Goal: Task Accomplishment & Management: Complete application form

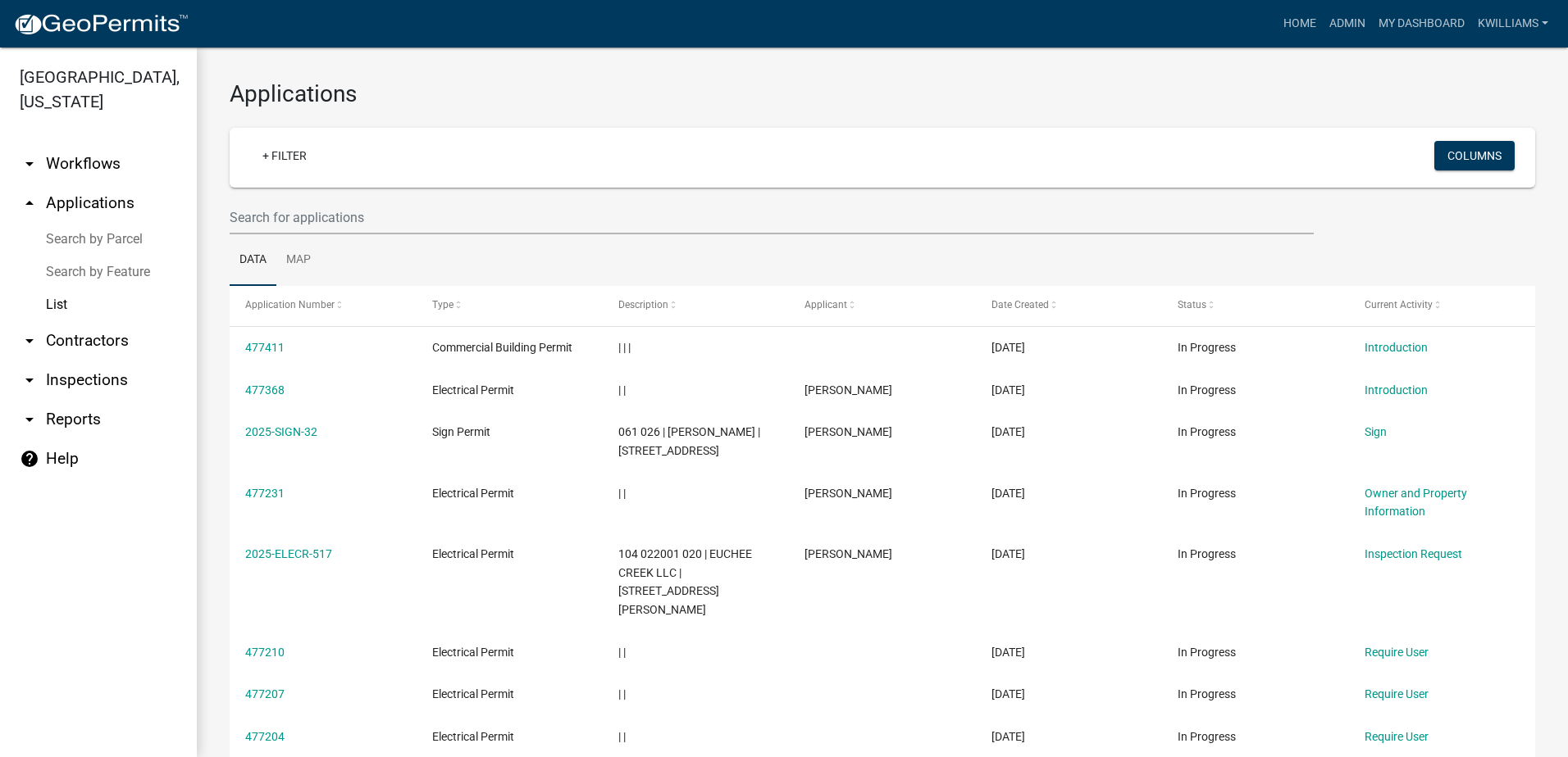
click at [78, 374] on link "arrow_drop_down Inspections" at bounding box center [98, 380] width 197 height 39
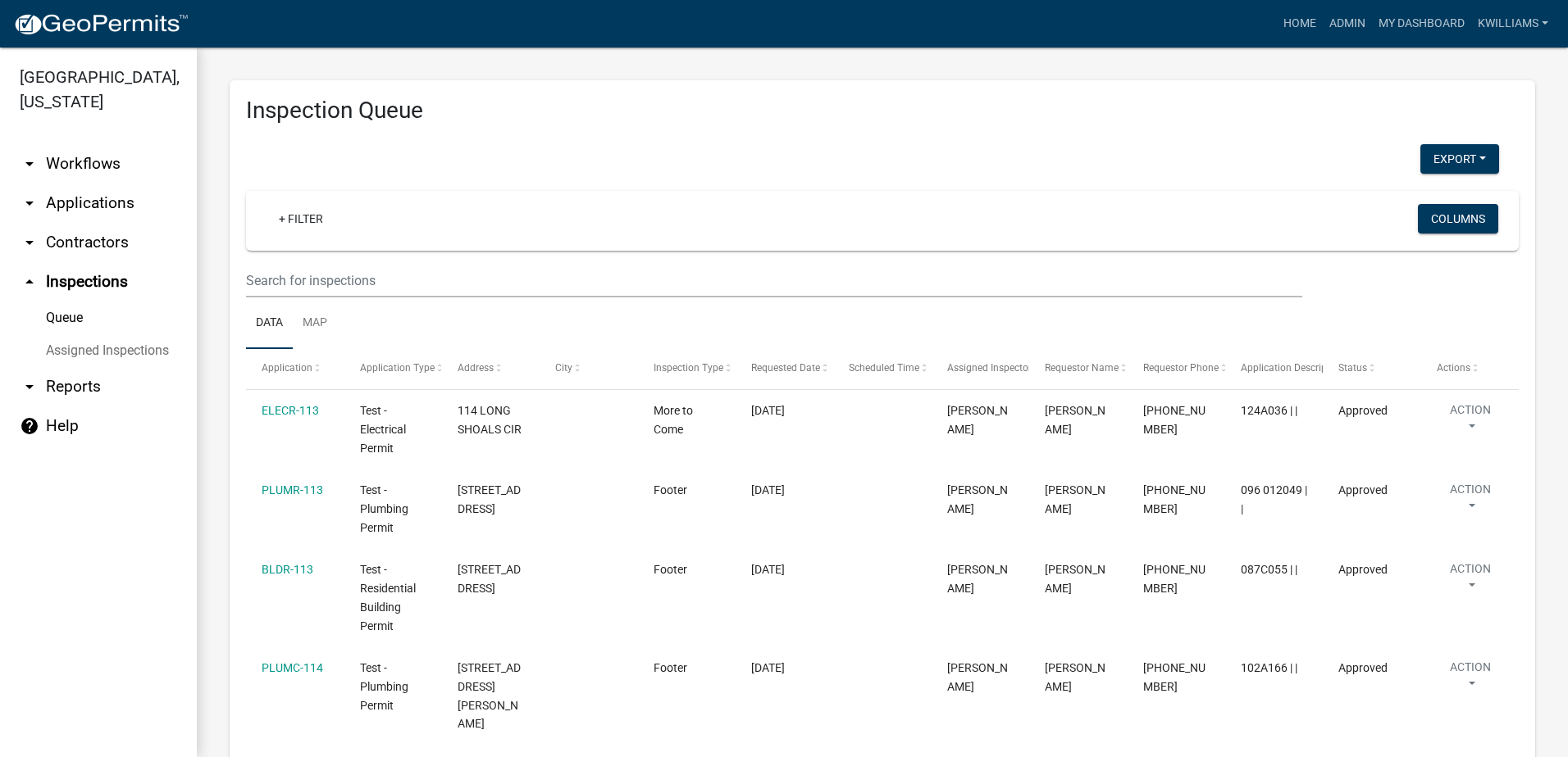
click at [69, 389] on link "arrow_drop_down Reports" at bounding box center [98, 386] width 197 height 39
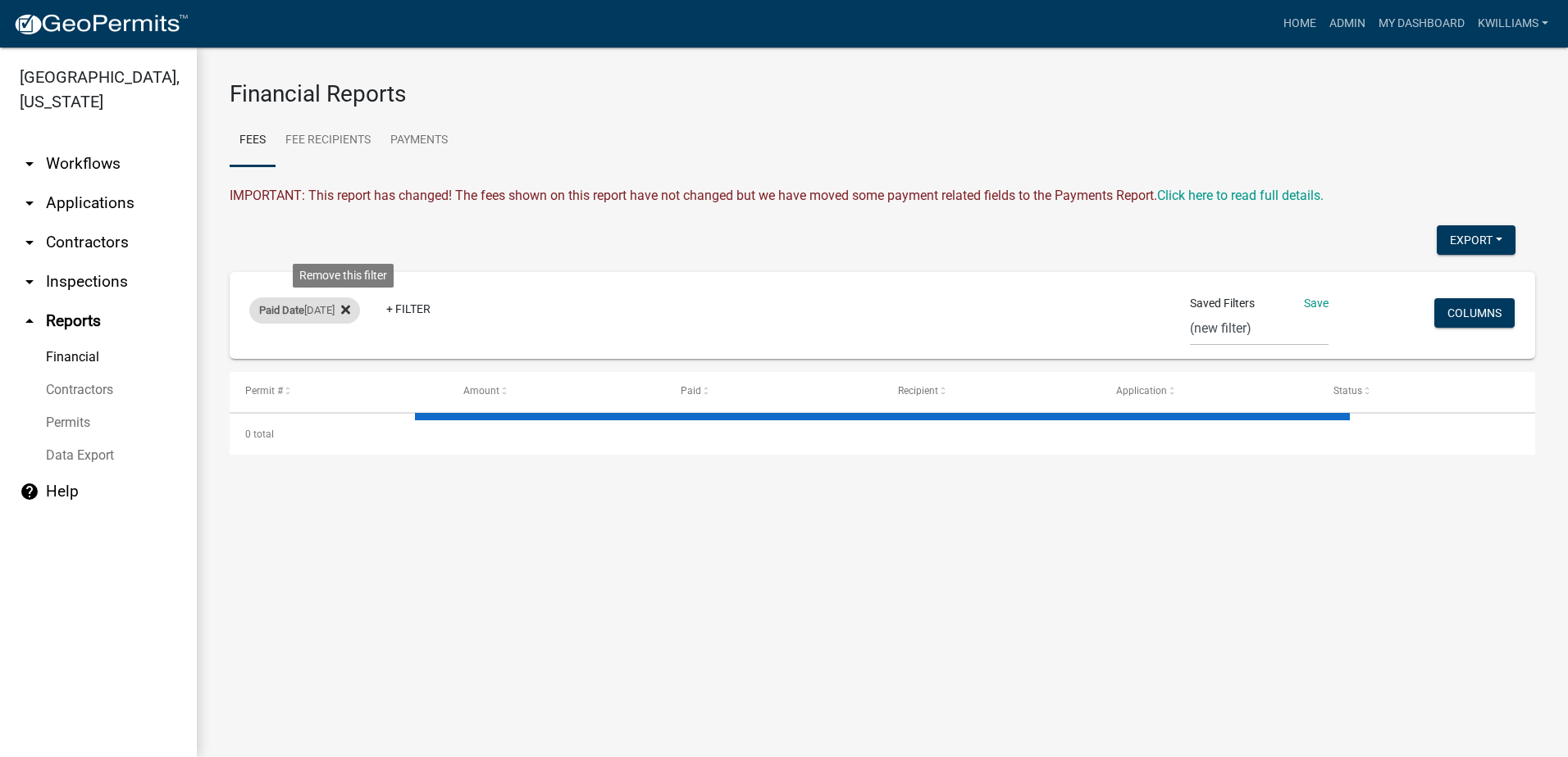
click at [346, 320] on fa-icon at bounding box center [342, 311] width 16 height 26
click at [95, 273] on link "arrow_drop_down Inspections" at bounding box center [98, 282] width 197 height 39
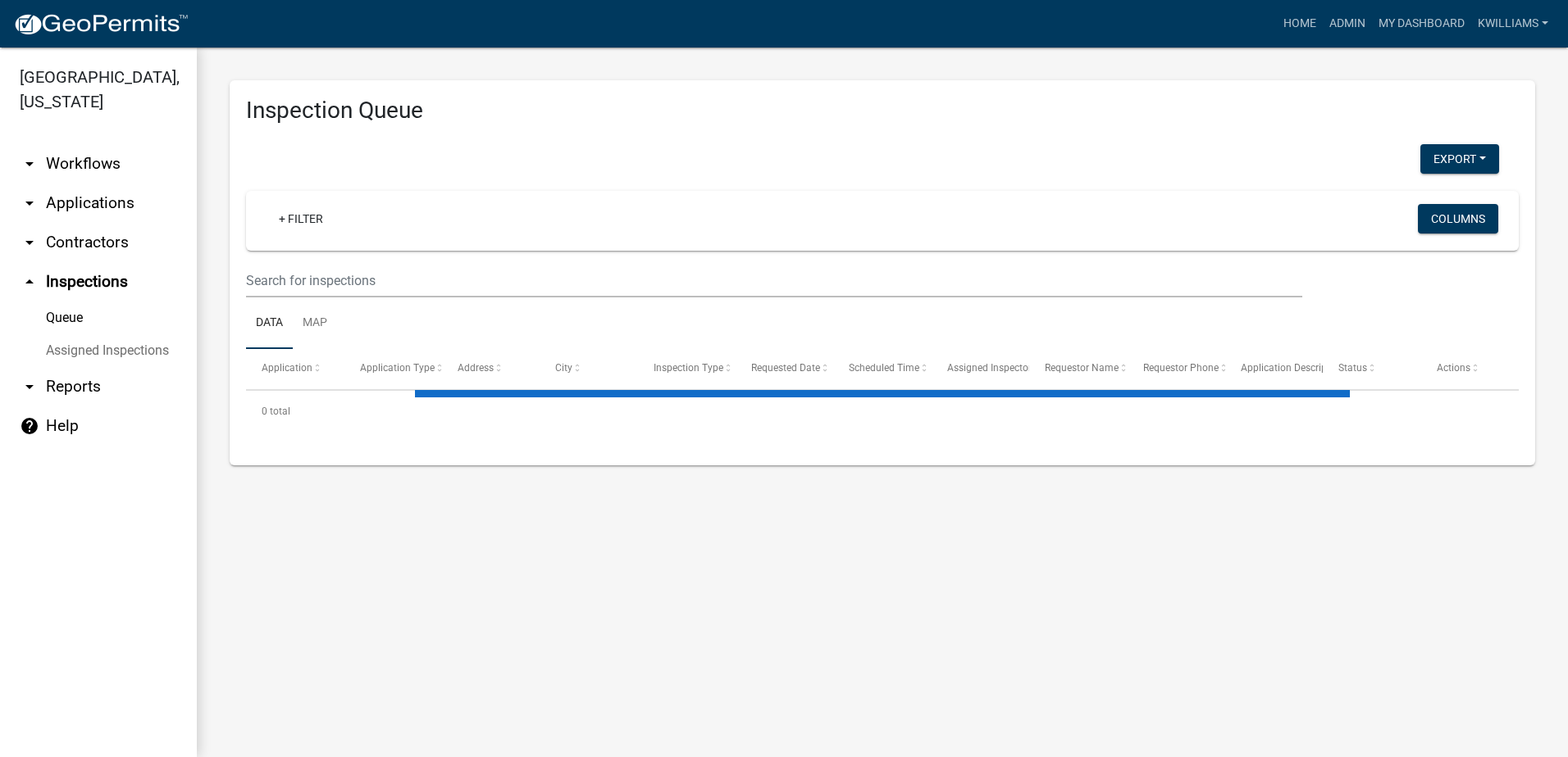
click at [82, 252] on link "arrow_drop_down Contractors" at bounding box center [98, 243] width 197 height 39
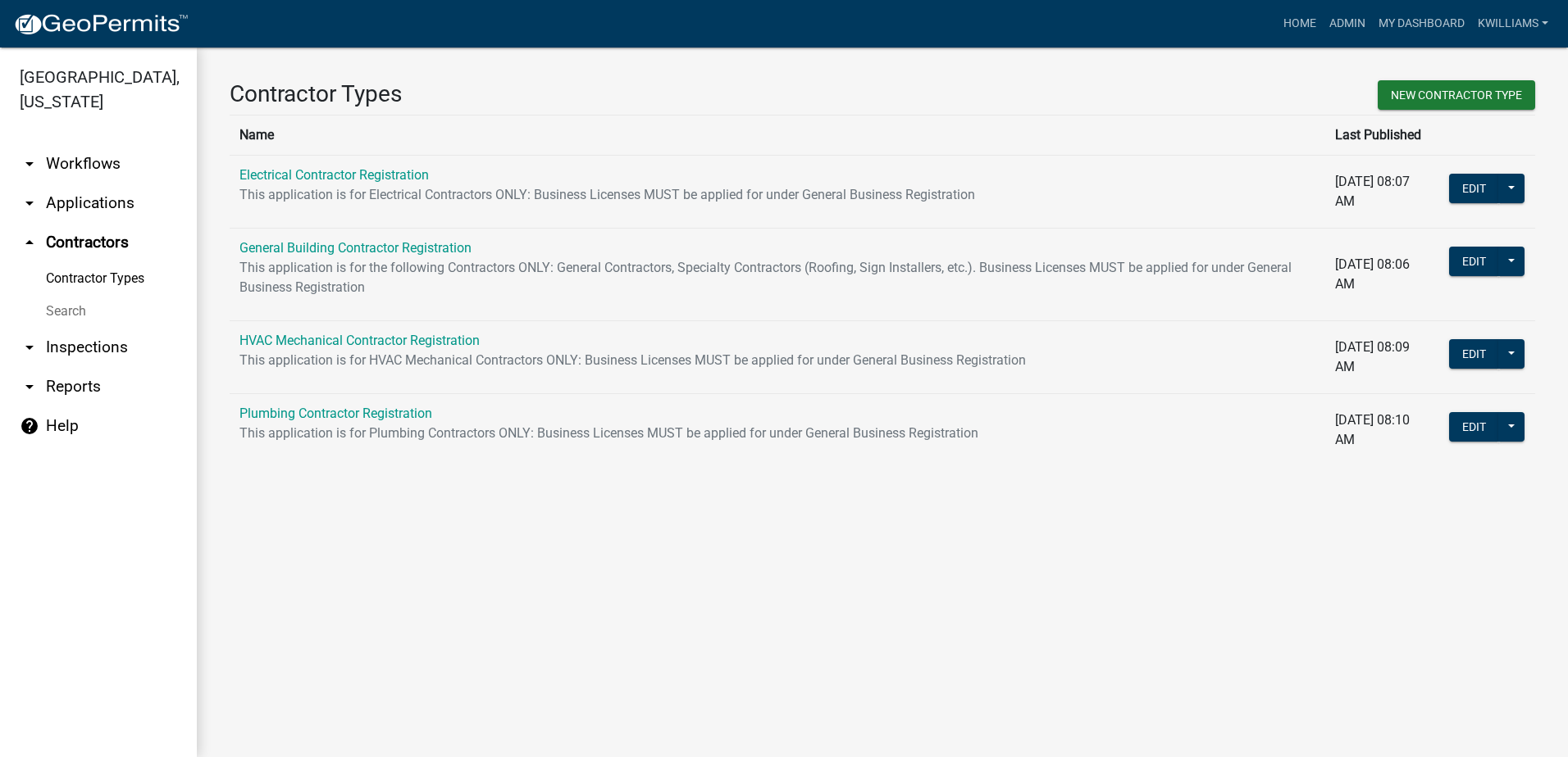
click at [93, 241] on link "arrow_drop_up Contractors" at bounding box center [98, 243] width 197 height 39
click at [78, 349] on link "arrow_drop_down Inspections" at bounding box center [98, 347] width 197 height 39
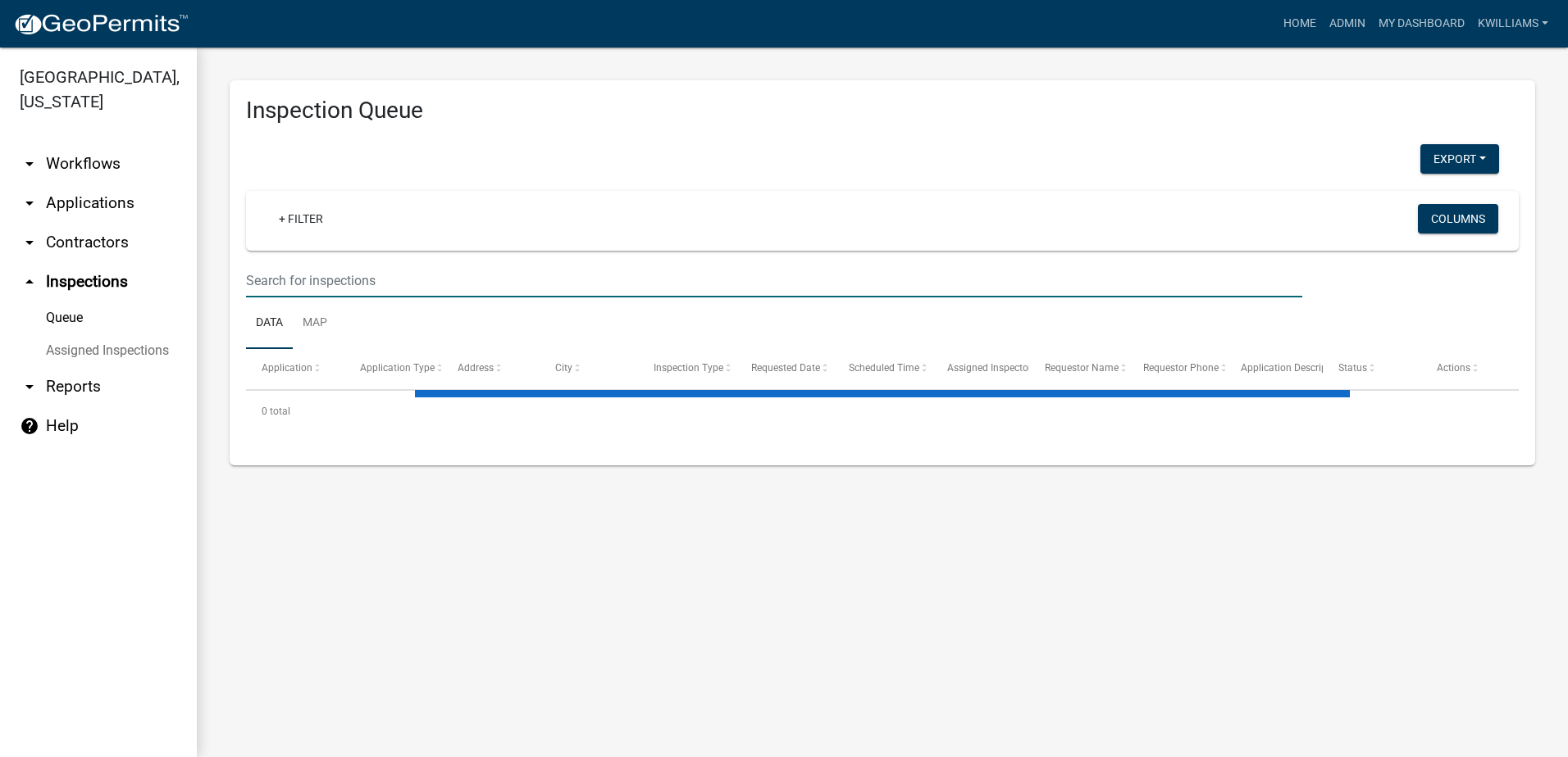
click at [275, 272] on input "text" at bounding box center [773, 281] width 1056 height 34
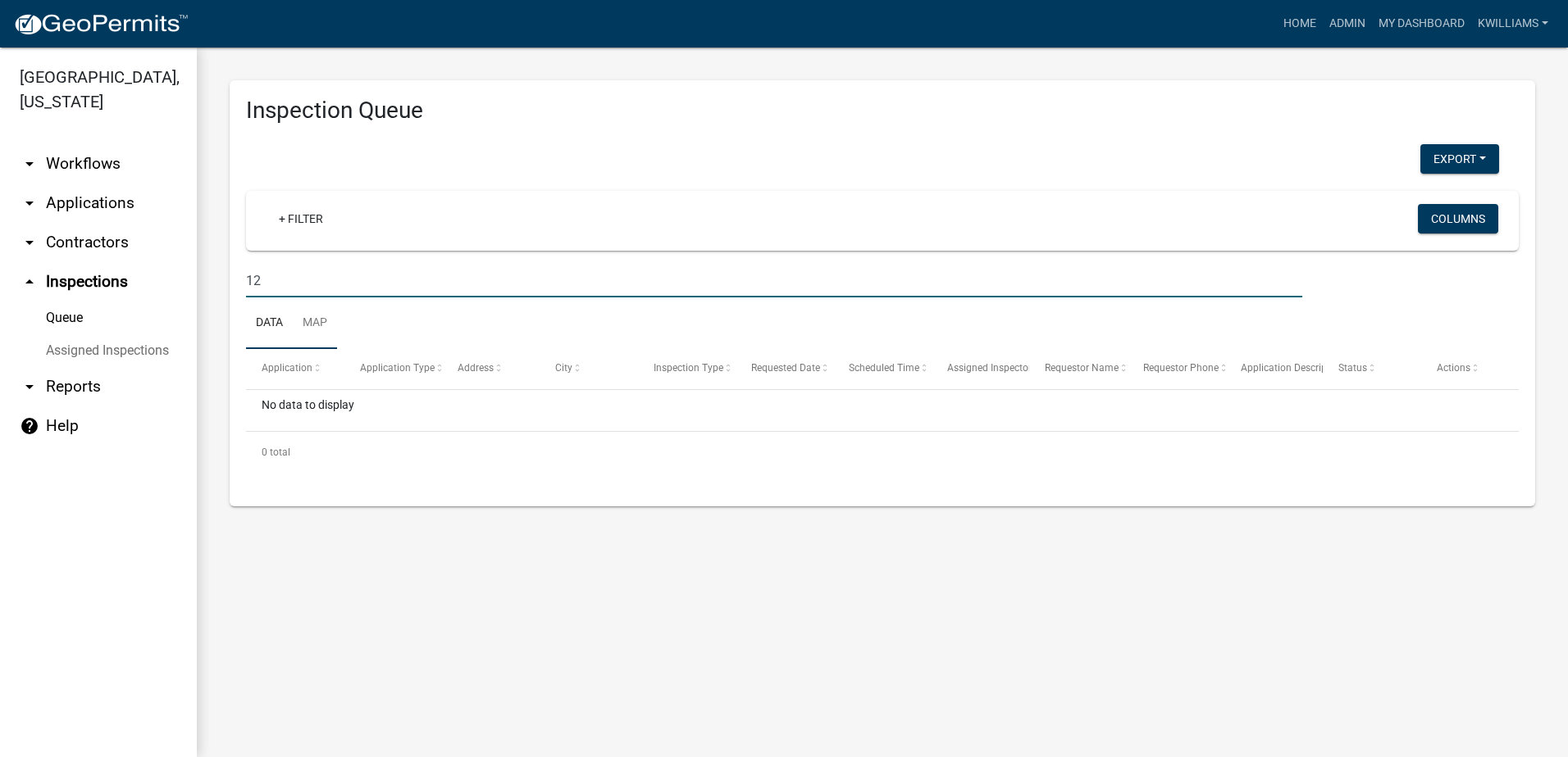
type input "1"
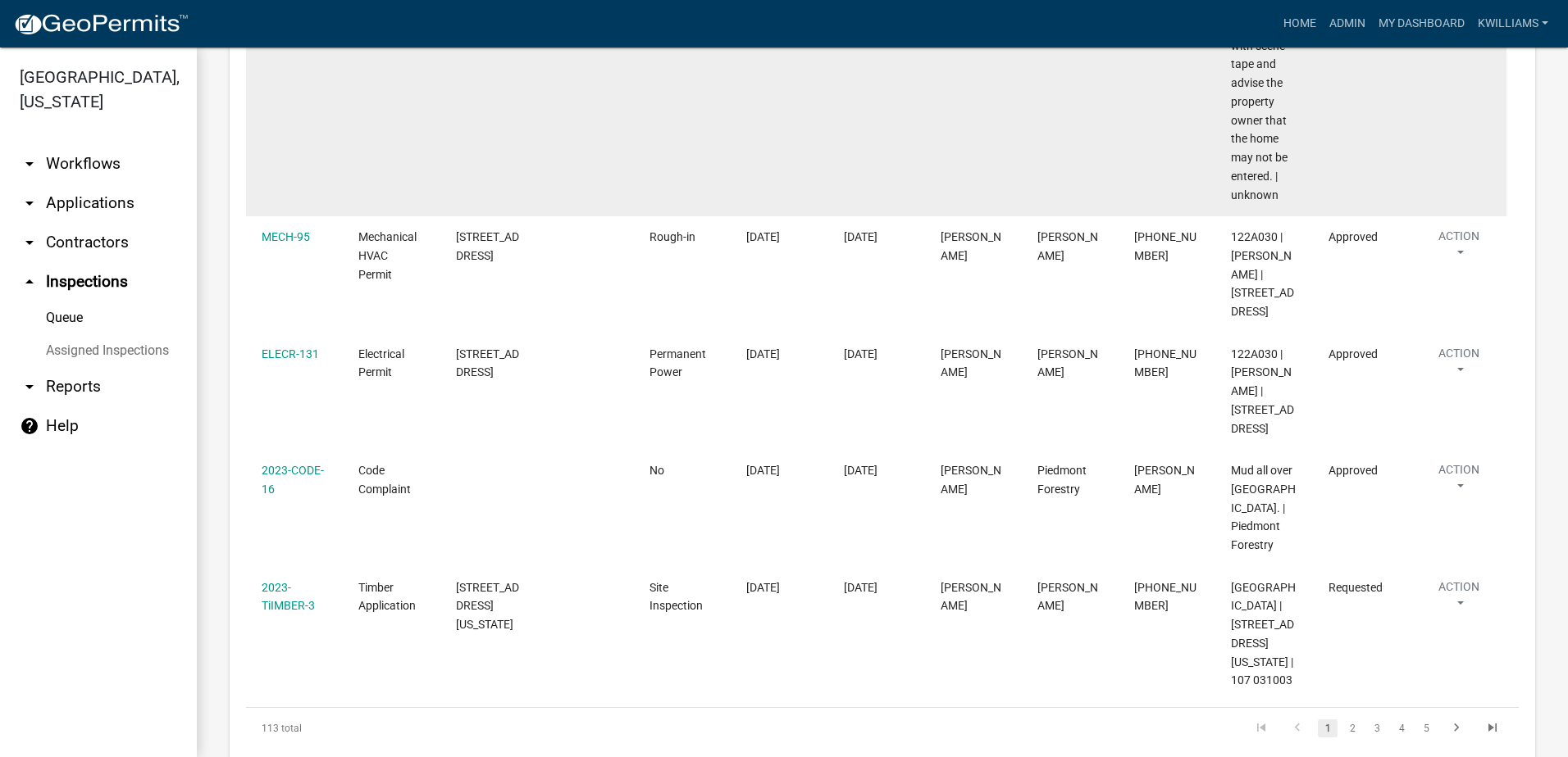
scroll to position [1897, 0]
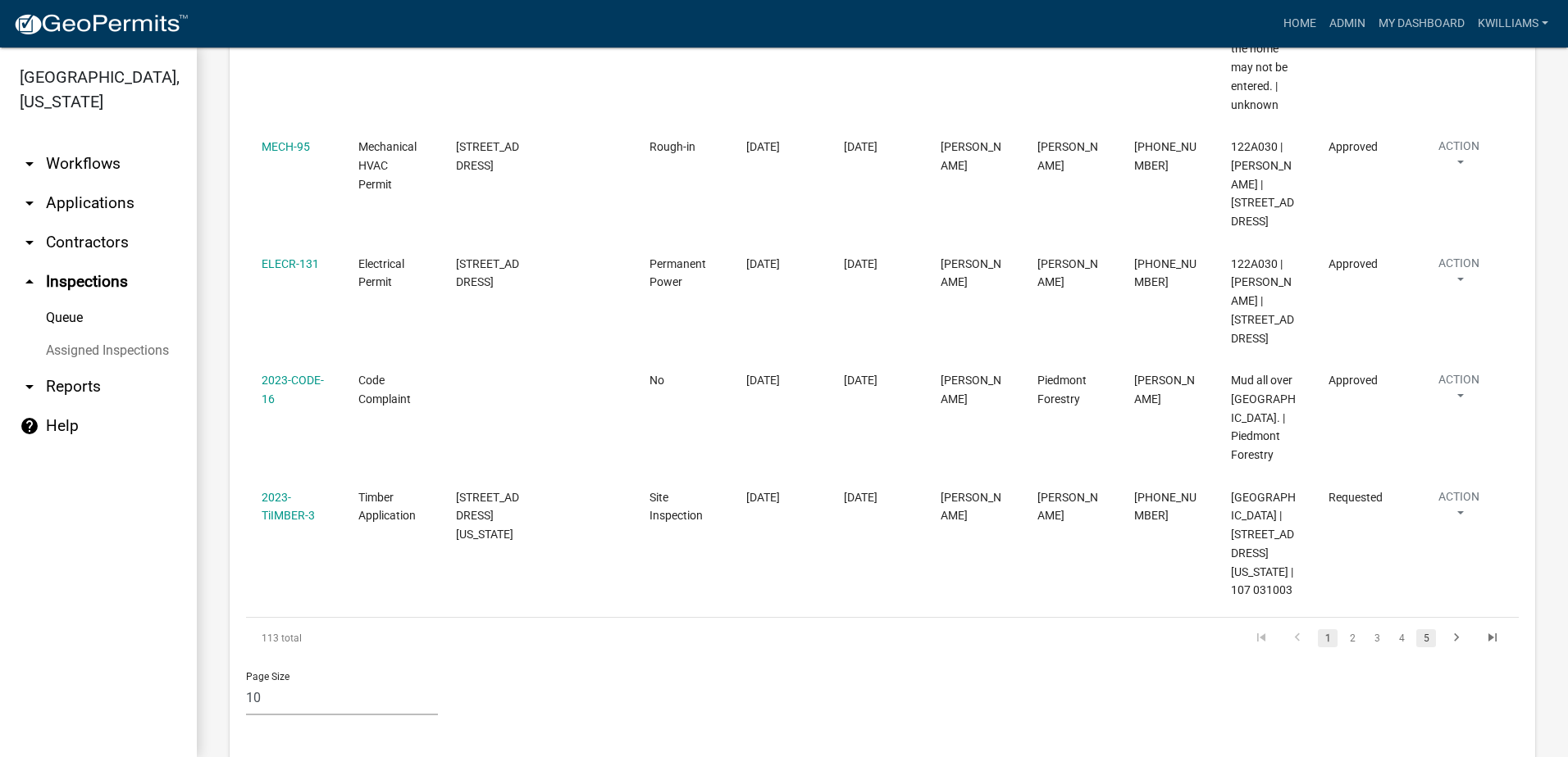
type input "forest"
click at [1416, 629] on link "5" at bounding box center [1425, 638] width 20 height 18
click at [1416, 629] on link "7" at bounding box center [1425, 638] width 20 height 18
click at [1416, 629] on link "9" at bounding box center [1425, 638] width 20 height 18
click at [1416, 629] on link "11" at bounding box center [1424, 638] width 21 height 18
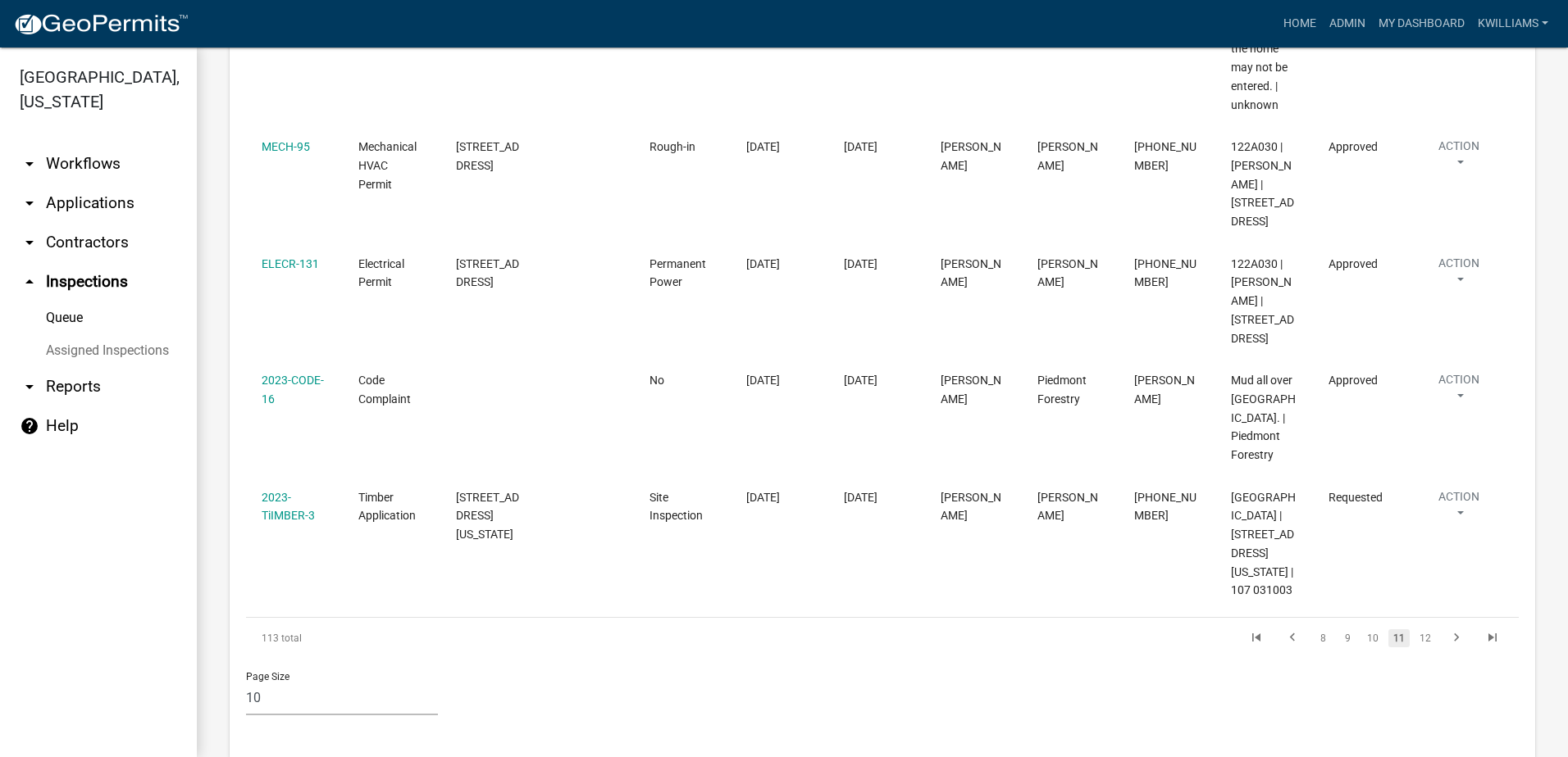
click at [1416, 629] on link "12" at bounding box center [1424, 638] width 21 height 18
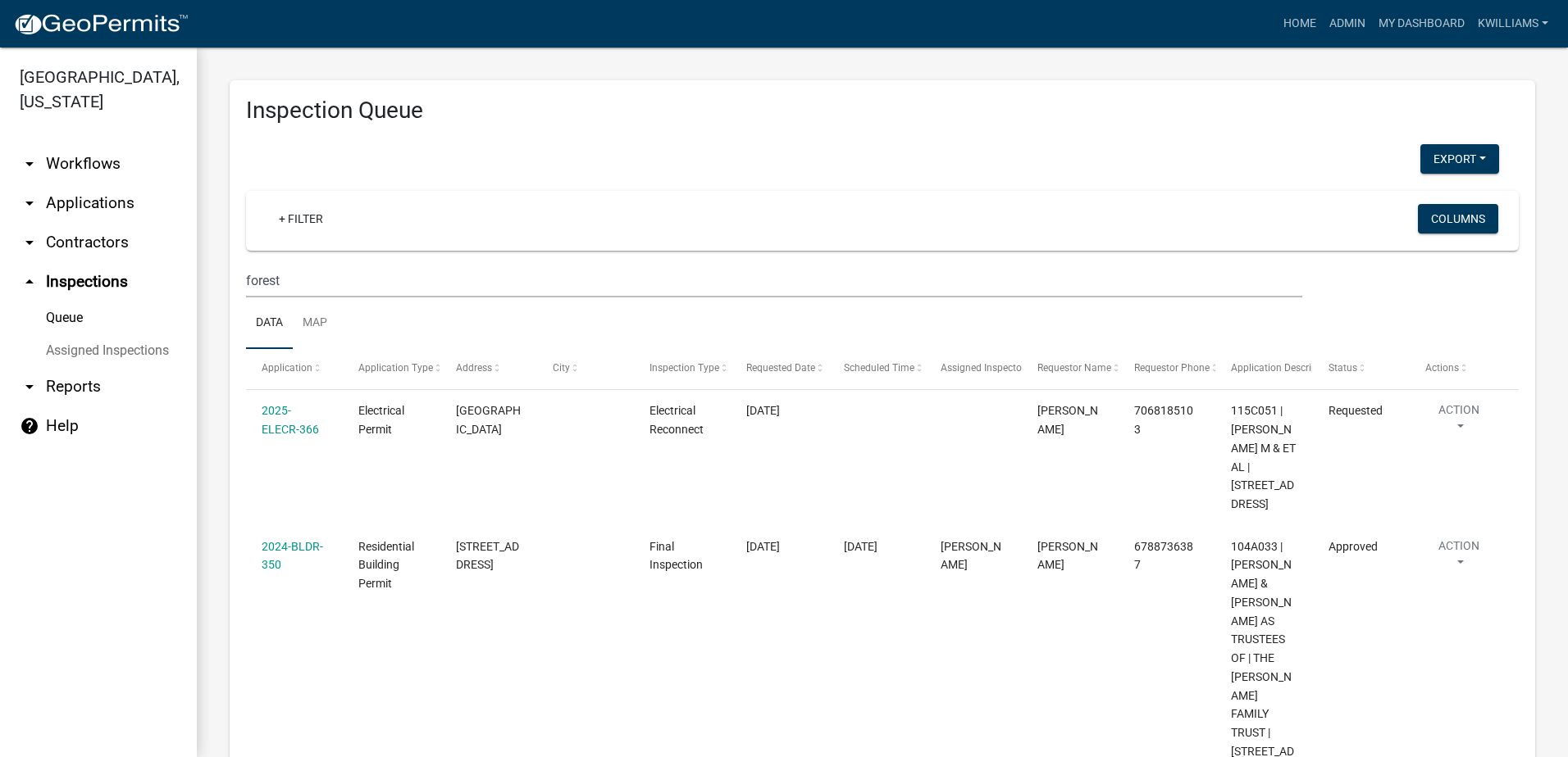
click at [124, 199] on link "arrow_drop_down Applications" at bounding box center [98, 203] width 197 height 39
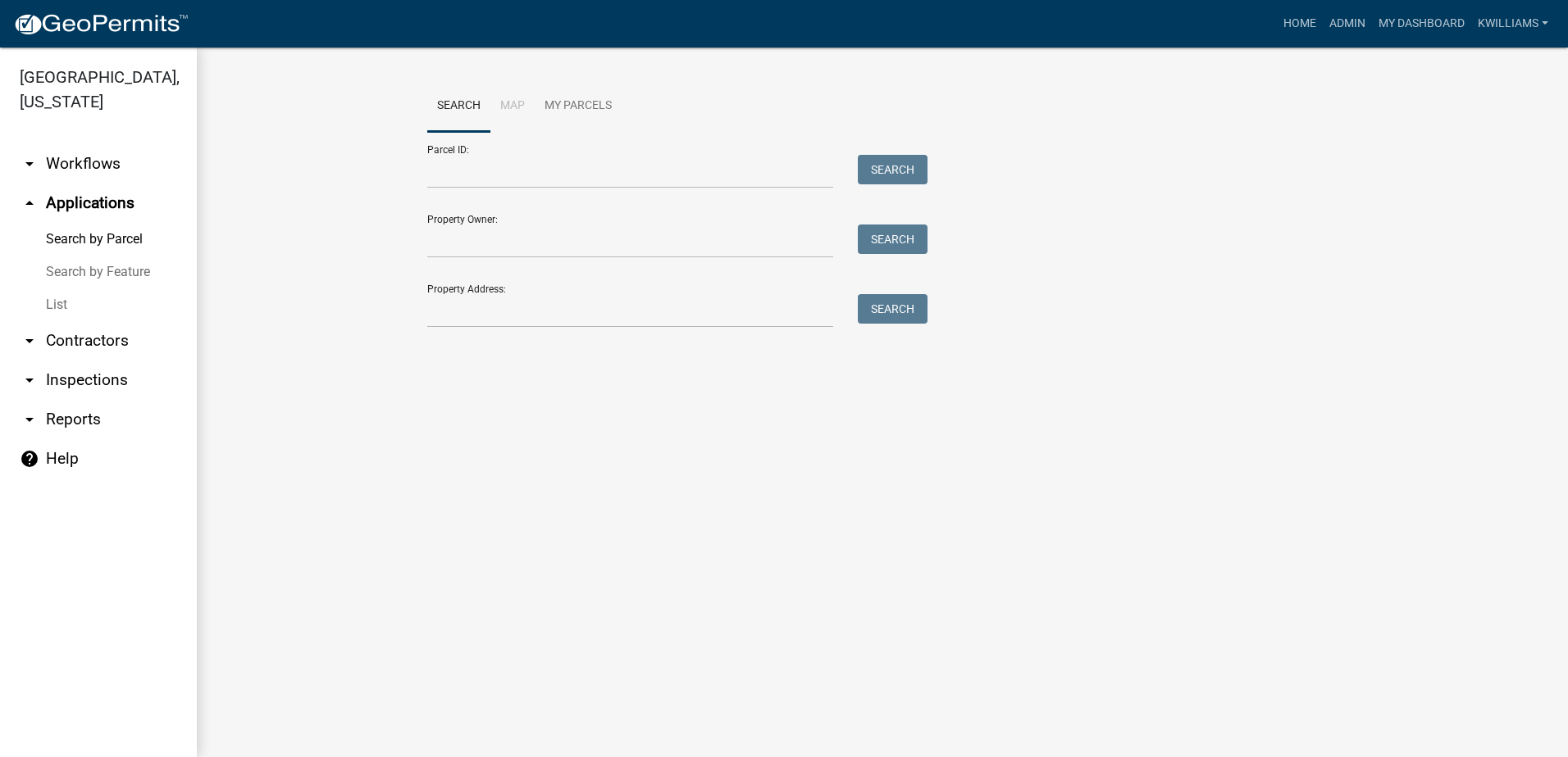
click at [52, 307] on link "List" at bounding box center [98, 304] width 197 height 33
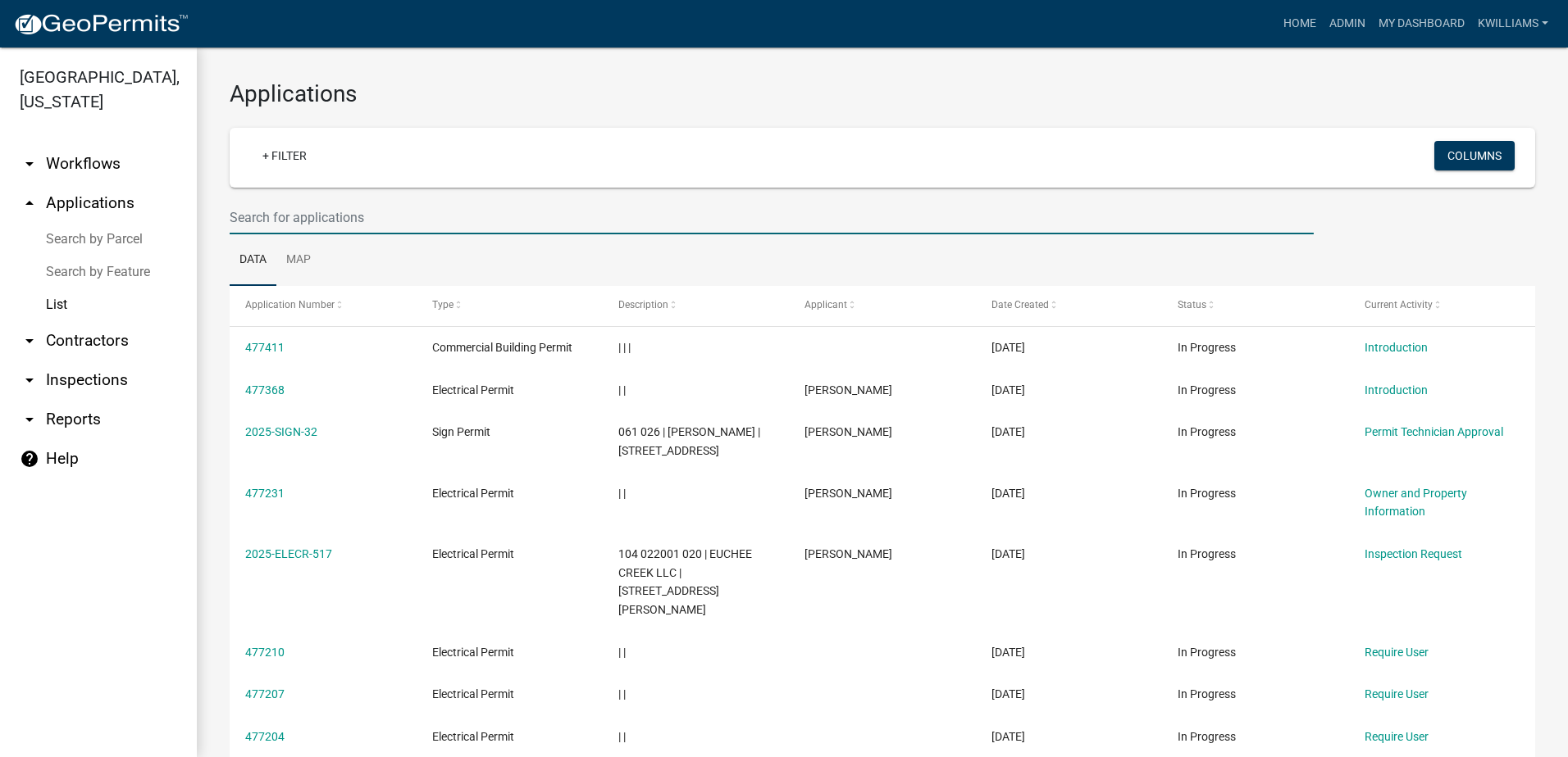
click at [379, 223] on input "text" at bounding box center [771, 217] width 1084 height 34
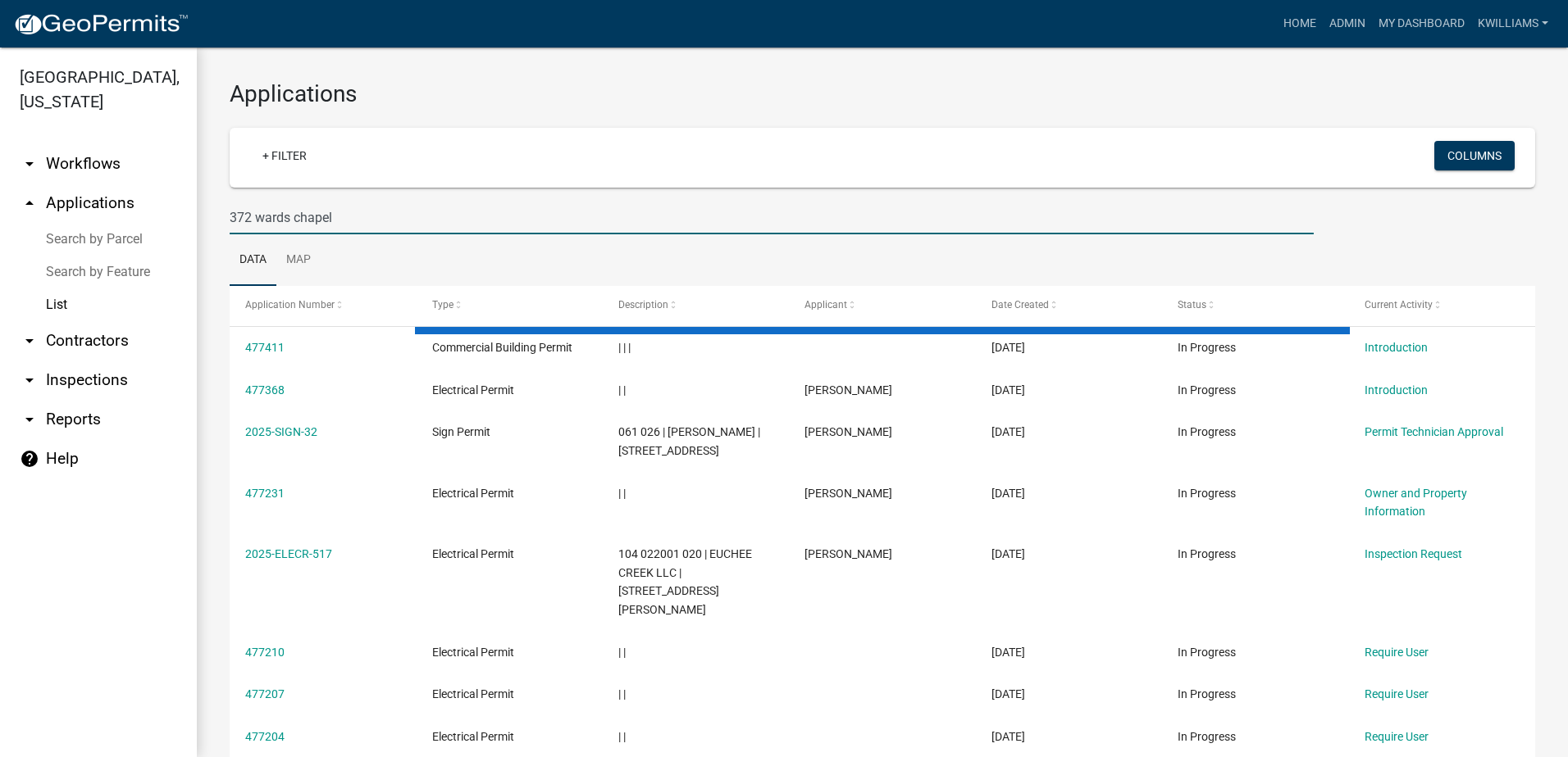
type input "372 wards chapel"
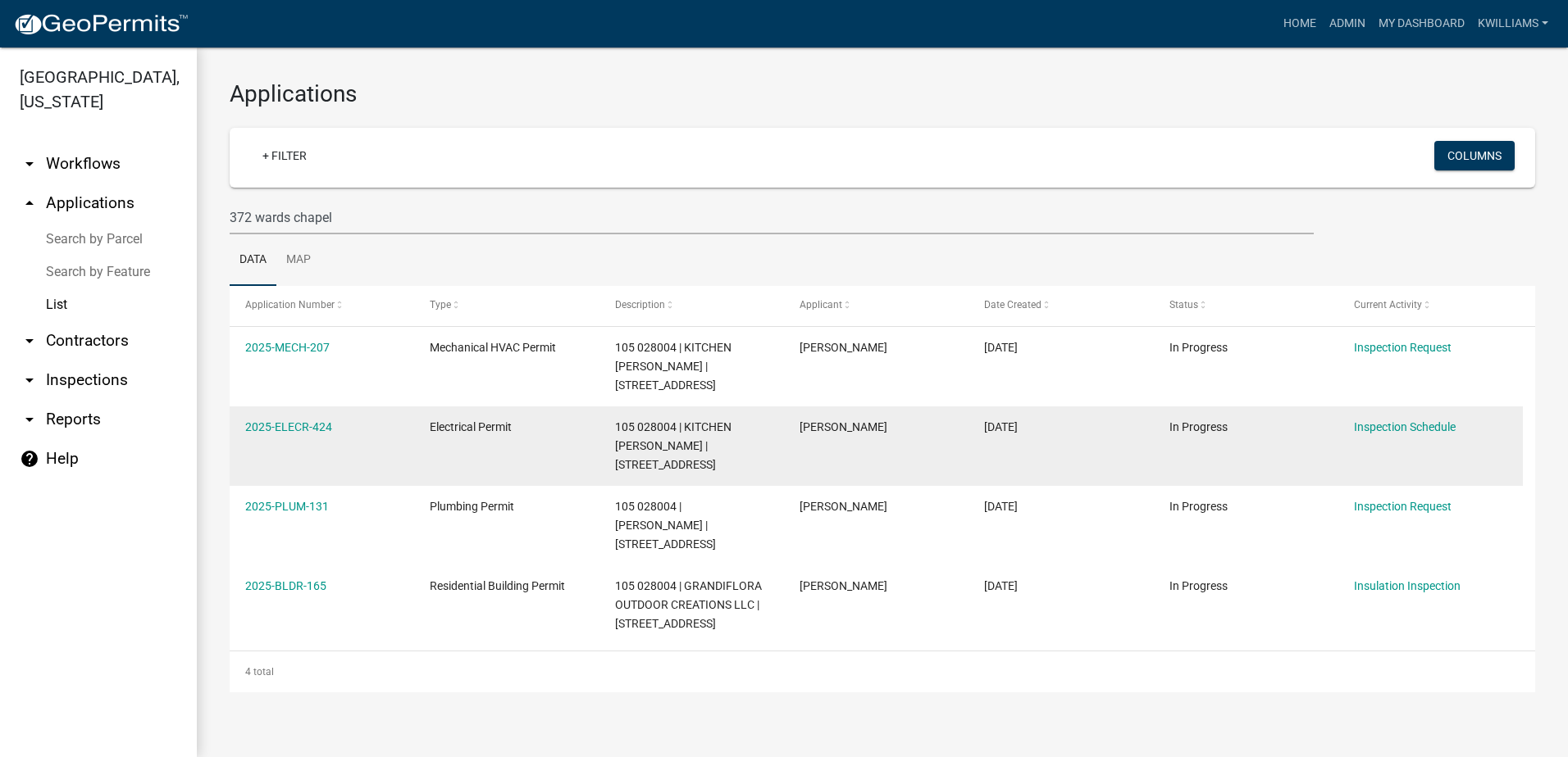
click at [290, 439] on datatable-body-cell "2025-ELECR-424" at bounding box center [322, 445] width 185 height 79
click at [289, 427] on link "2025-ELECR-424" at bounding box center [288, 427] width 87 height 13
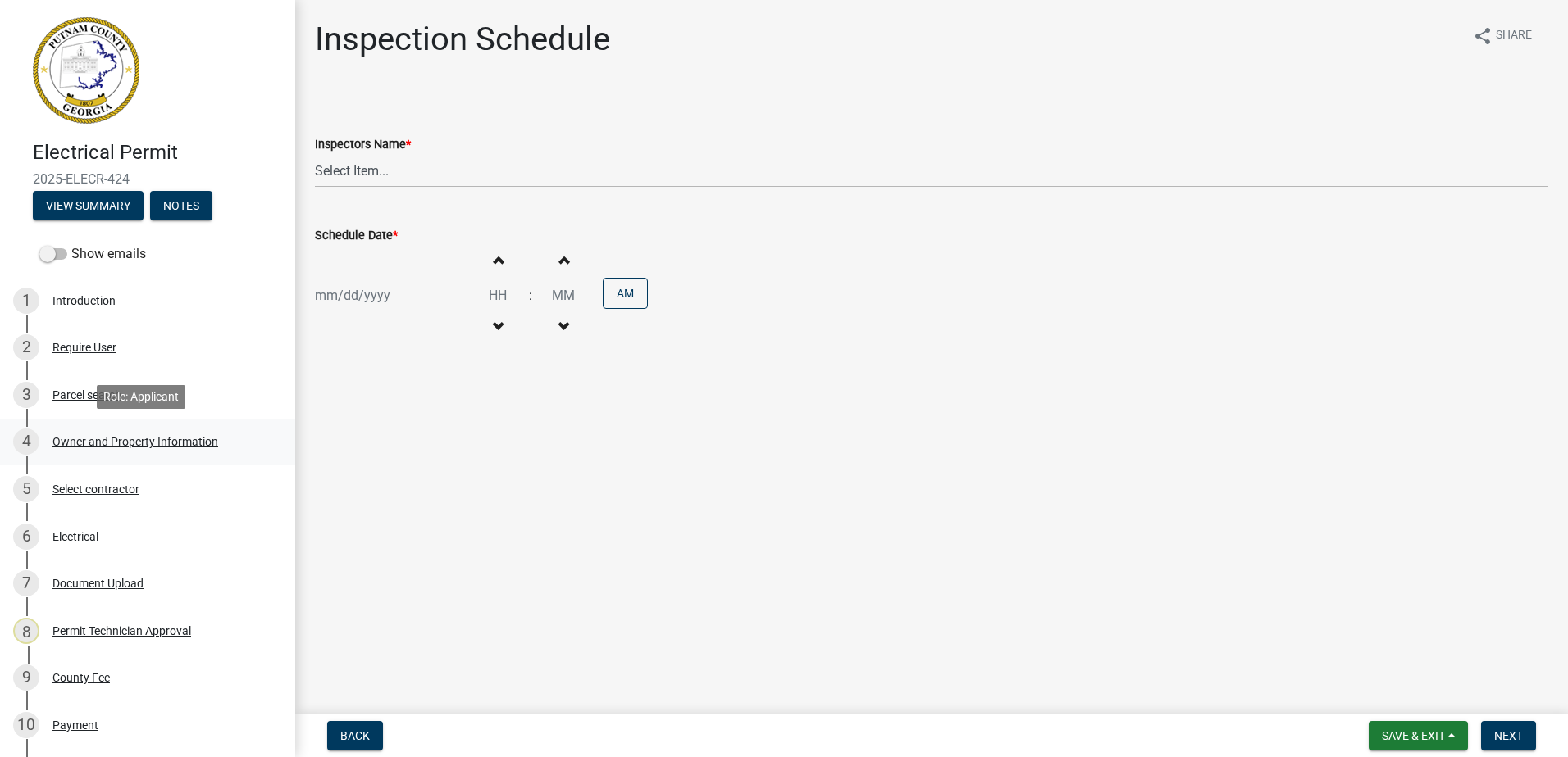
click at [131, 443] on div "Owner and Property Information" at bounding box center [134, 442] width 165 height 11
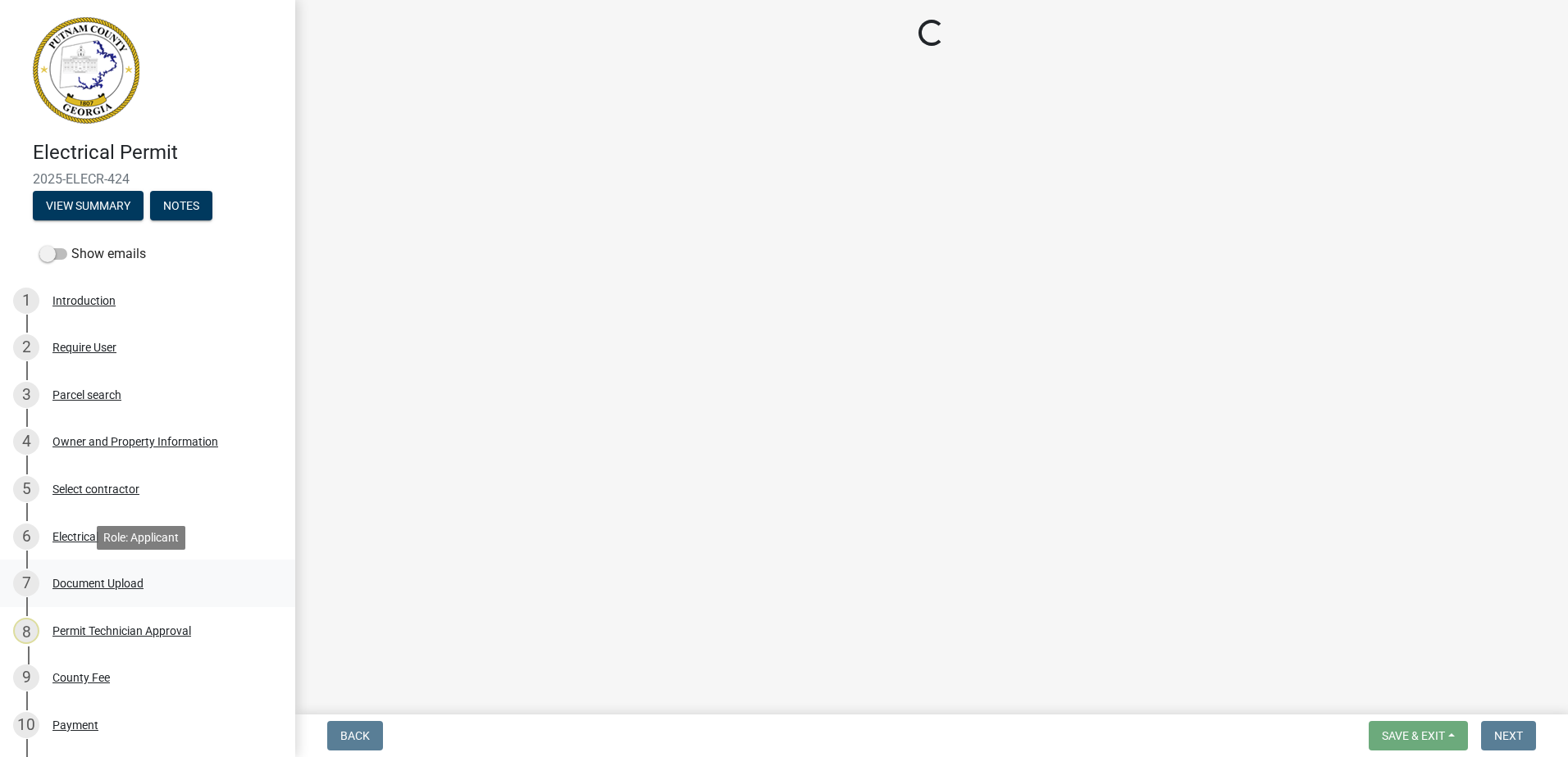
select select "a4366e26-0f82-401b-a682-956e4112ff86"
select select "83394b22-4a11-496c-8e5c-75ade2e72faf"
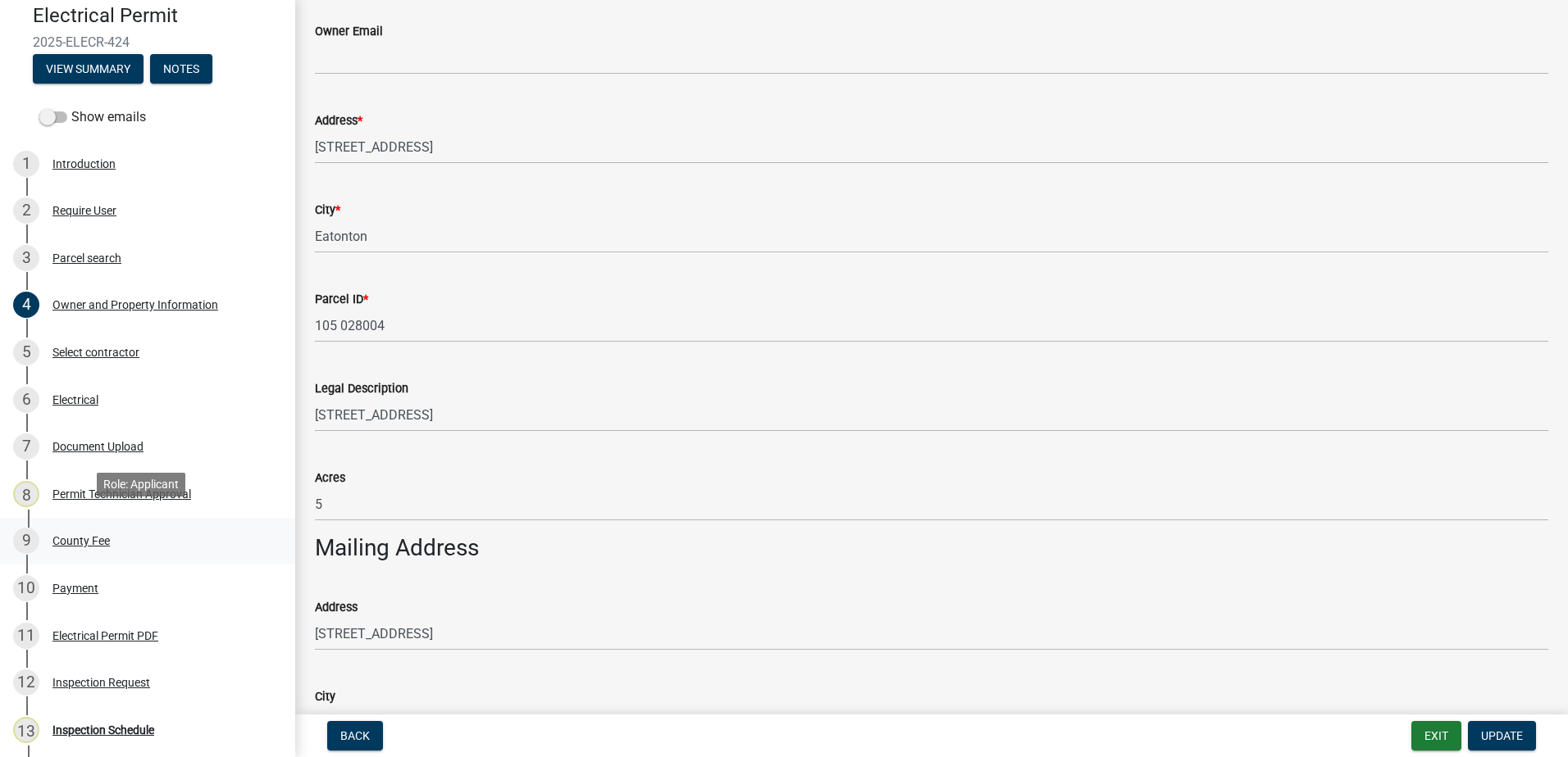
scroll to position [164, 0]
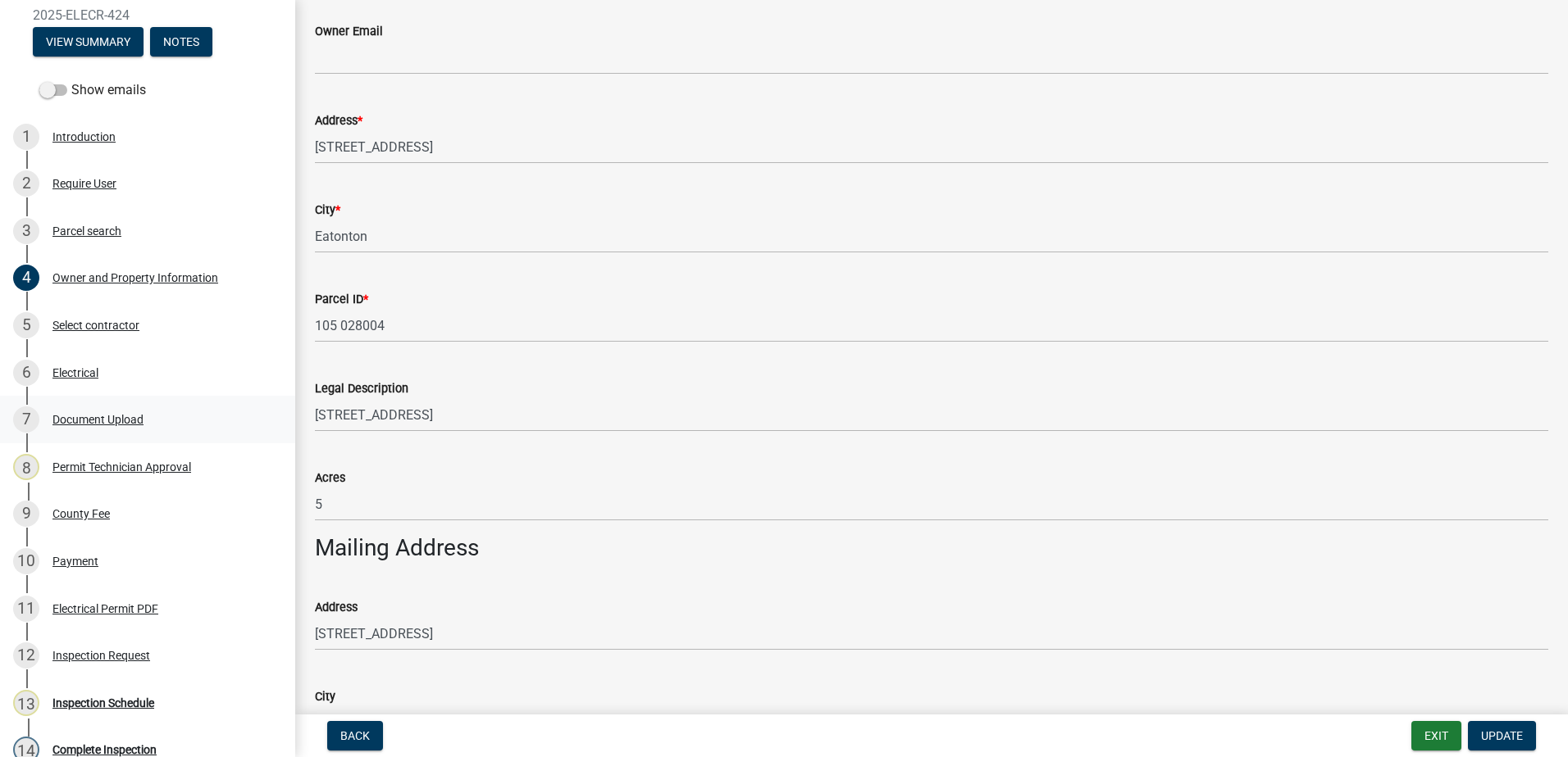
click at [124, 418] on div "Document Upload" at bounding box center [97, 419] width 91 height 11
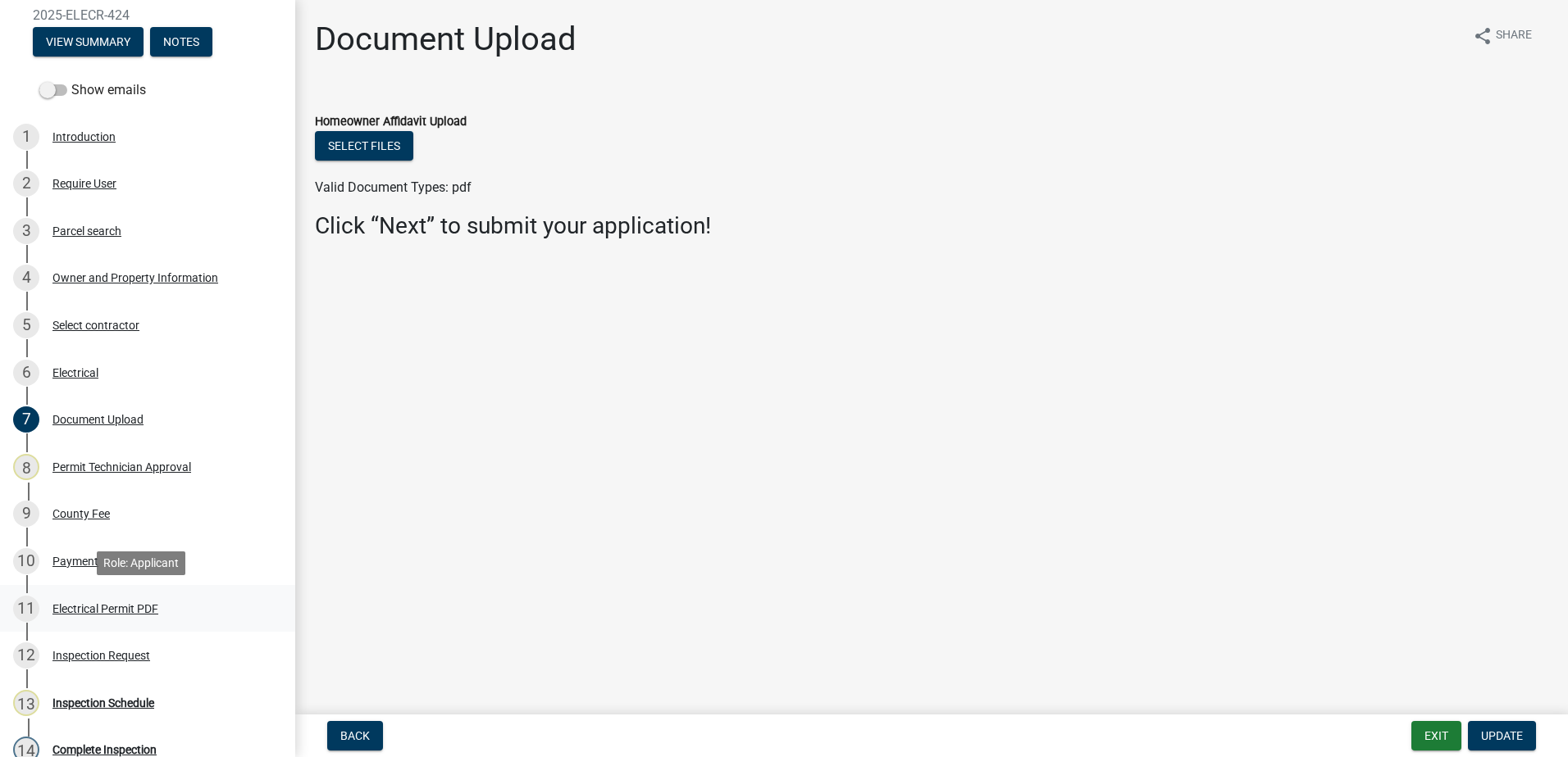
click at [87, 607] on div "Electrical Permit PDF" at bounding box center [105, 609] width 106 height 11
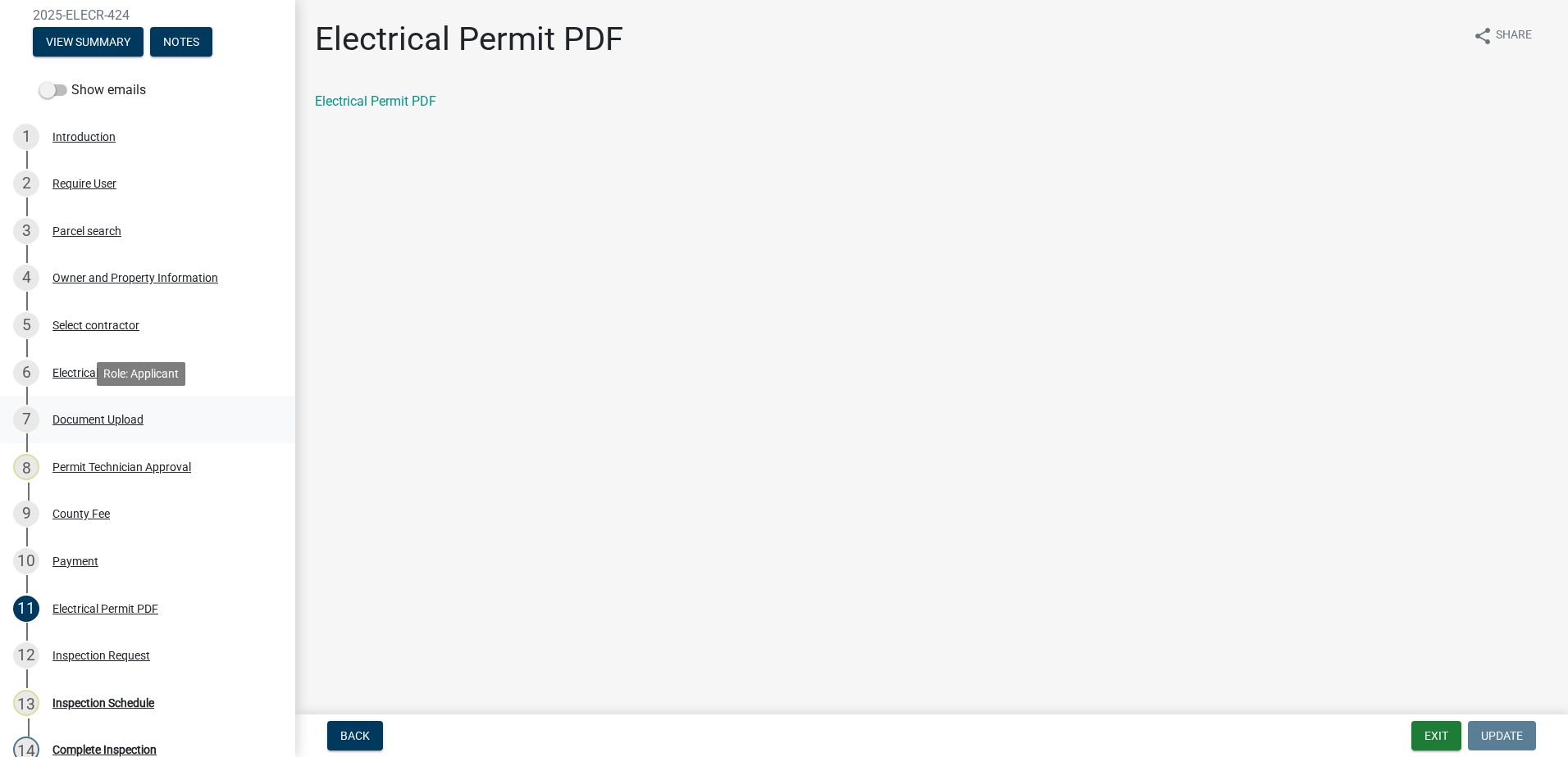
click at [113, 418] on div "Document Upload" at bounding box center [97, 419] width 91 height 11
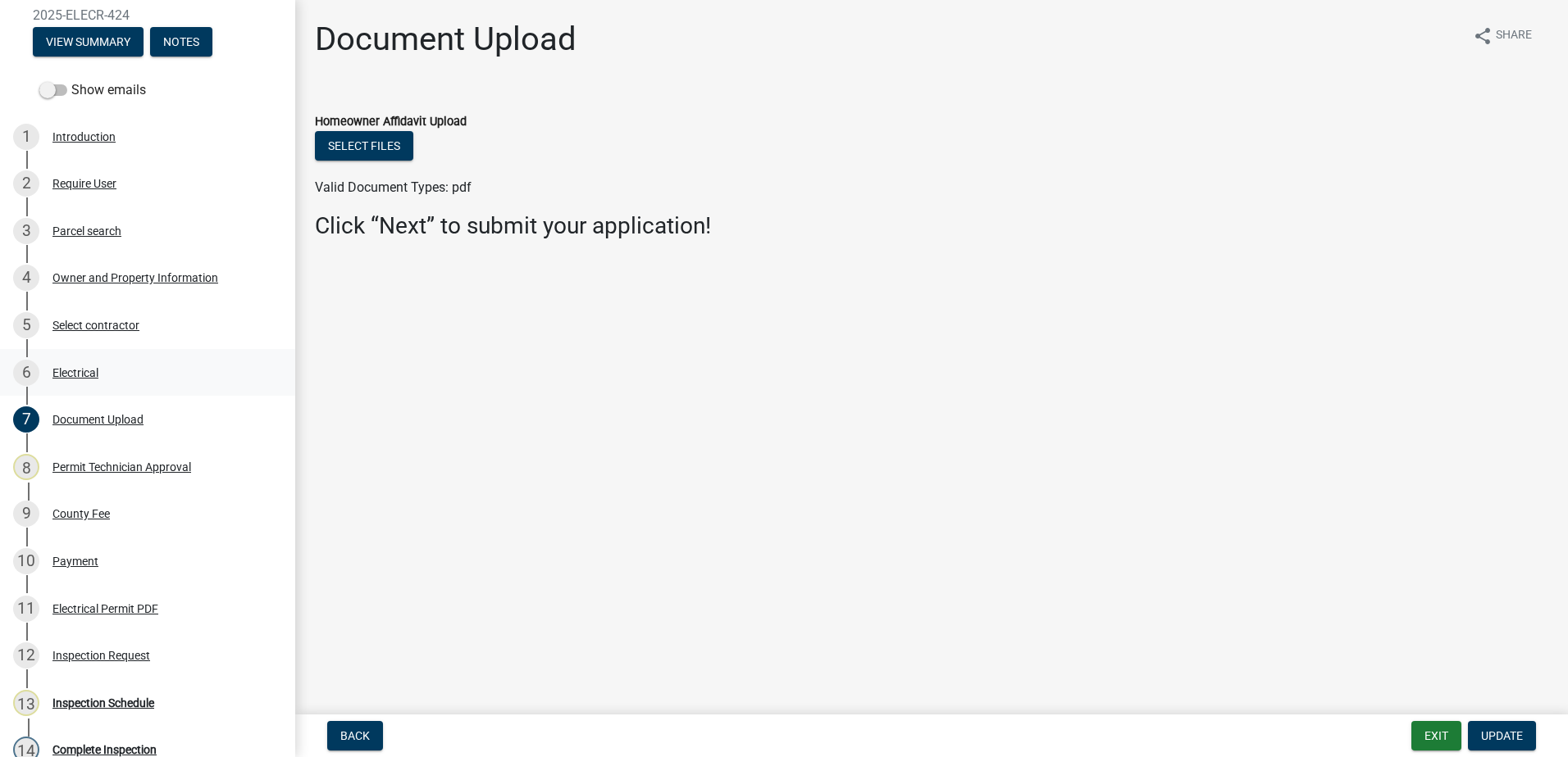
click at [121, 370] on div "6 Electrical" at bounding box center [141, 372] width 256 height 26
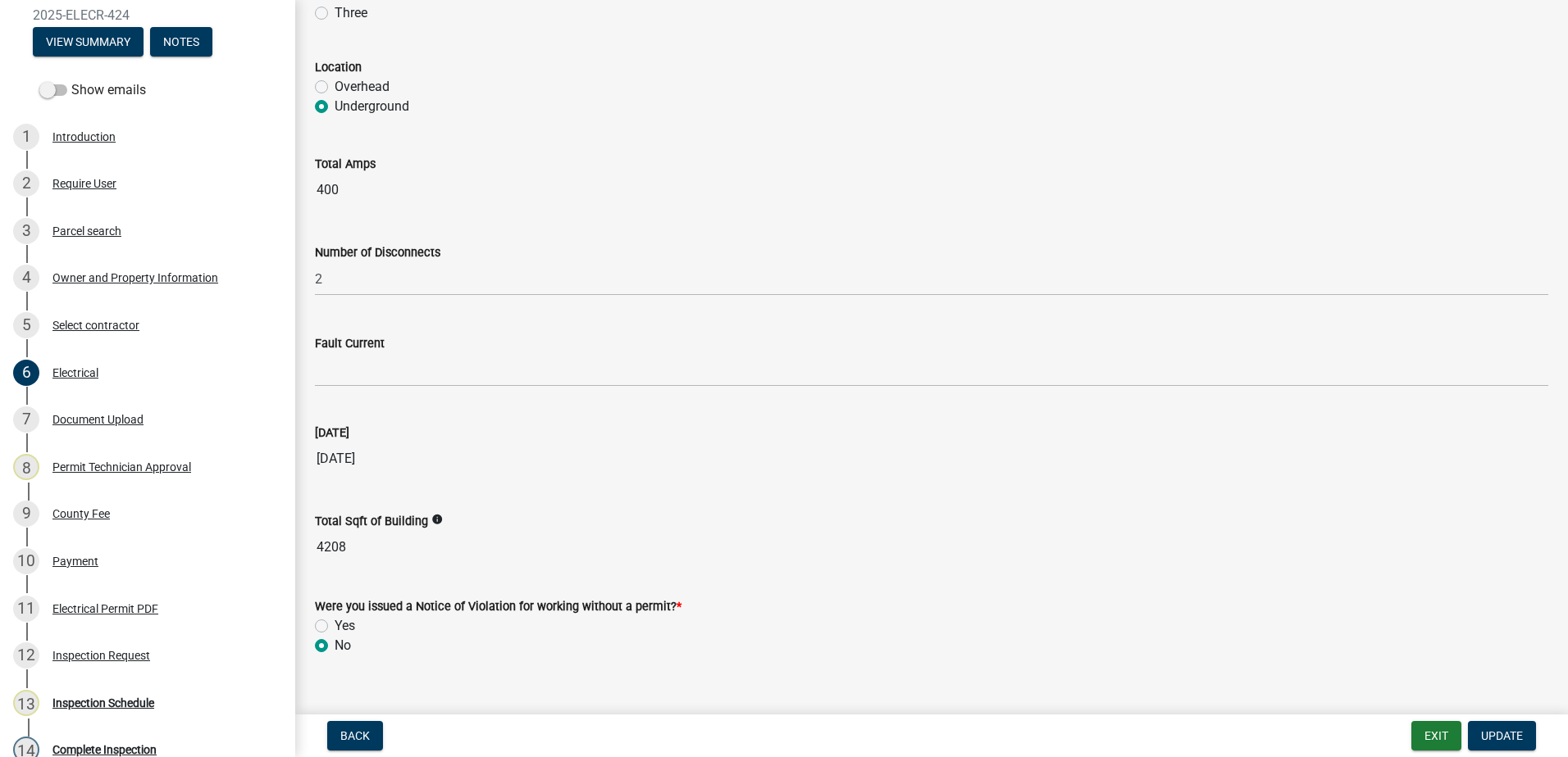
scroll to position [1258, 0]
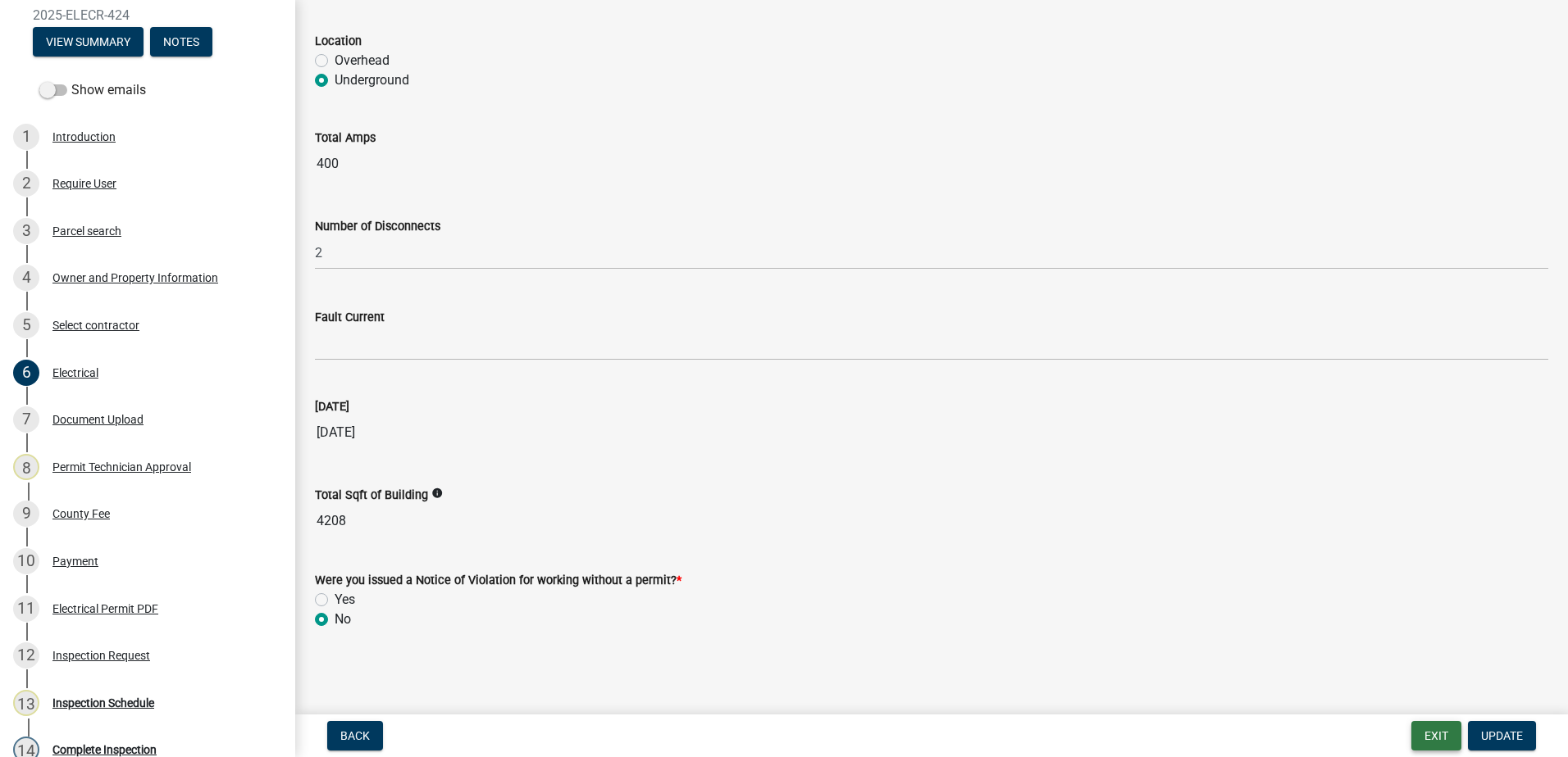
click at [1430, 737] on button "Exit" at bounding box center [1436, 736] width 50 height 30
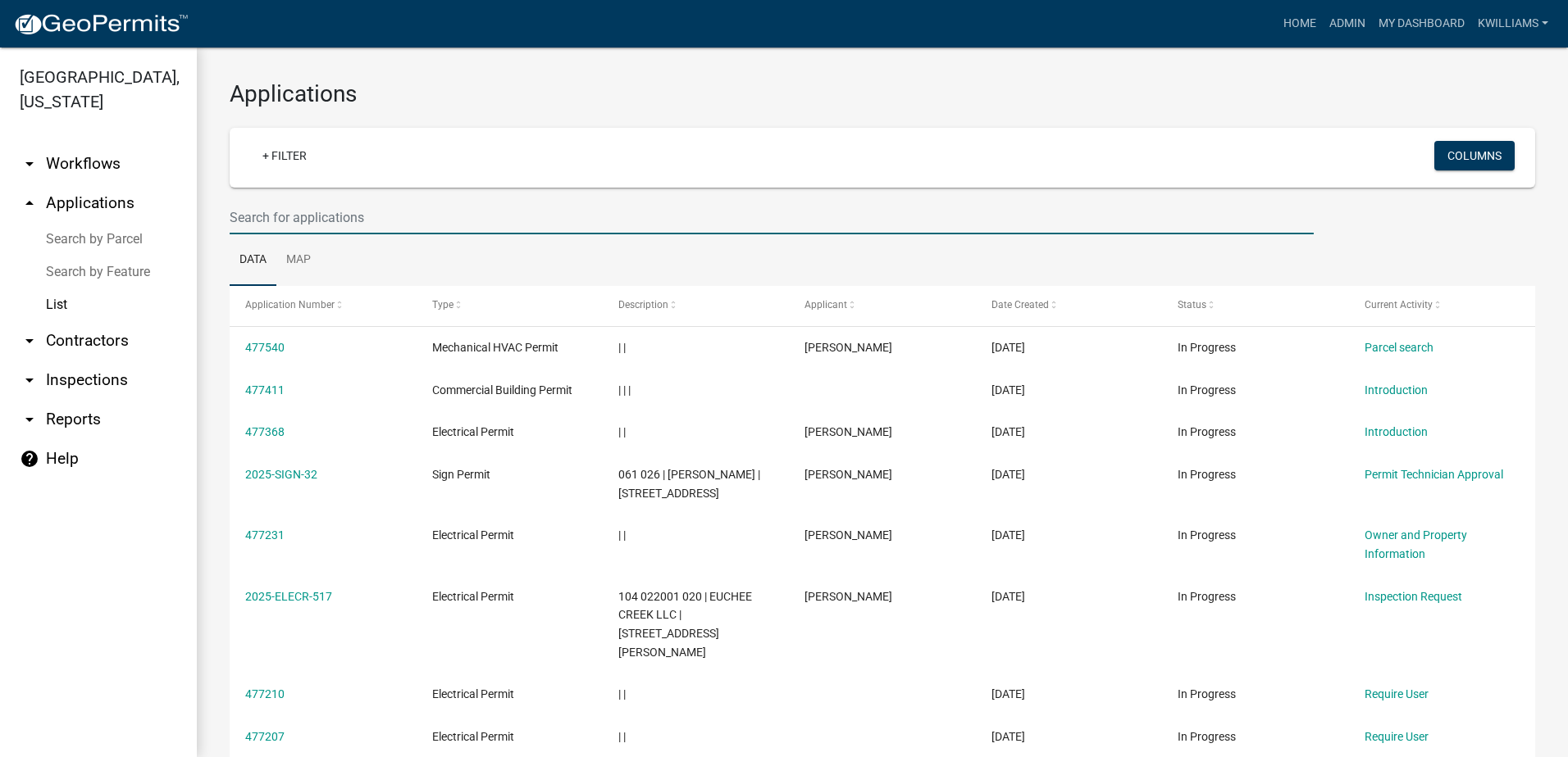
click at [332, 228] on input "text" at bounding box center [771, 217] width 1084 height 34
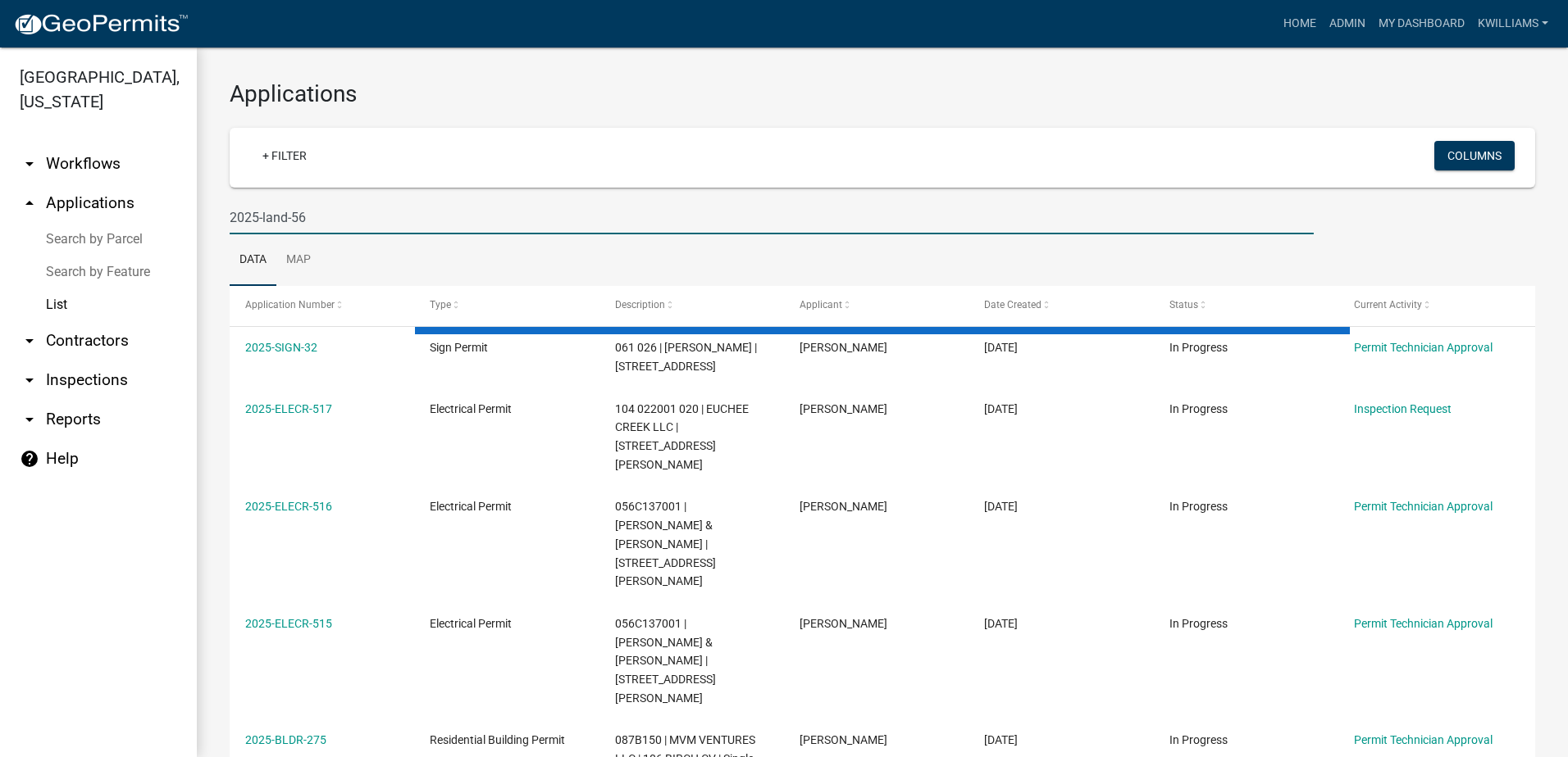
type input "2025-land-56"
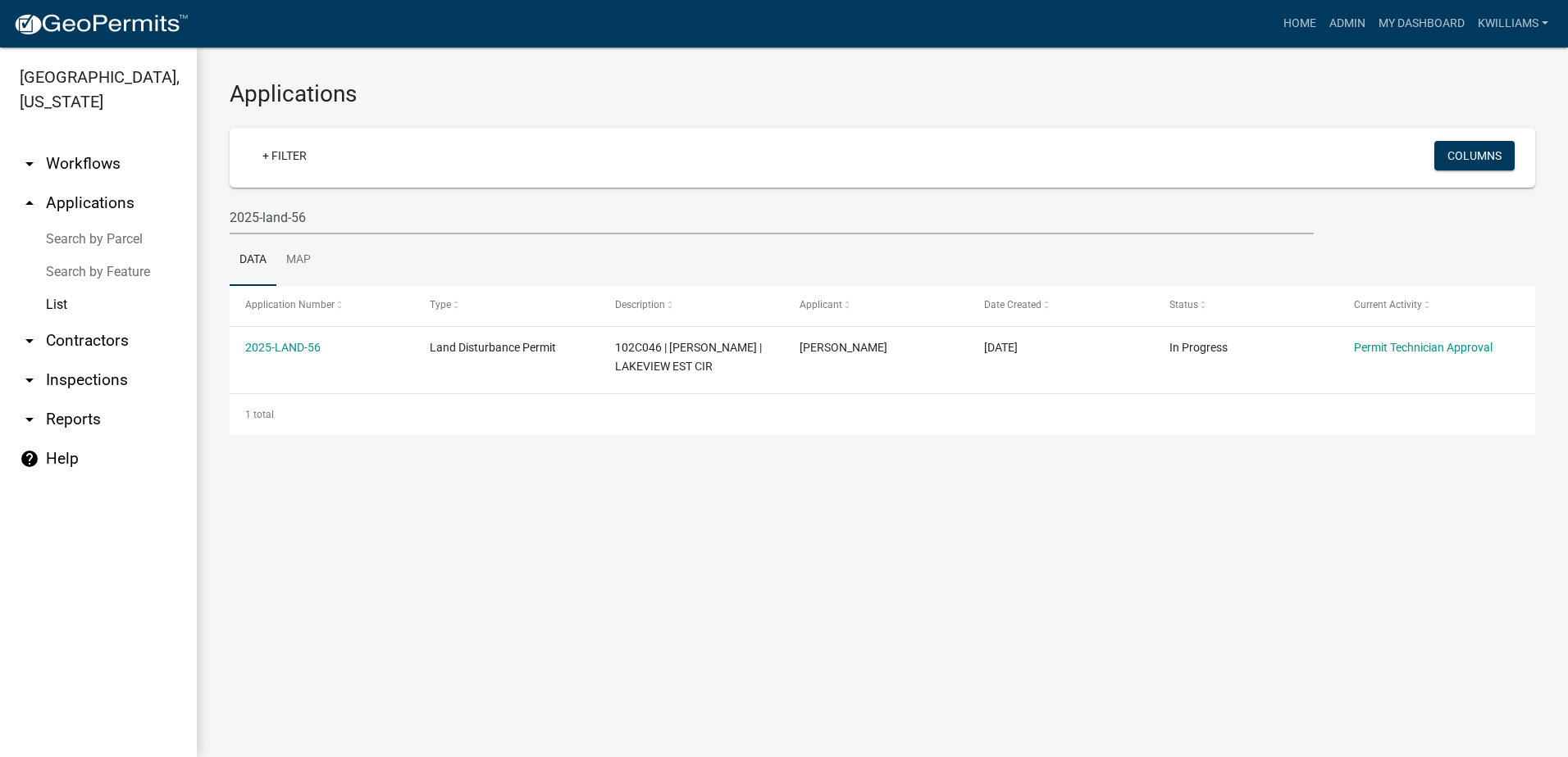
click at [104, 198] on link "arrow_drop_up Applications" at bounding box center [98, 203] width 197 height 39
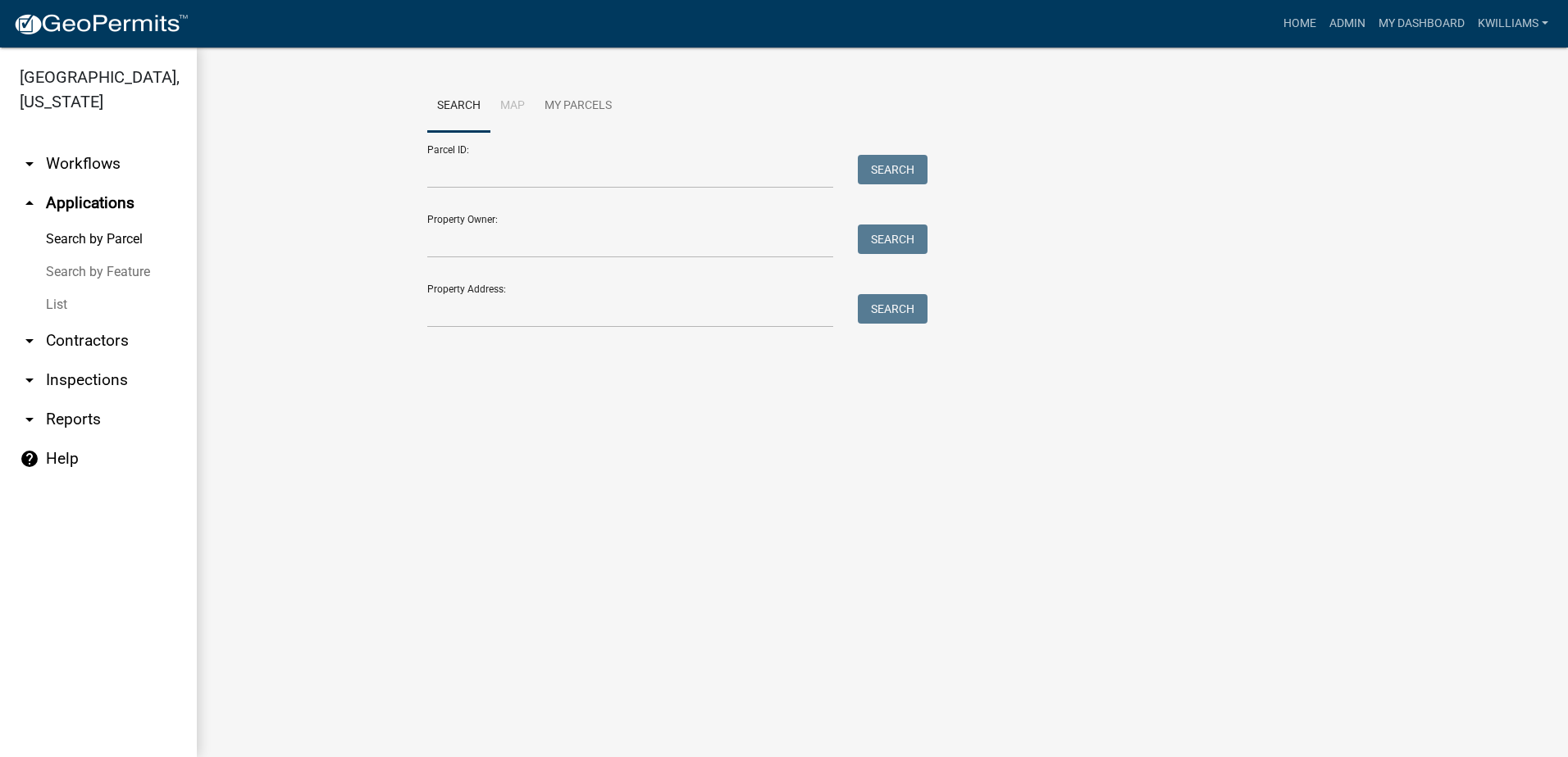
click at [470, 335] on div "Search Map My Parcels Parcel ID: Search Property Owner: Search Property Address…" at bounding box center [882, 211] width 935 height 262
click at [464, 305] on input "Property Address:" at bounding box center [629, 311] width 406 height 34
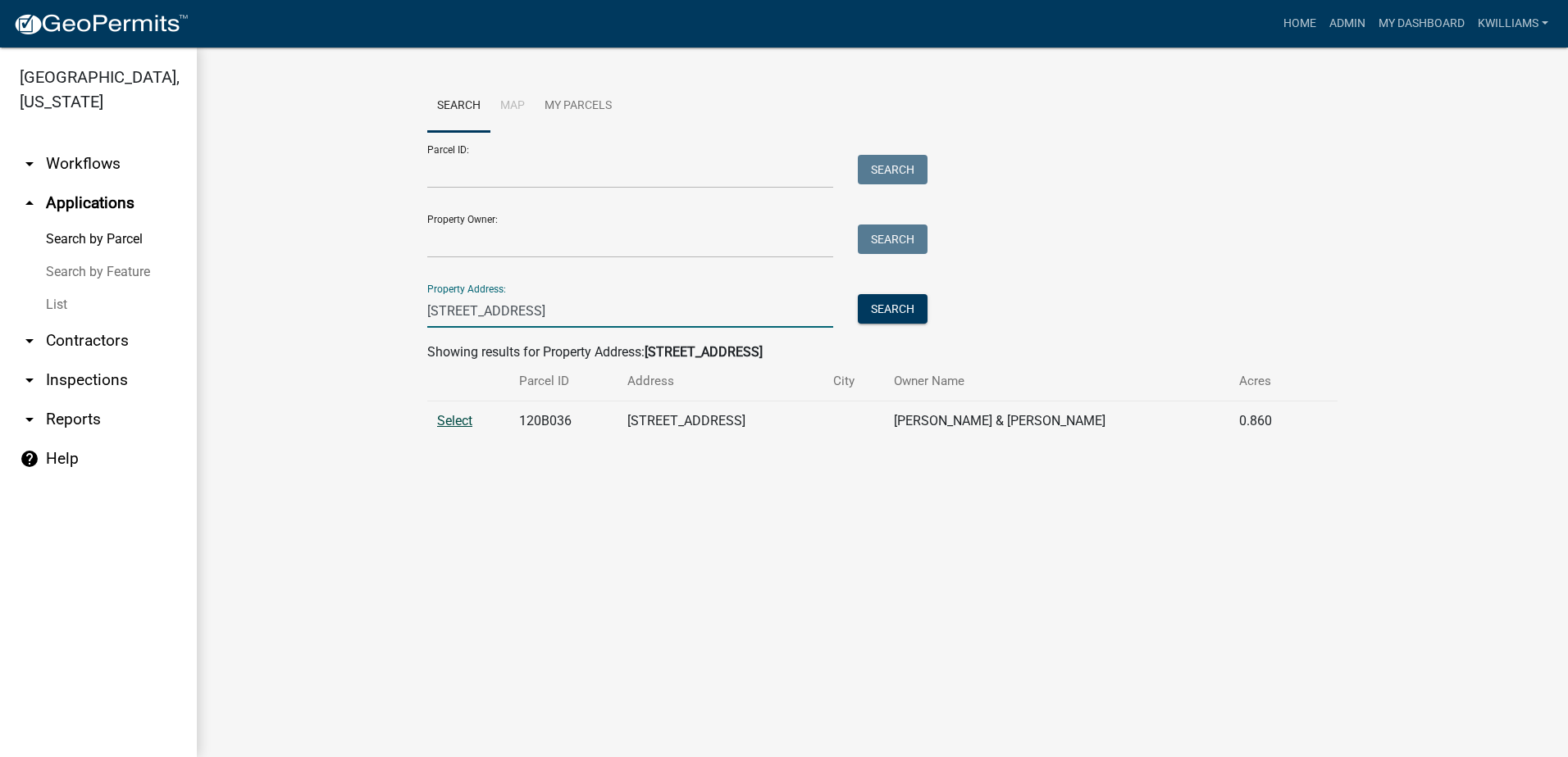
type input "109 river place"
click at [445, 422] on span "Select" at bounding box center [455, 420] width 35 height 16
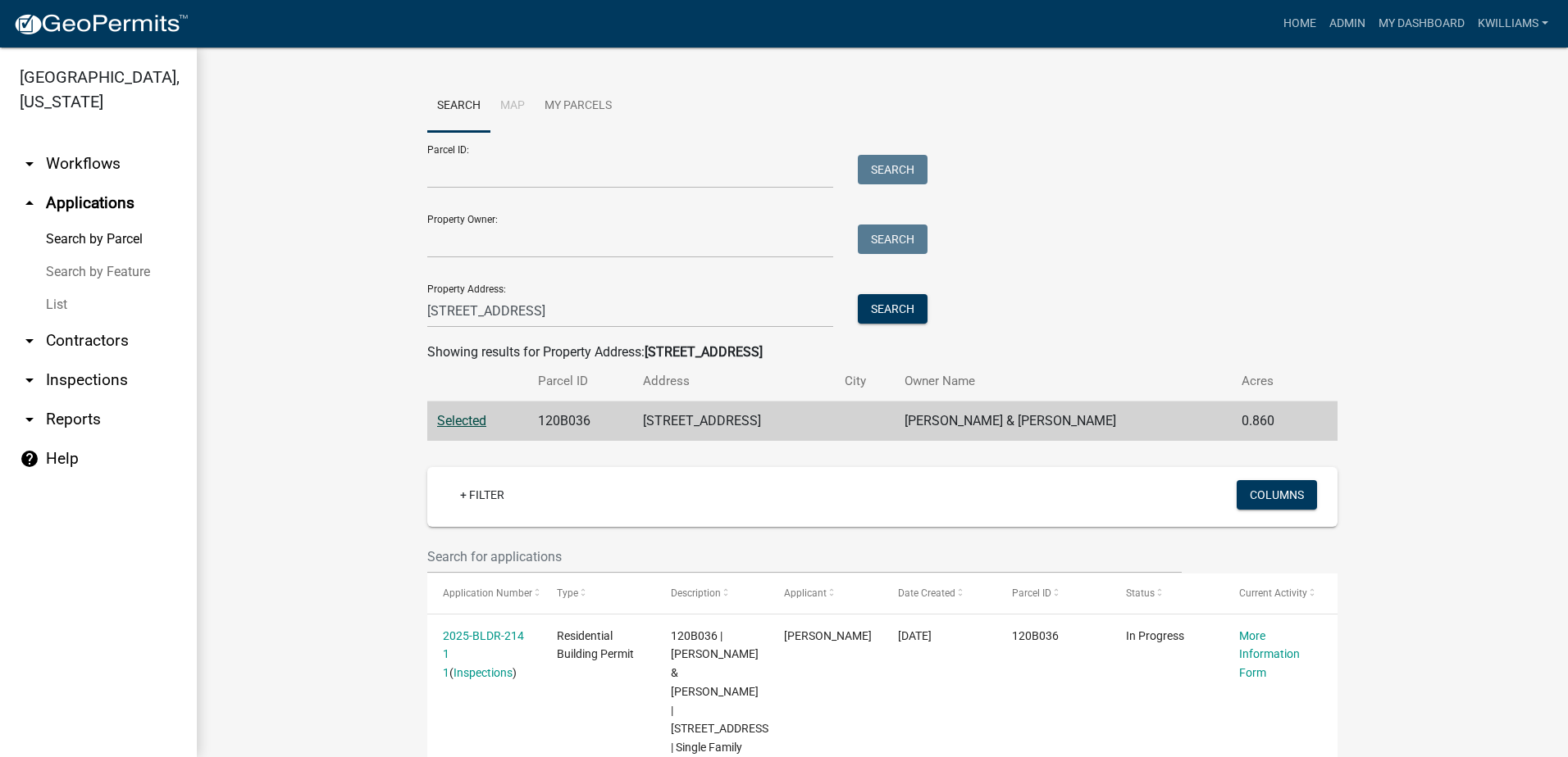
scroll to position [73, 0]
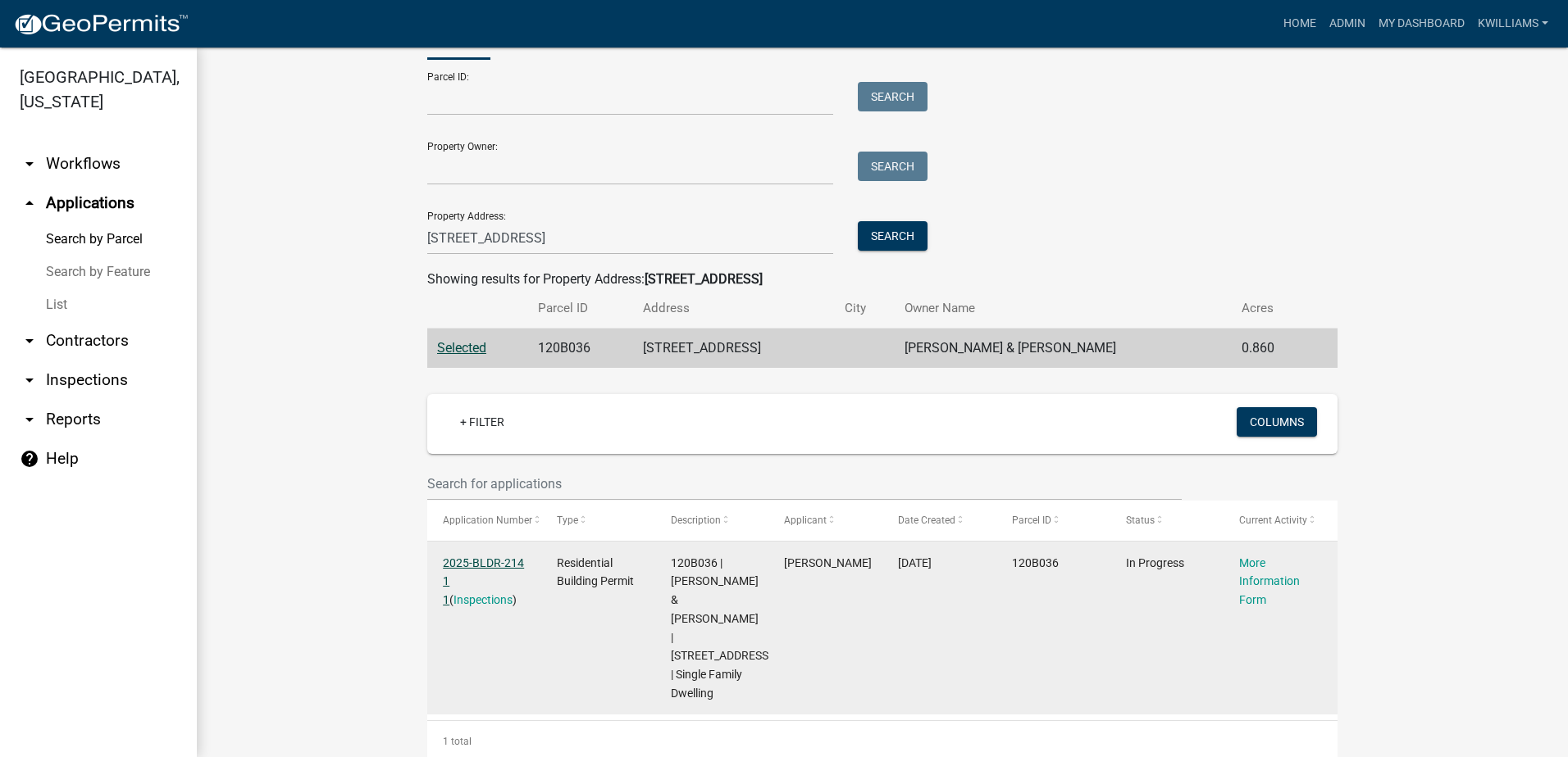
click at [488, 561] on link "2025-BLDR-214 1 1" at bounding box center [483, 582] width 81 height 50
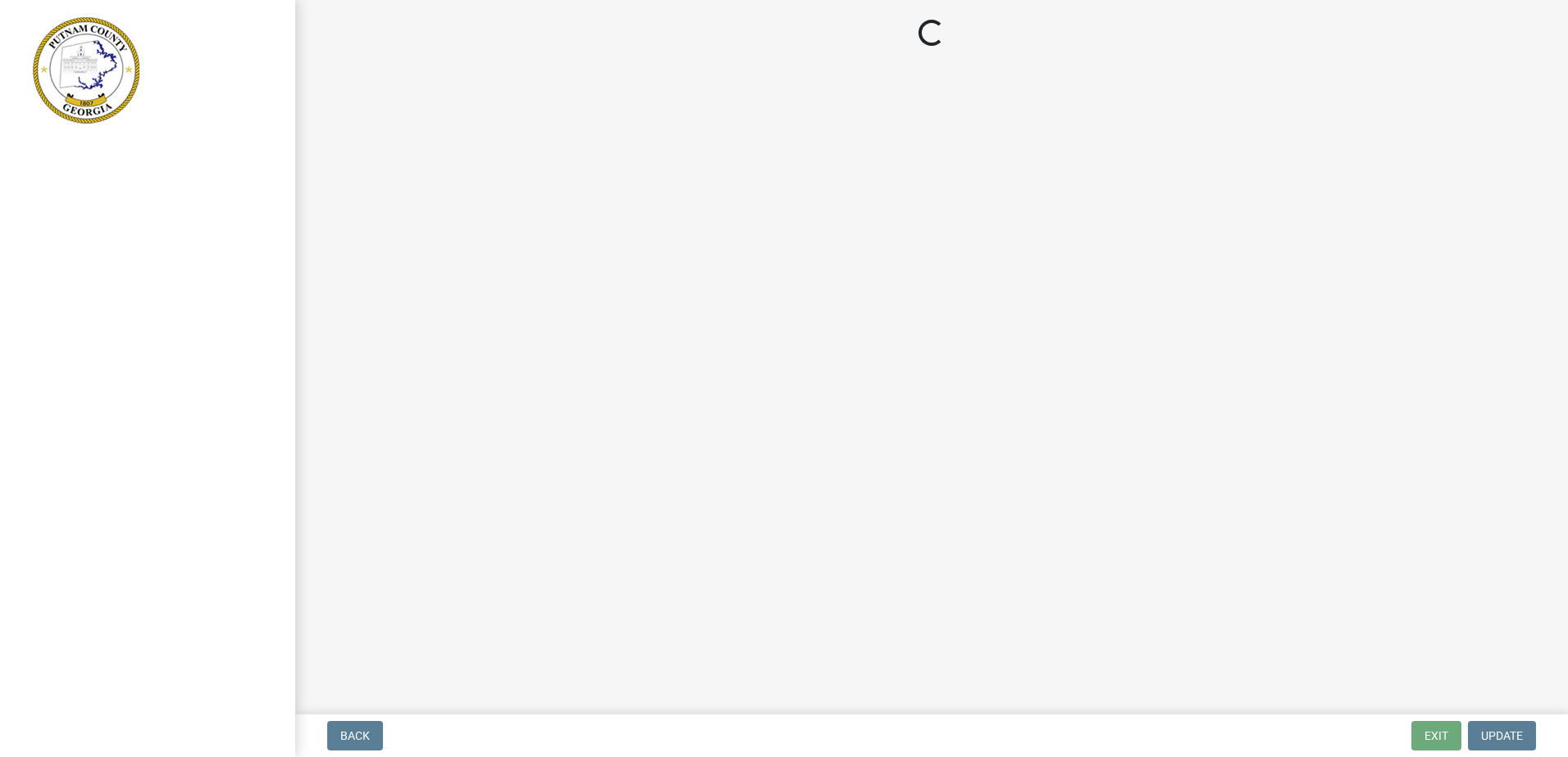
click at [901, 157] on main "Loading..." at bounding box center [931, 354] width 1273 height 708
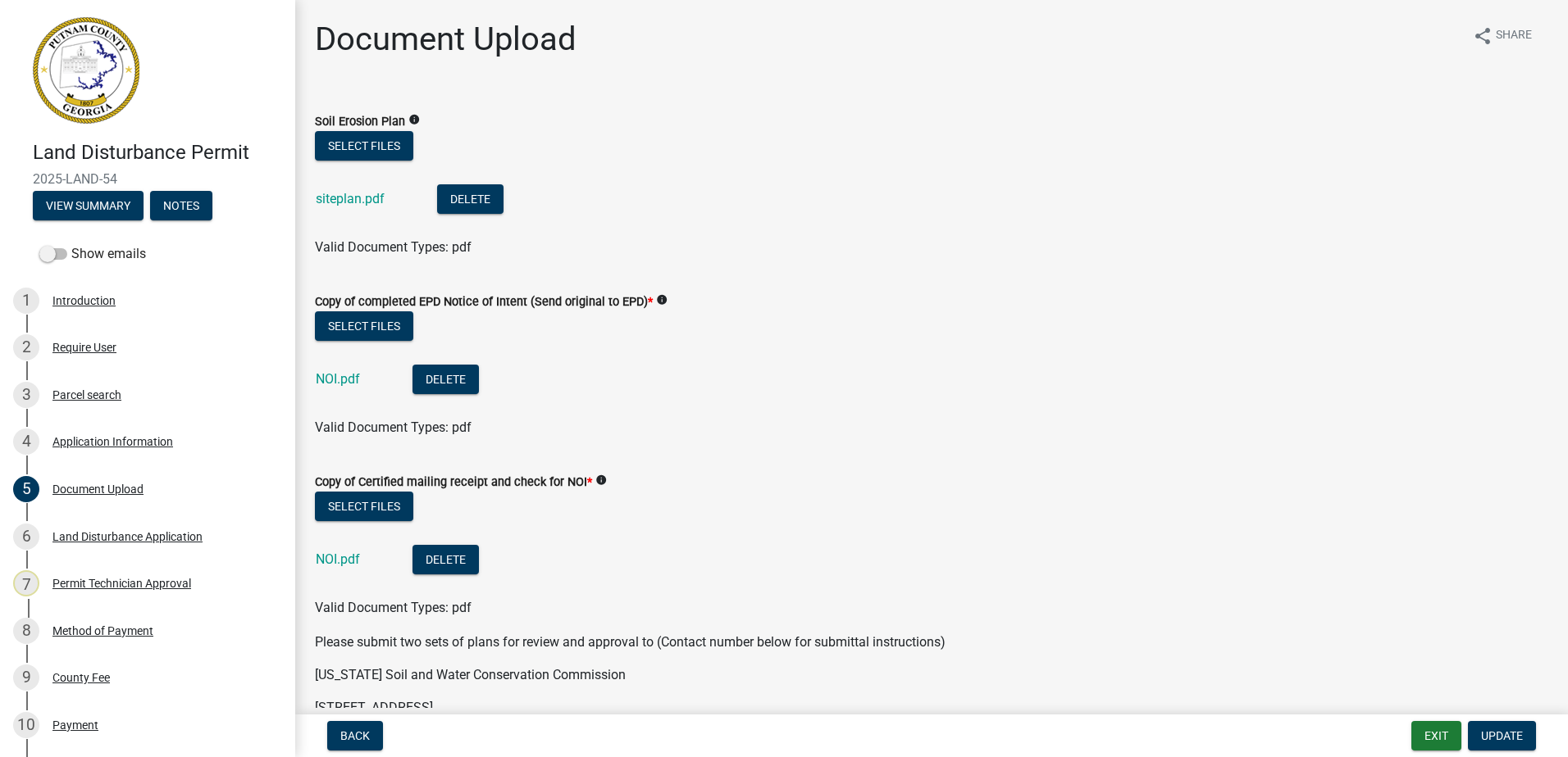
scroll to position [275, 0]
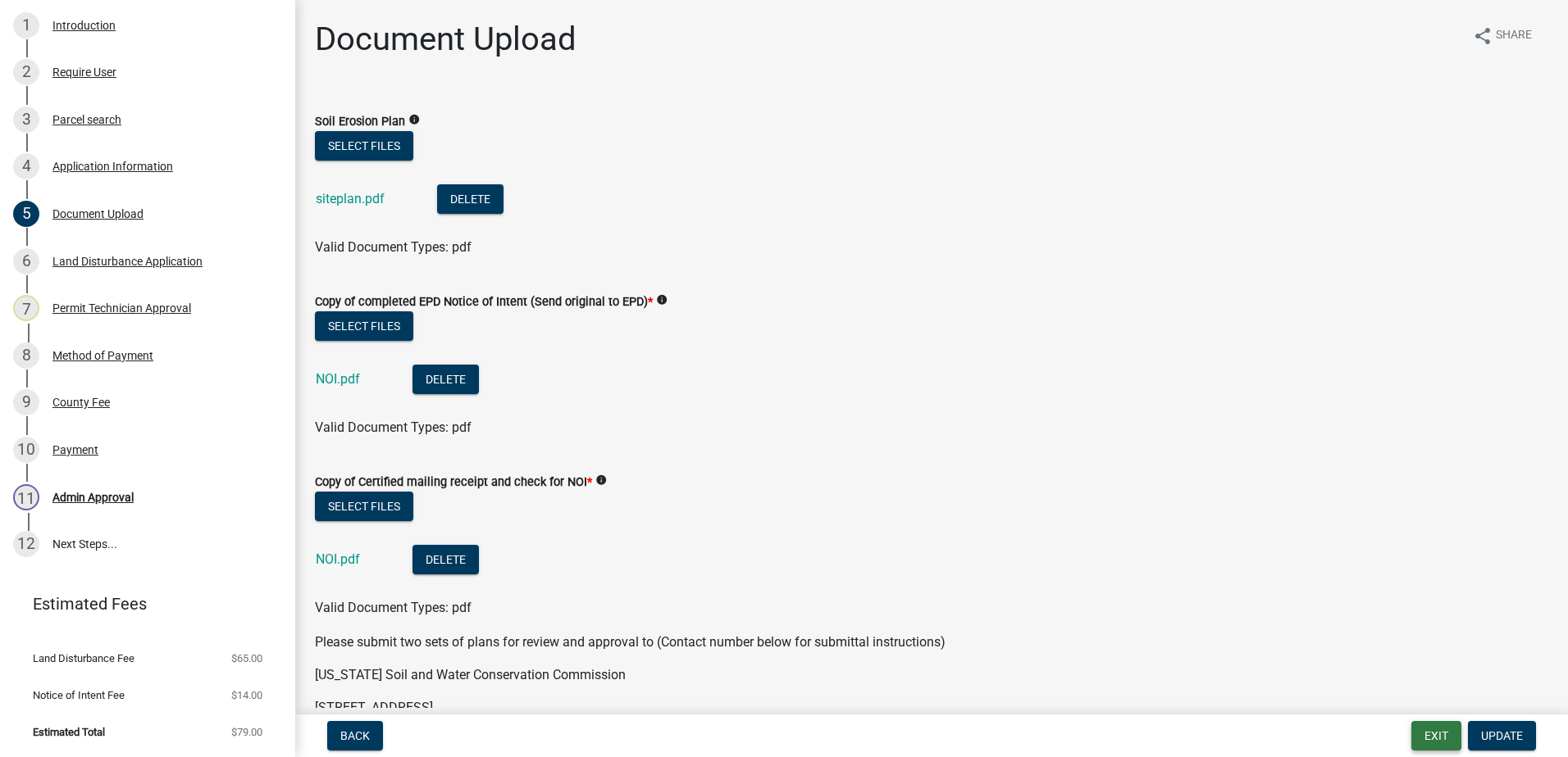
click at [1446, 735] on button "Exit" at bounding box center [1436, 736] width 50 height 30
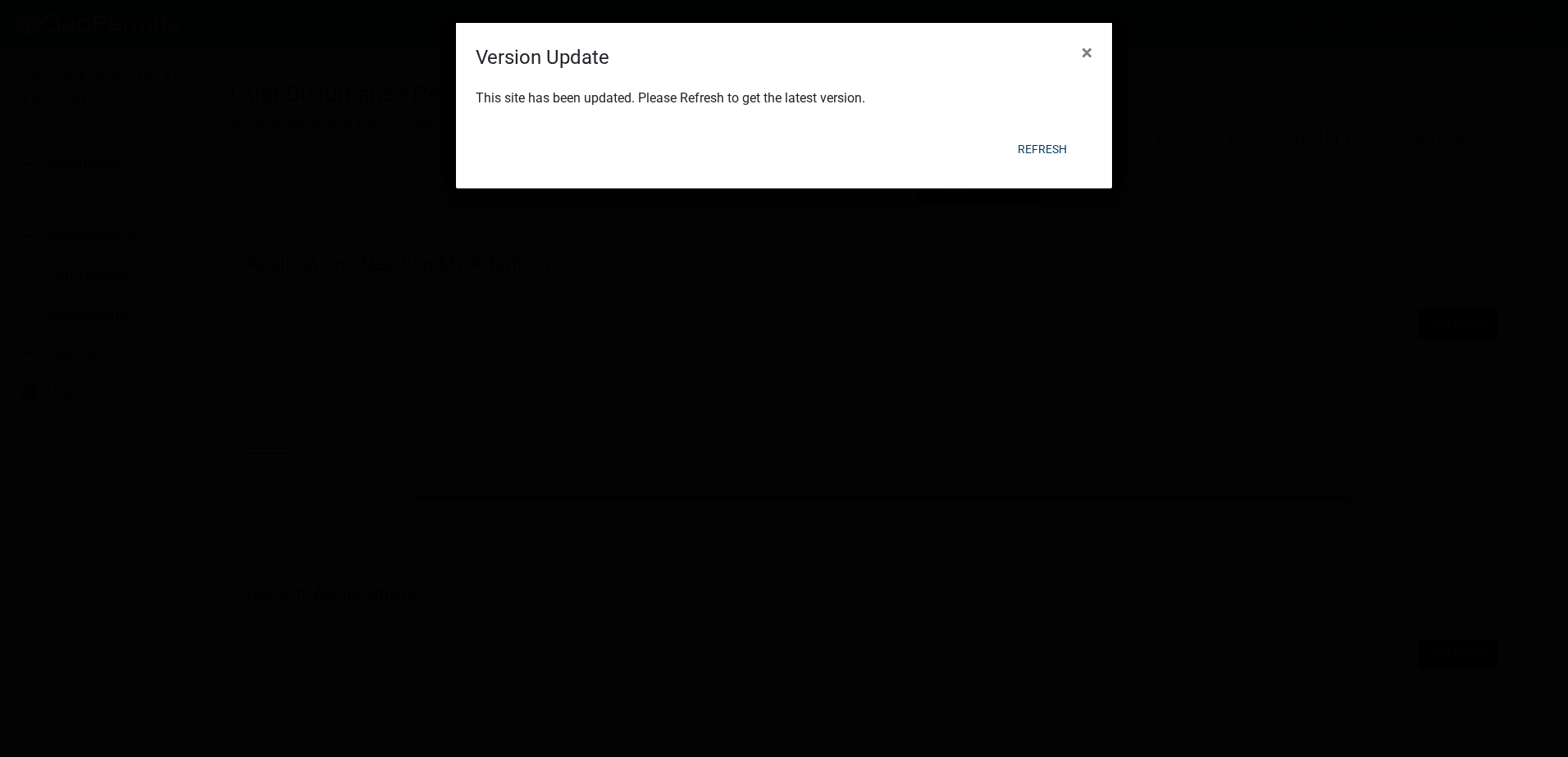
click at [1040, 152] on ngb-modal-window "Version Update × This site has been updated. Please Refresh to get the latest v…" at bounding box center [784, 378] width 1568 height 757
click at [1040, 137] on button "Refresh" at bounding box center [1041, 149] width 76 height 30
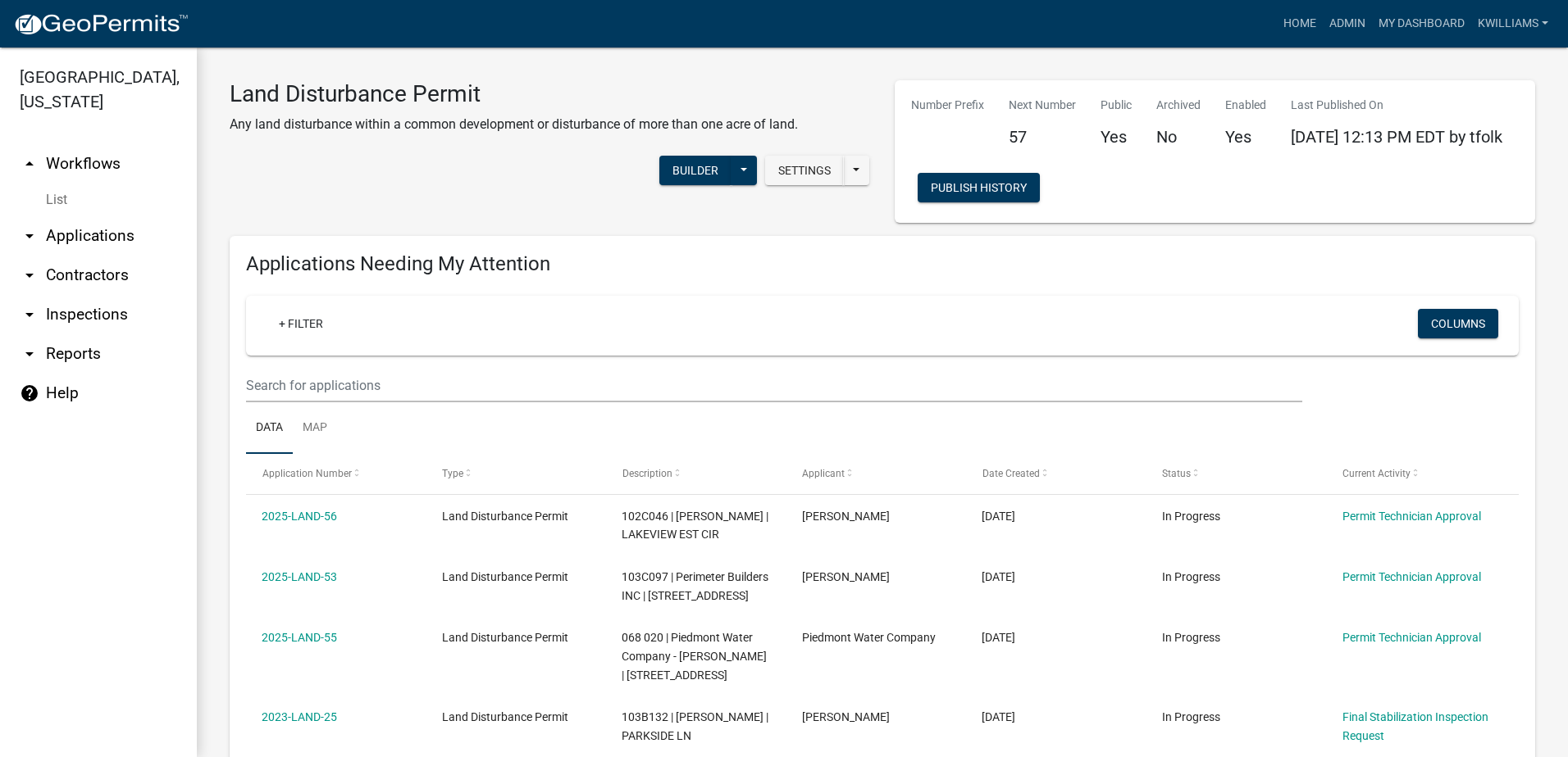
click at [60, 234] on link "arrow_drop_down Applications" at bounding box center [98, 236] width 197 height 39
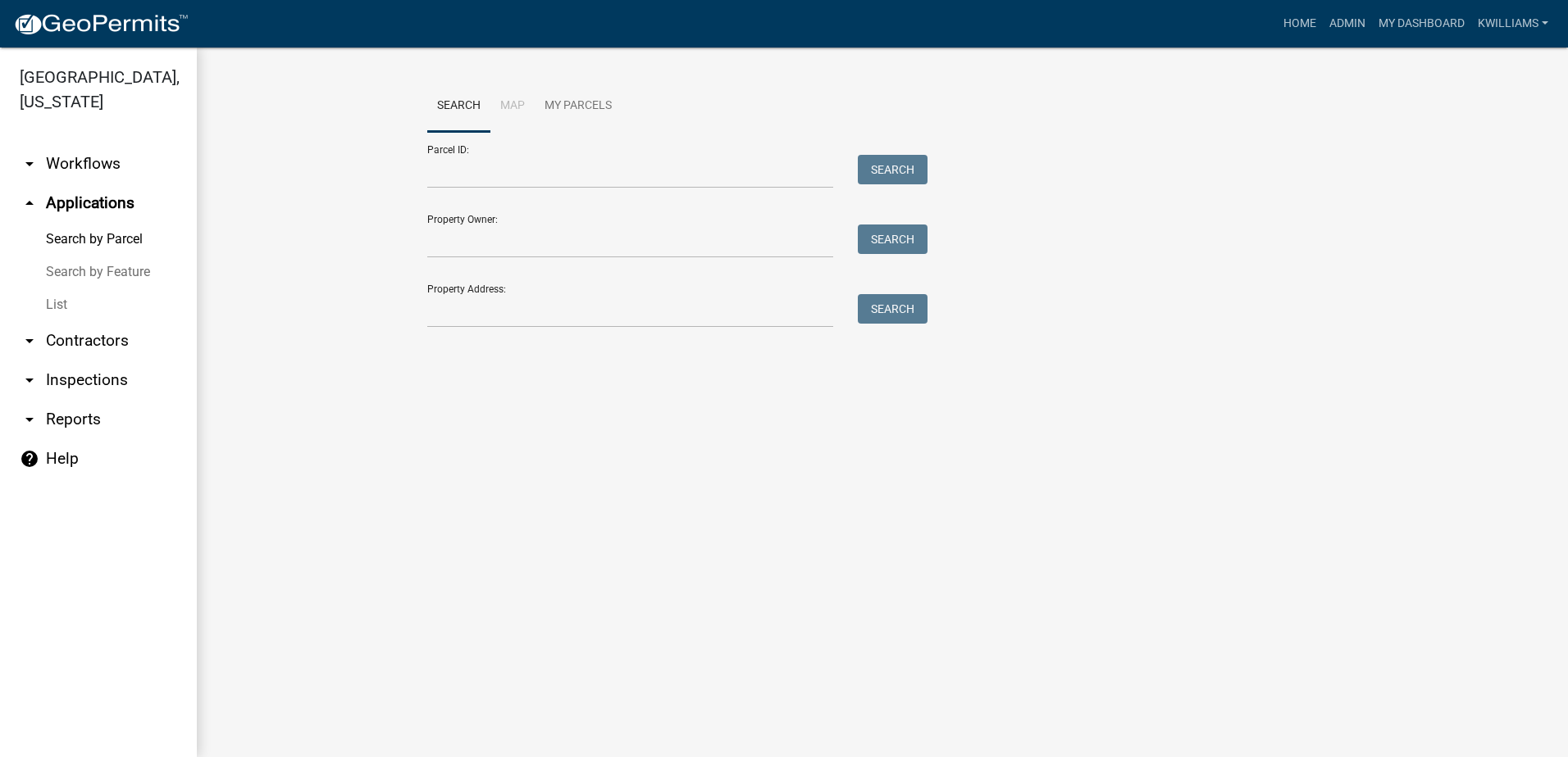
click at [64, 301] on link "List" at bounding box center [98, 304] width 197 height 33
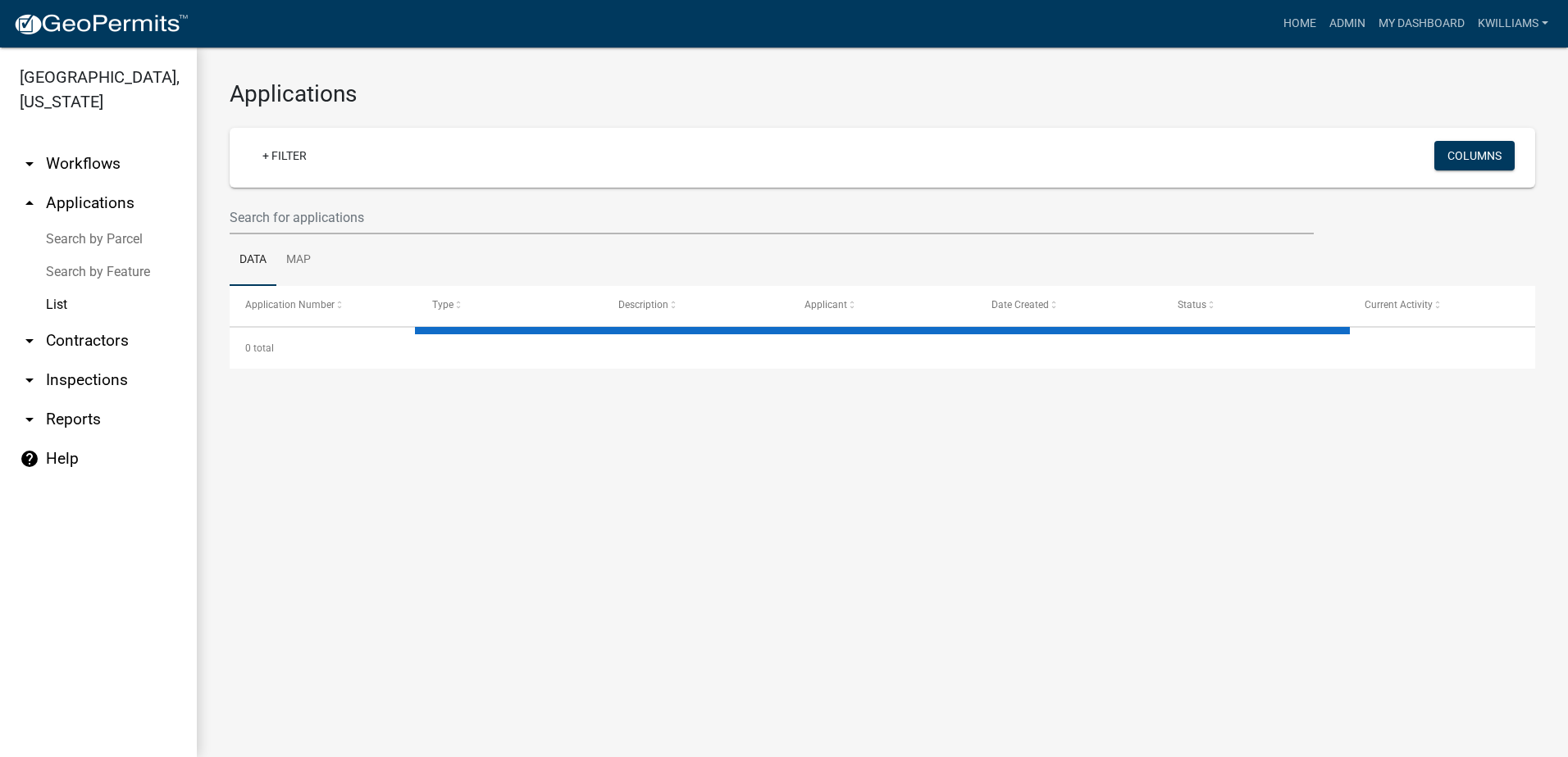
click at [258, 245] on link "Data" at bounding box center [253, 260] width 47 height 52
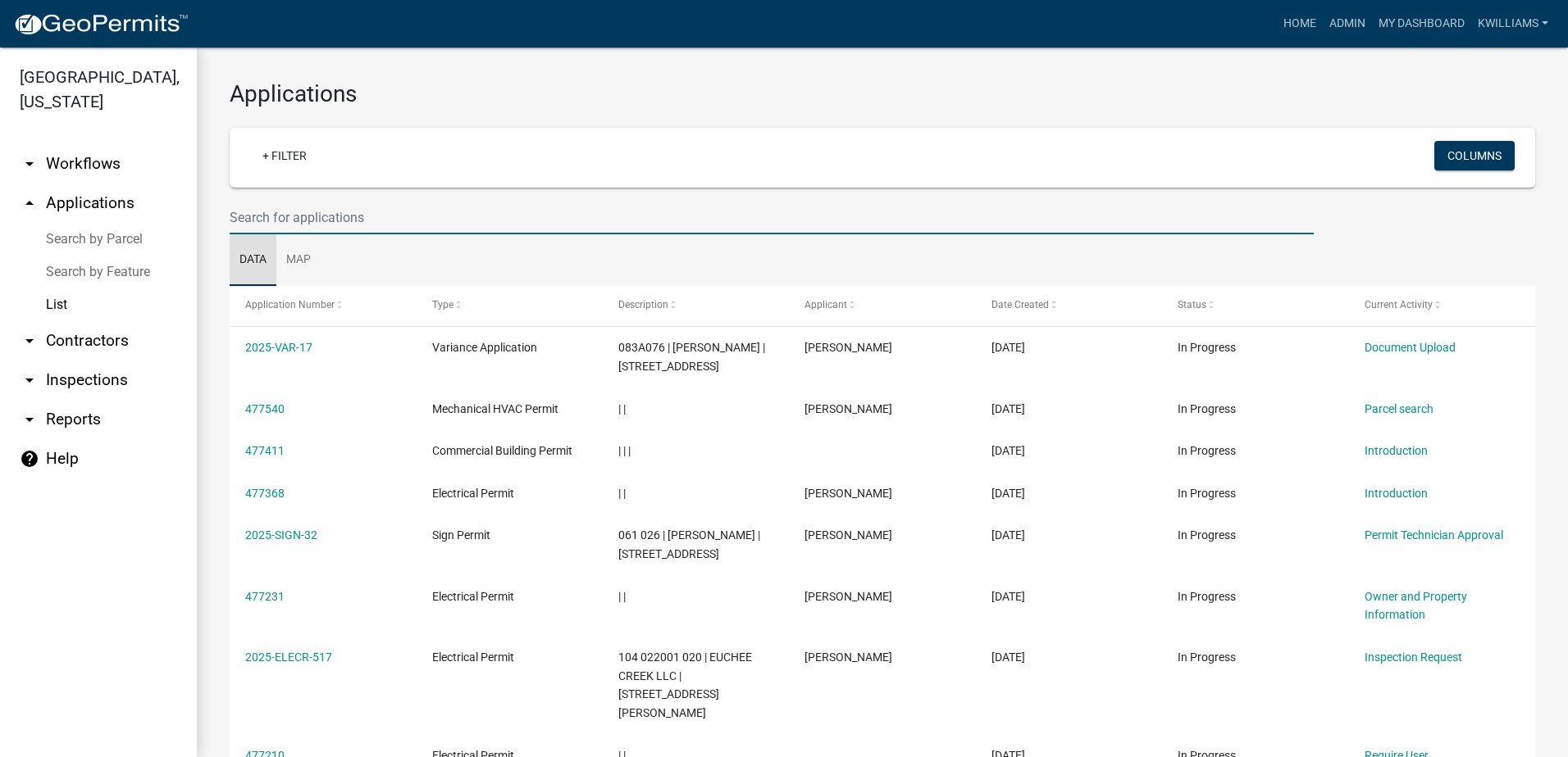
click at [271, 220] on input "text" at bounding box center [771, 217] width 1084 height 34
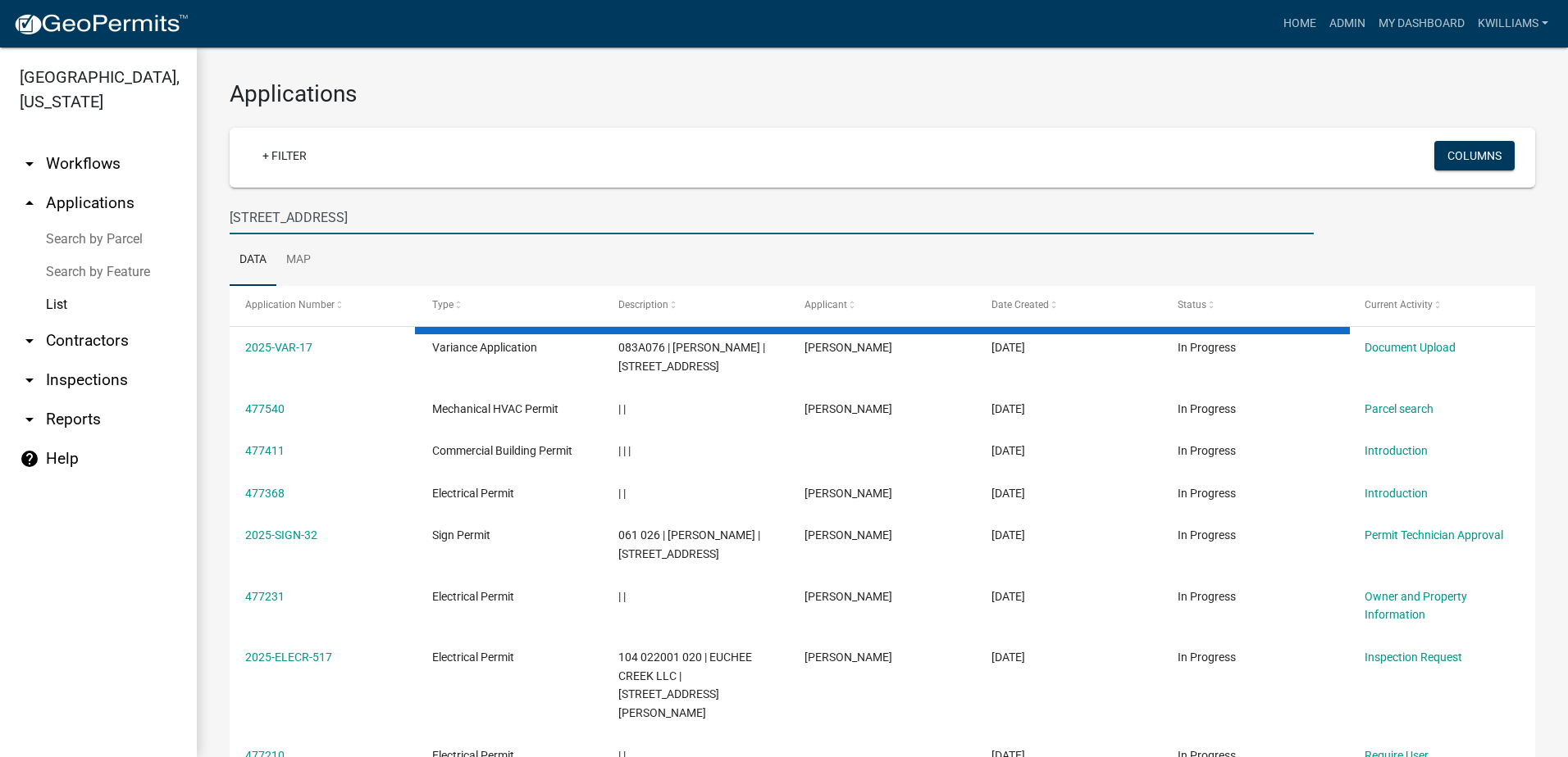
type input "[STREET_ADDRESS]"
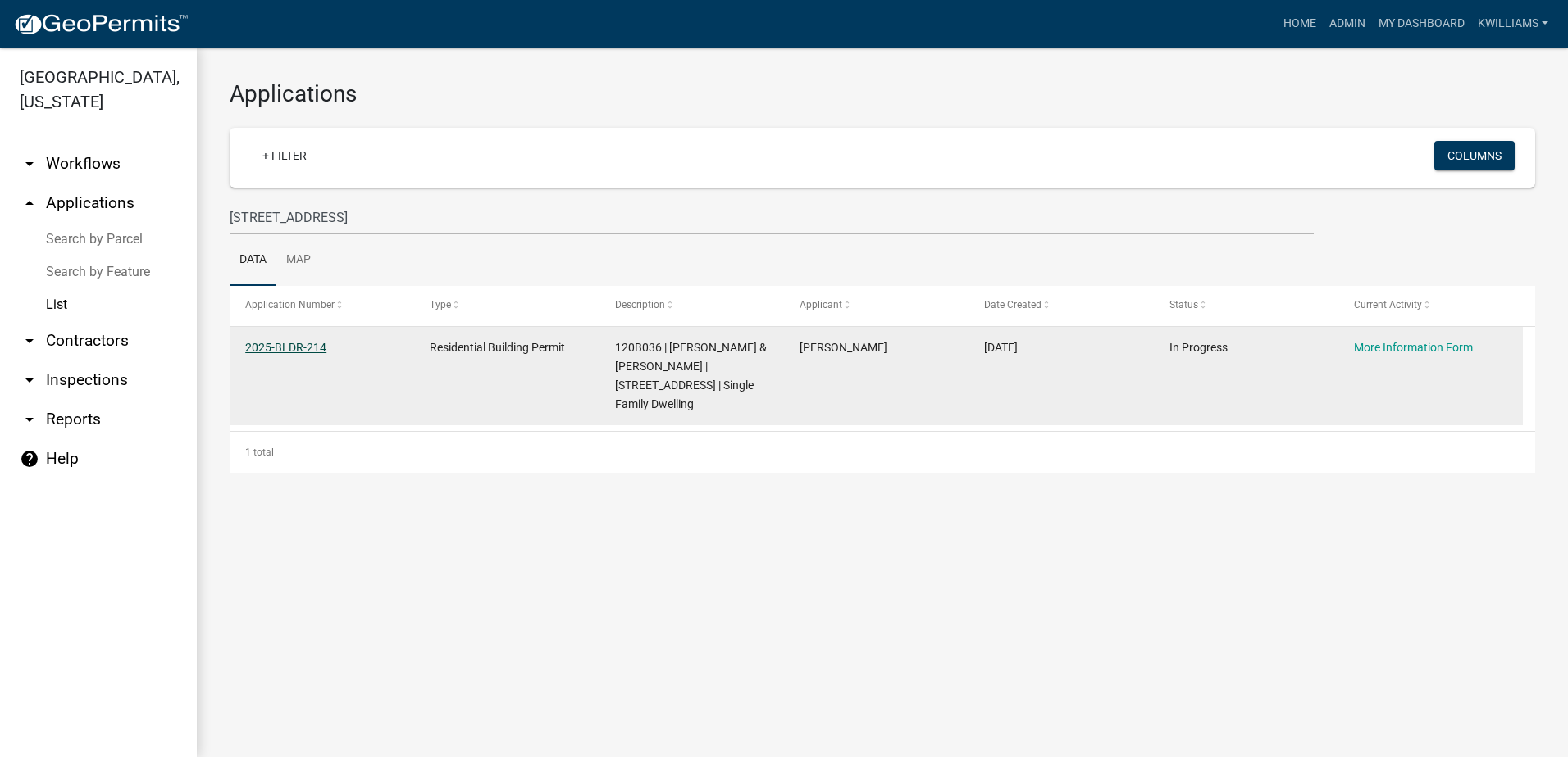
click at [304, 348] on link "2025-BLDR-214" at bounding box center [285, 347] width 81 height 13
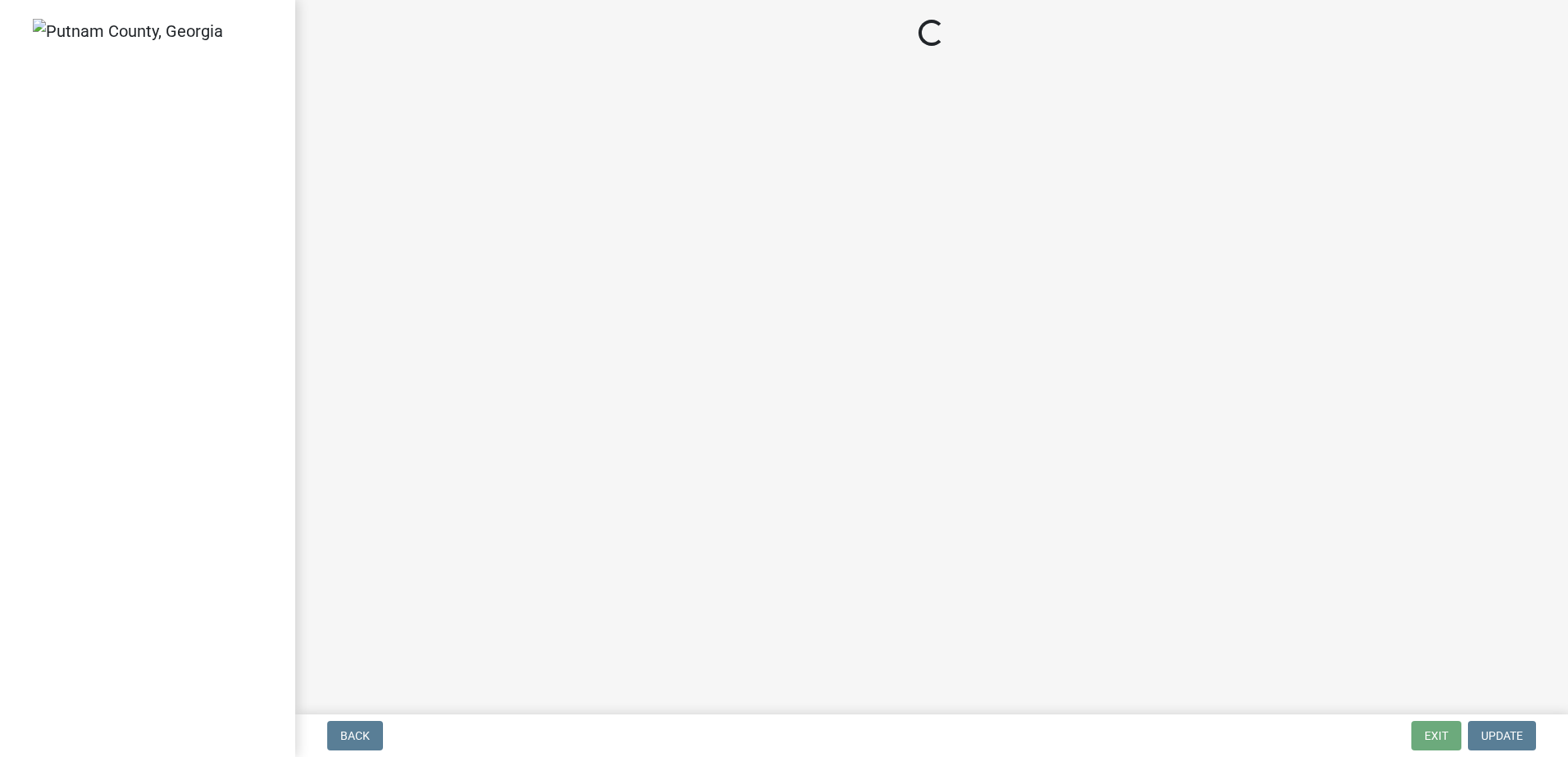
click at [547, 87] on main "Loading..." at bounding box center [931, 354] width 1273 height 708
click at [547, 82] on main "Loading..." at bounding box center [931, 354] width 1273 height 708
drag, startPoint x: 547, startPoint y: 82, endPoint x: 561, endPoint y: 5, distance: 78.3
click at [548, 77] on main "Loading..." at bounding box center [931, 354] width 1273 height 708
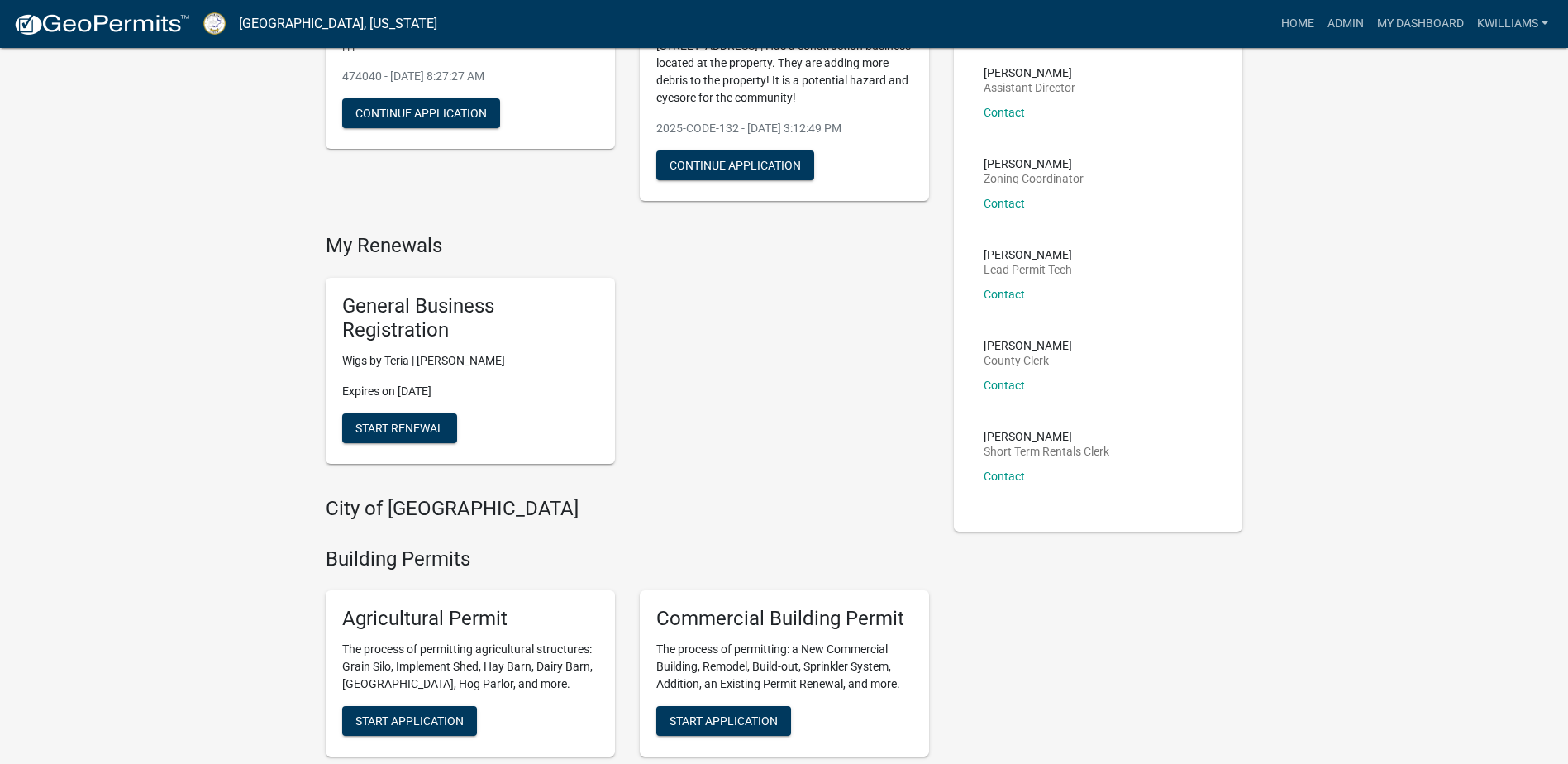
scroll to position [83, 0]
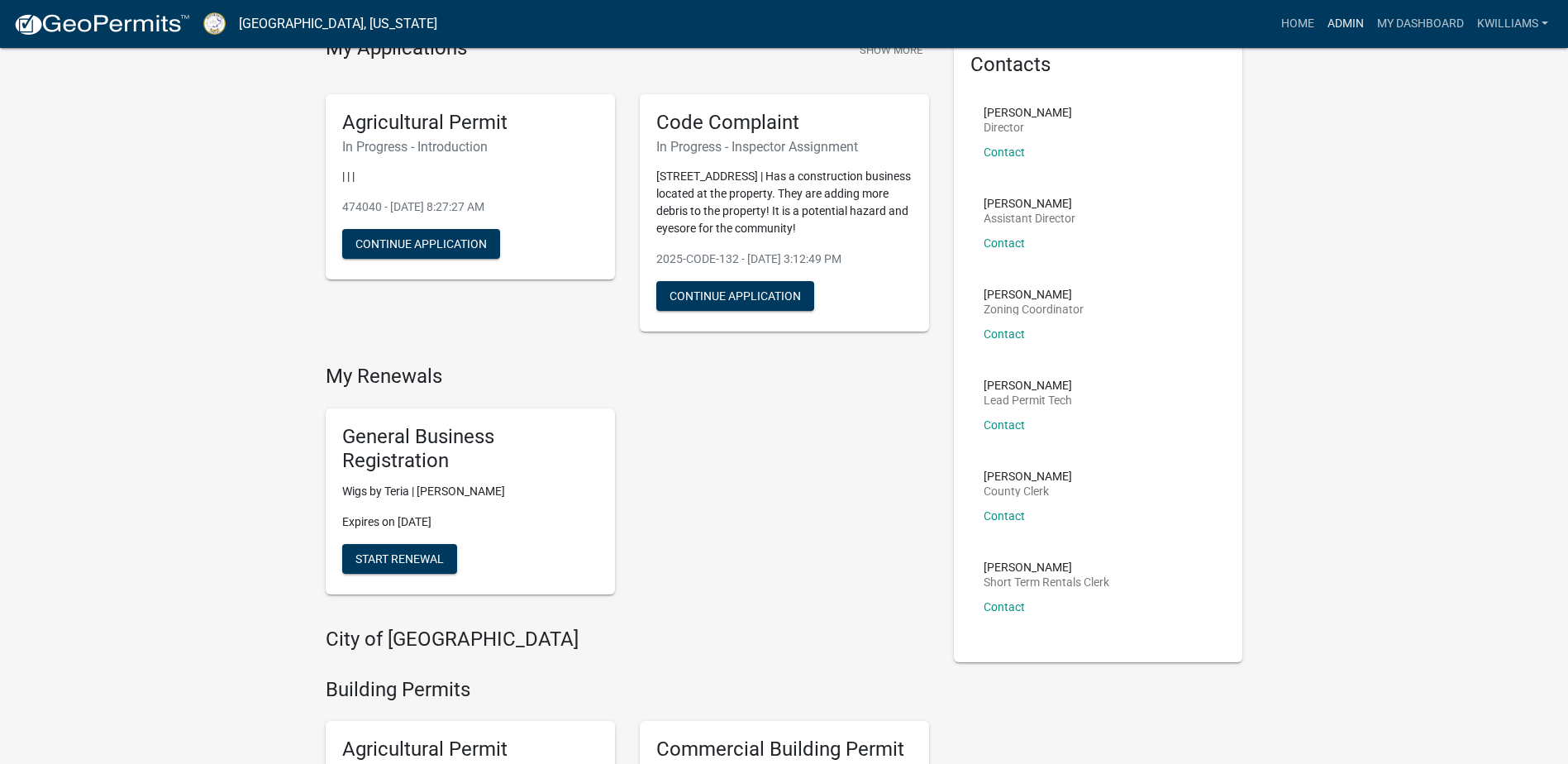
click at [1344, 12] on link "Admin" at bounding box center [1346, 24] width 50 height 31
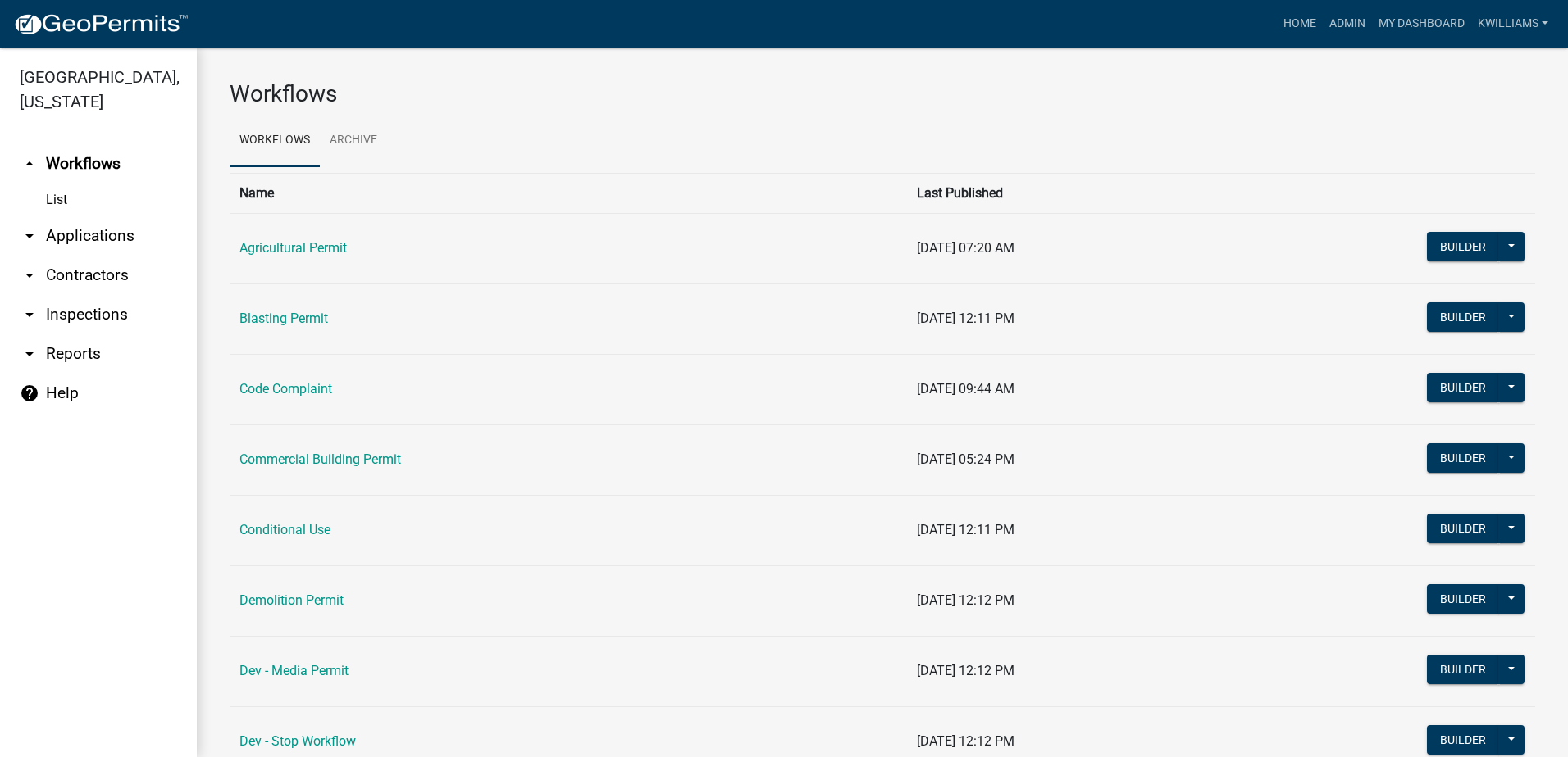
click at [104, 223] on link "arrow_drop_down Applications" at bounding box center [98, 236] width 197 height 39
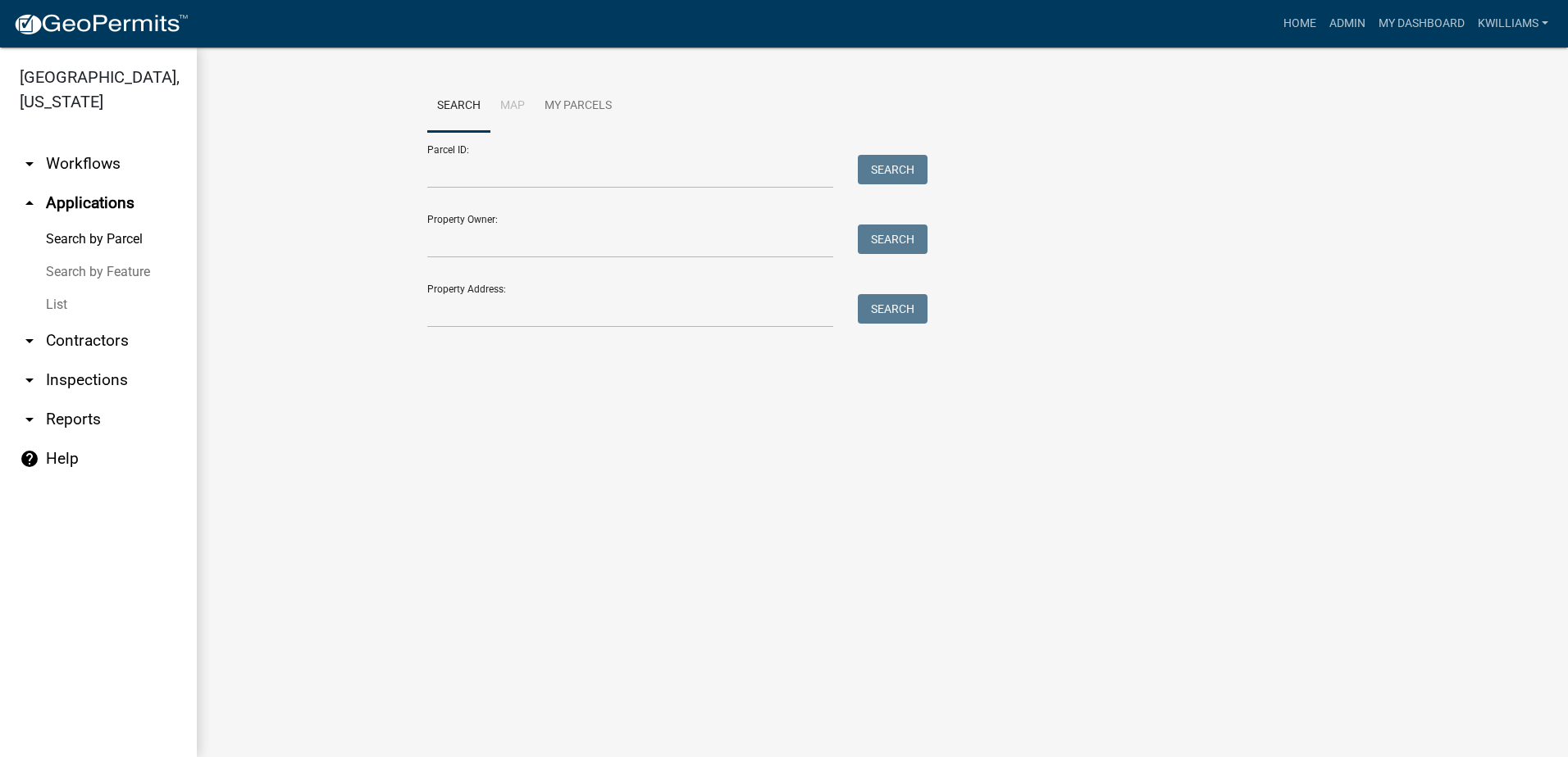
click at [55, 331] on link "arrow_drop_down Contractors" at bounding box center [98, 341] width 197 height 39
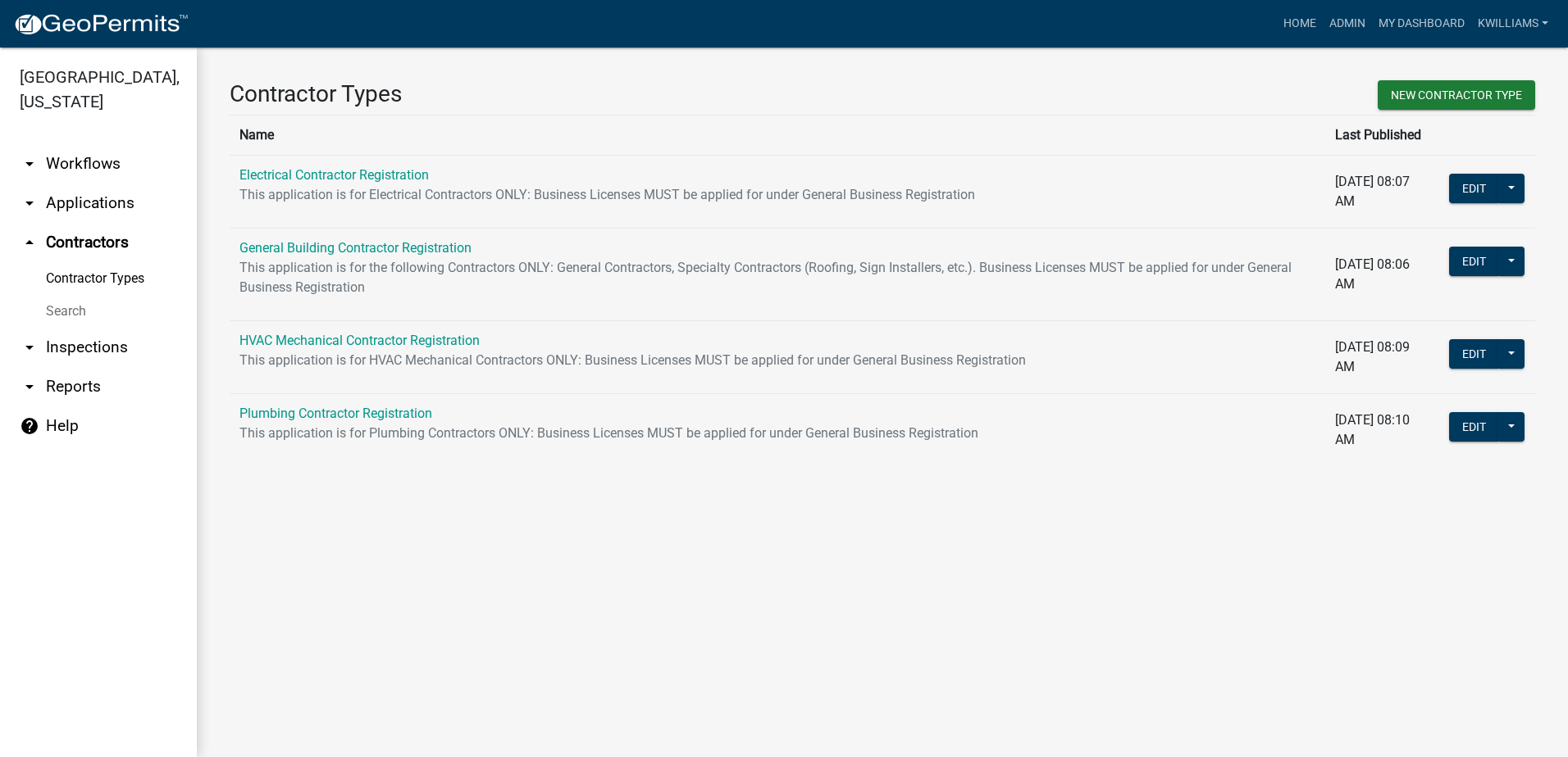
click at [57, 306] on link "Search" at bounding box center [98, 311] width 197 height 33
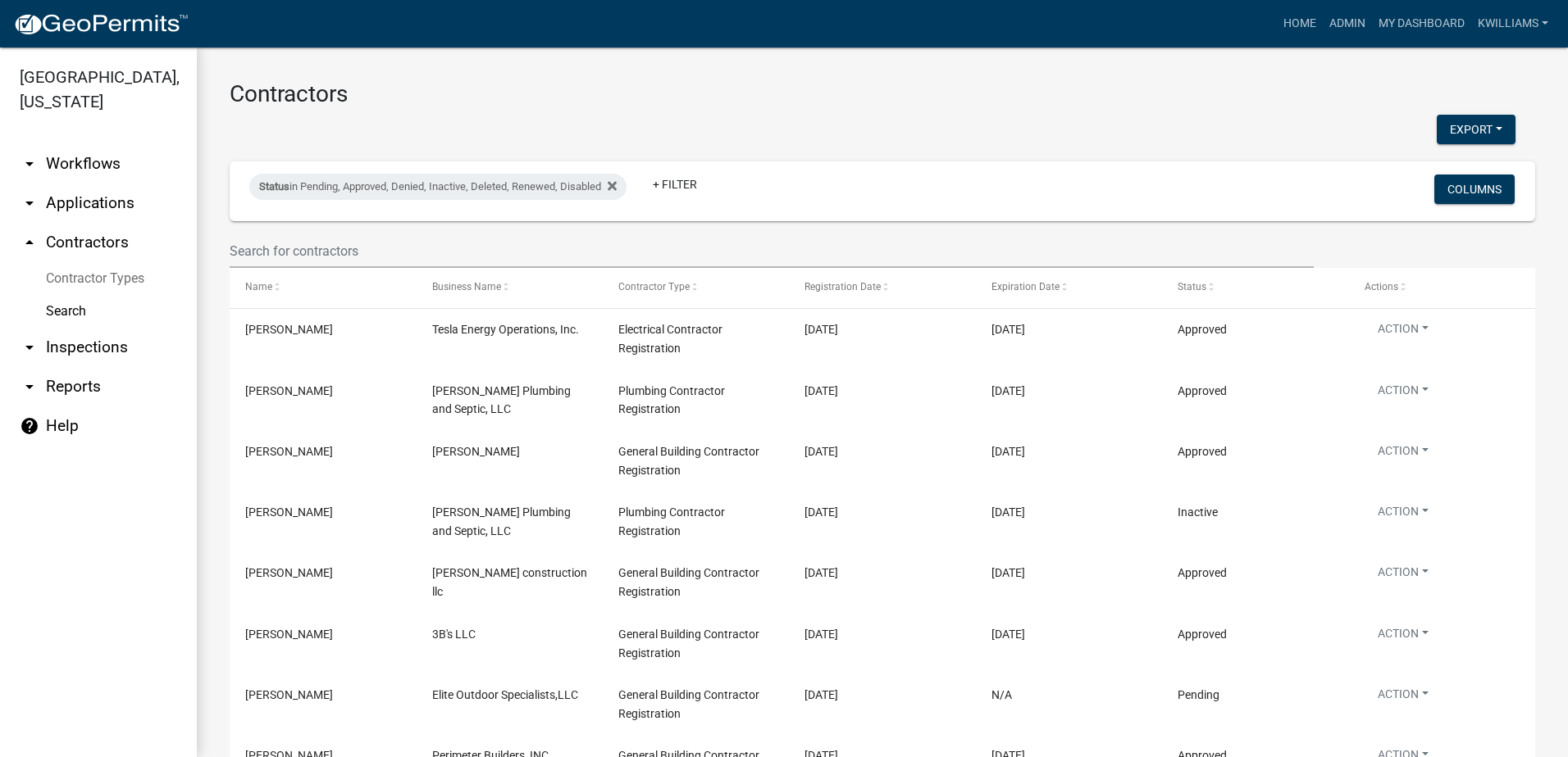
click at [64, 207] on link "arrow_drop_down Applications" at bounding box center [98, 203] width 197 height 39
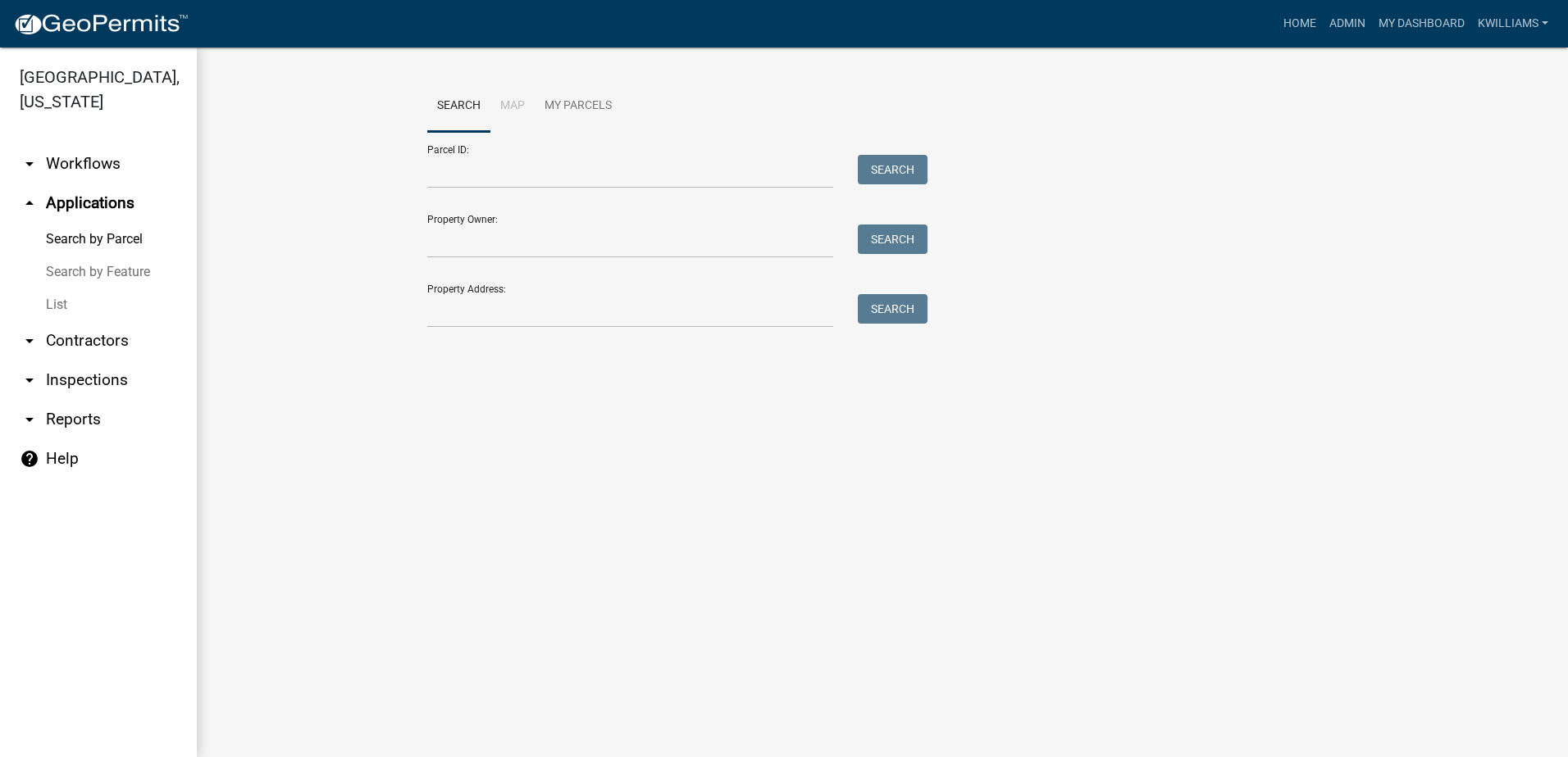
click at [50, 308] on link "List" at bounding box center [98, 304] width 197 height 33
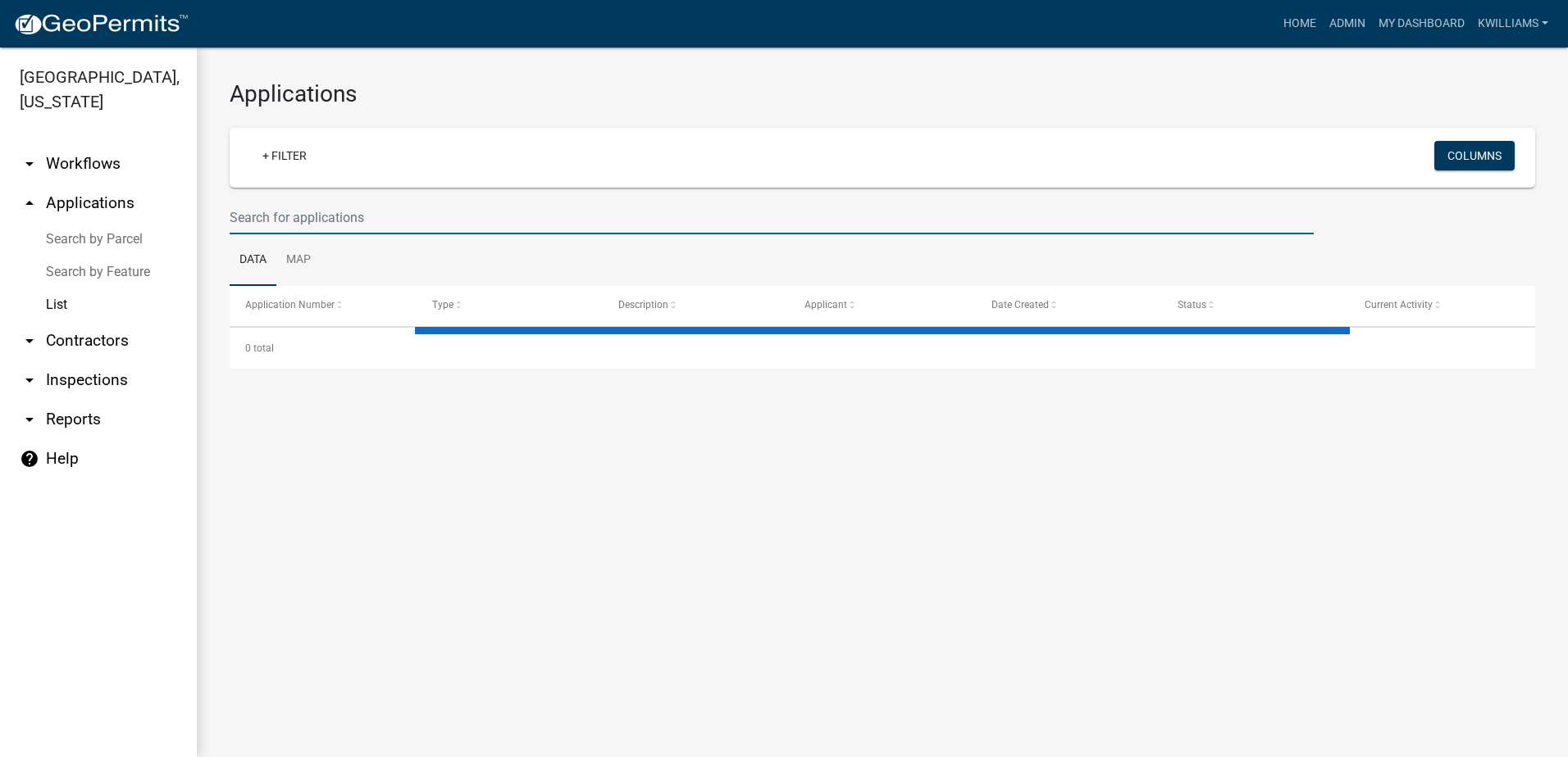
click at [246, 206] on input "text" at bounding box center [771, 217] width 1084 height 34
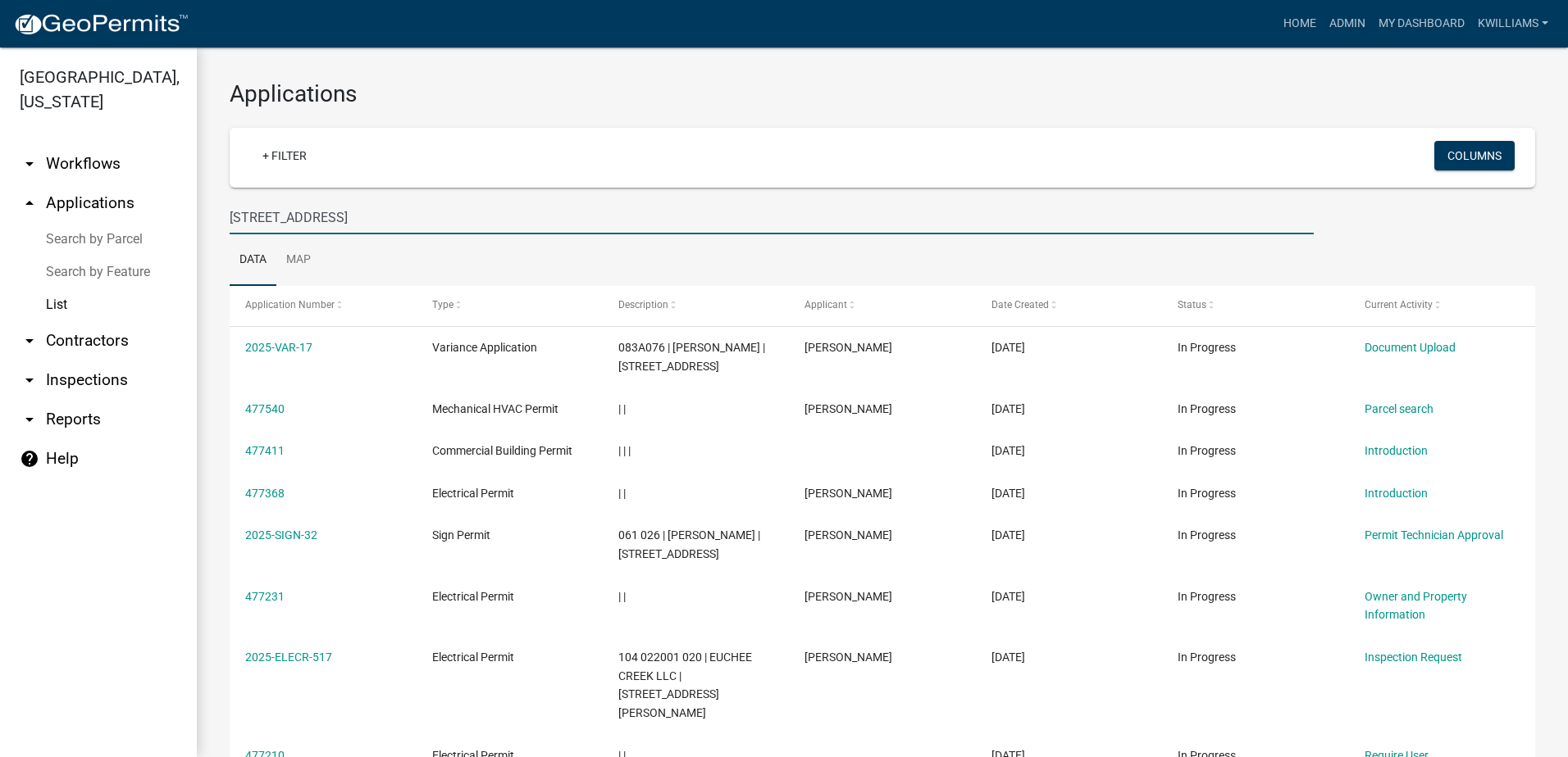
type input "109 river place"
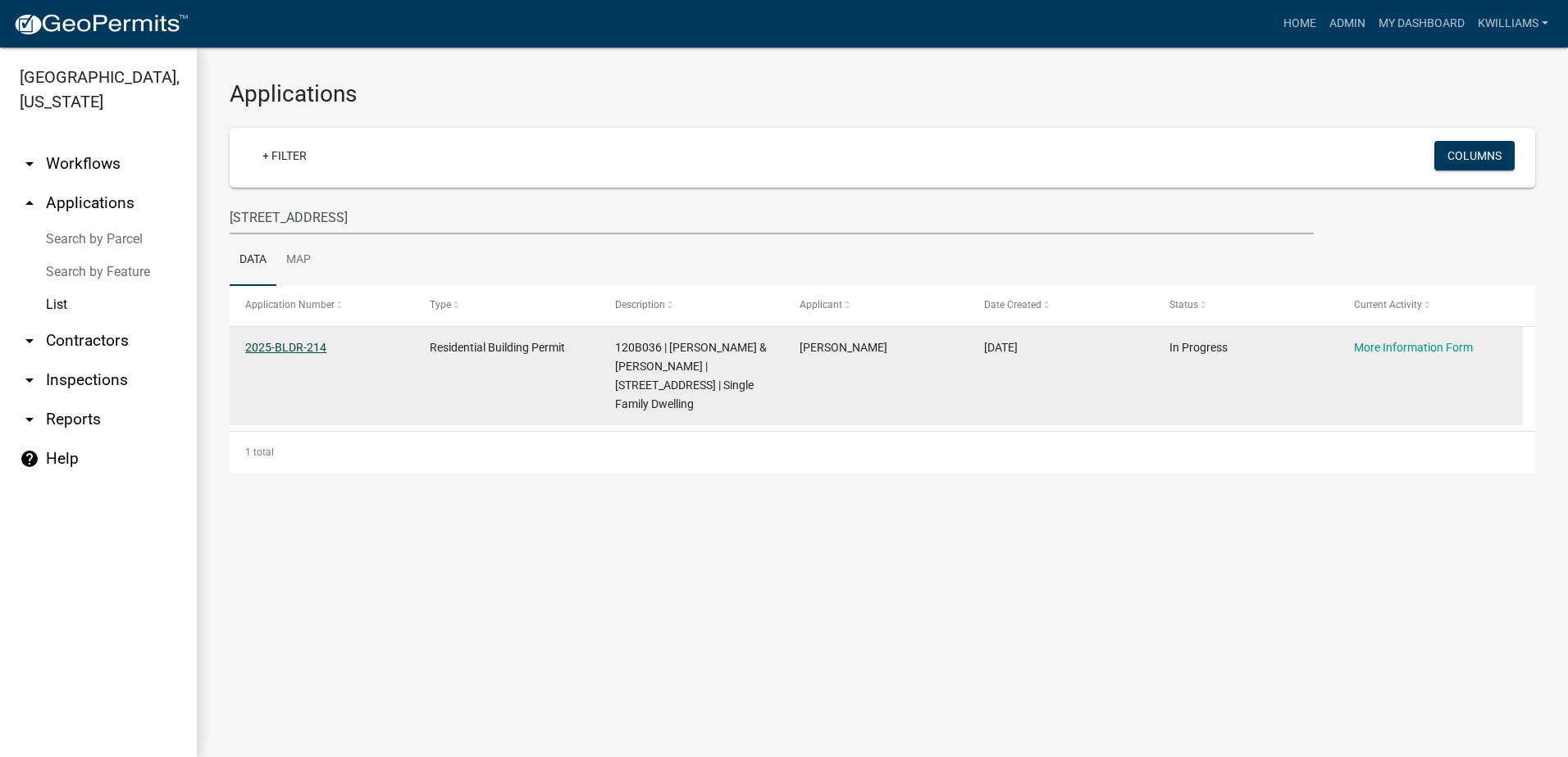
click at [311, 345] on link "2025-BLDR-214" at bounding box center [285, 347] width 81 height 13
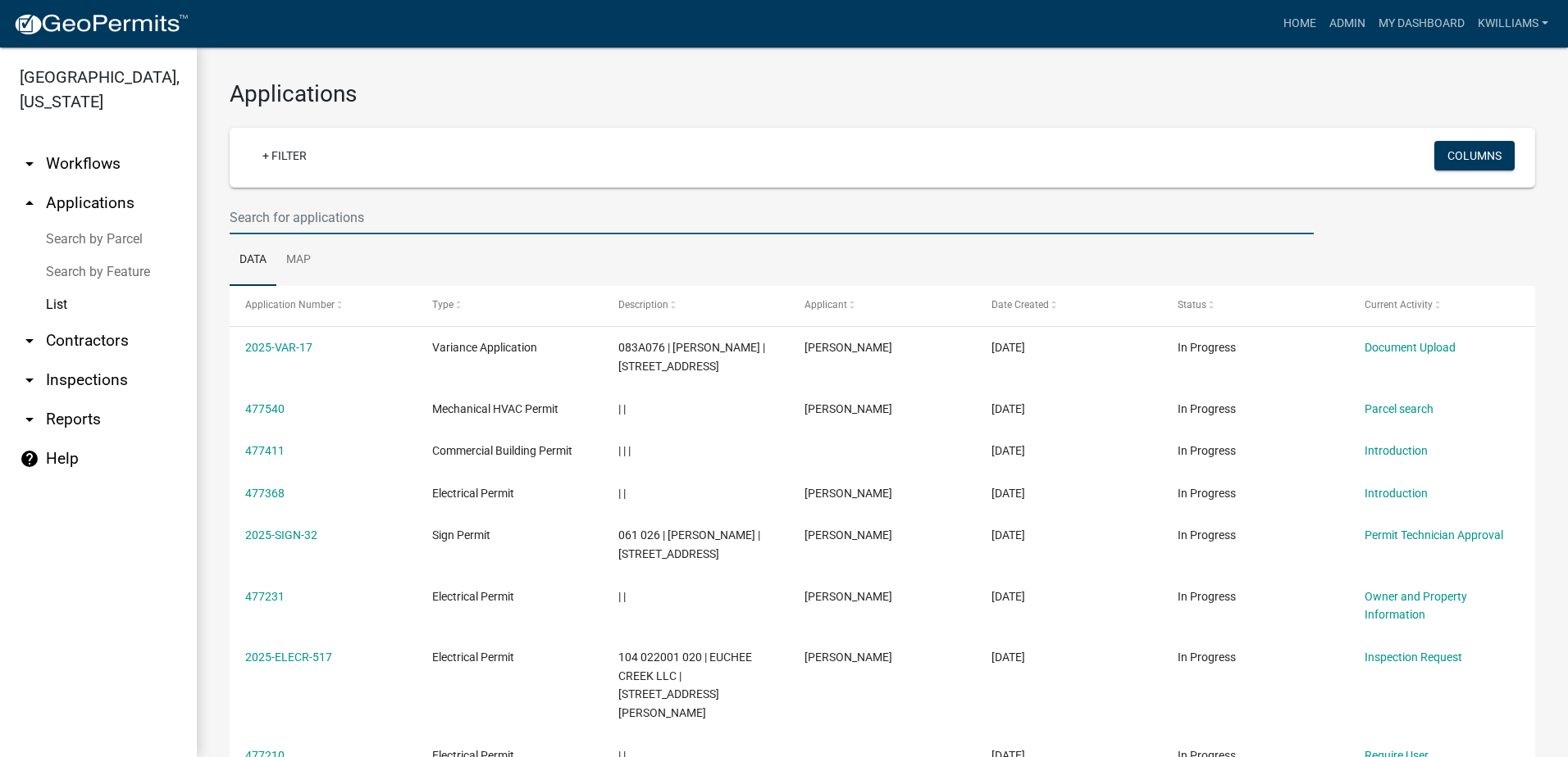
click at [388, 218] on input "text" at bounding box center [771, 217] width 1084 height 34
click at [302, 223] on input "text" at bounding box center [771, 217] width 1084 height 34
click at [273, 178] on div "+ Filter Columns" at bounding box center [883, 158] width 1291 height 60
click at [251, 227] on input "text" at bounding box center [771, 217] width 1084 height 34
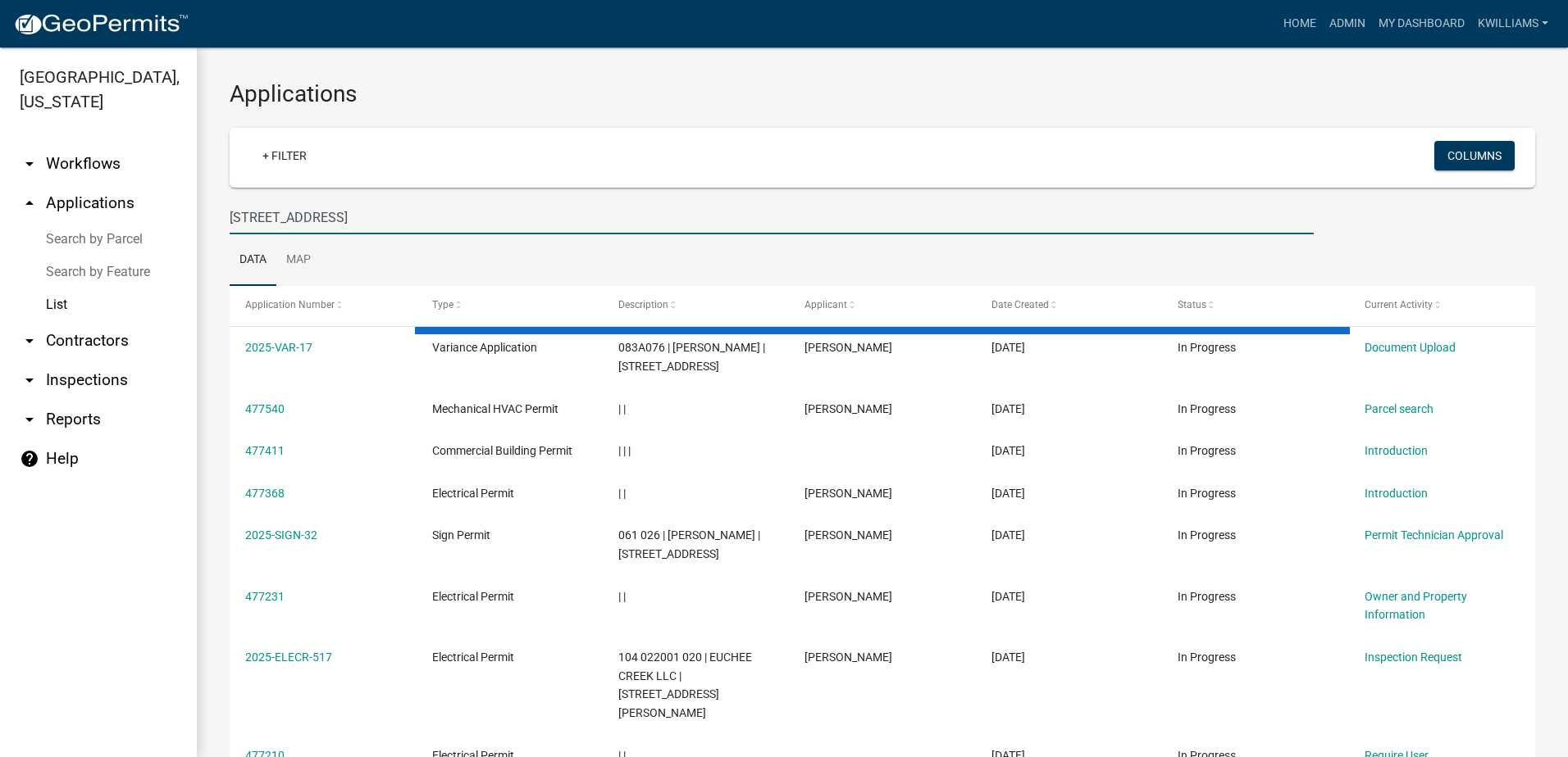
type input "109 river place ct"
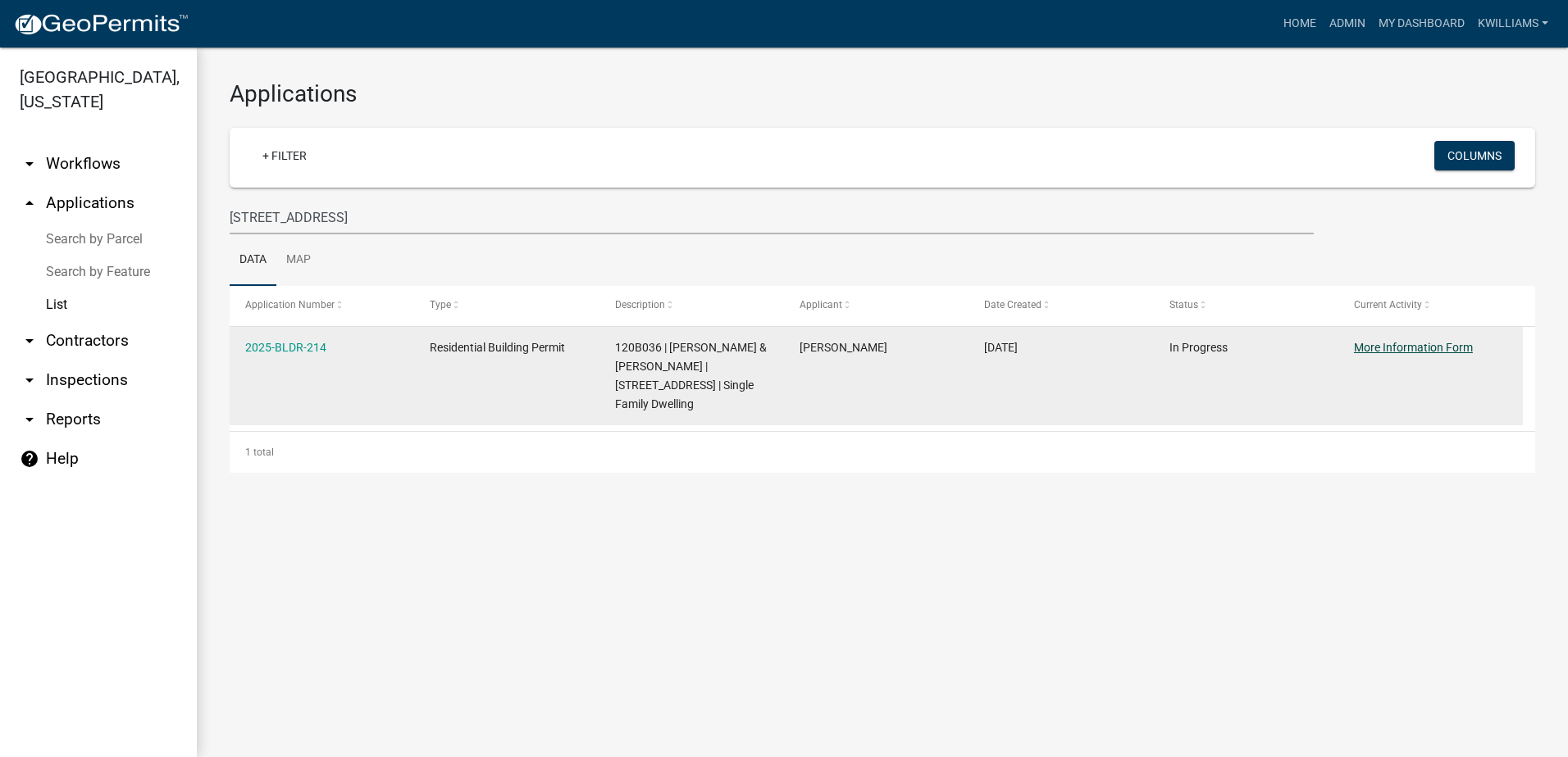
click at [1416, 343] on link "More Information Form" at bounding box center [1412, 347] width 119 height 13
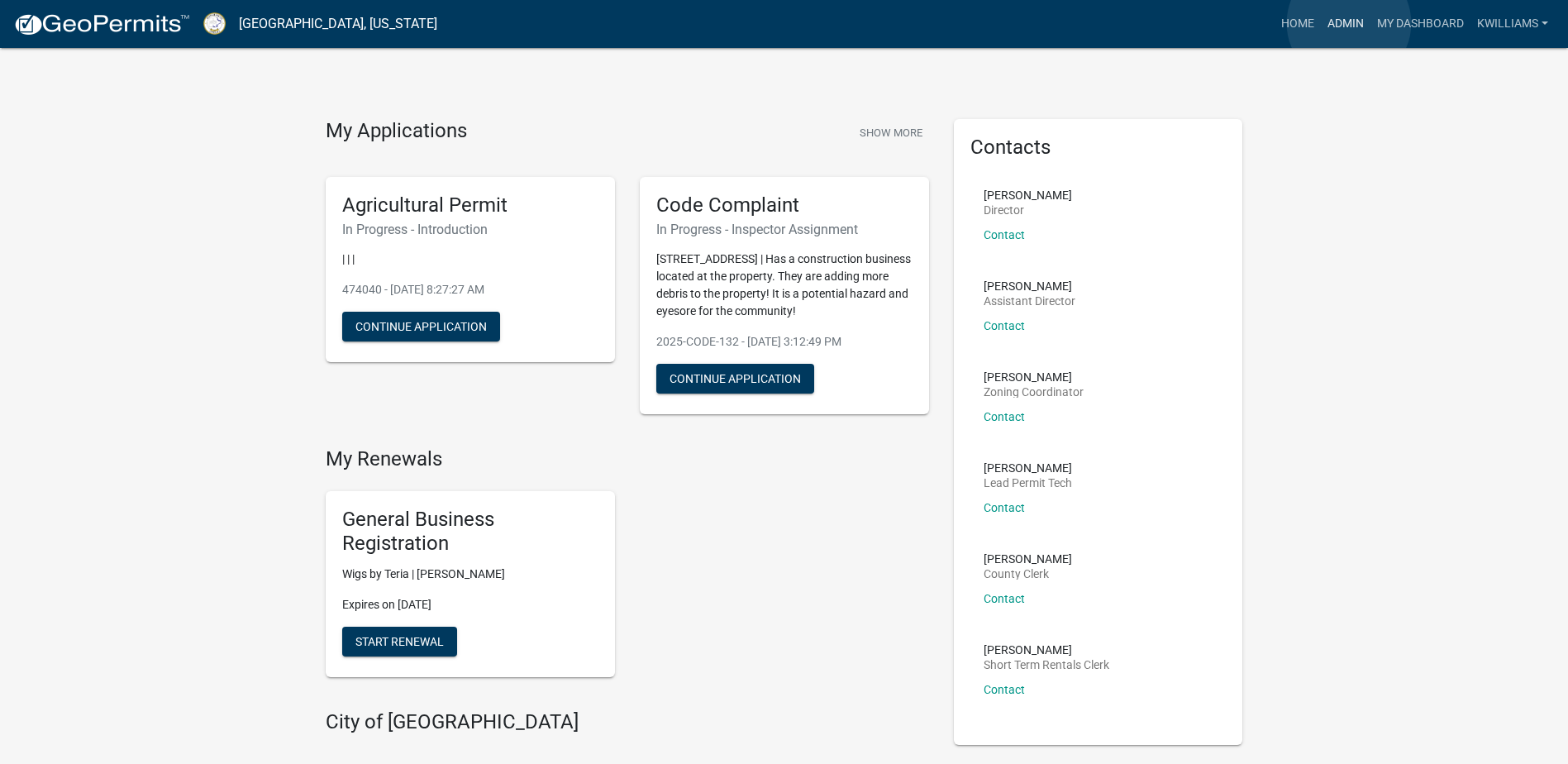
click at [1350, 24] on link "Admin" at bounding box center [1346, 24] width 50 height 31
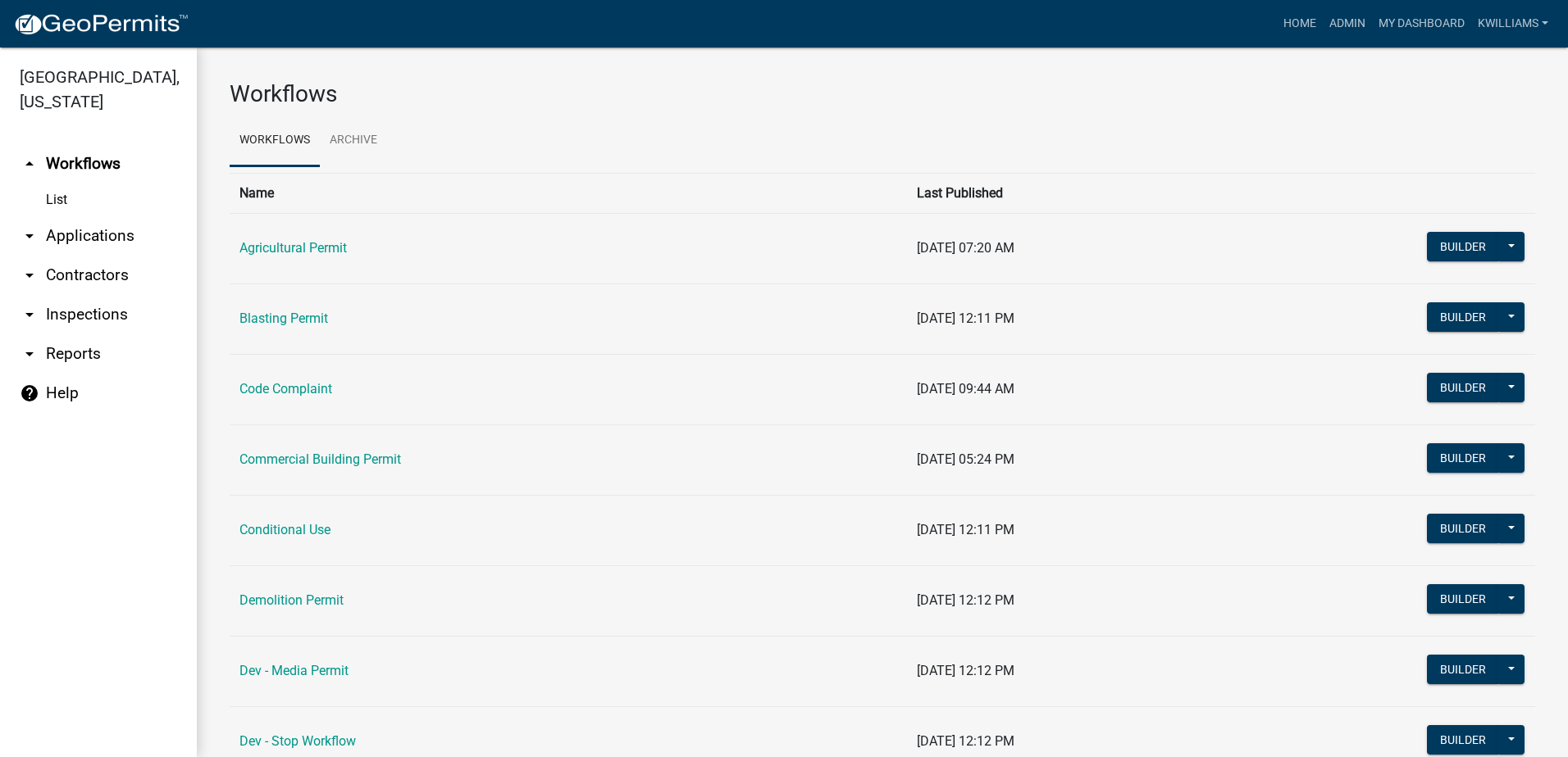
click at [103, 231] on link "arrow_drop_down Applications" at bounding box center [98, 236] width 197 height 39
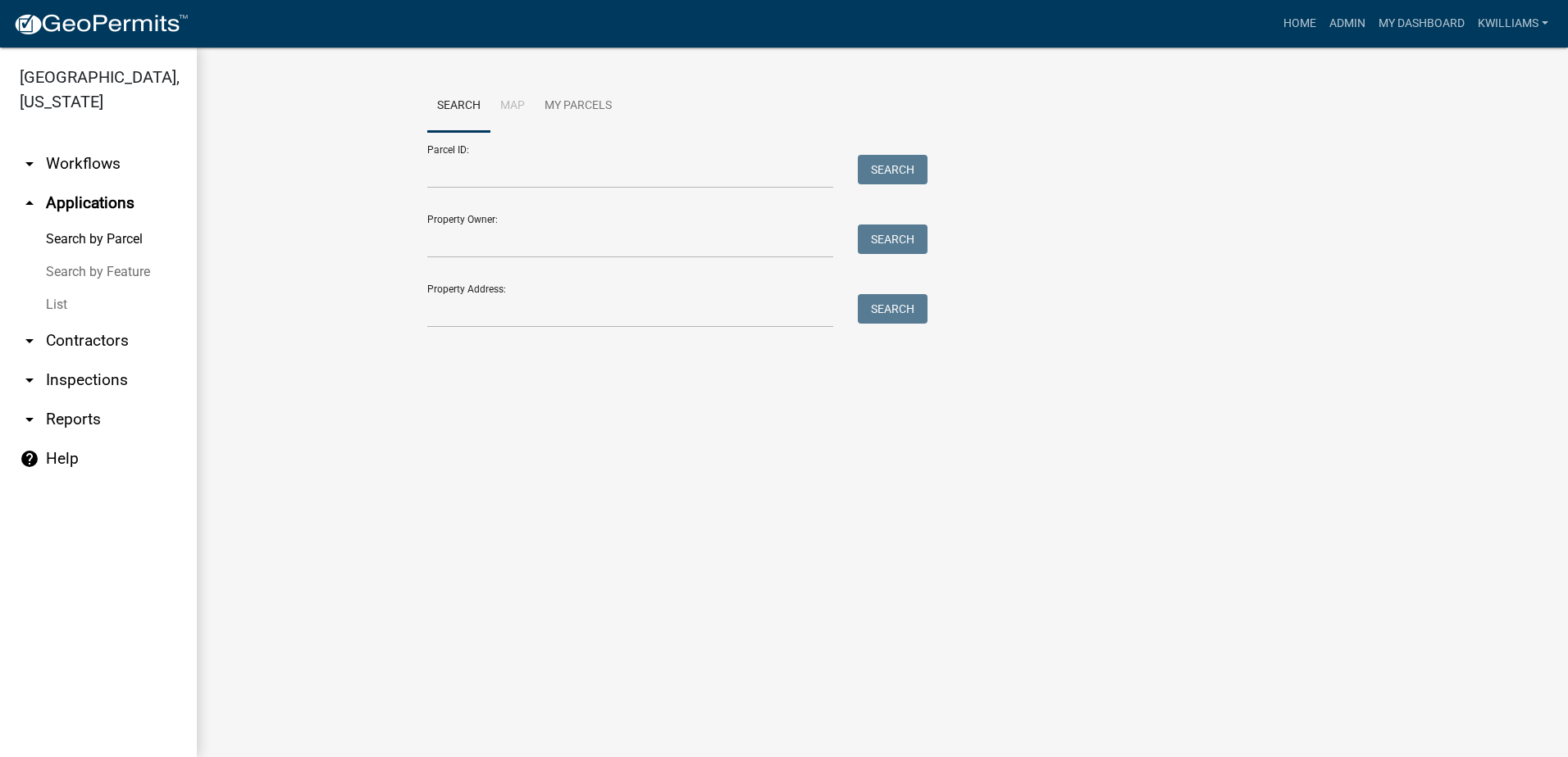
click at [56, 303] on link "List" at bounding box center [98, 304] width 197 height 33
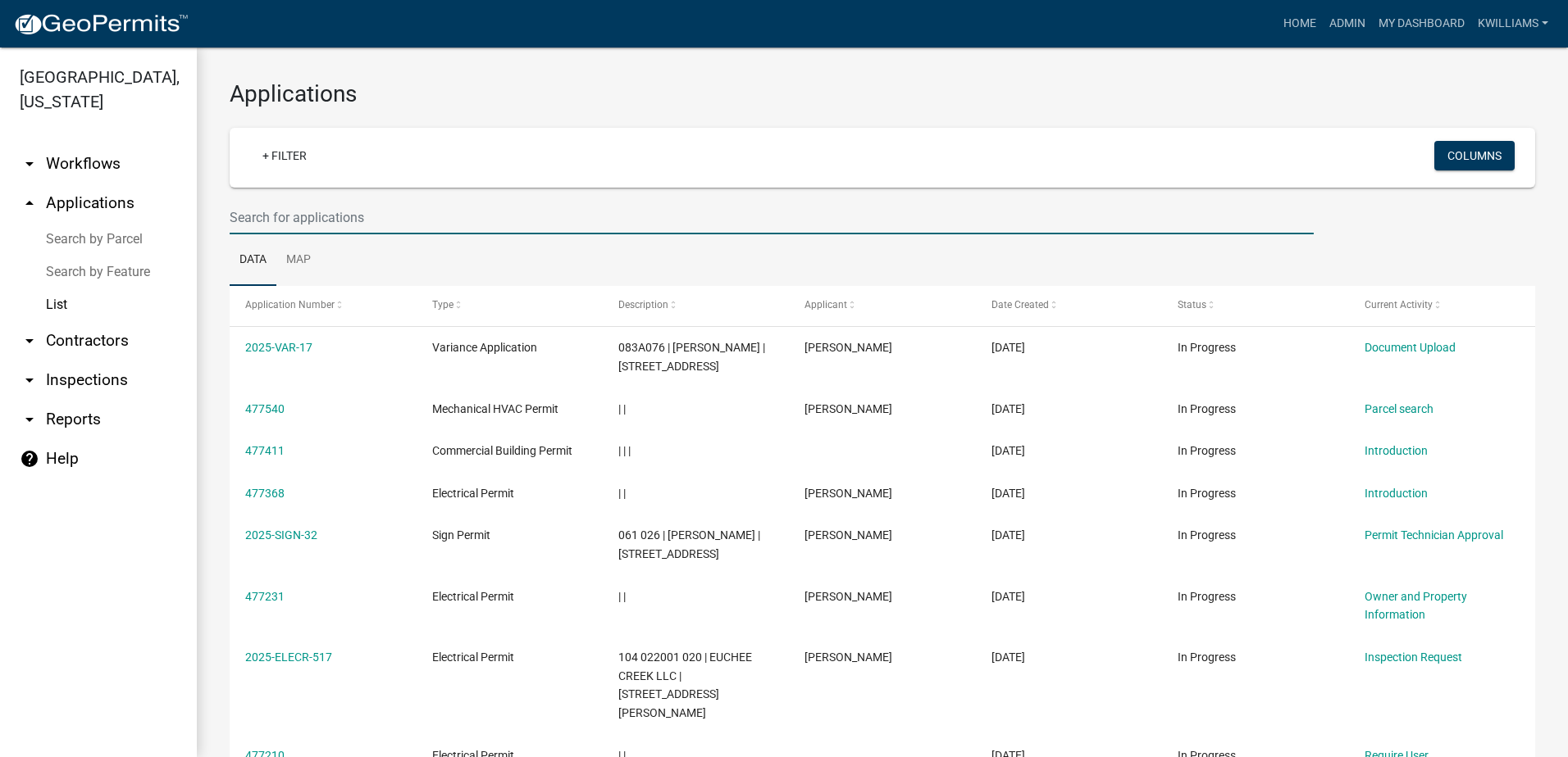
click at [272, 214] on input "text" at bounding box center [771, 217] width 1084 height 34
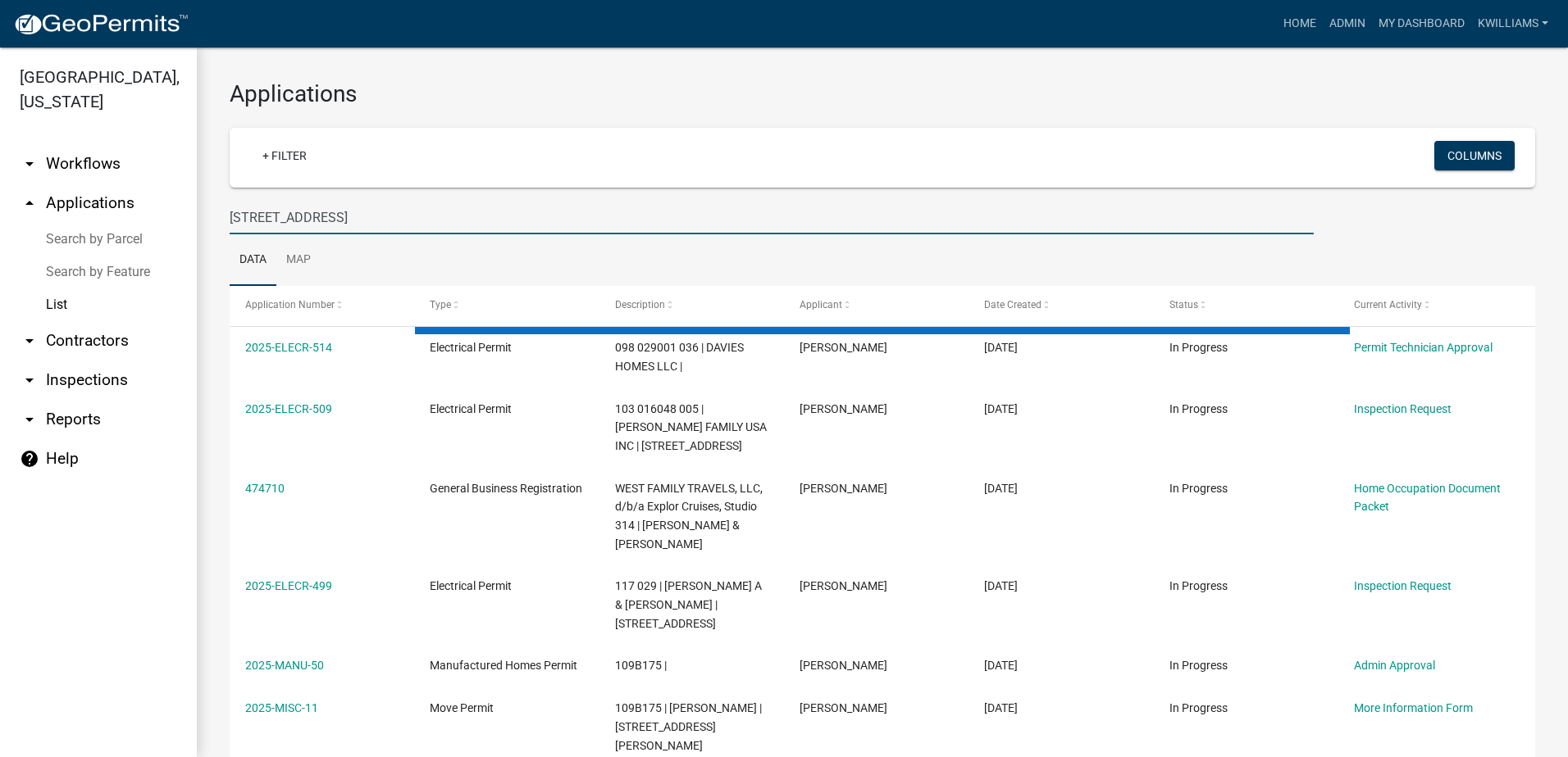
type input "[STREET_ADDRESS]"
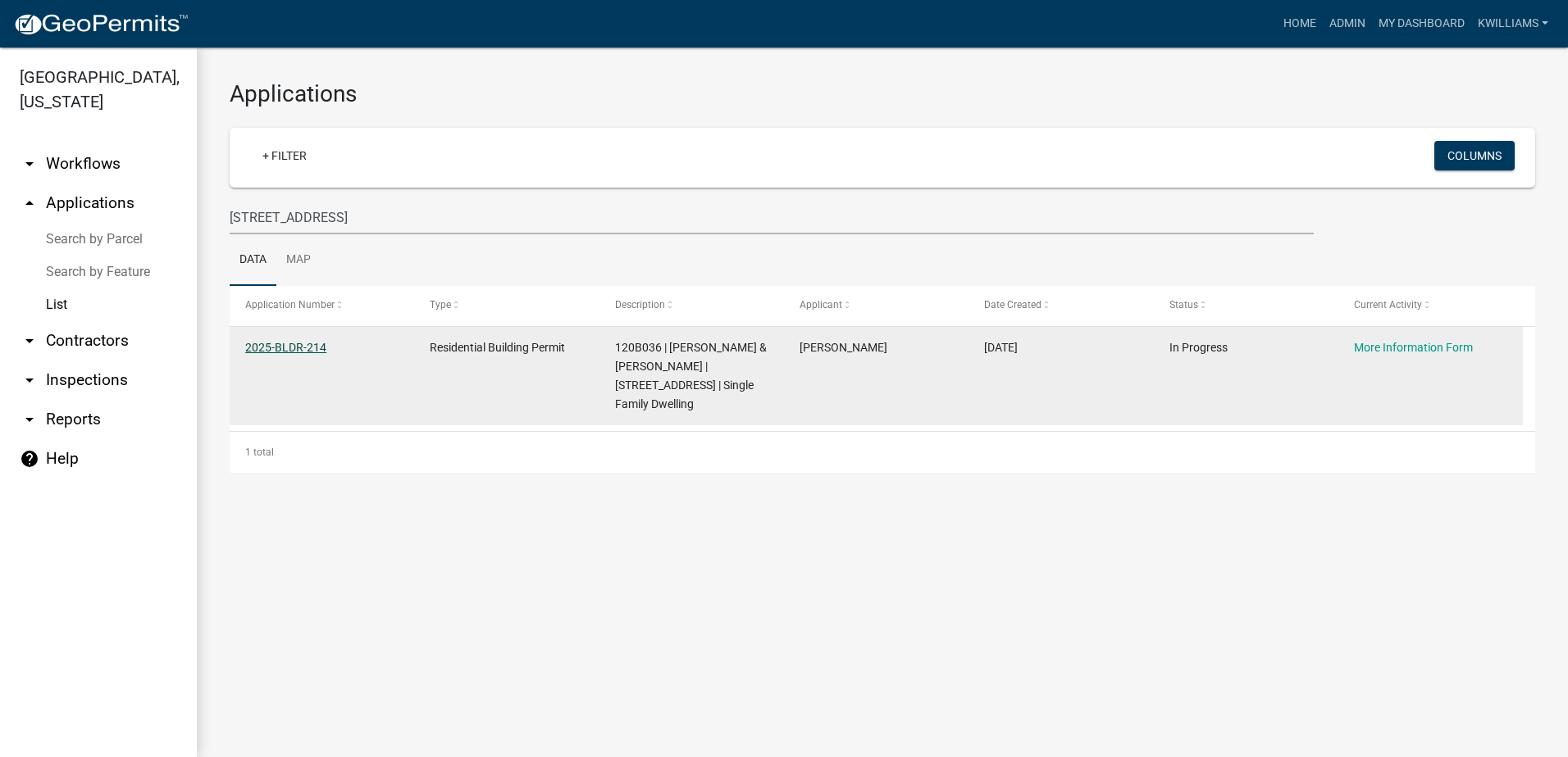
click at [271, 345] on link "2025-BLDR-214" at bounding box center [285, 347] width 81 height 13
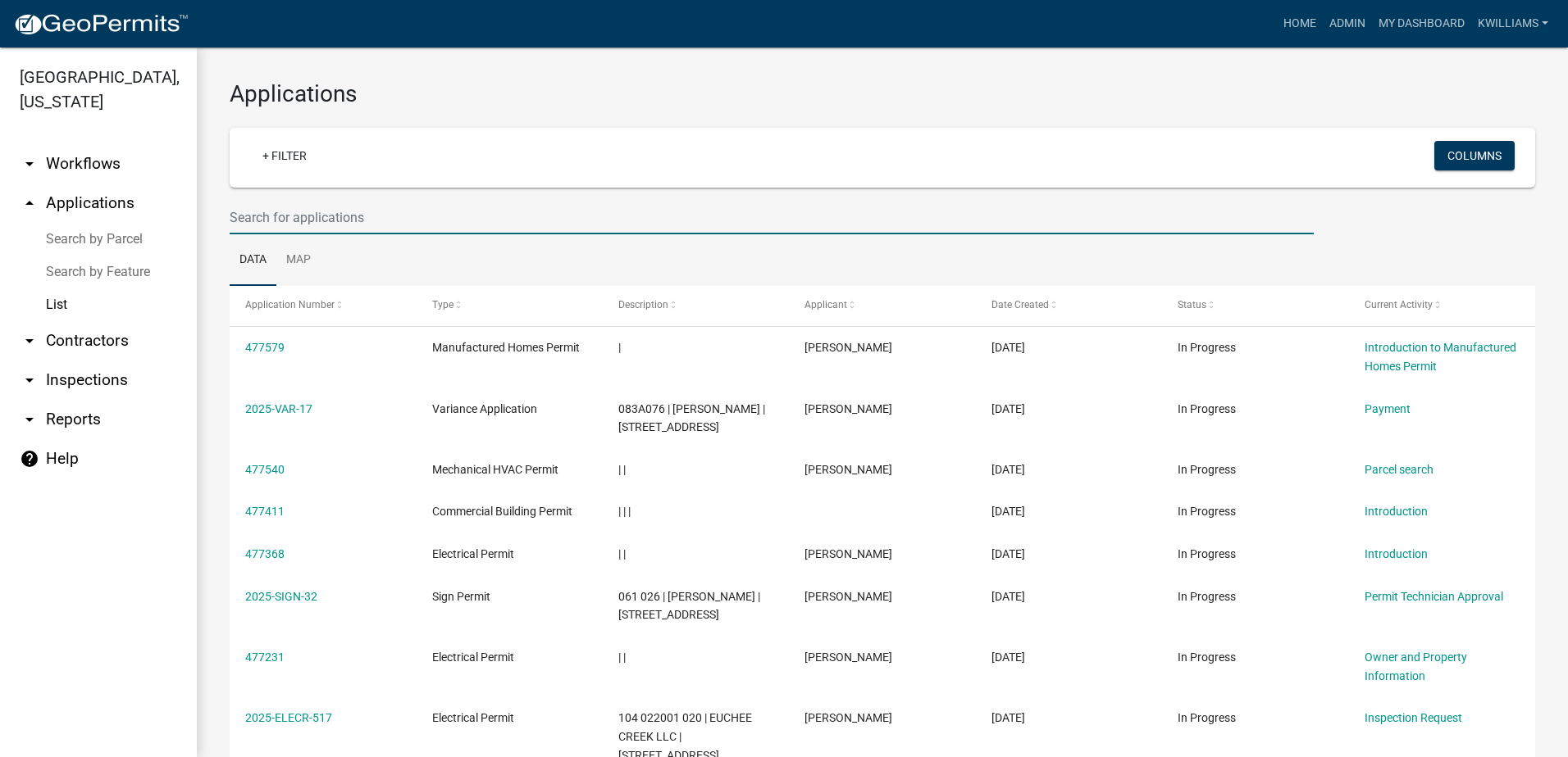
click at [319, 225] on input "text" at bounding box center [771, 217] width 1084 height 34
click at [292, 202] on input "text" at bounding box center [771, 217] width 1084 height 34
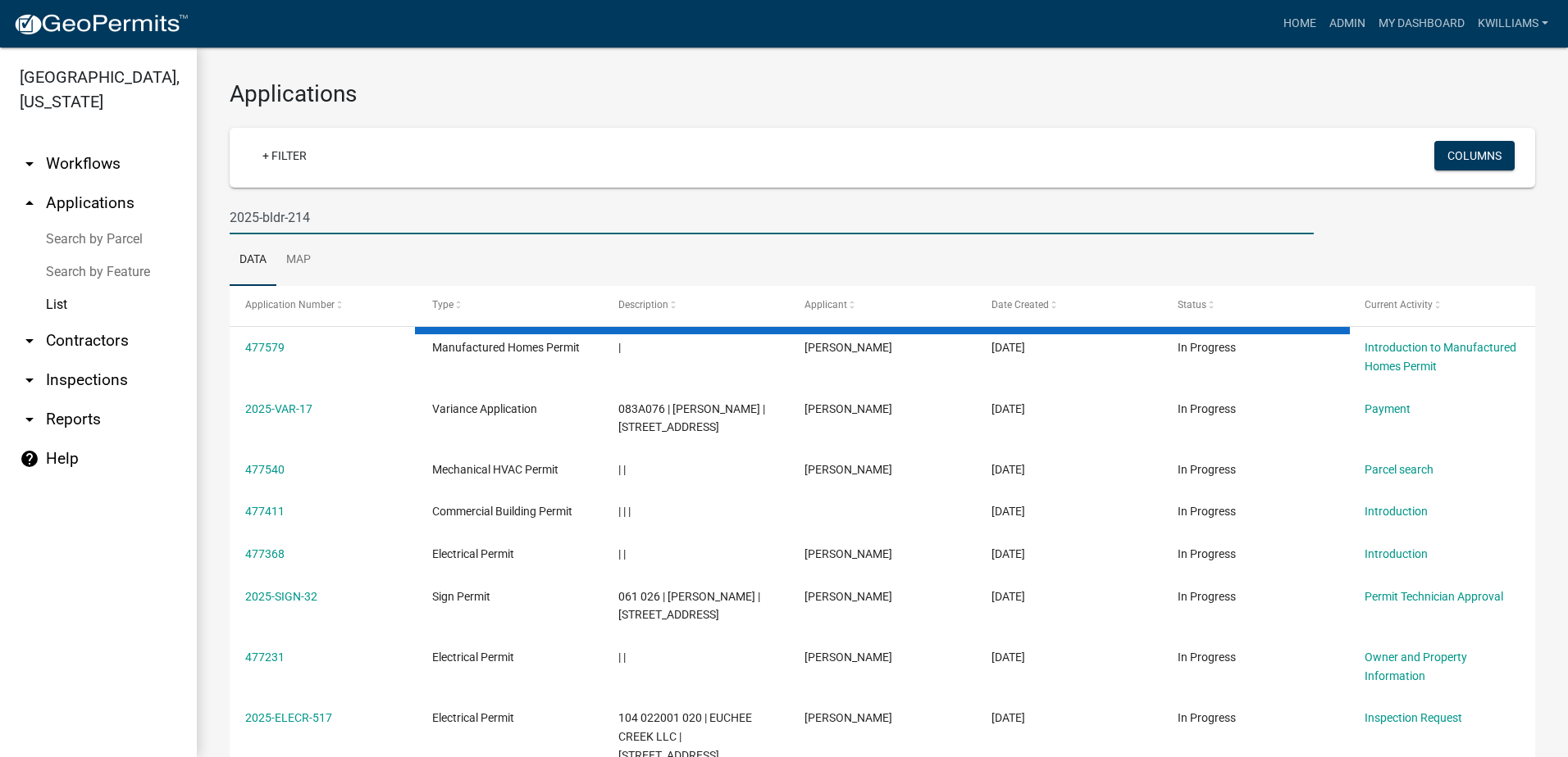
type input "2025-bldr-214"
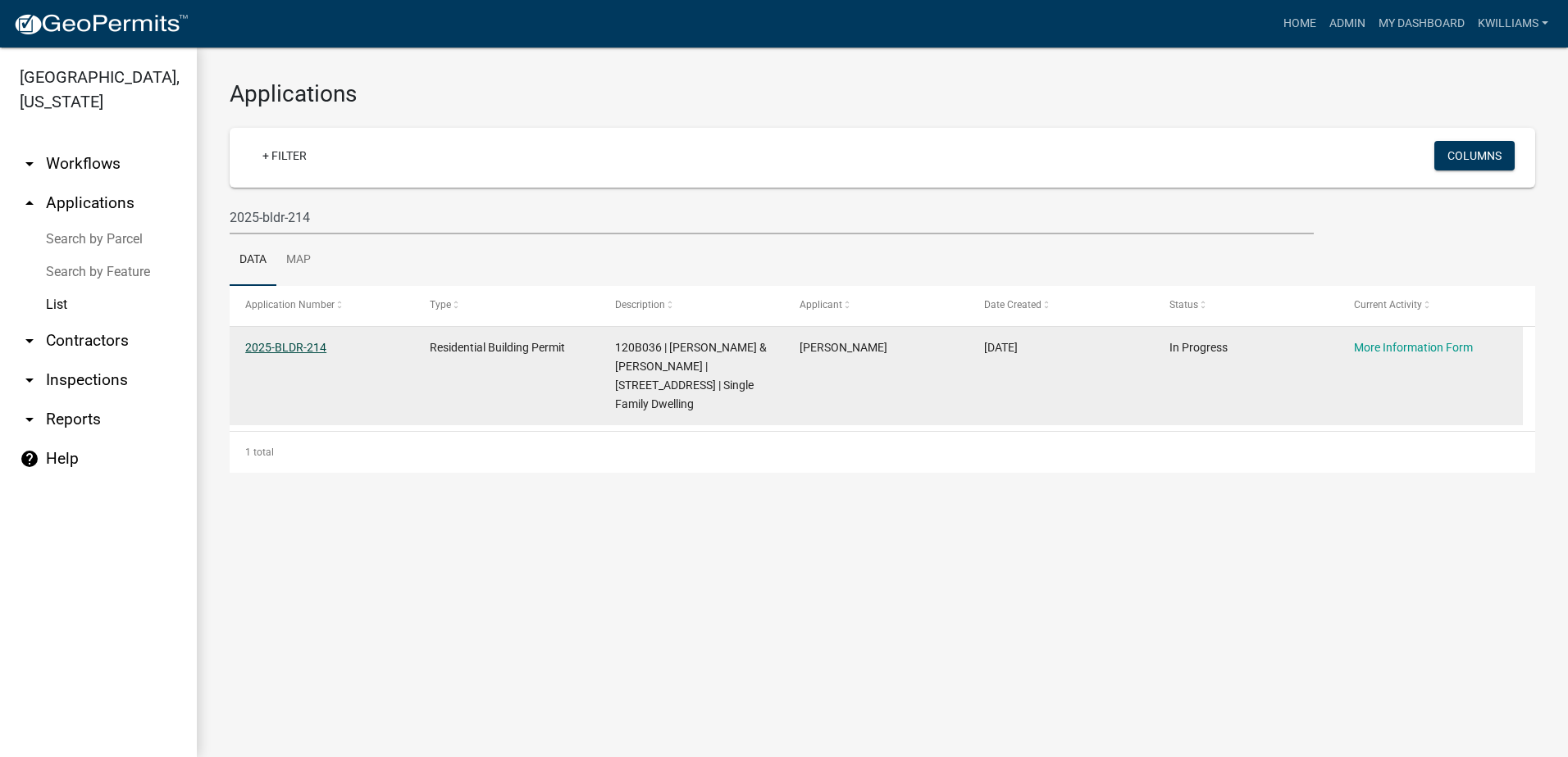
click at [304, 342] on link "2025-BLDR-214" at bounding box center [285, 347] width 81 height 13
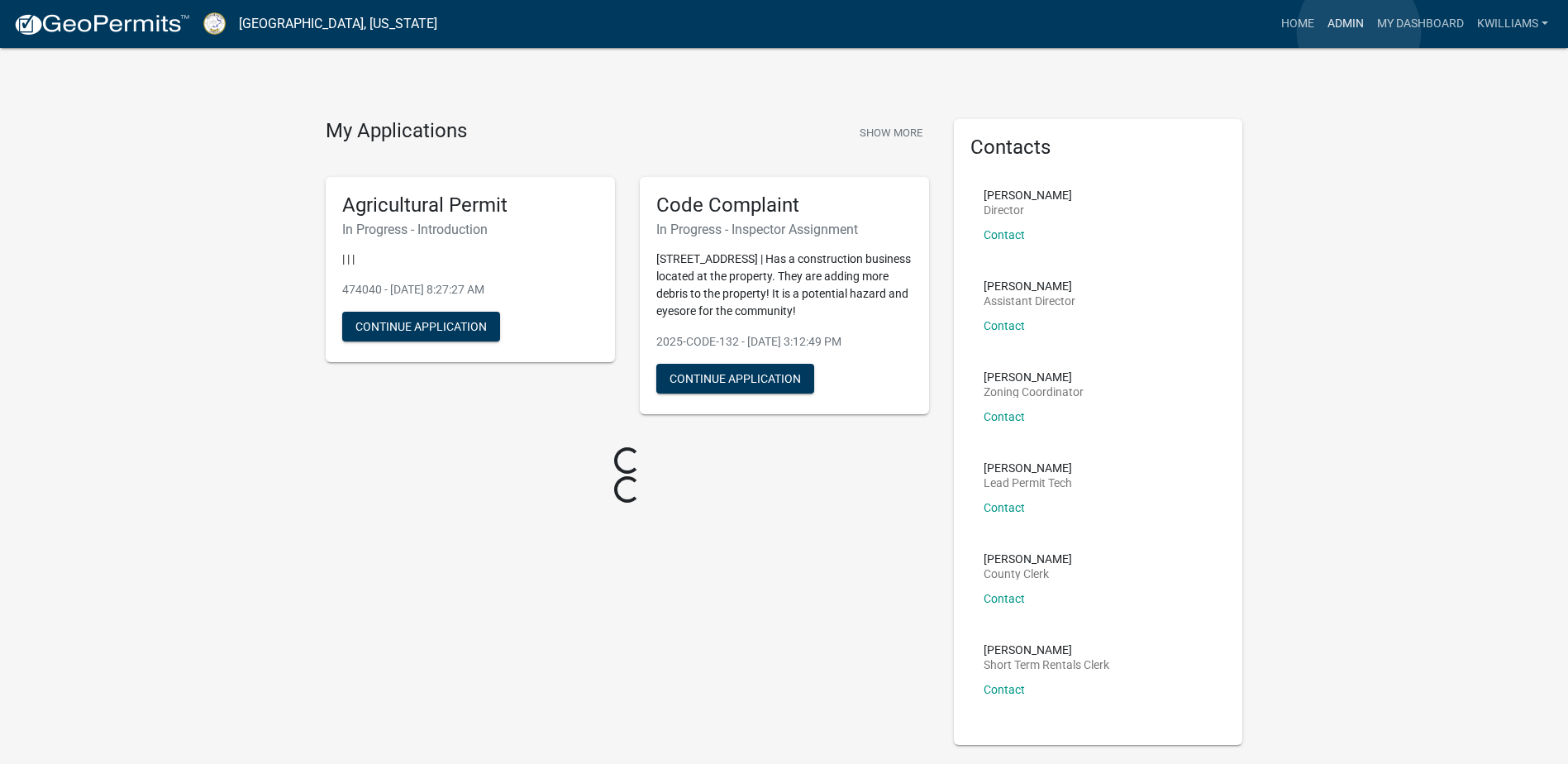
click at [1359, 31] on link "Admin" at bounding box center [1346, 24] width 50 height 31
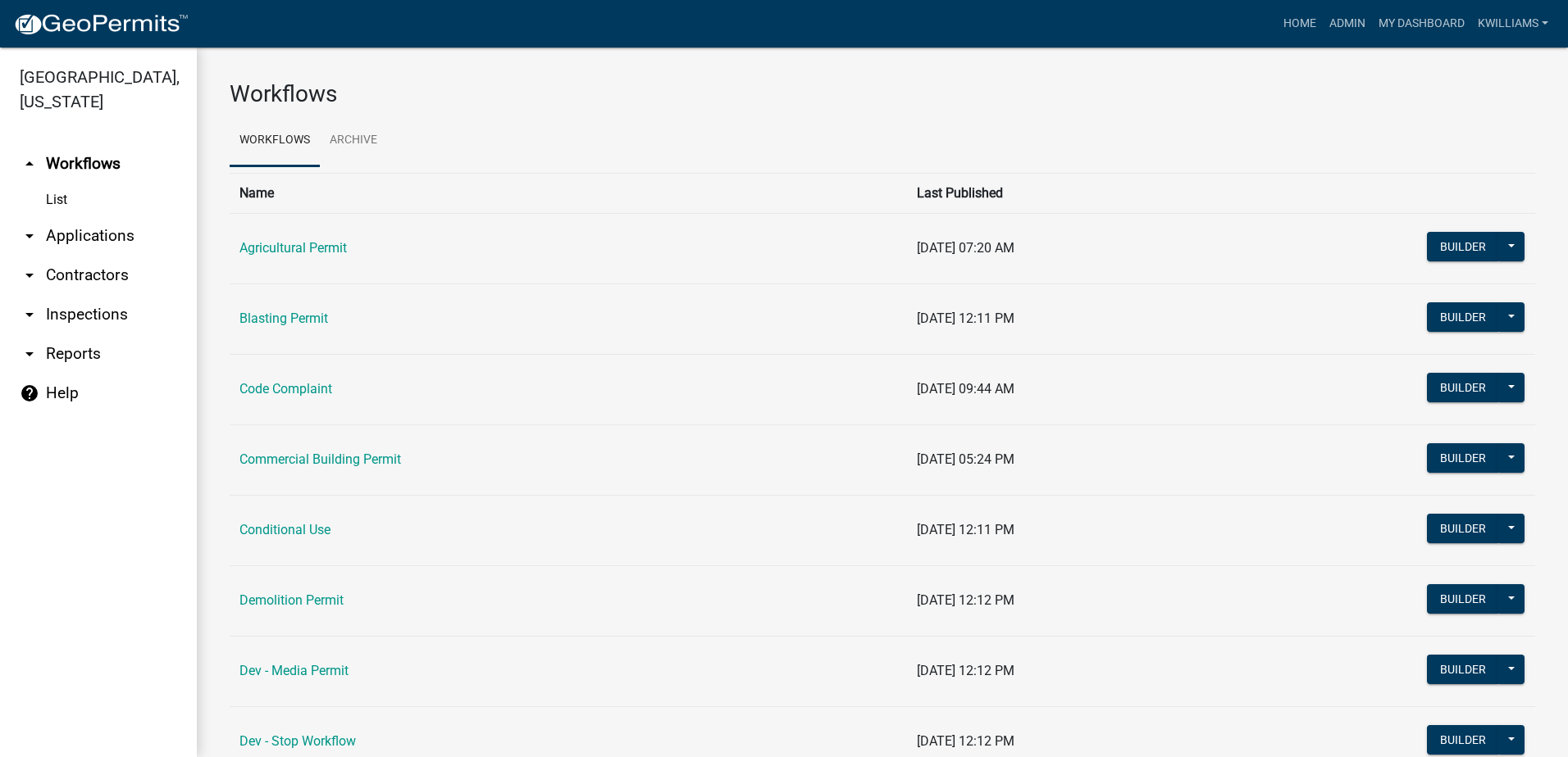
drag, startPoint x: 89, startPoint y: 257, endPoint x: 84, endPoint y: 238, distance: 19.6
click at [86, 255] on ul "arrow_drop_up Workflows List arrow_drop_down Applications Search by Parcel Sear…" at bounding box center [98, 443] width 197 height 626
click at [84, 237] on link "arrow_drop_down Applications" at bounding box center [98, 236] width 197 height 39
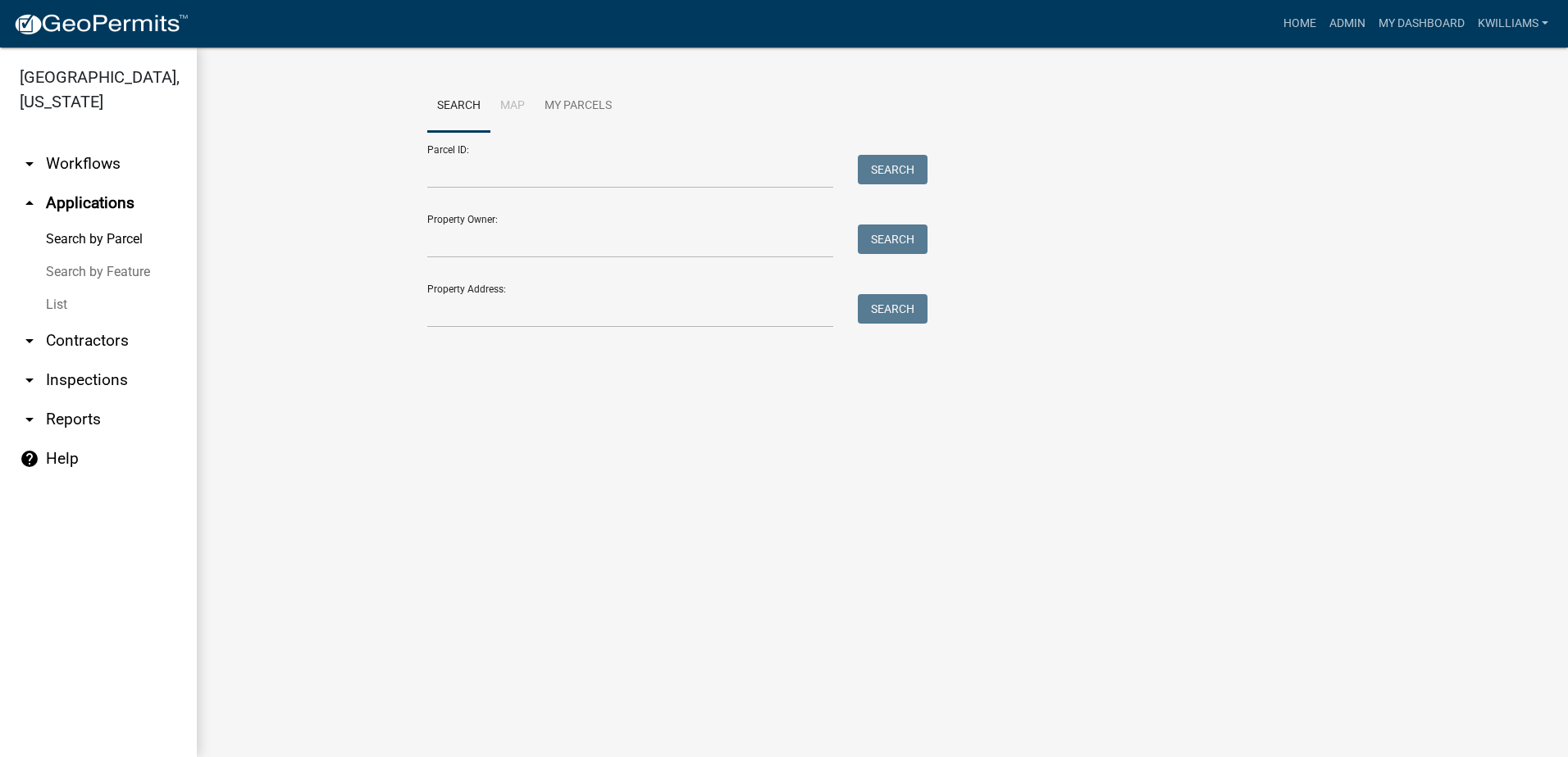
click at [37, 305] on link "List" at bounding box center [98, 304] width 197 height 33
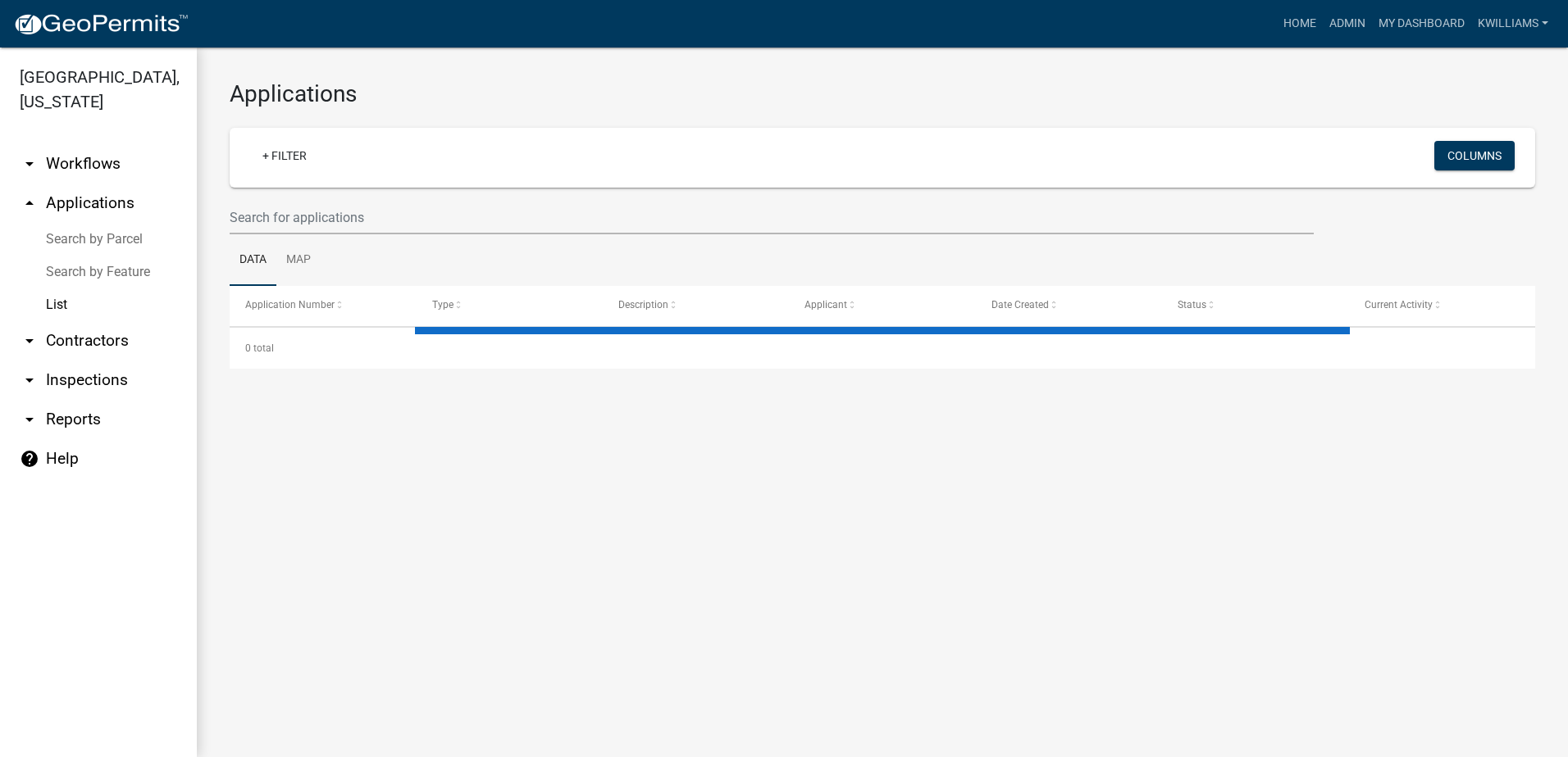
drag, startPoint x: 212, startPoint y: 217, endPoint x: 248, endPoint y: 220, distance: 36.1
click at [225, 218] on div "Applications + Filter Columns Data Map Application Number Type Description Appl…" at bounding box center [883, 224] width 1371 height 354
click at [249, 220] on input "text" at bounding box center [771, 217] width 1084 height 34
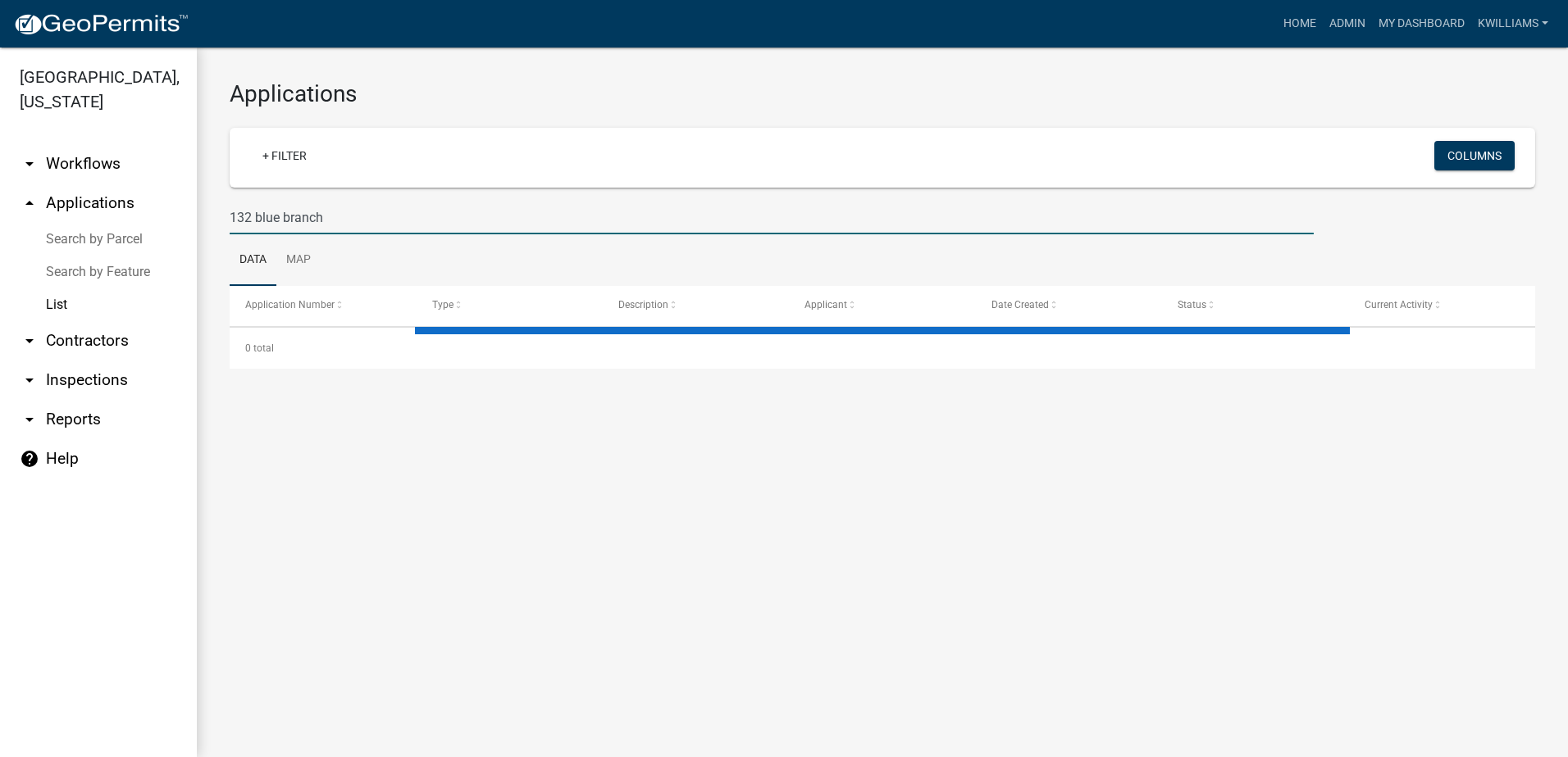
type input "132 blue branch"
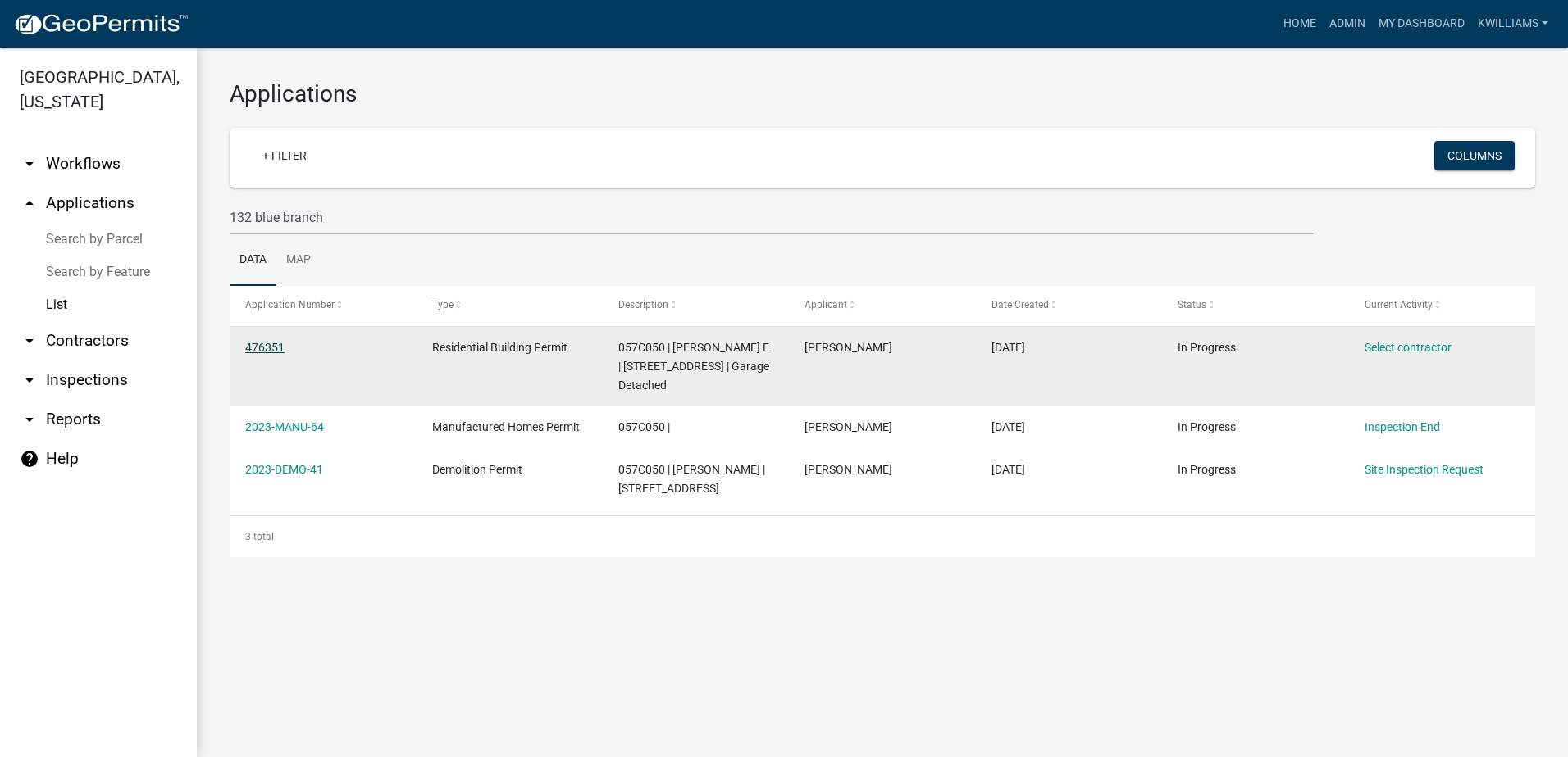
click at [264, 344] on link "476351" at bounding box center [264, 347] width 39 height 13
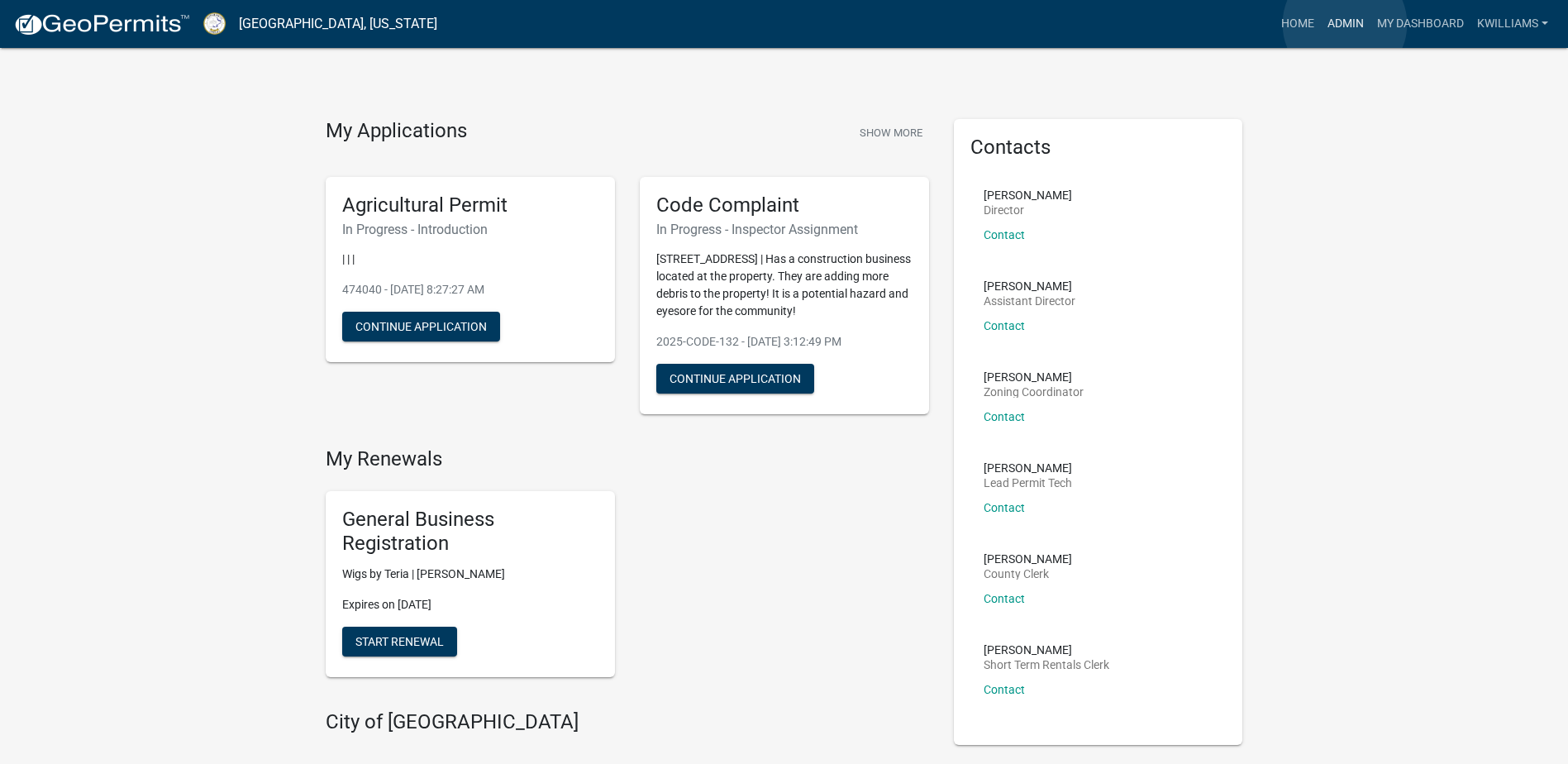
click at [1345, 24] on link "Admin" at bounding box center [1346, 24] width 50 height 31
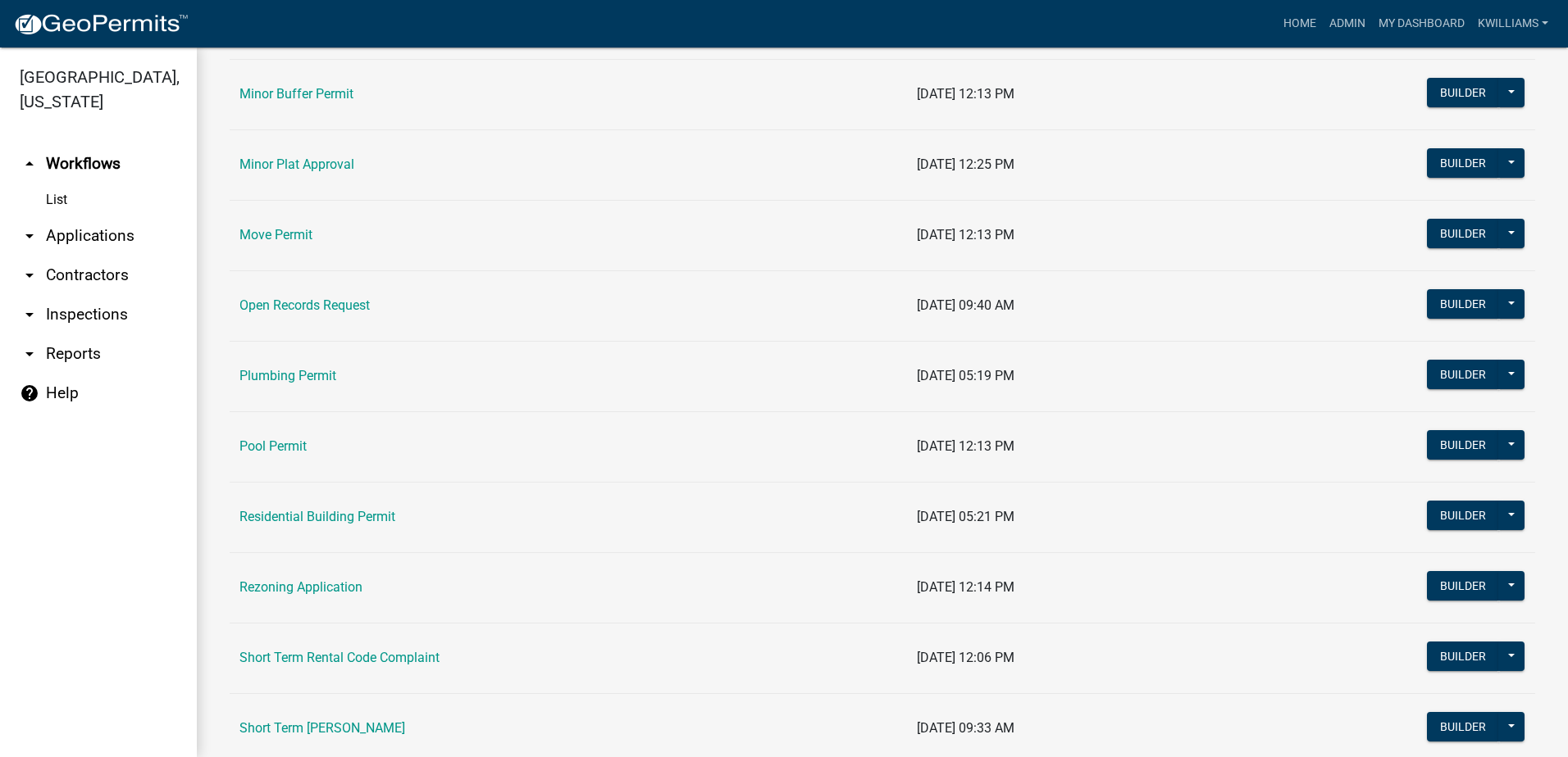
scroll to position [1557, 0]
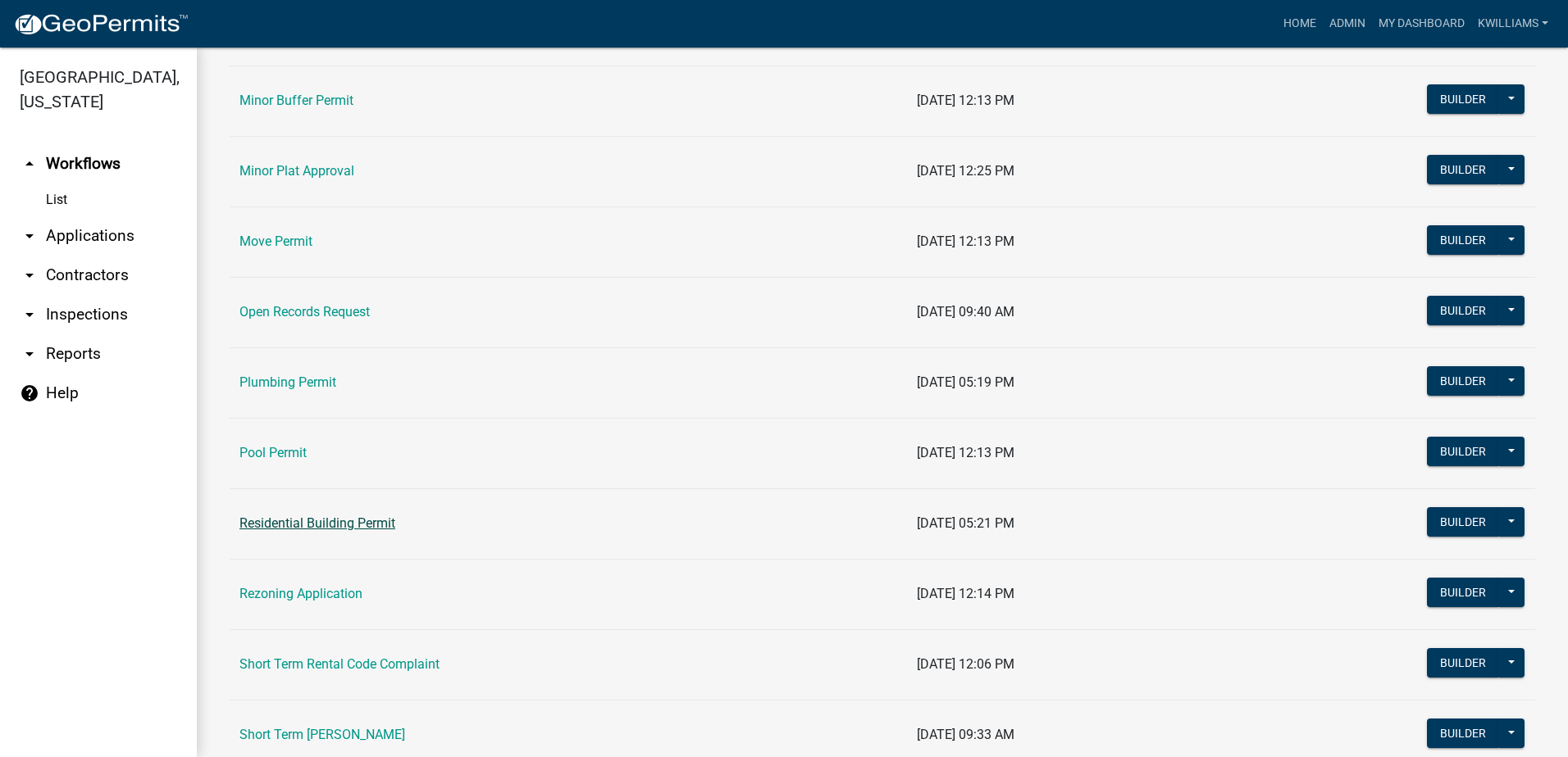
click at [277, 523] on link "Residential Building Permit" at bounding box center [317, 523] width 156 height 16
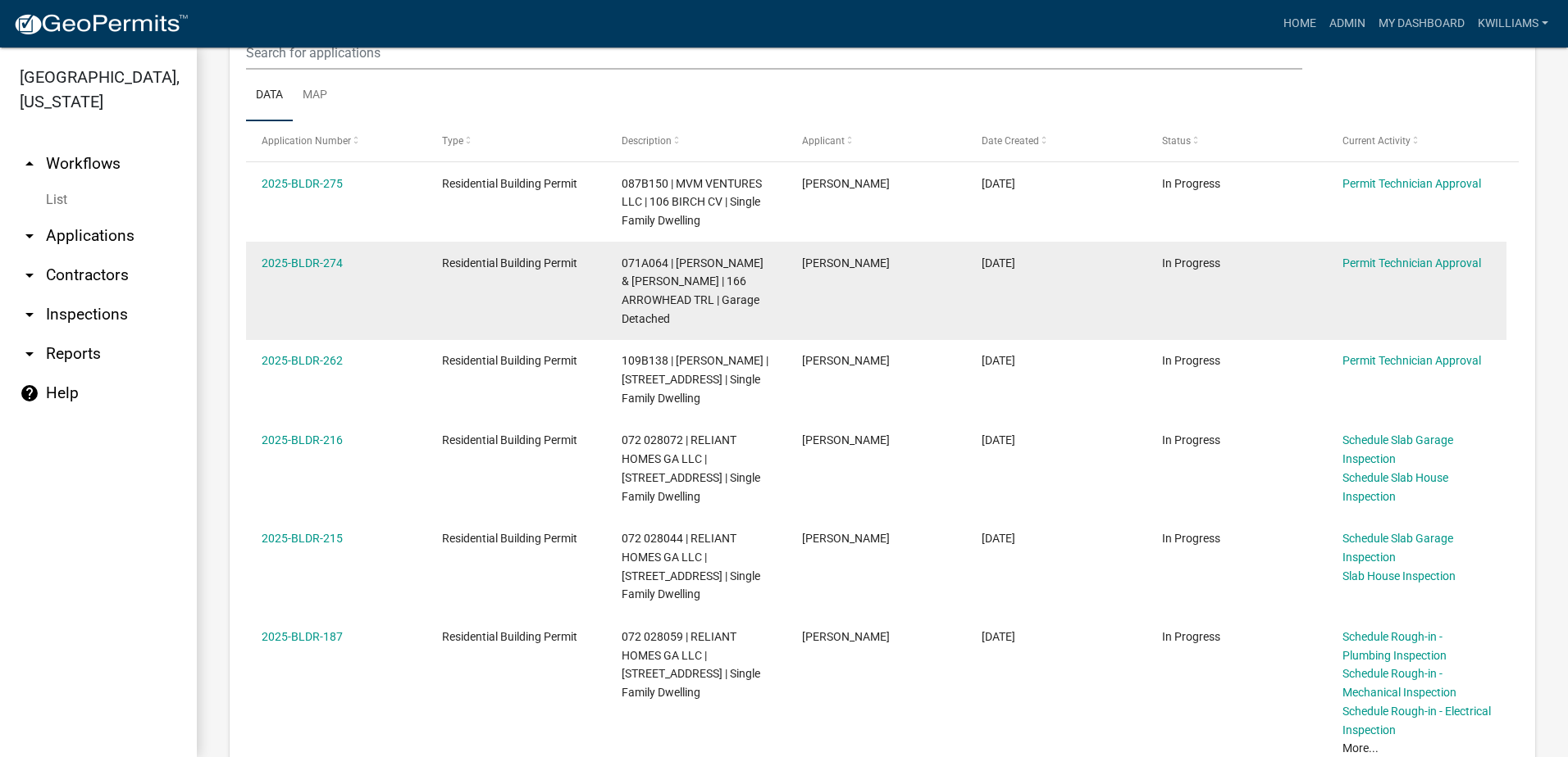
scroll to position [328, 0]
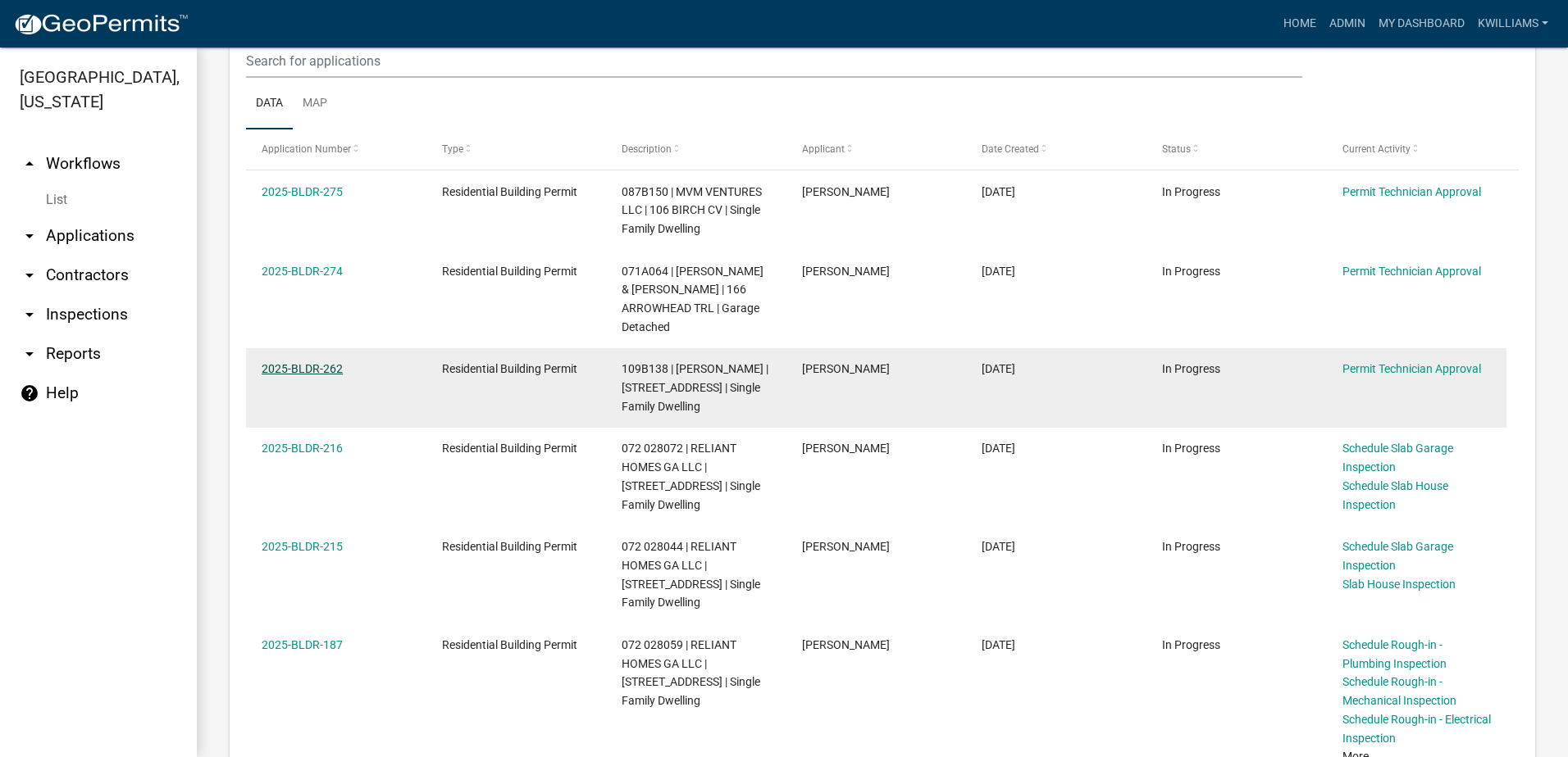
click at [298, 365] on link "2025-BLDR-262" at bounding box center [302, 369] width 81 height 13
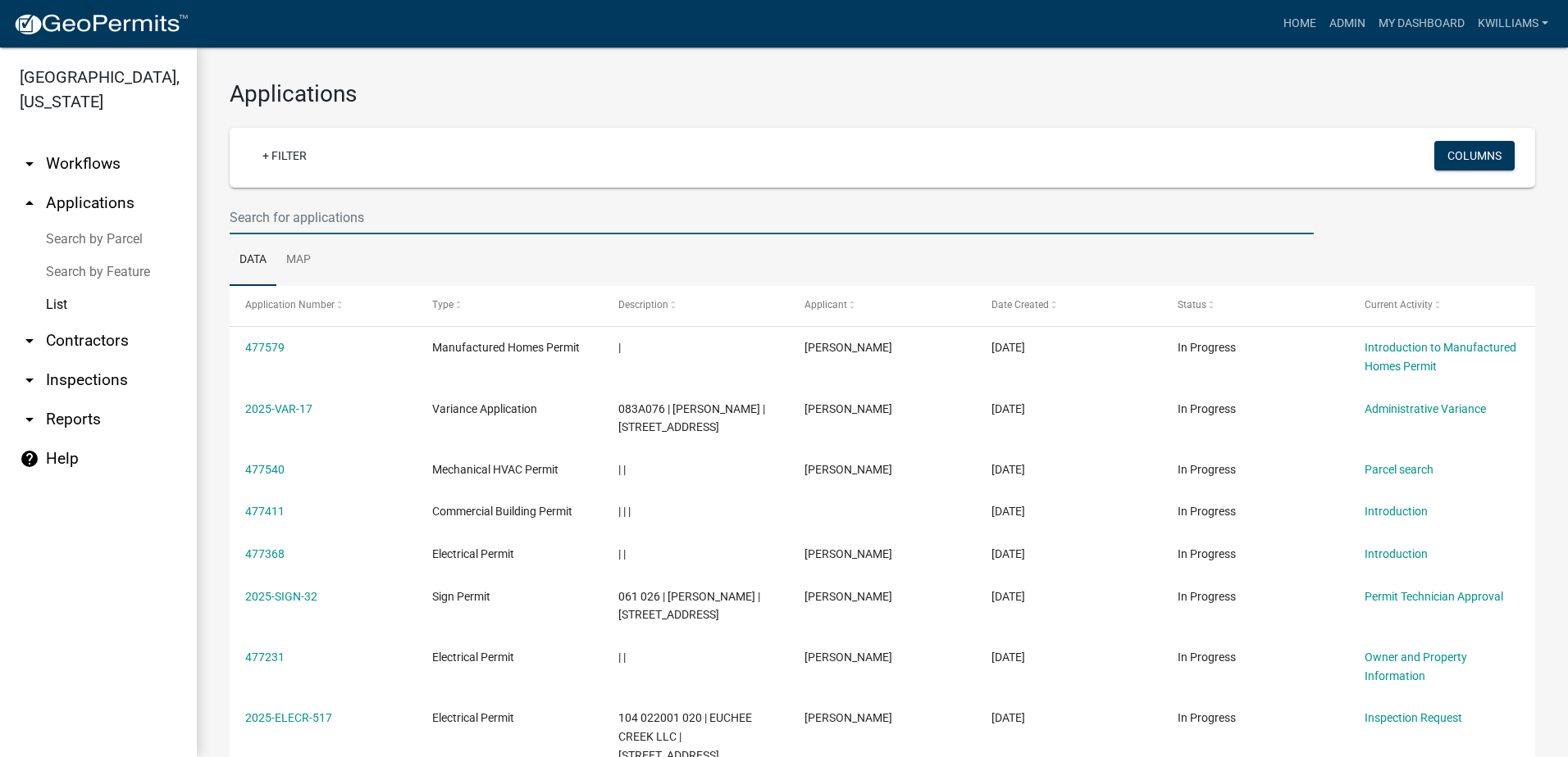
click at [462, 231] on input "text" at bounding box center [771, 217] width 1084 height 34
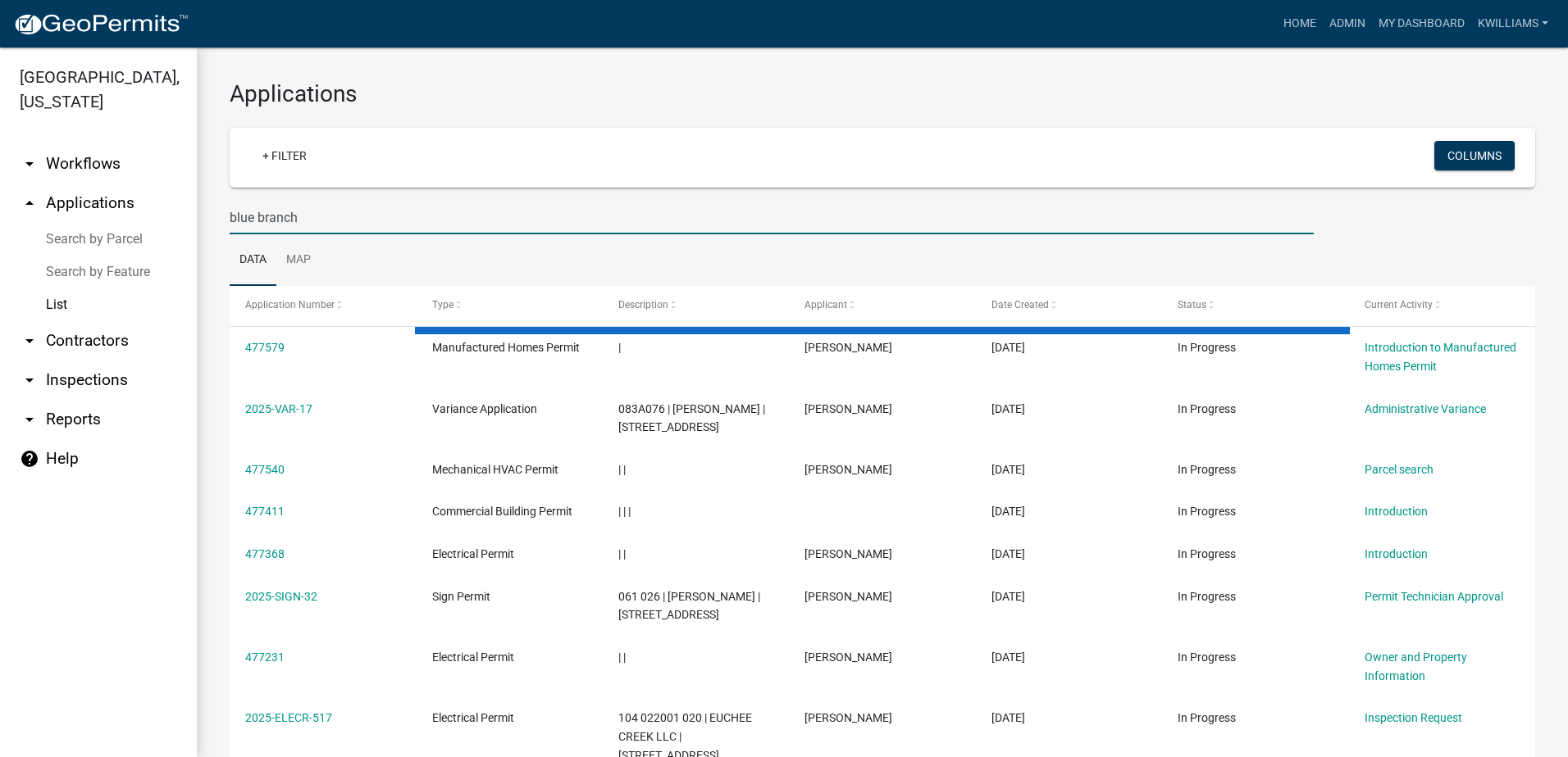
type input "blue branch"
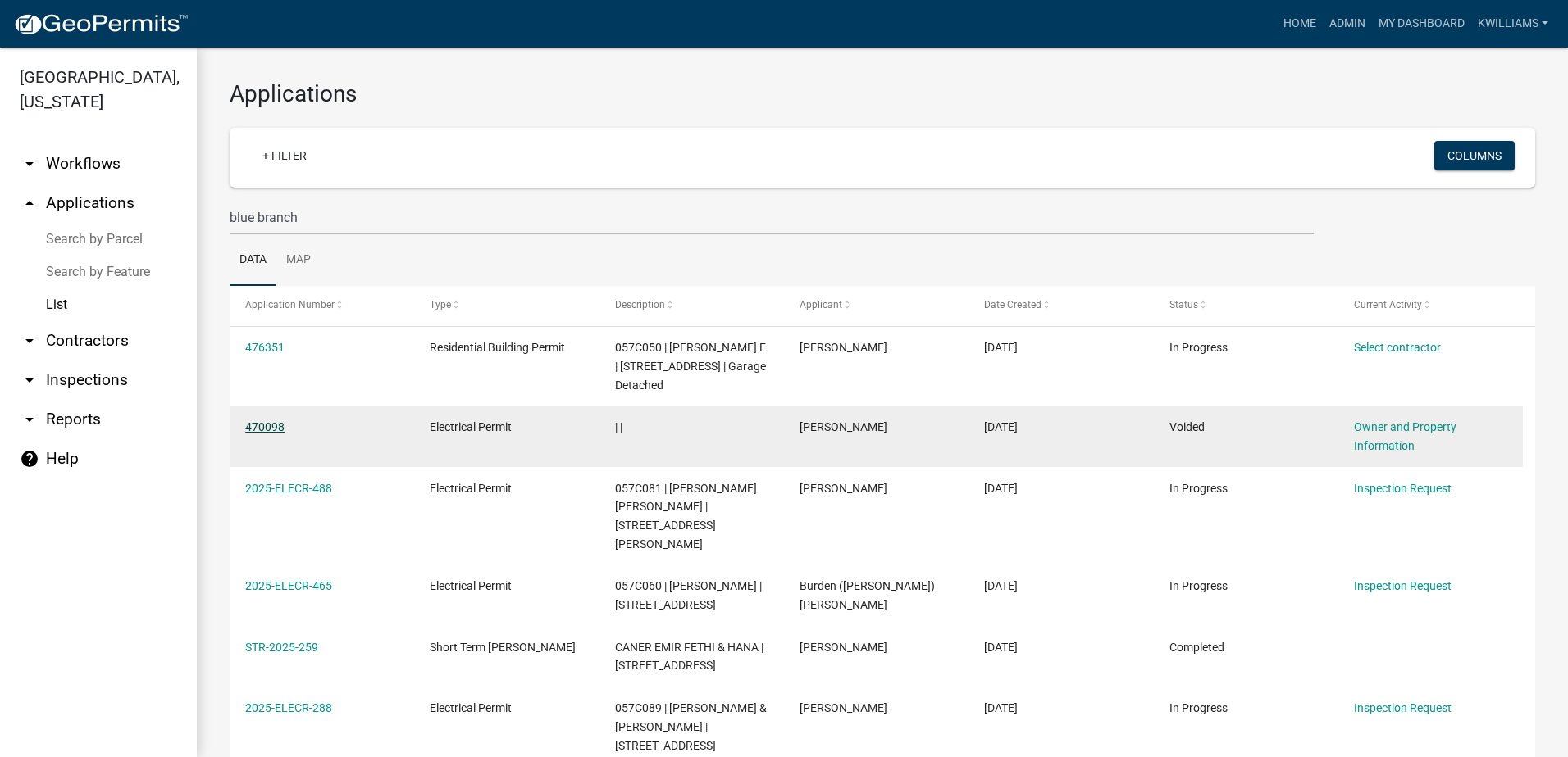
click at [249, 426] on link "470098" at bounding box center [264, 427] width 39 height 13
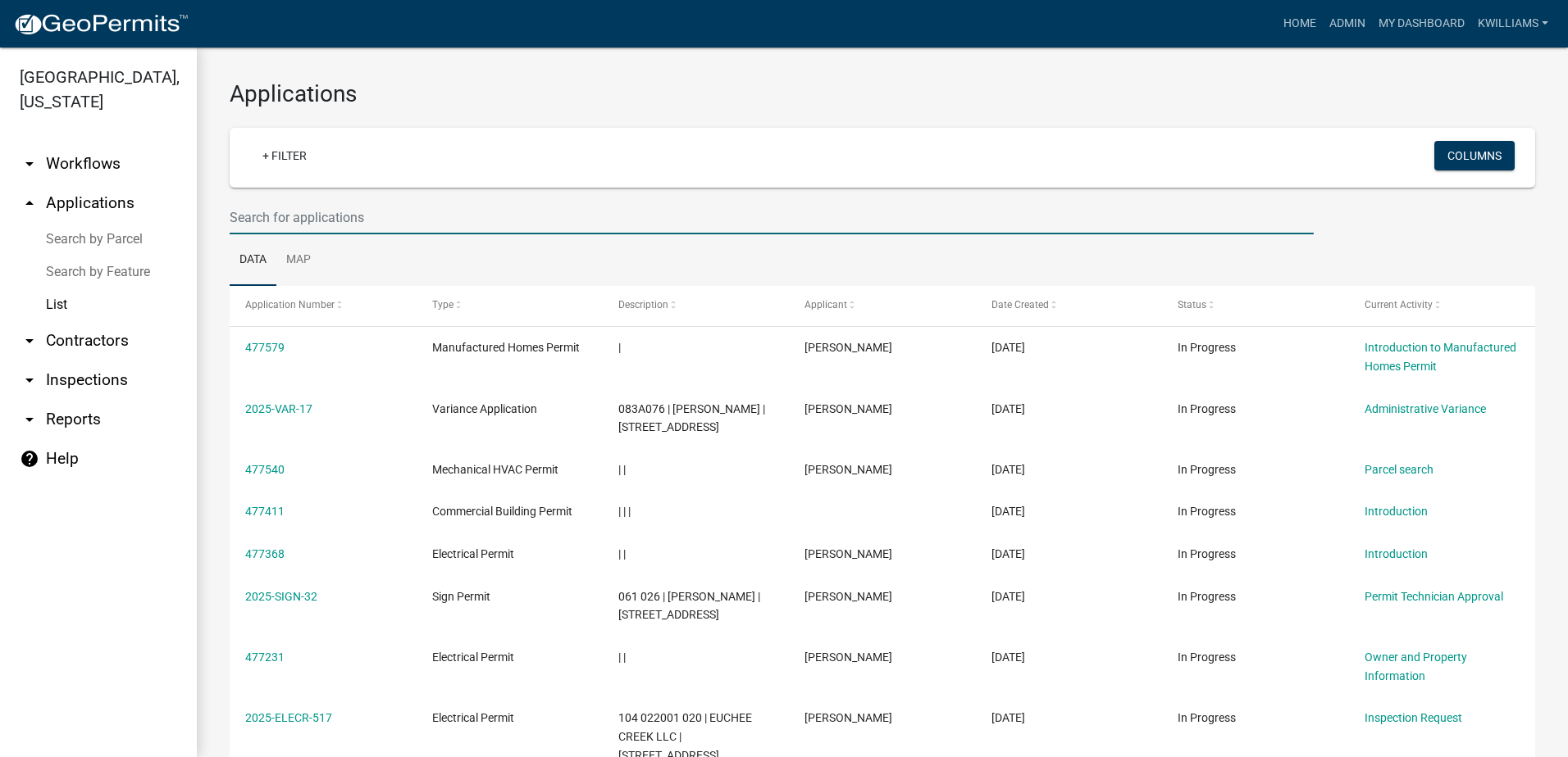
click at [318, 208] on input "text" at bounding box center [771, 217] width 1084 height 34
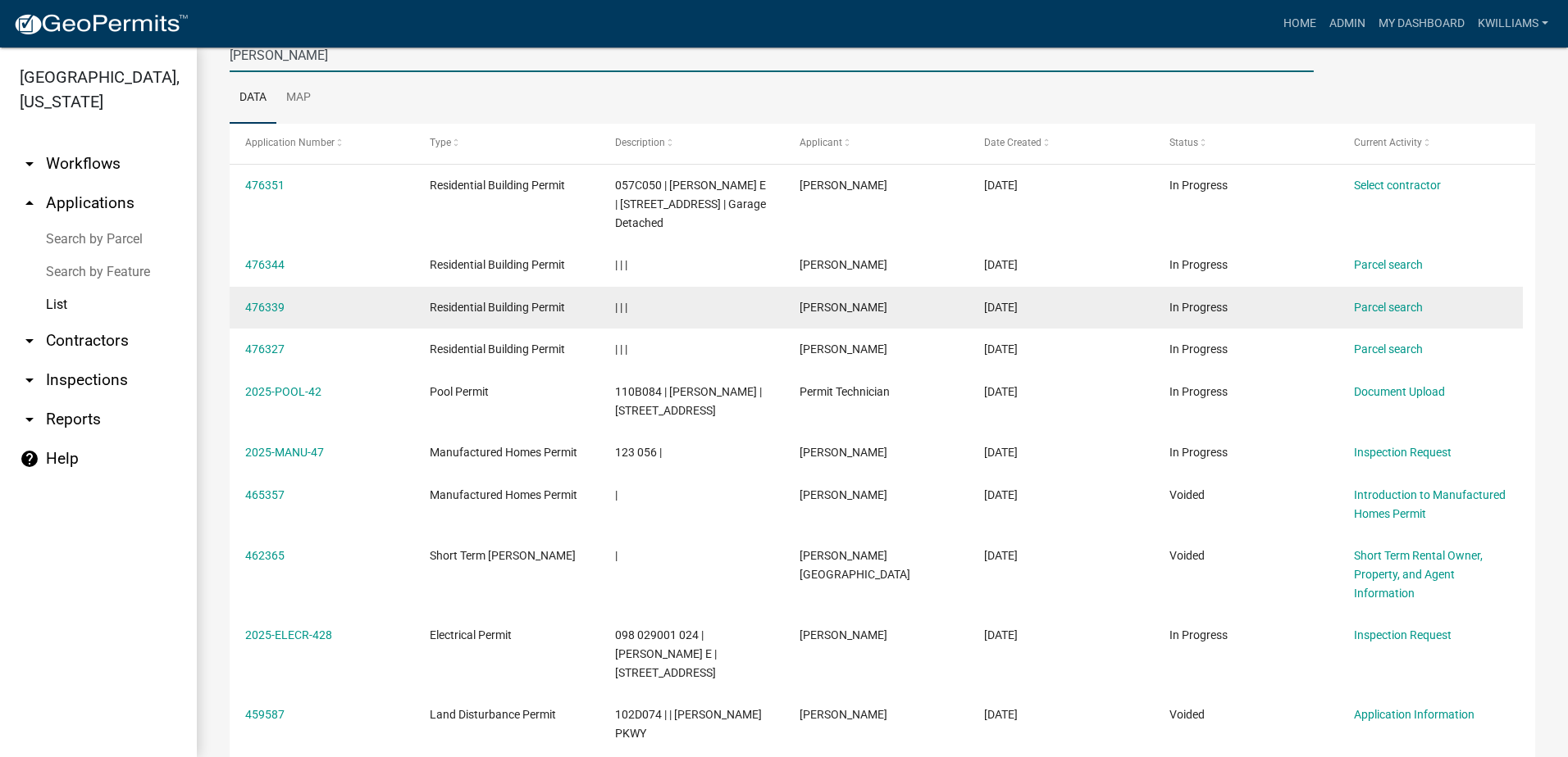
scroll to position [90, 0]
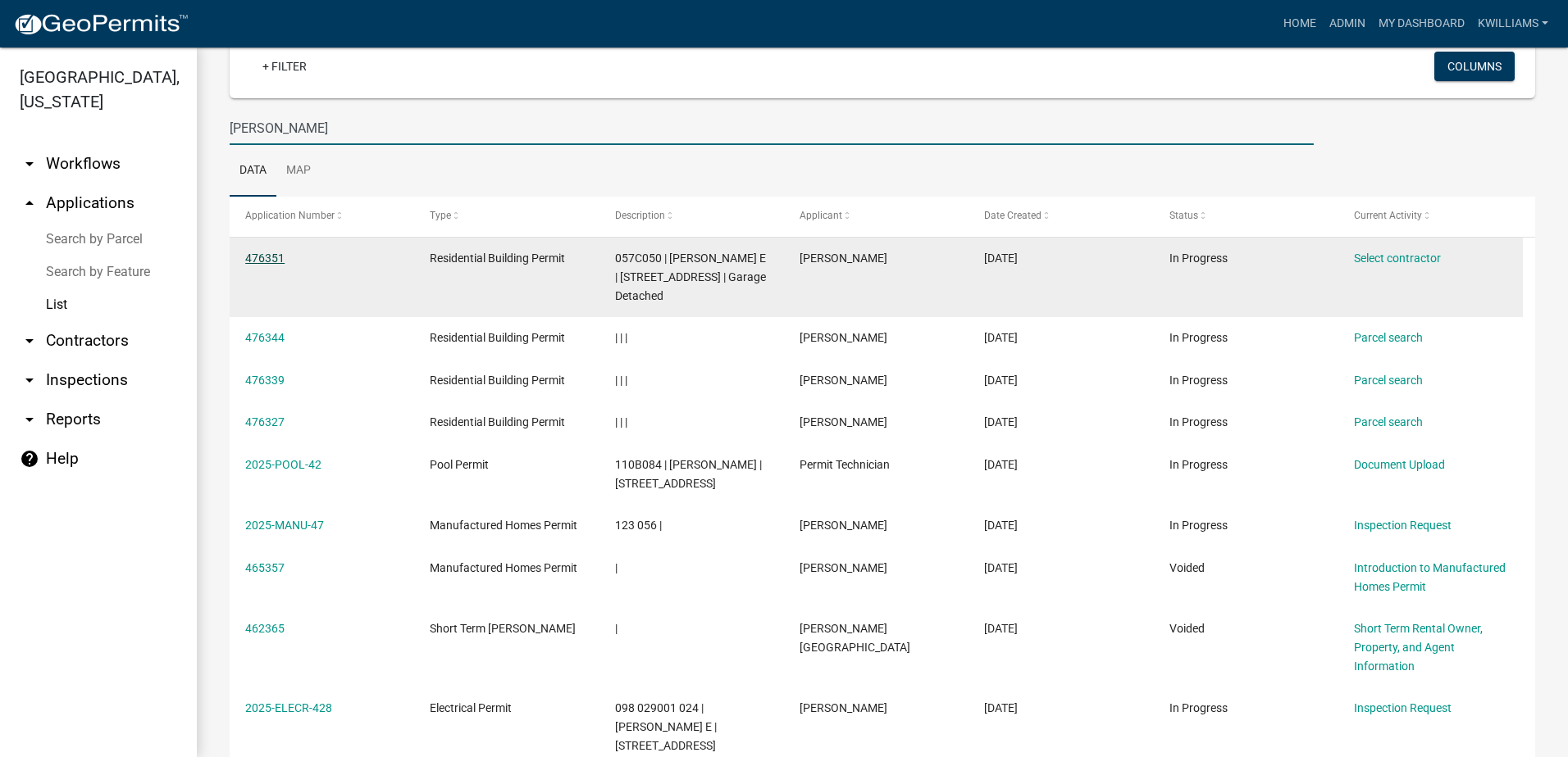
type input "[PERSON_NAME]"
click at [283, 259] on link "476351" at bounding box center [264, 259] width 39 height 13
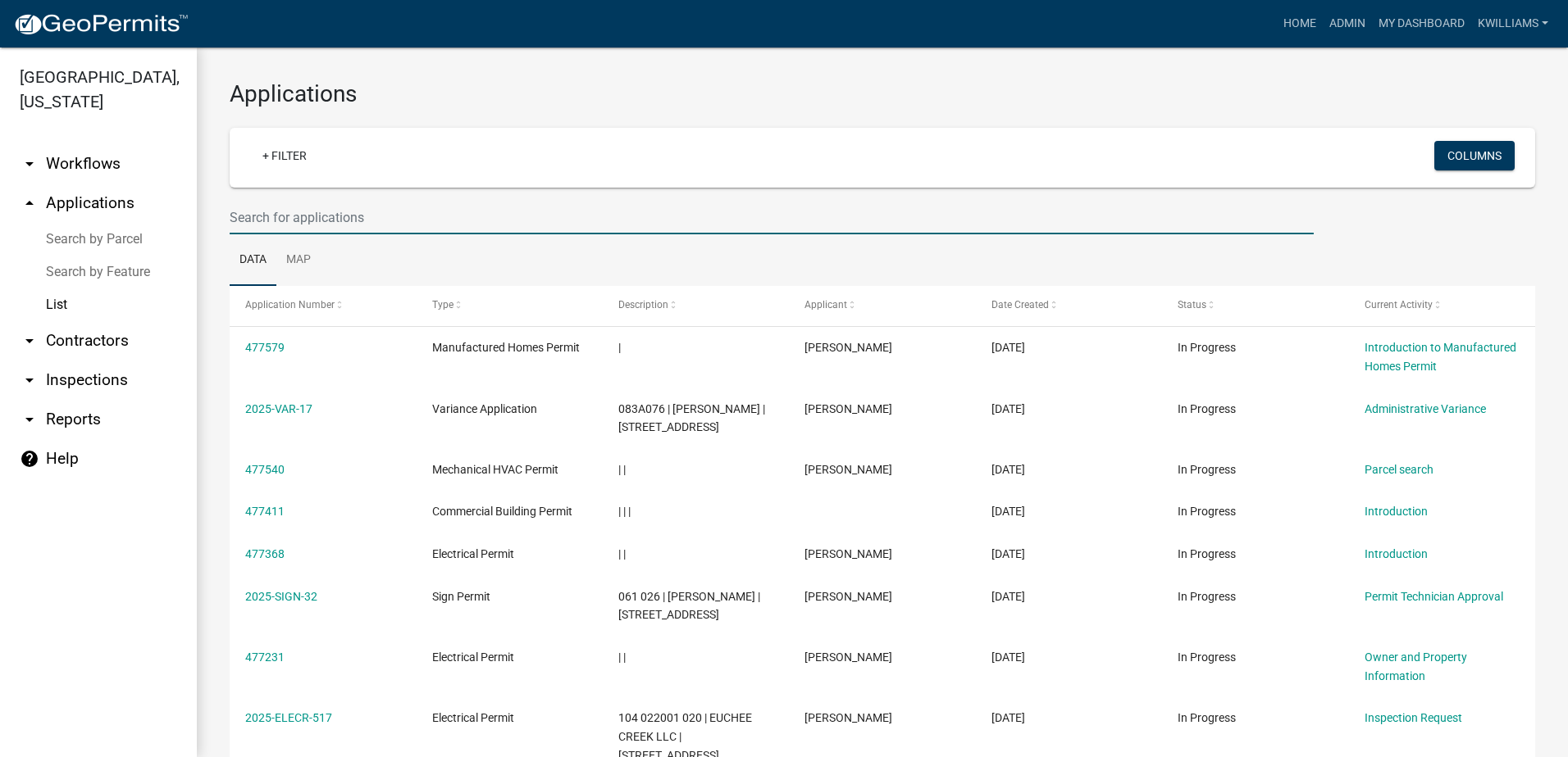
drag, startPoint x: 239, startPoint y: 222, endPoint x: 229, endPoint y: 188, distance: 35.4
click at [237, 213] on input "text" at bounding box center [771, 217] width 1084 height 34
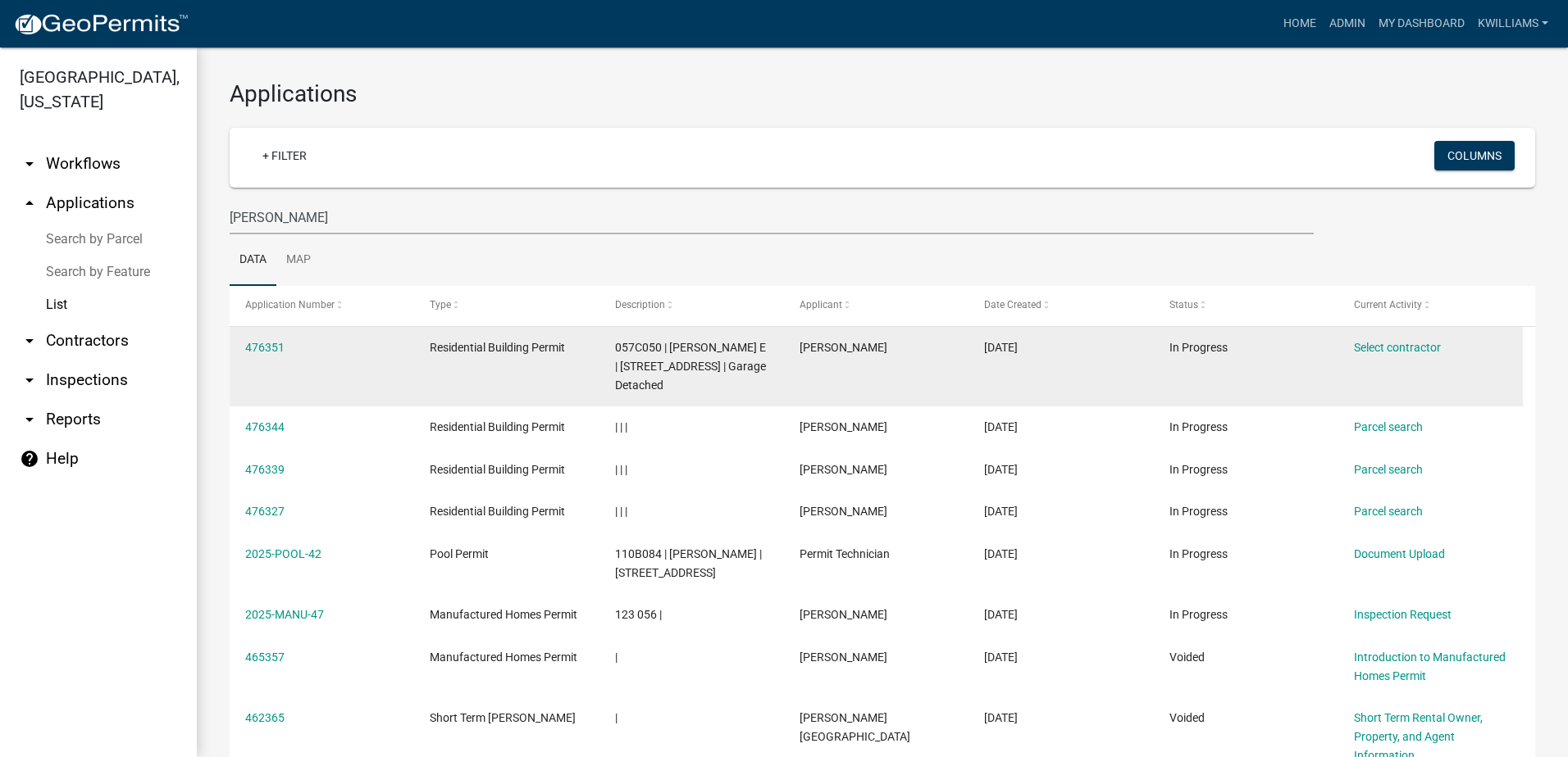
drag, startPoint x: 869, startPoint y: 350, endPoint x: 882, endPoint y: 356, distance: 14.3
click at [882, 356] on div "Steve Erskine" at bounding box center [876, 348] width 153 height 19
drag, startPoint x: 296, startPoint y: 345, endPoint x: 247, endPoint y: 345, distance: 49.0
click at [247, 345] on div "476351" at bounding box center [321, 348] width 153 height 19
copy link "476351"
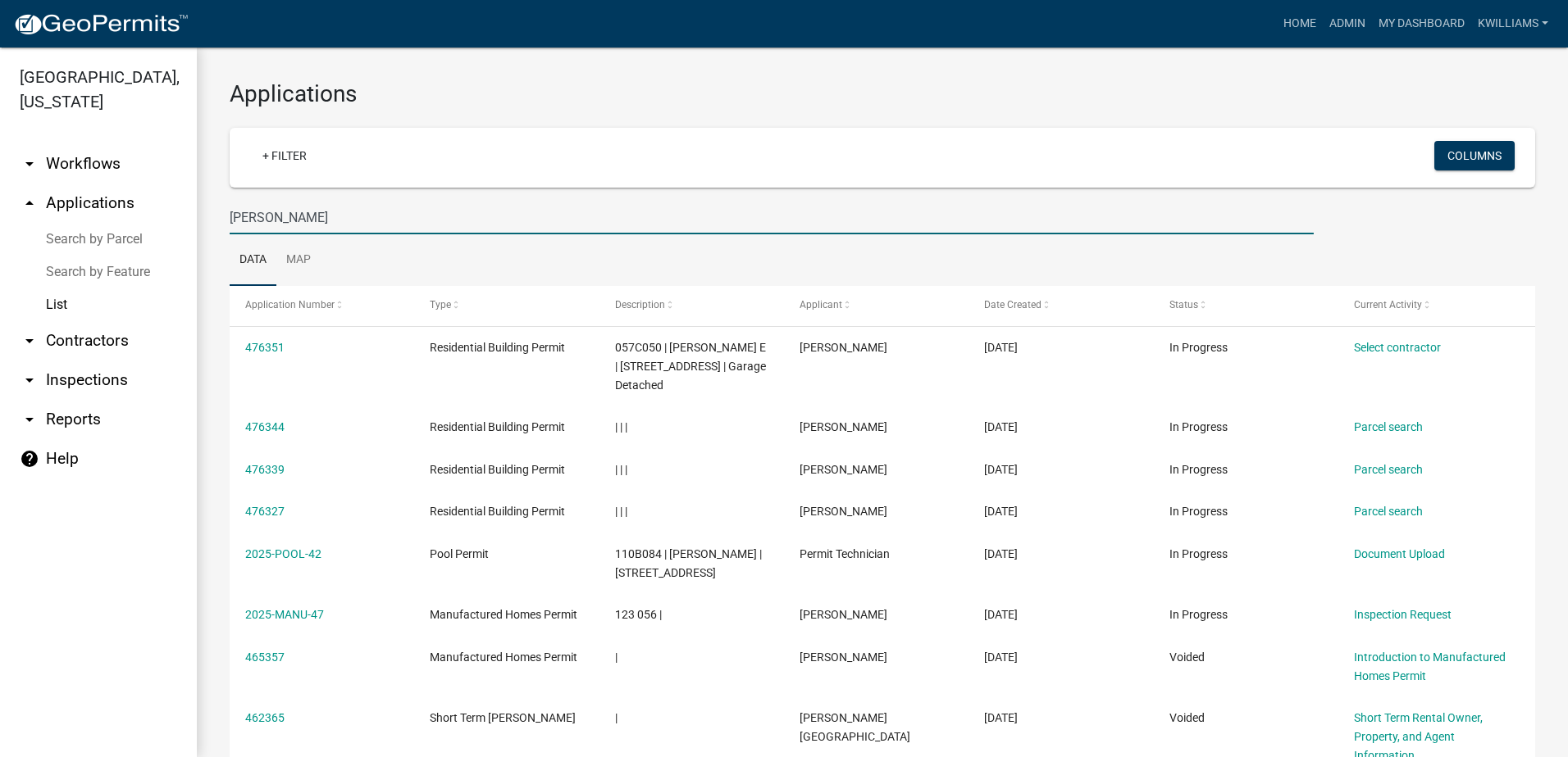
drag, startPoint x: 272, startPoint y: 220, endPoint x: 89, endPoint y: 254, distance: 186.1
click at [89, 254] on div "Putnam County, Georgia arrow_drop_down Workflows List arrow_drop_up Application…" at bounding box center [784, 402] width 1568 height 709
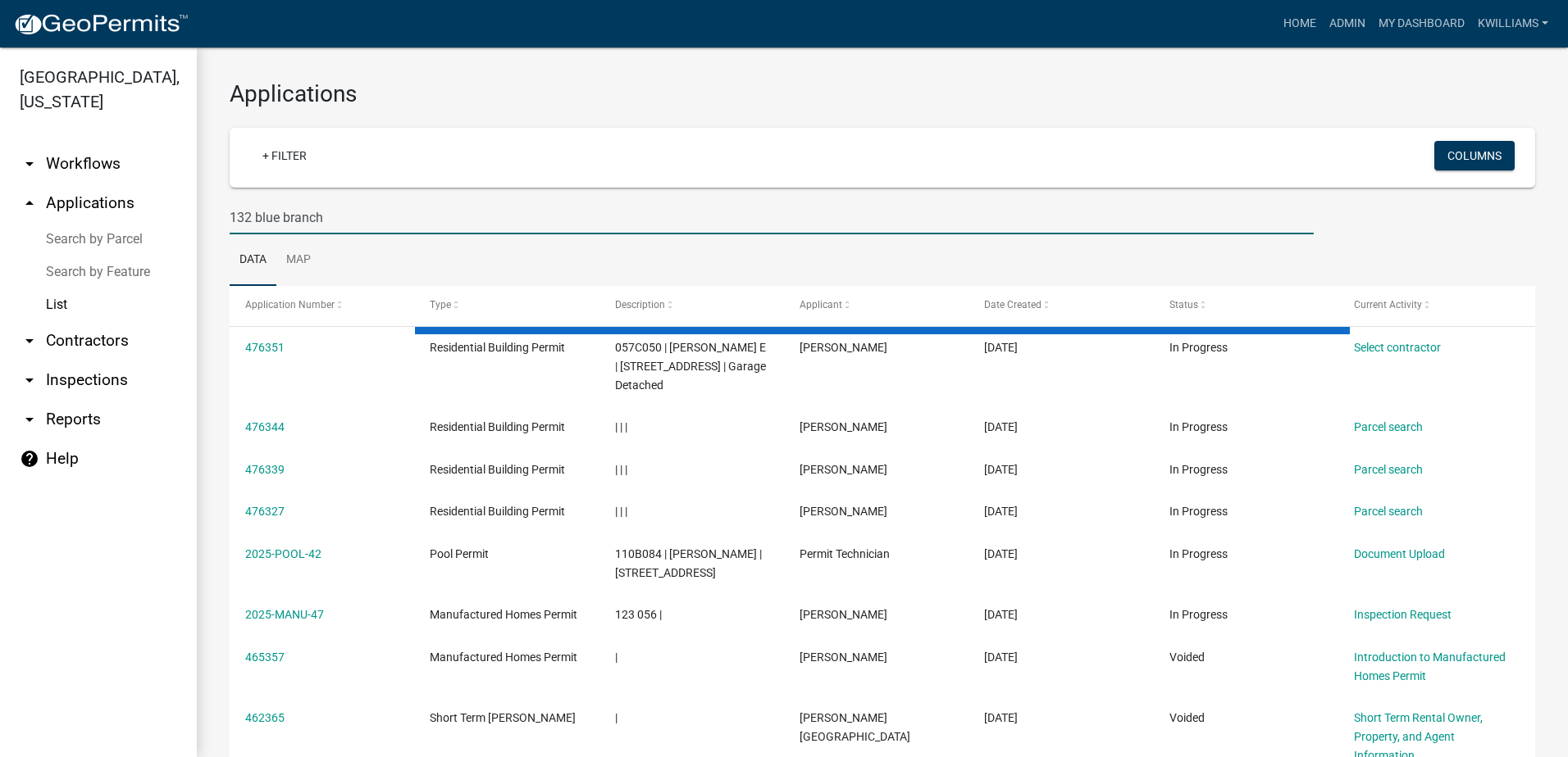
type input "132 blue branch"
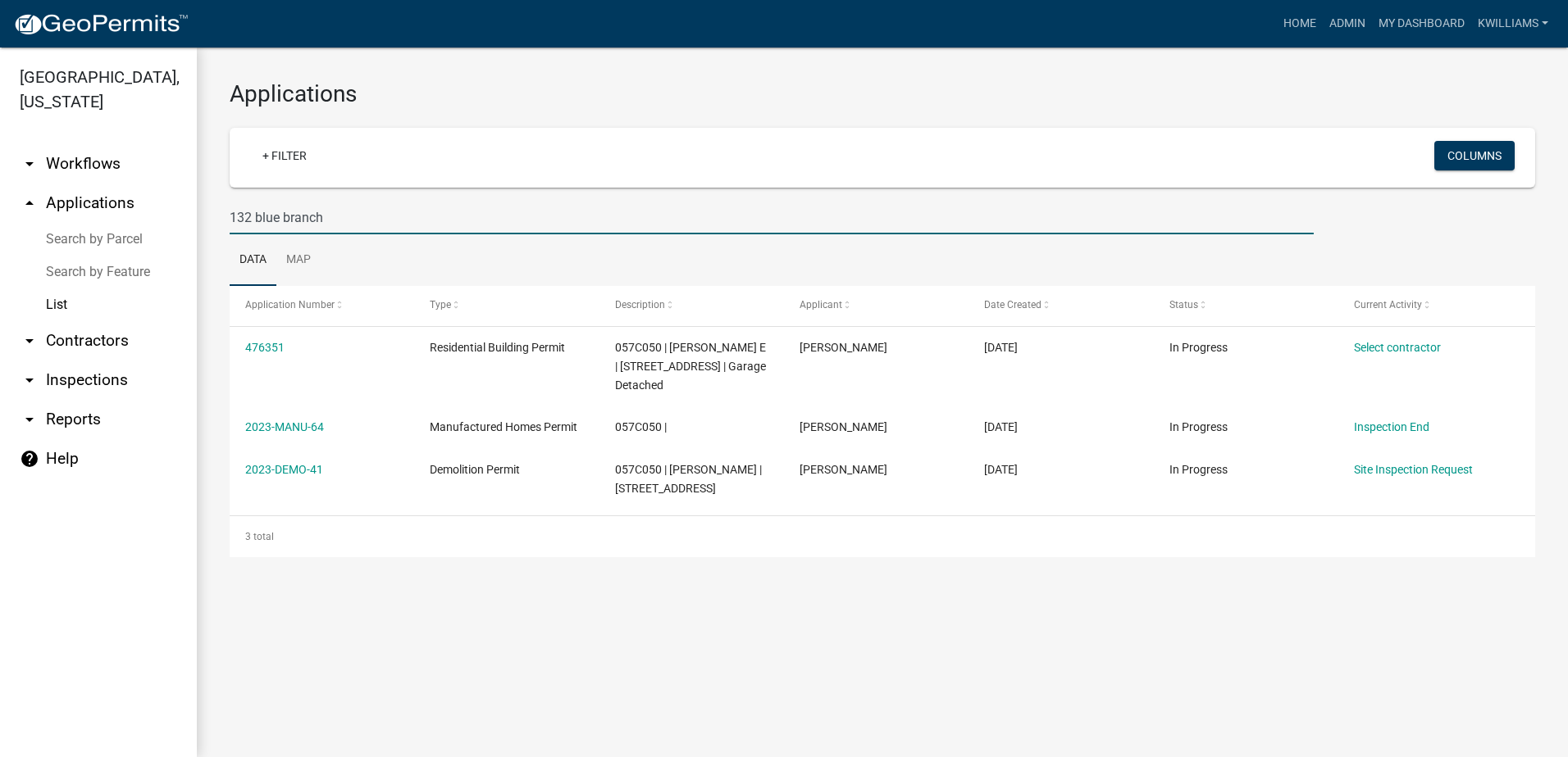
click at [111, 195] on link "arrow_drop_up Applications" at bounding box center [98, 203] width 197 height 39
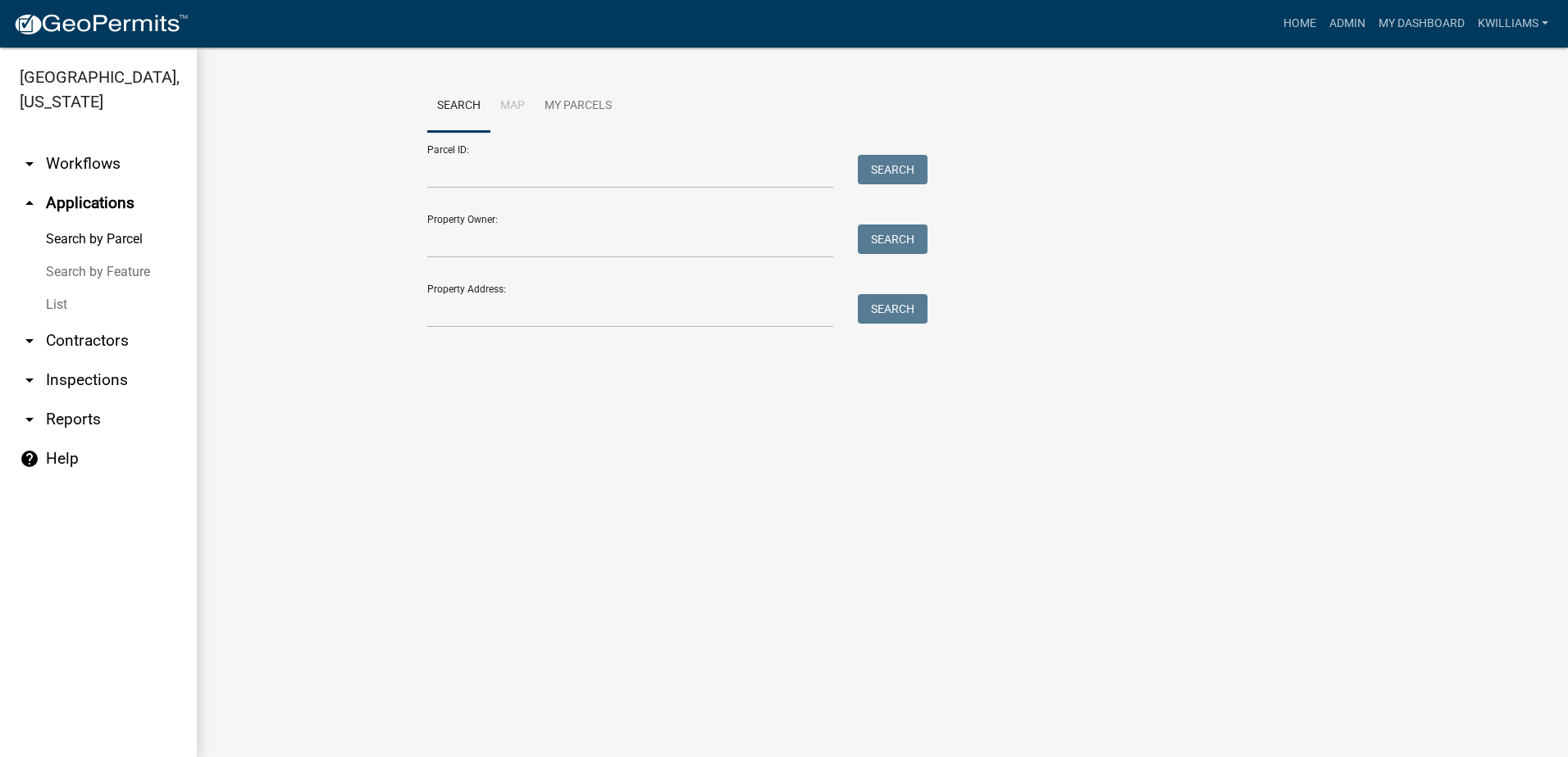
click at [66, 319] on link "List" at bounding box center [98, 304] width 197 height 33
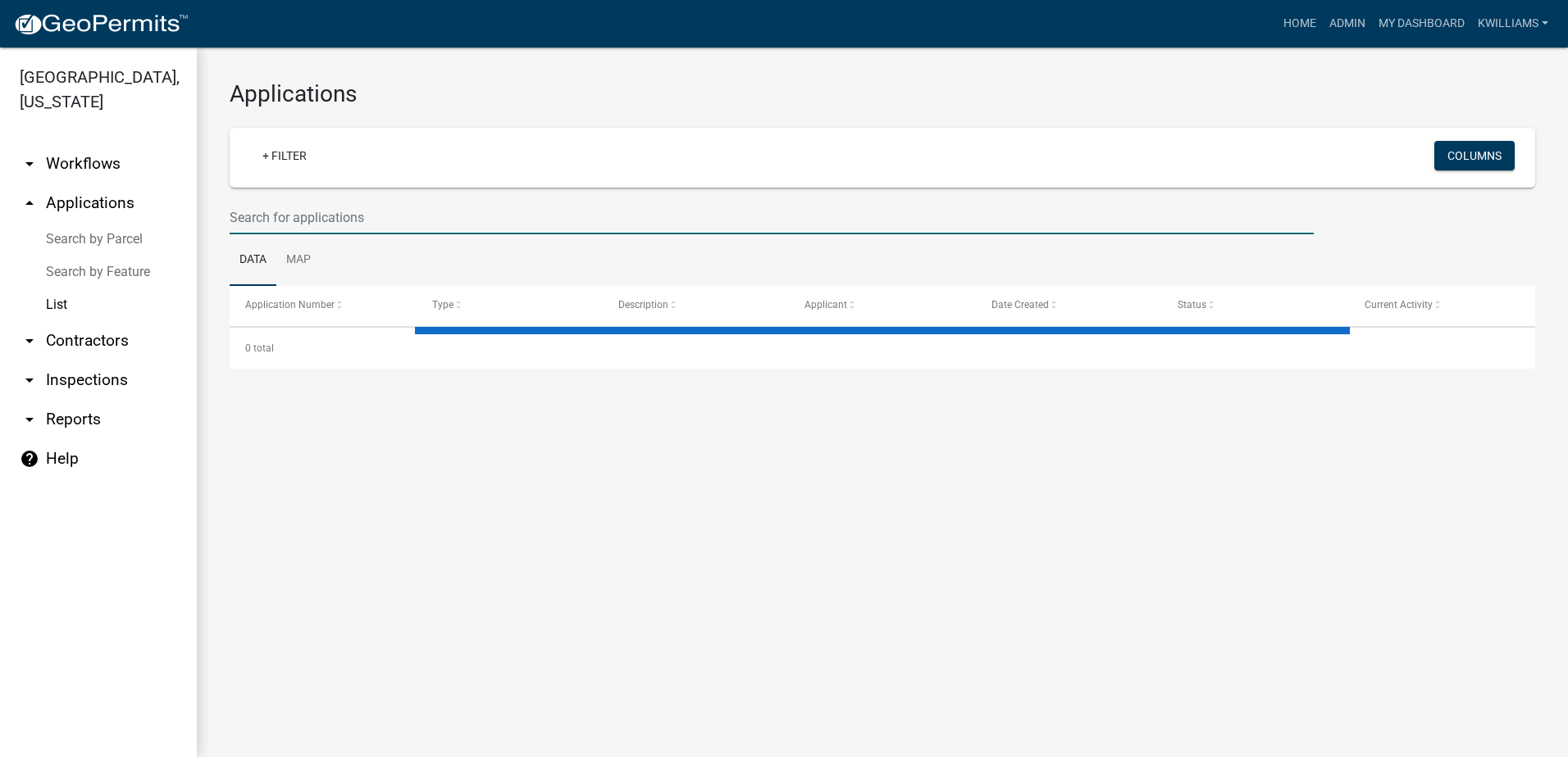
click at [353, 226] on input "text" at bounding box center [771, 217] width 1084 height 34
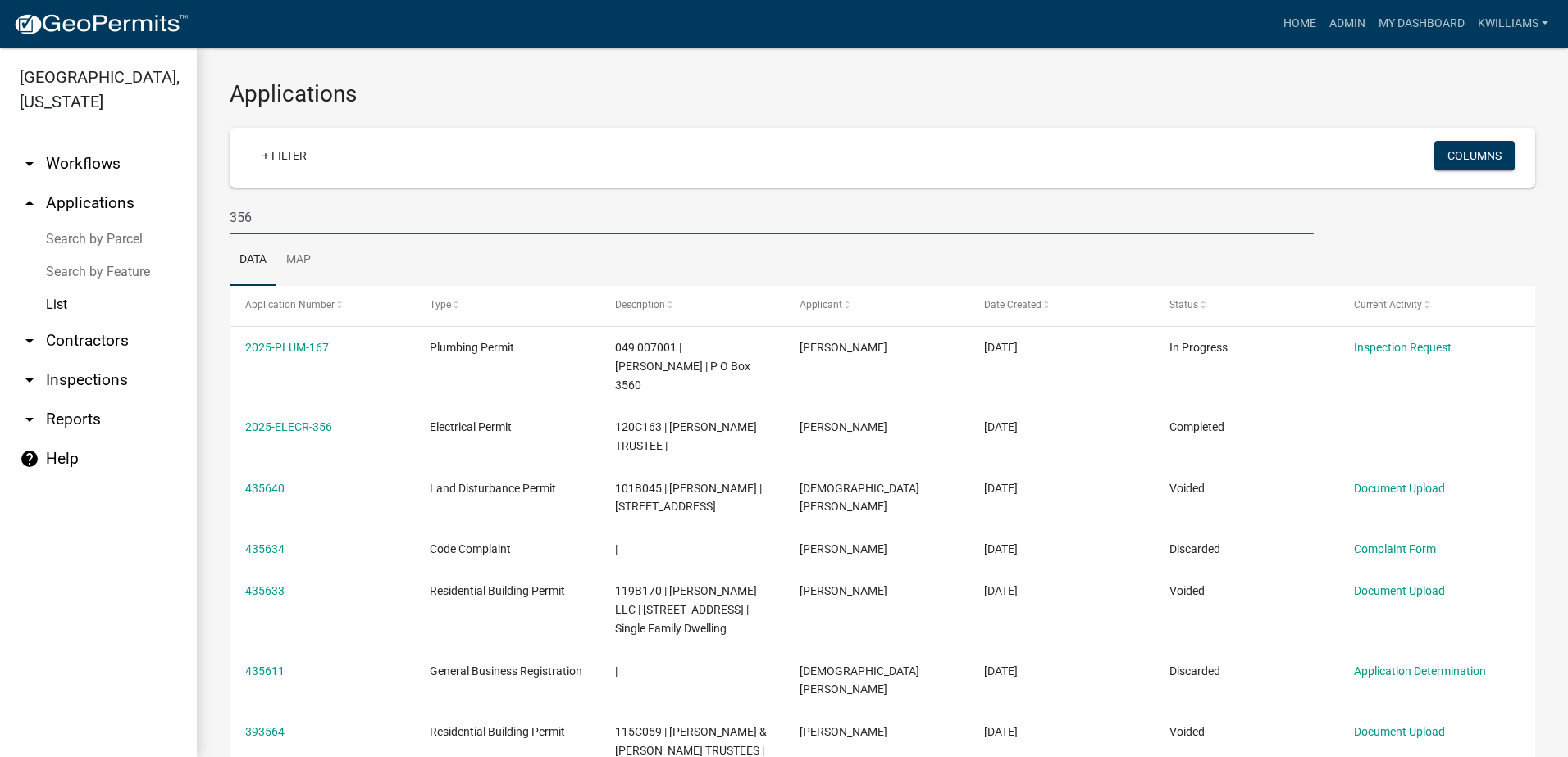
drag, startPoint x: 270, startPoint y: 211, endPoint x: 162, endPoint y: 225, distance: 108.9
click at [162, 225] on div "Putnam County, Georgia arrow_drop_down Workflows List arrow_drop_up Application…" at bounding box center [784, 402] width 1568 height 709
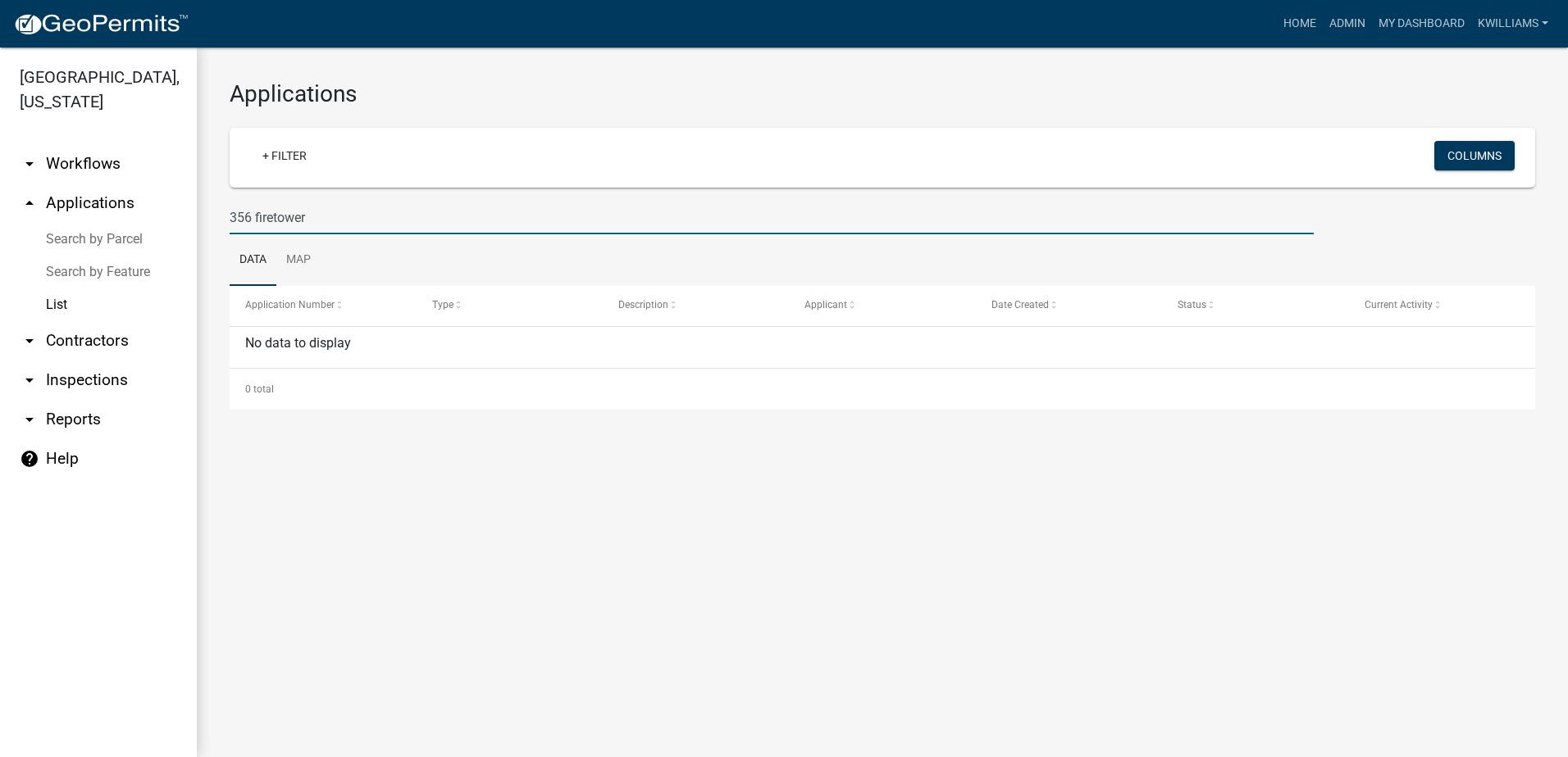
drag, startPoint x: 255, startPoint y: 216, endPoint x: -56, endPoint y: 207, distance: 311.1
click at [0, 207] on html "Internet Explorer does NOT work with GeoPermits. Get a new browser for more sec…" at bounding box center [784, 378] width 1568 height 757
type input "firetower"
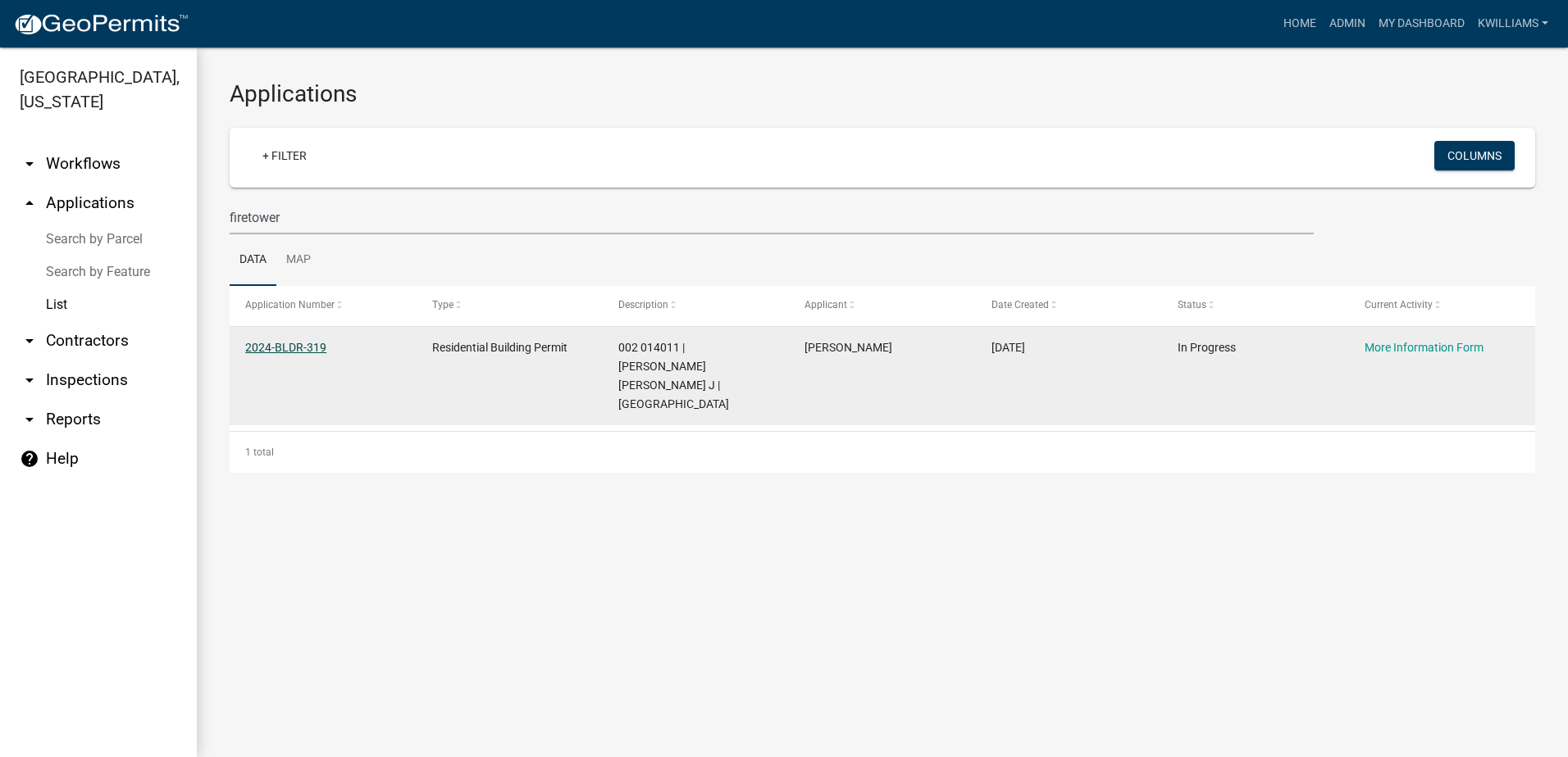
click at [264, 343] on link "2024-BLDR-319" at bounding box center [285, 347] width 81 height 13
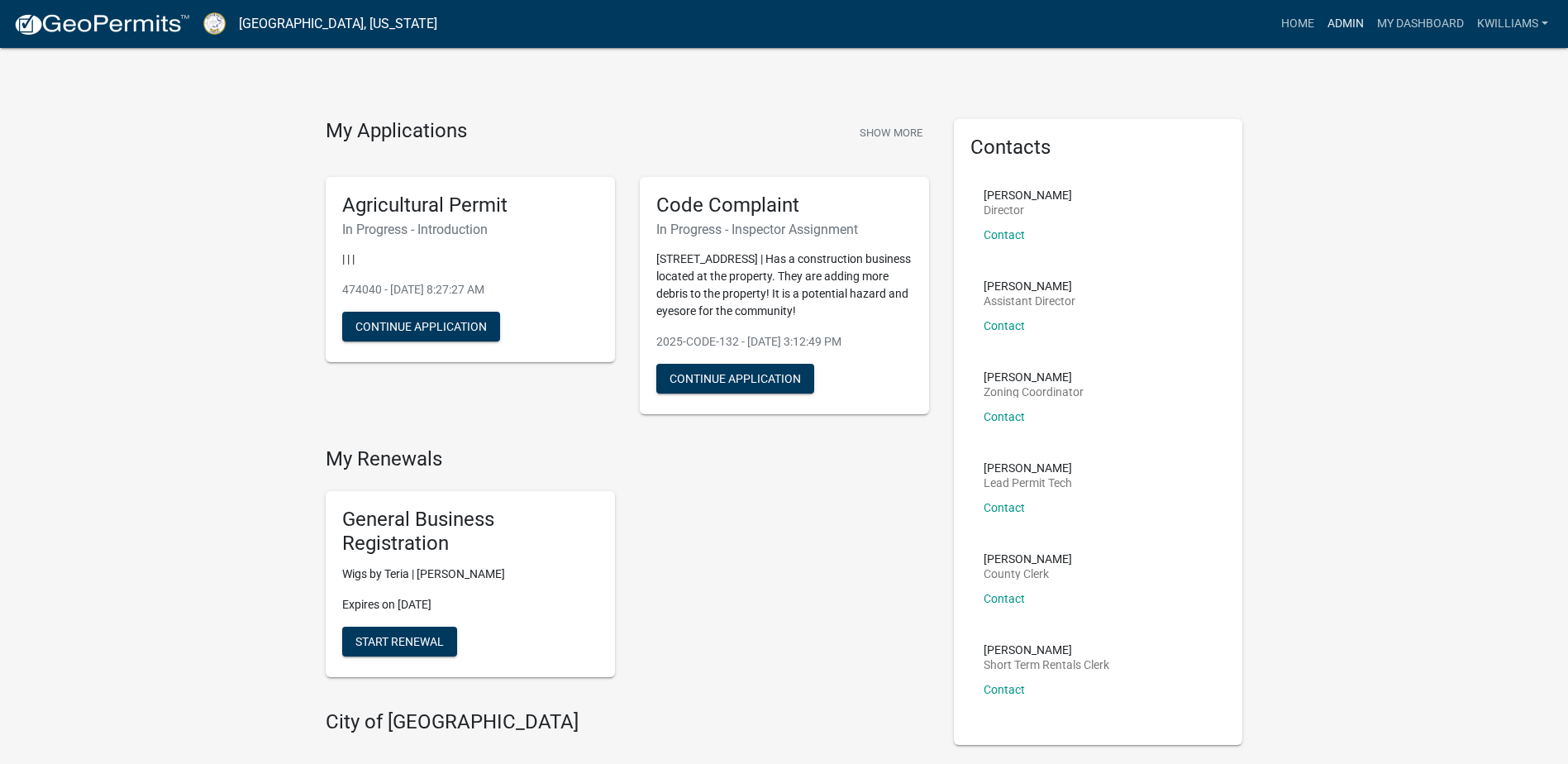
click at [1322, 22] on link "Admin" at bounding box center [1346, 24] width 50 height 31
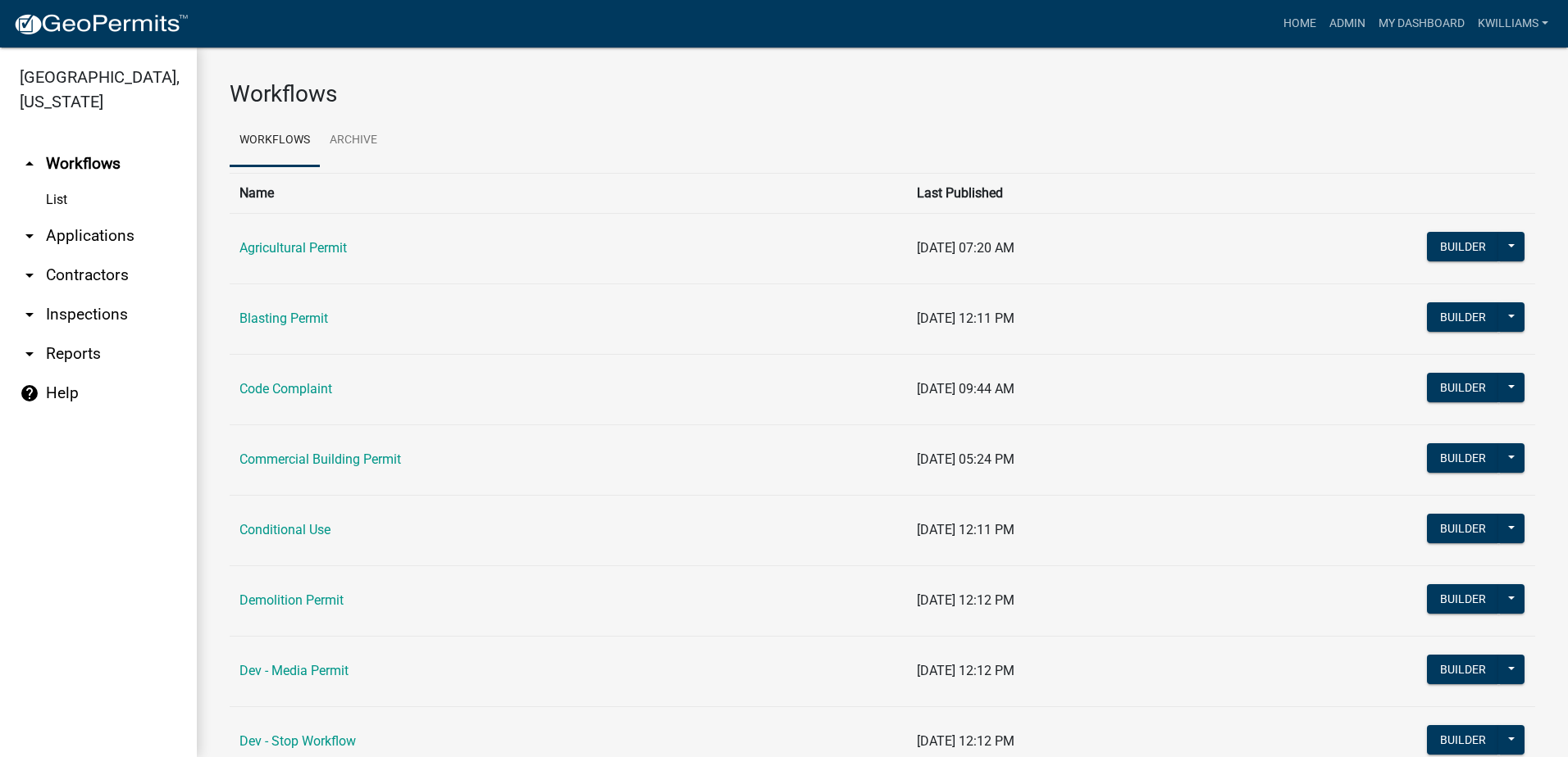
click at [106, 233] on link "arrow_drop_down Applications" at bounding box center [98, 236] width 197 height 39
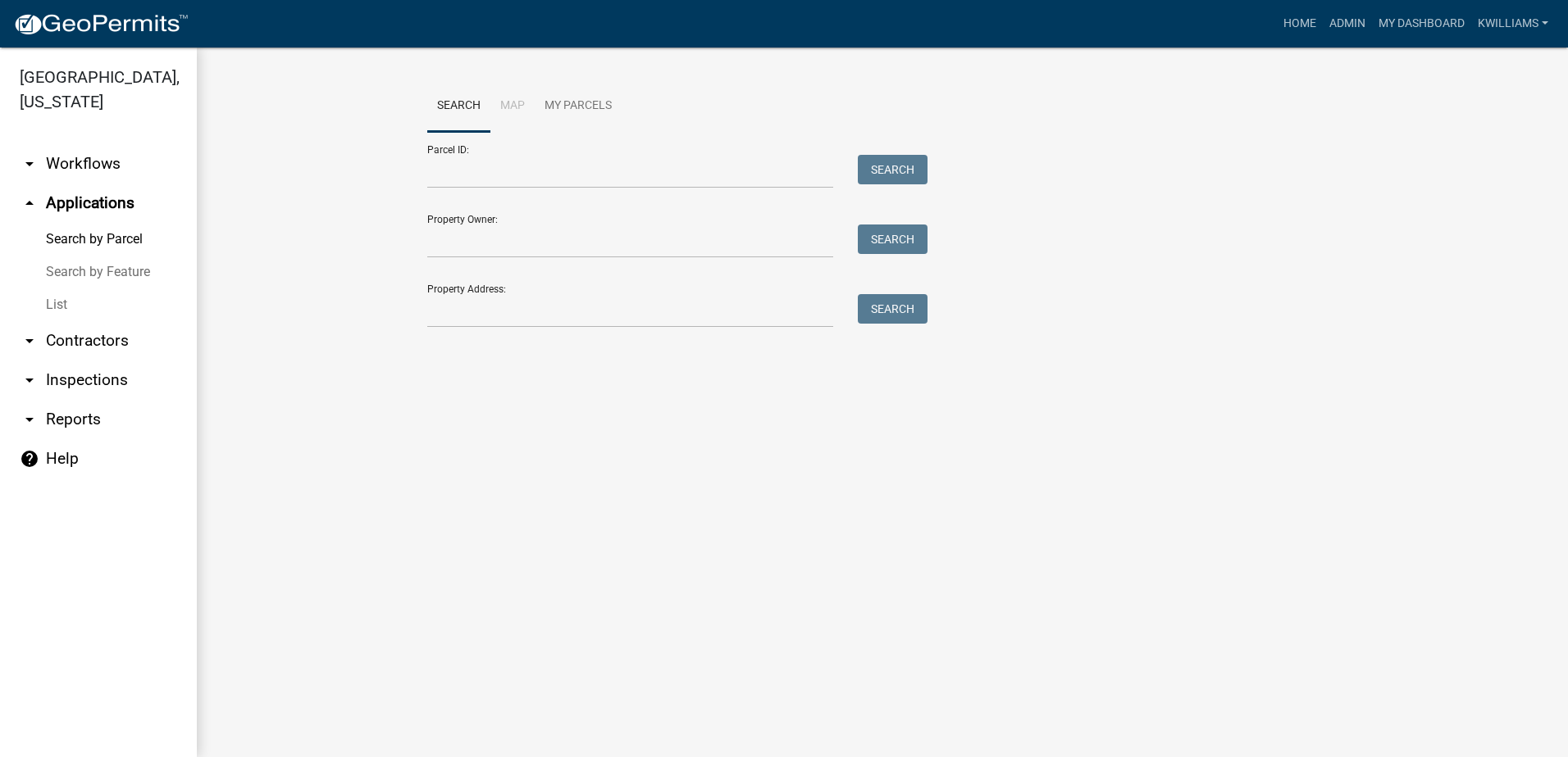
click at [72, 303] on link "List" at bounding box center [98, 304] width 197 height 33
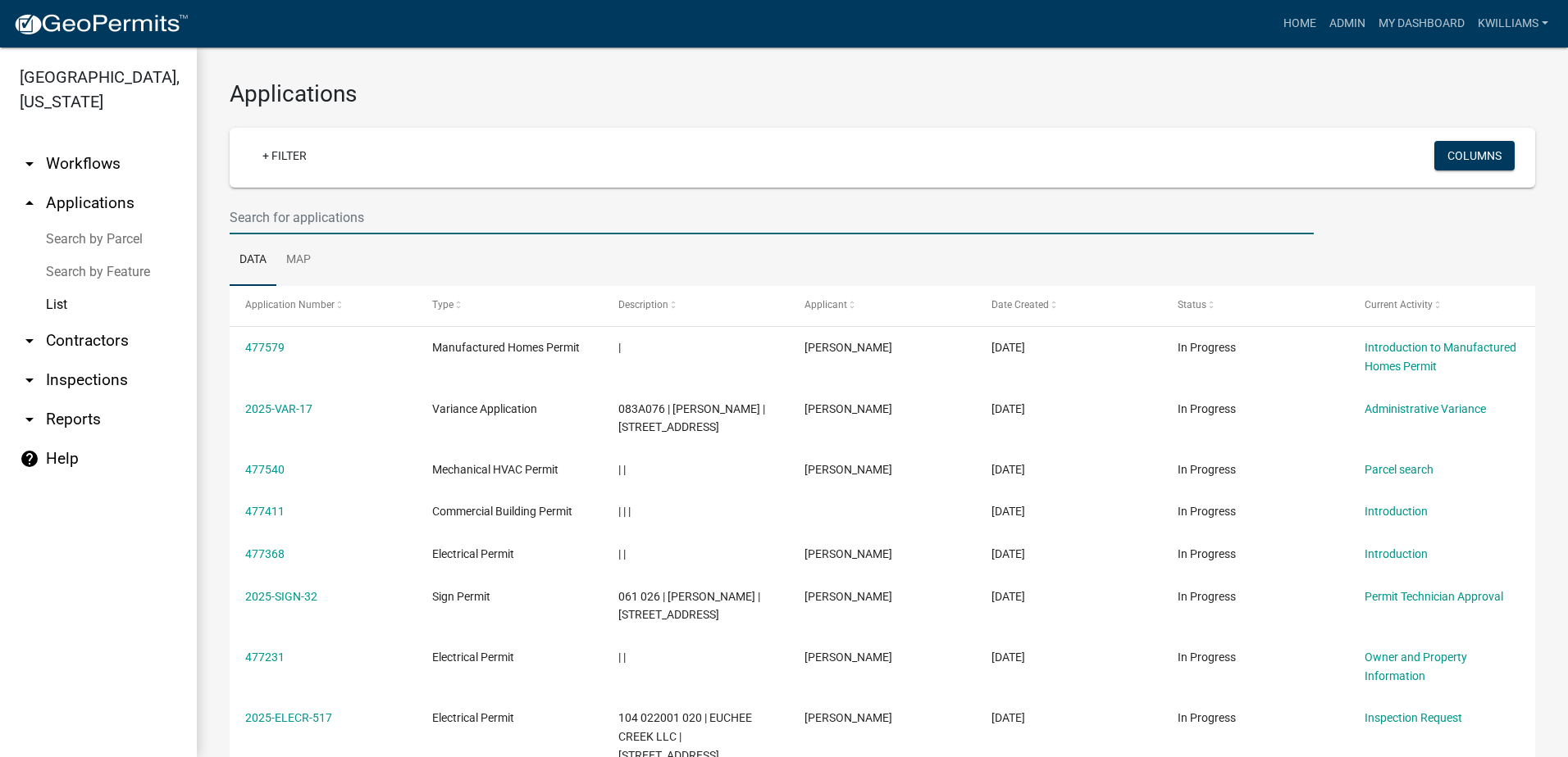
click at [347, 221] on input "text" at bounding box center [771, 217] width 1084 height 34
click at [261, 202] on wm-filter-builder "+ Filter Columns" at bounding box center [883, 181] width 1306 height 106
click at [271, 212] on input "text" at bounding box center [771, 217] width 1084 height 34
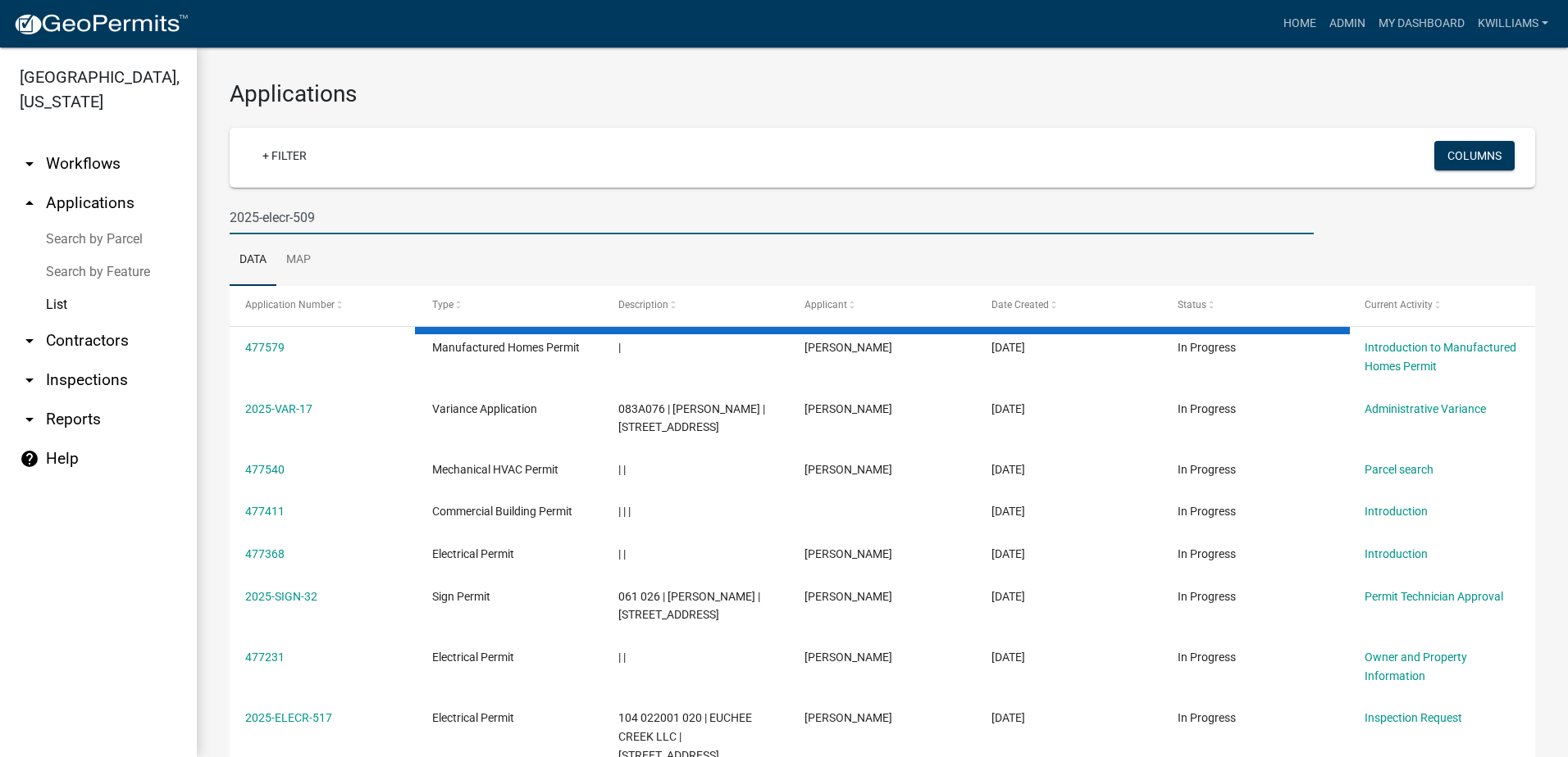
type input "2025-elecr-509"
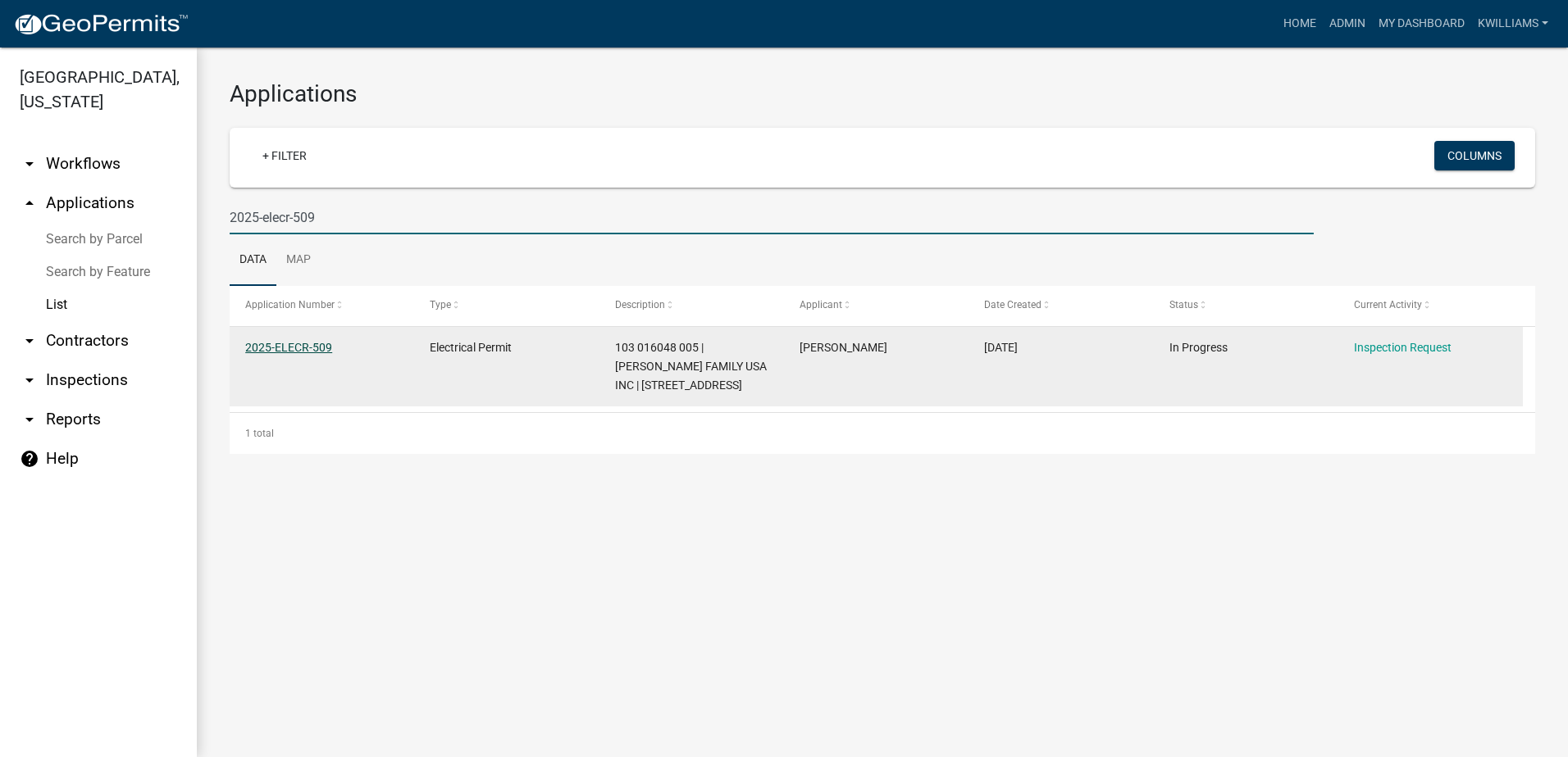
click at [313, 343] on link "2025-ELECR-509" at bounding box center [288, 347] width 87 height 13
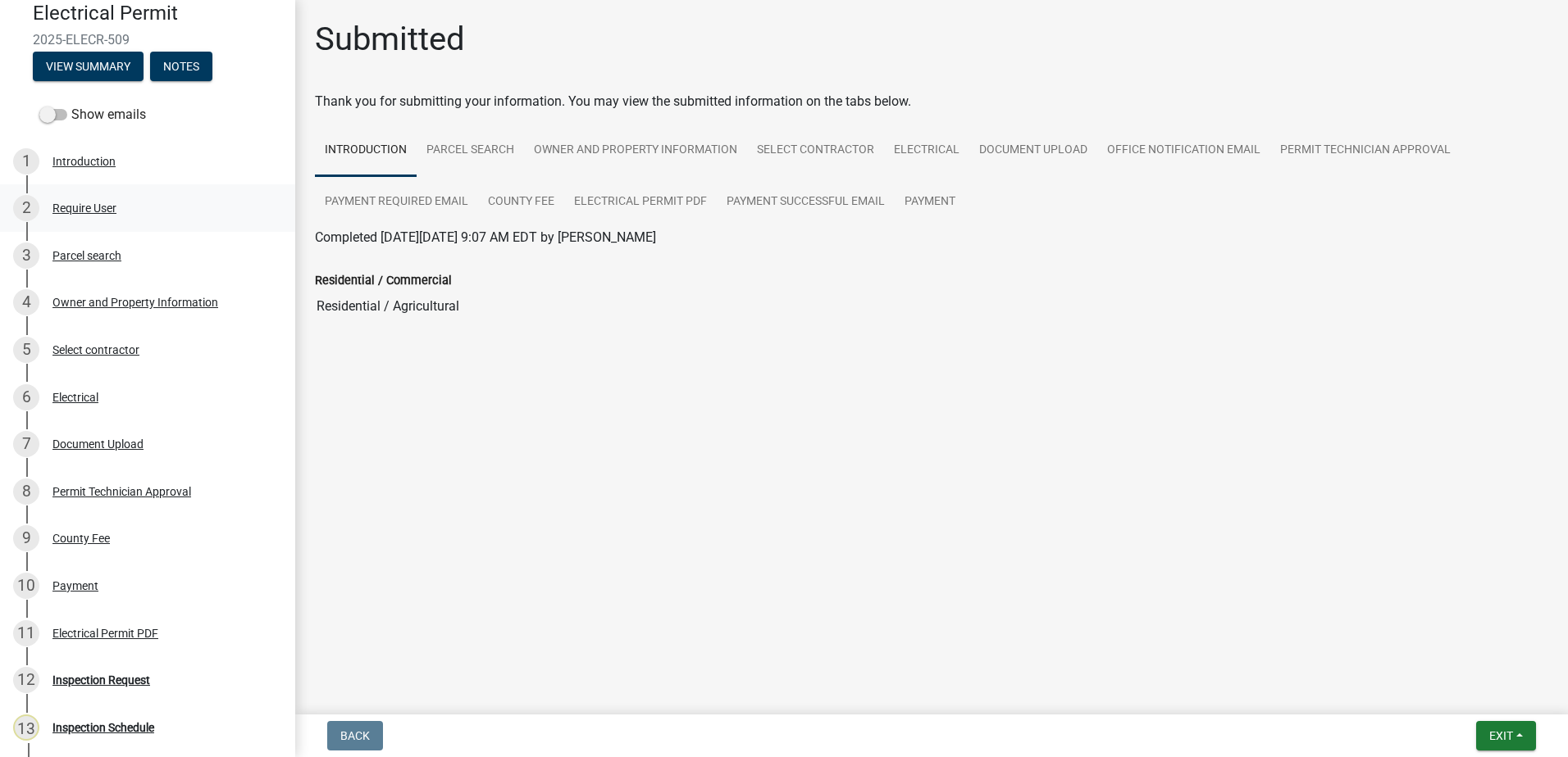
scroll to position [134, 0]
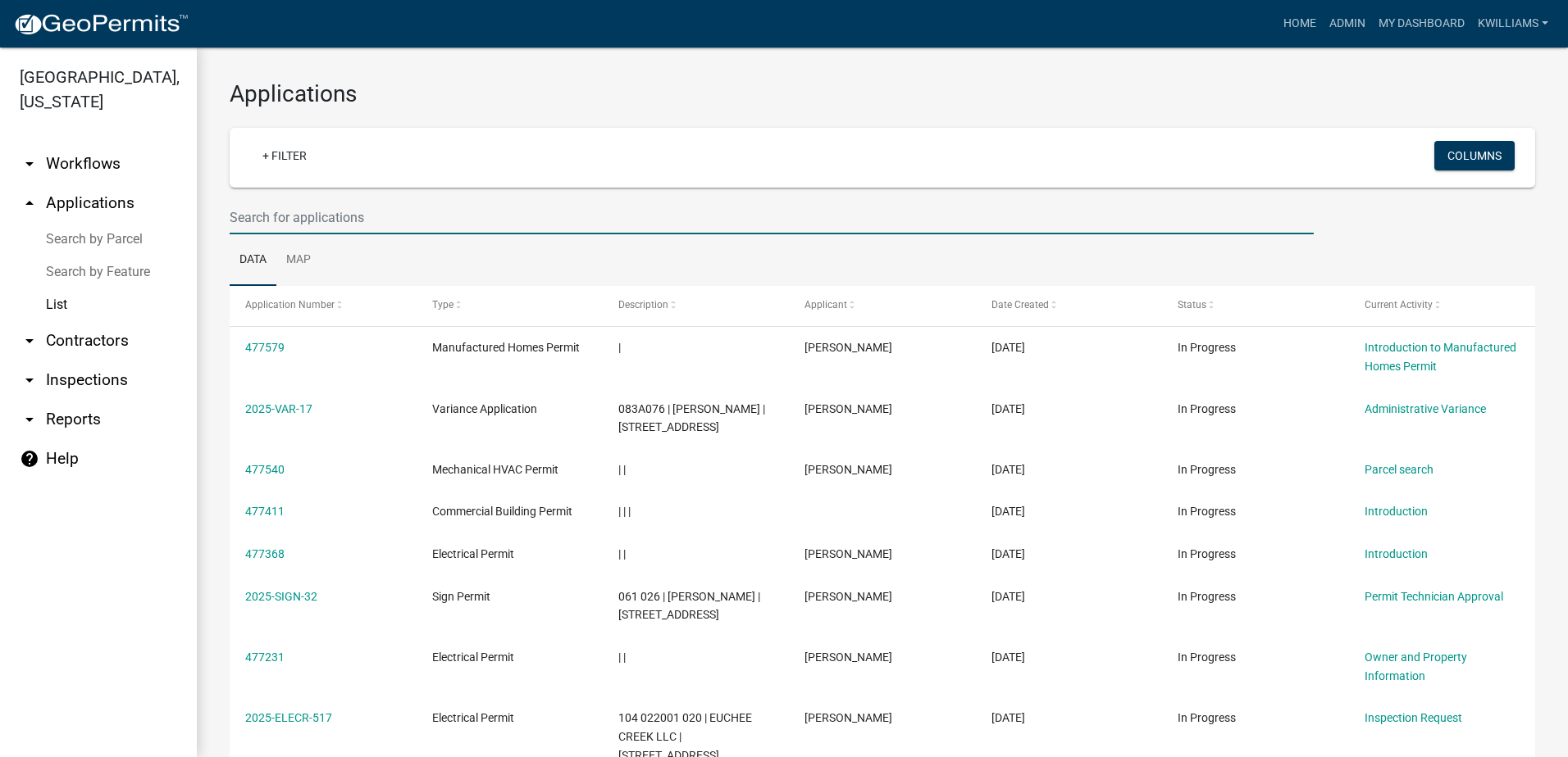
click at [262, 211] on input "text" at bounding box center [771, 217] width 1084 height 34
type input "k"
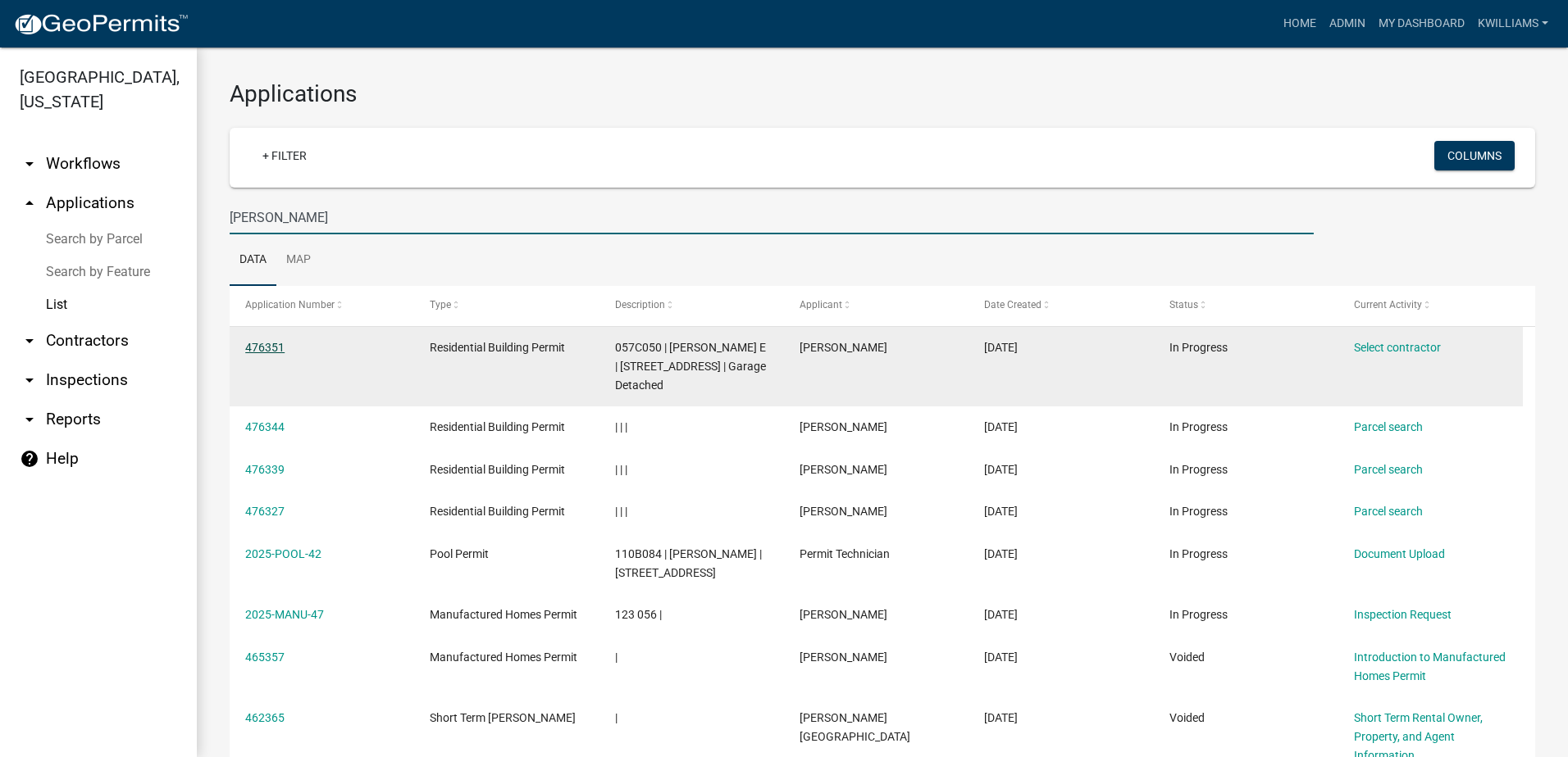
type input "steve"
click at [251, 347] on link "476351" at bounding box center [264, 347] width 39 height 13
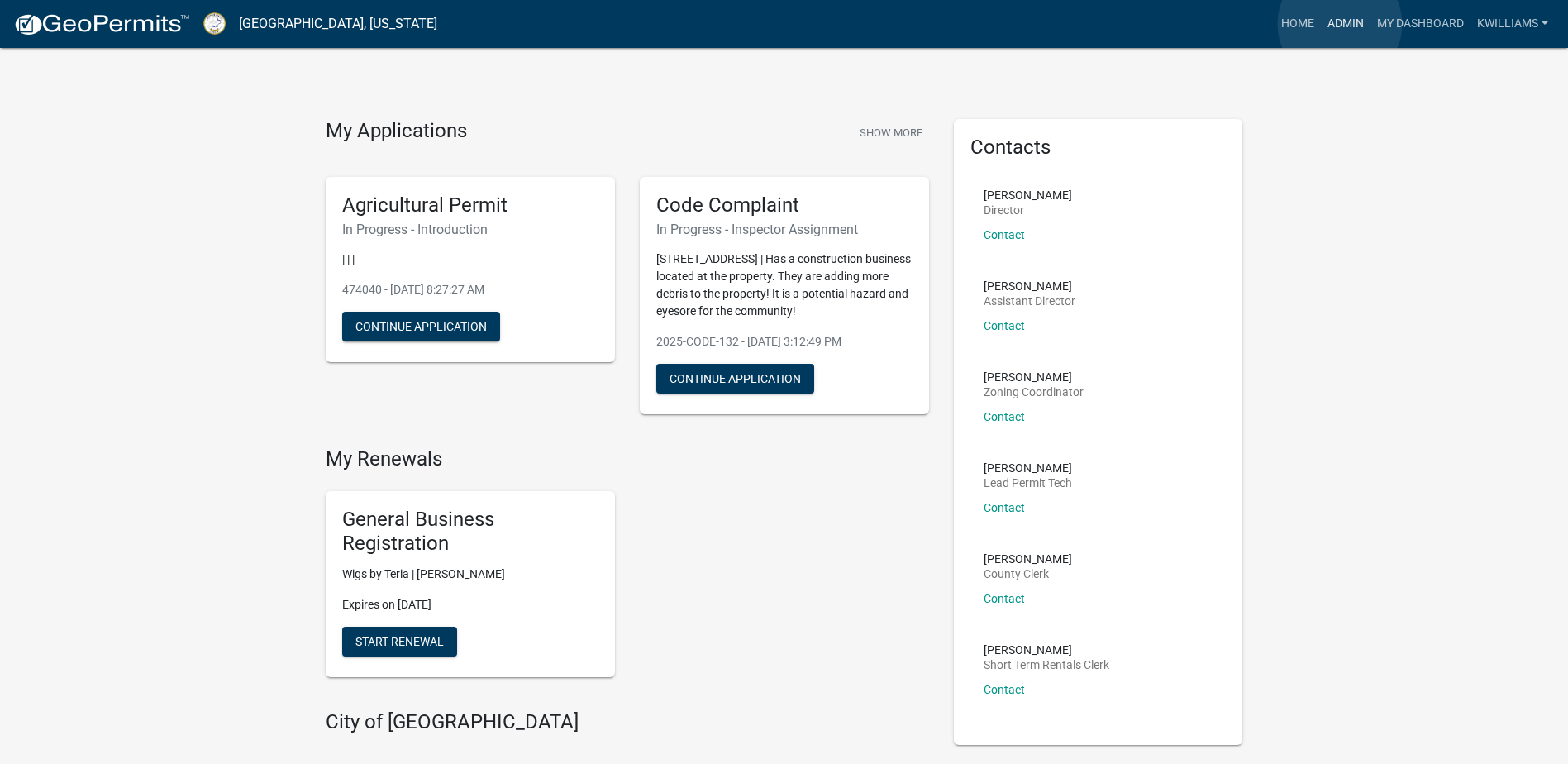
click at [1340, 24] on link "Admin" at bounding box center [1346, 24] width 50 height 31
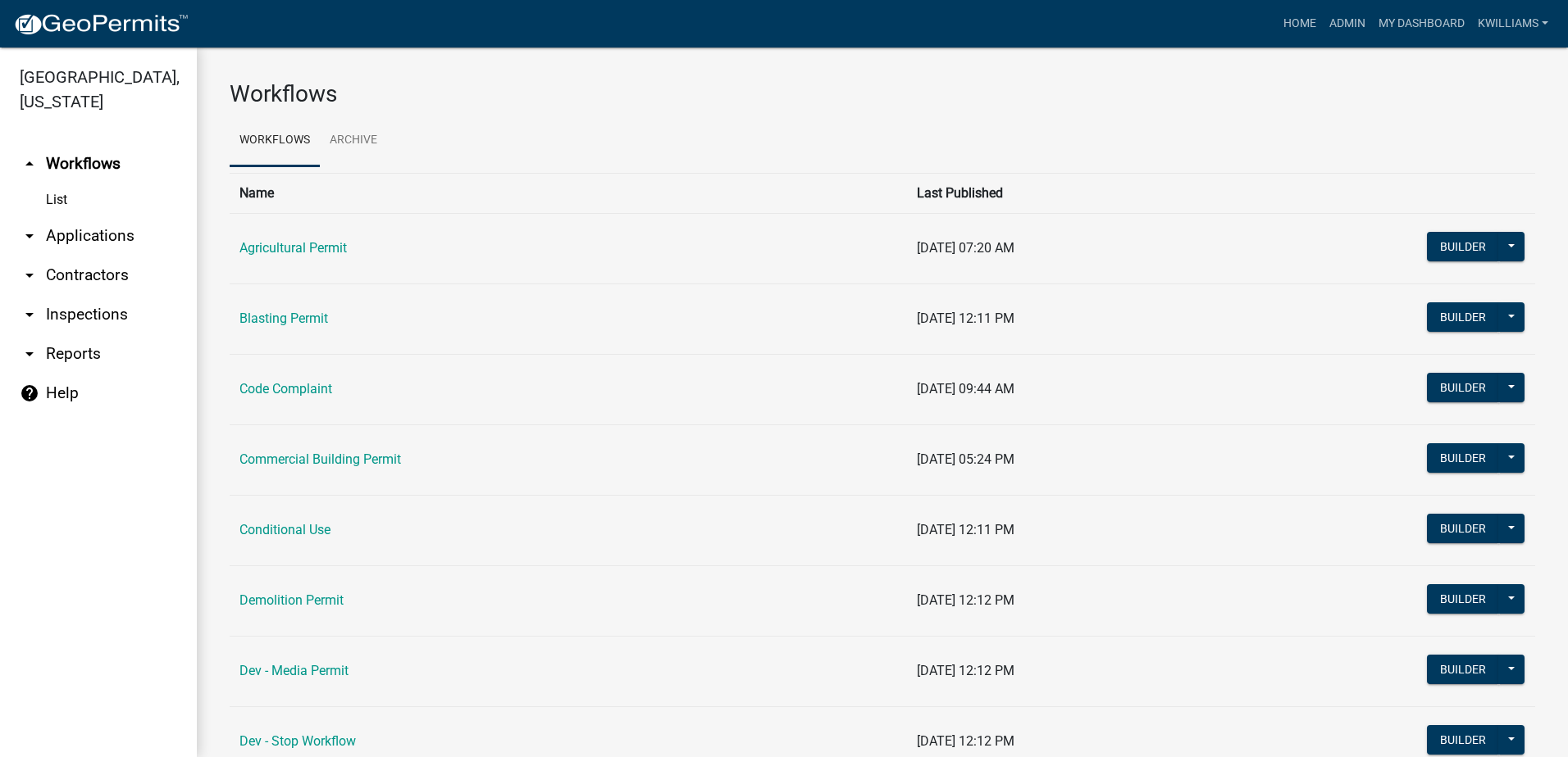
click at [97, 239] on link "arrow_drop_down Applications" at bounding box center [98, 236] width 197 height 39
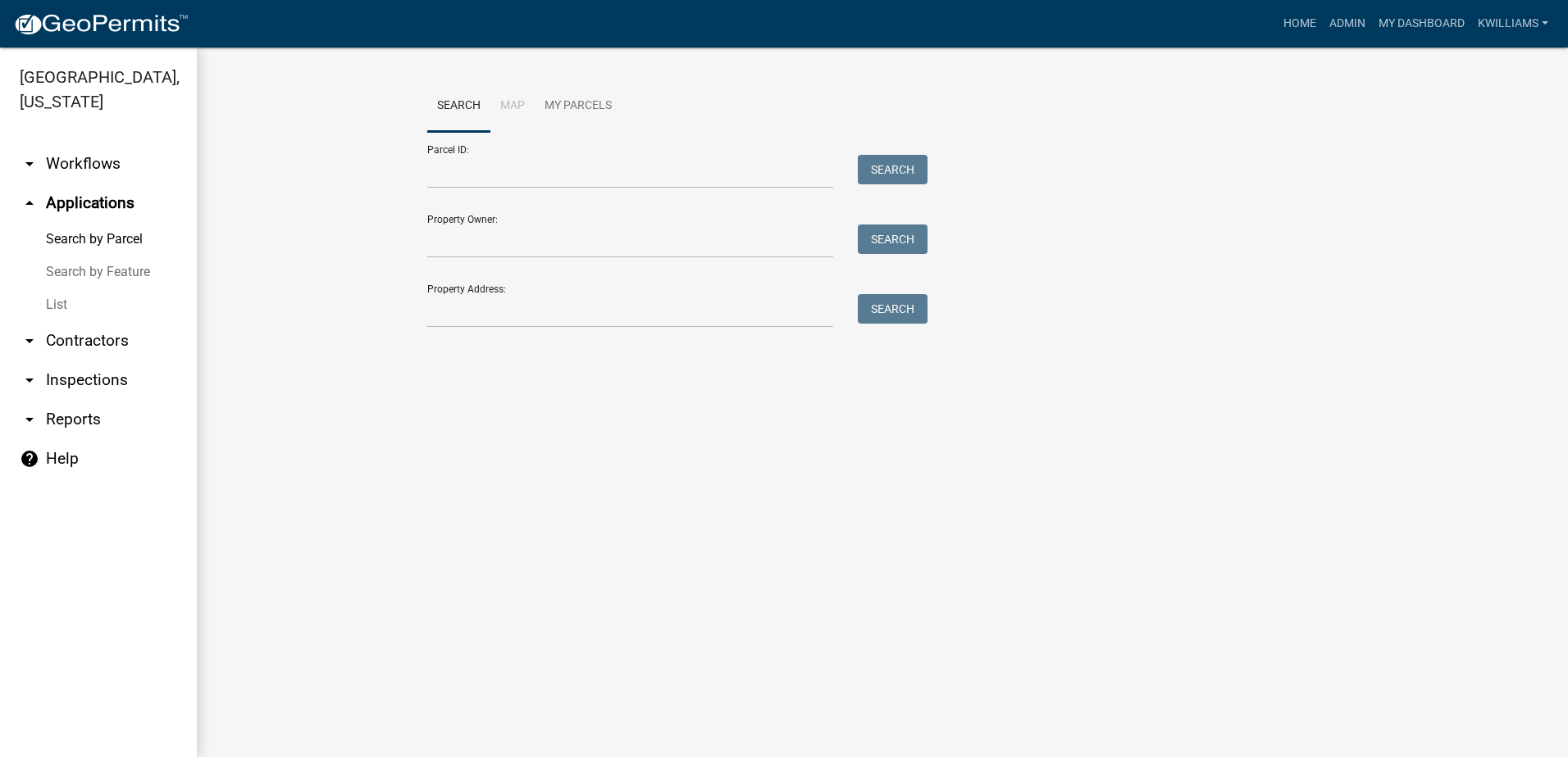
click at [58, 307] on link "List" at bounding box center [98, 304] width 197 height 33
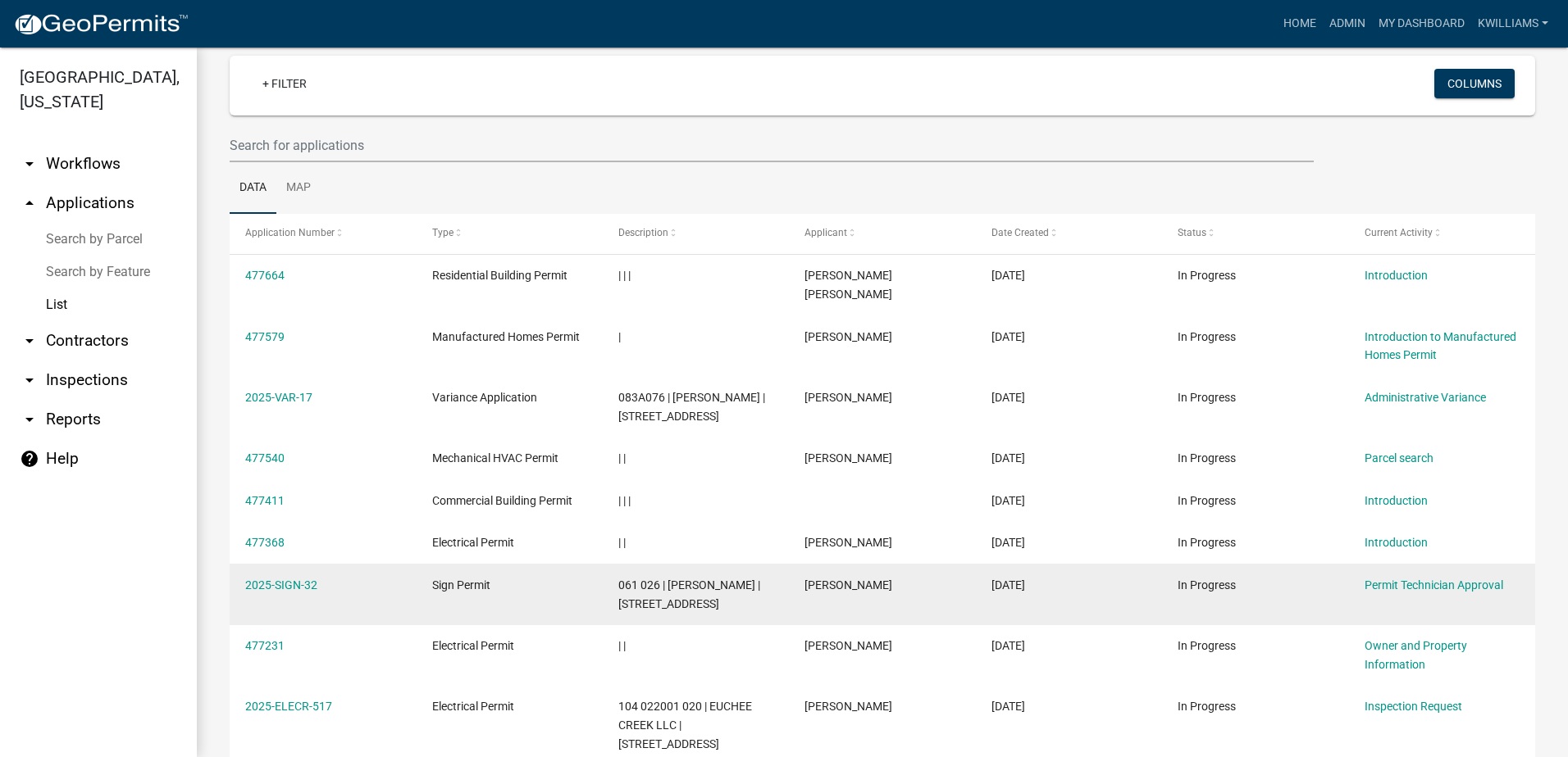
scroll to position [164, 0]
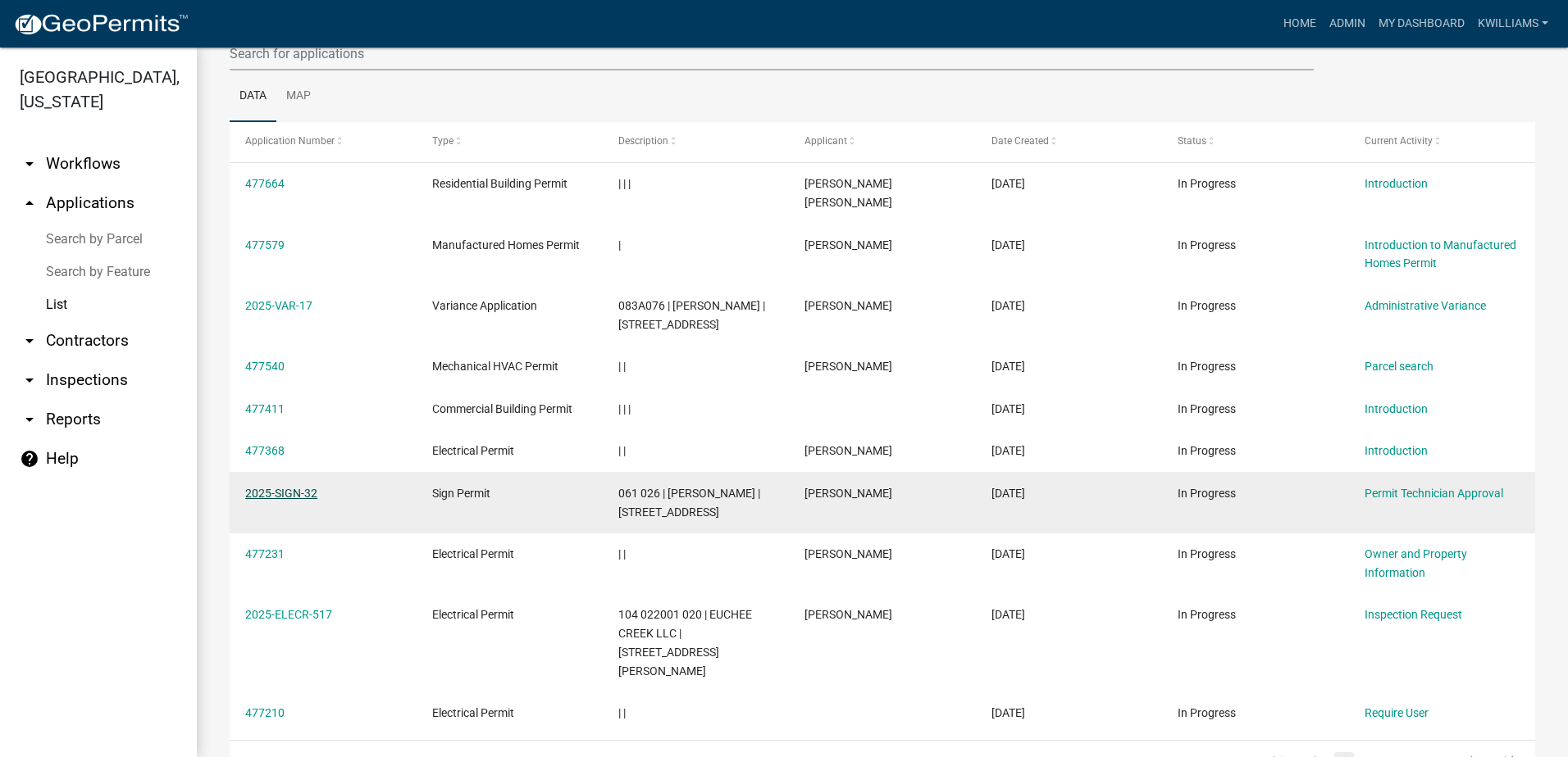
click at [271, 486] on link "2025-SIGN-32" at bounding box center [280, 493] width 72 height 13
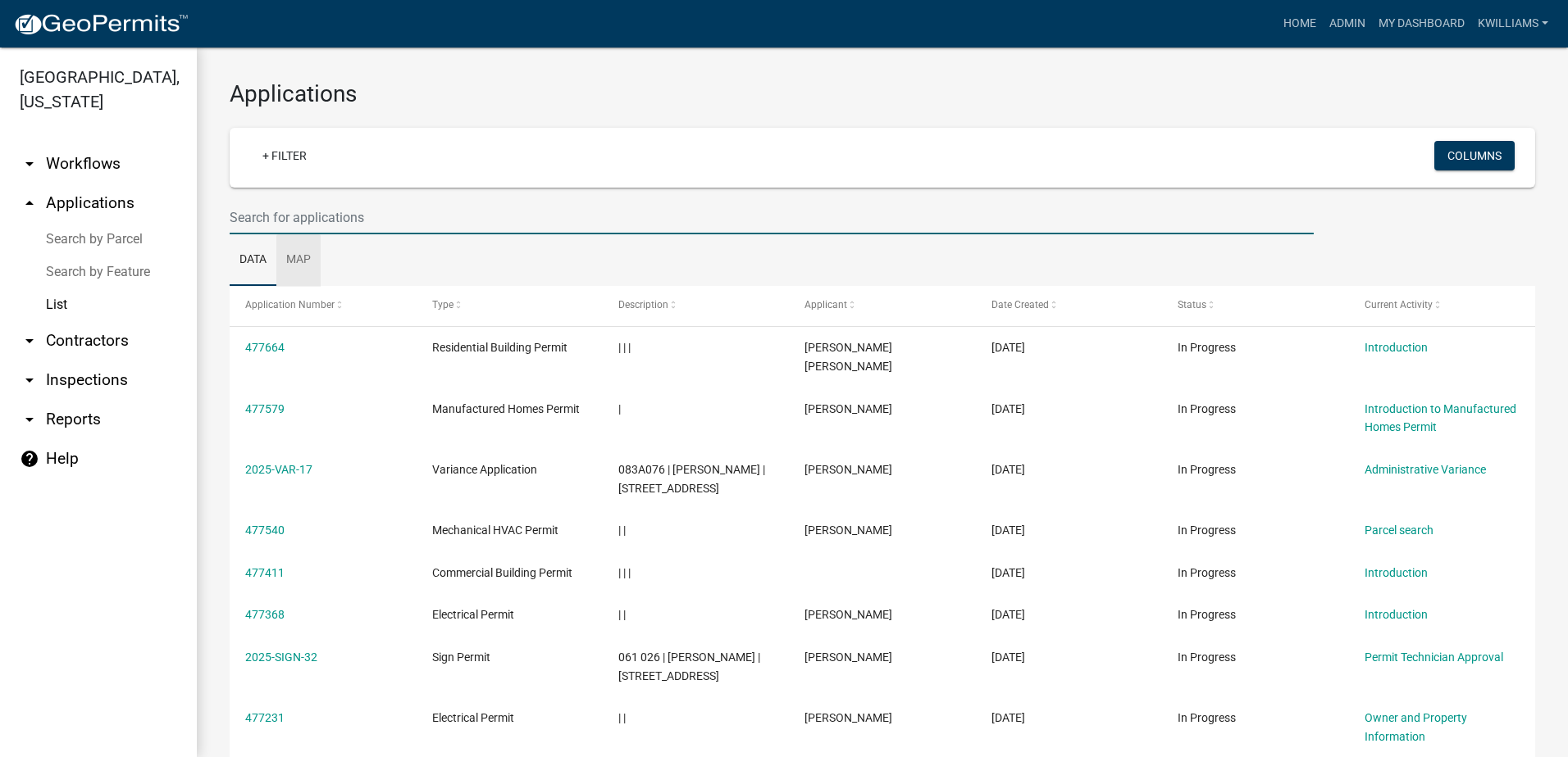
click at [291, 232] on input "text" at bounding box center [771, 217] width 1084 height 34
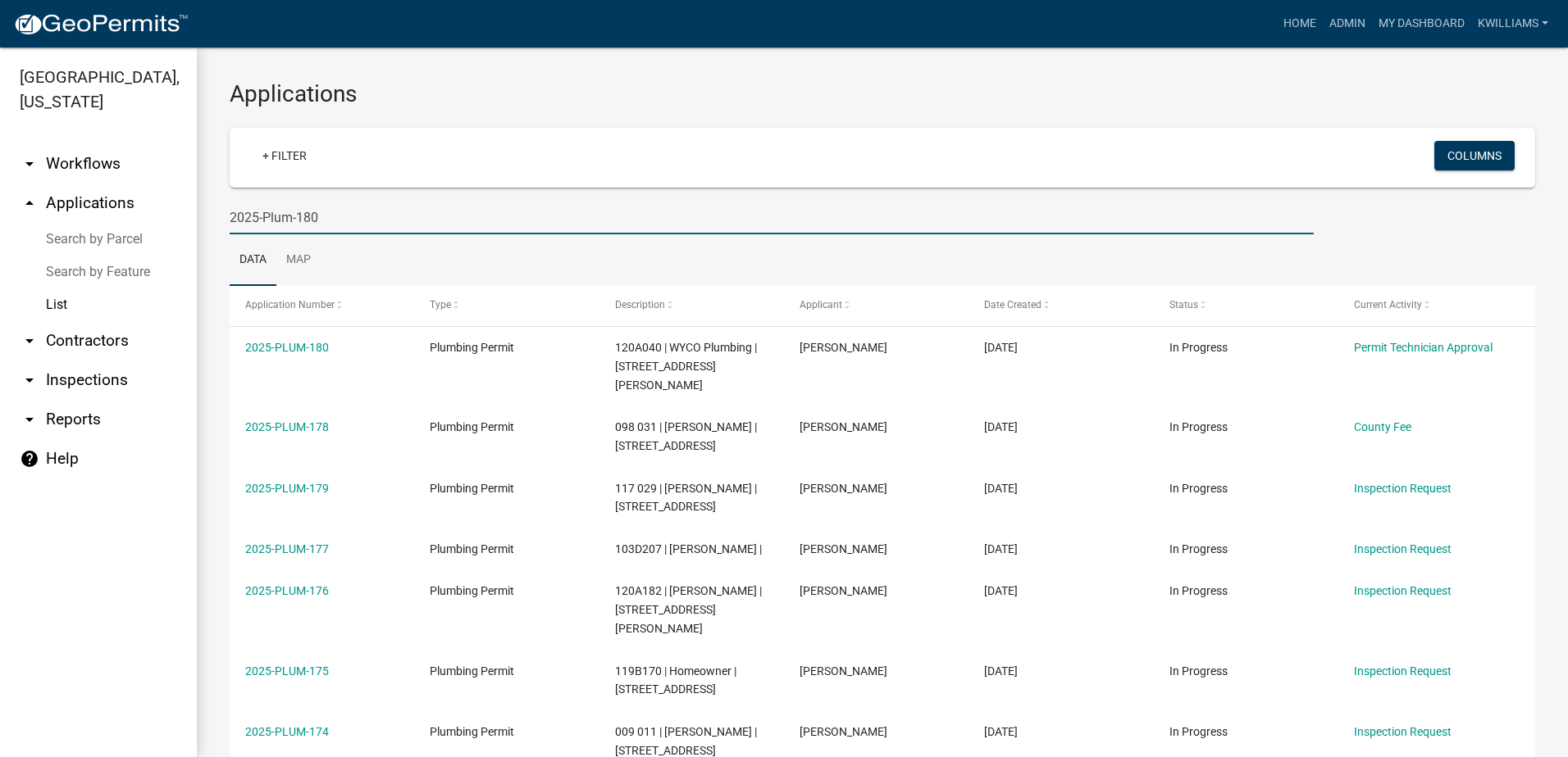
type input "2025-Plum-180"
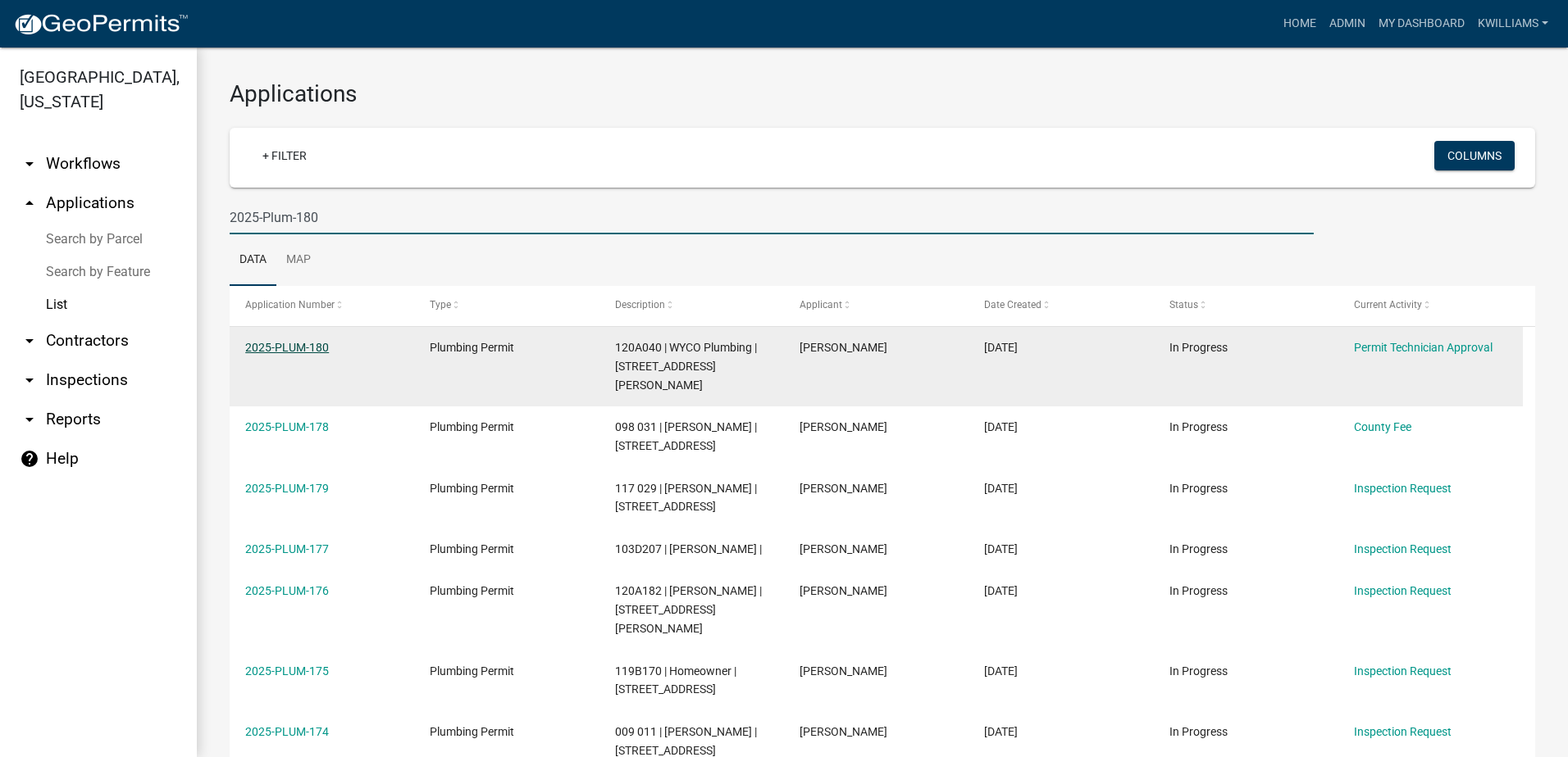
click at [292, 345] on link "2025-PLUM-180" at bounding box center [287, 347] width 84 height 13
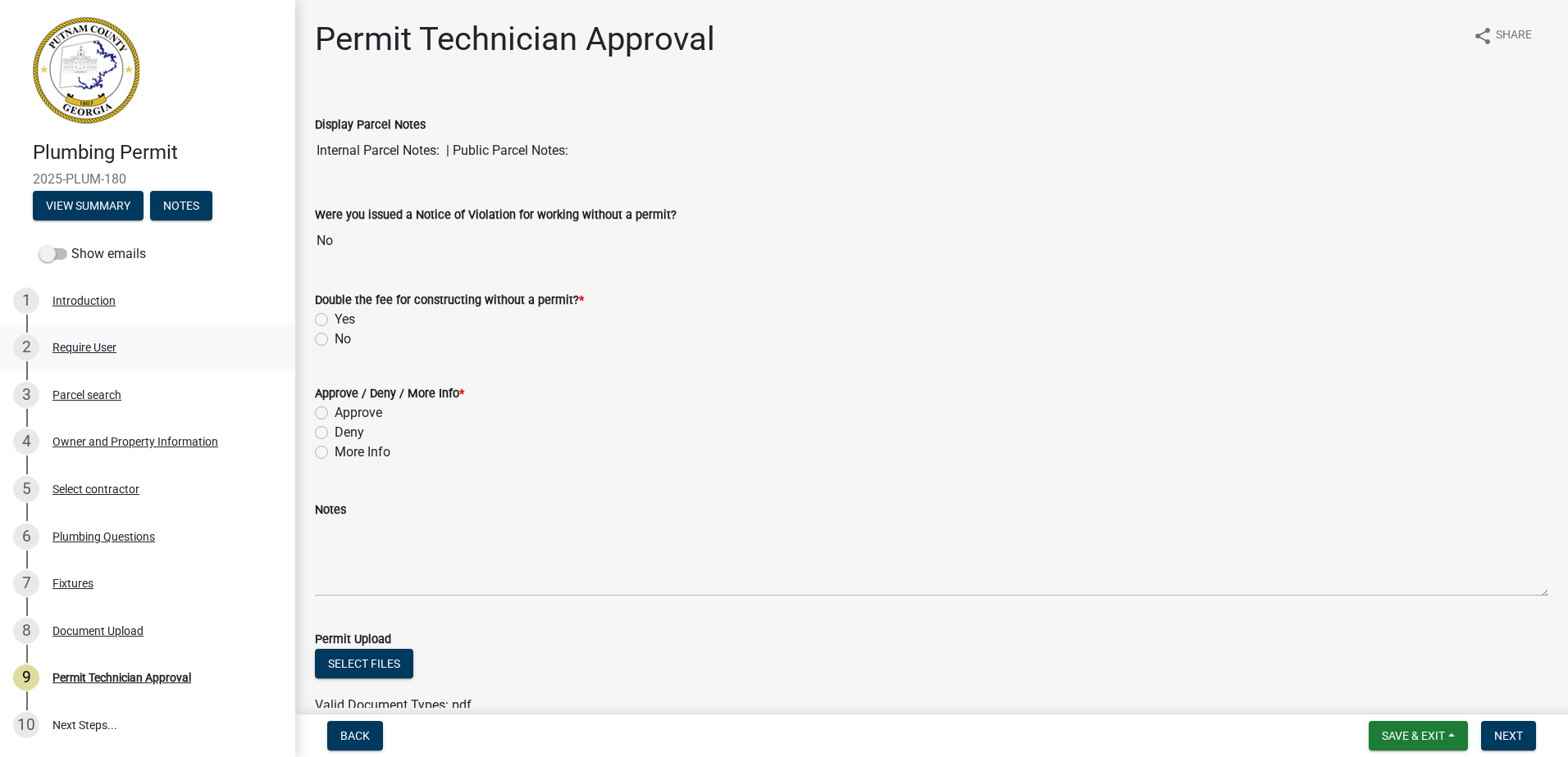
click at [106, 338] on div "2 Require User" at bounding box center [141, 347] width 256 height 26
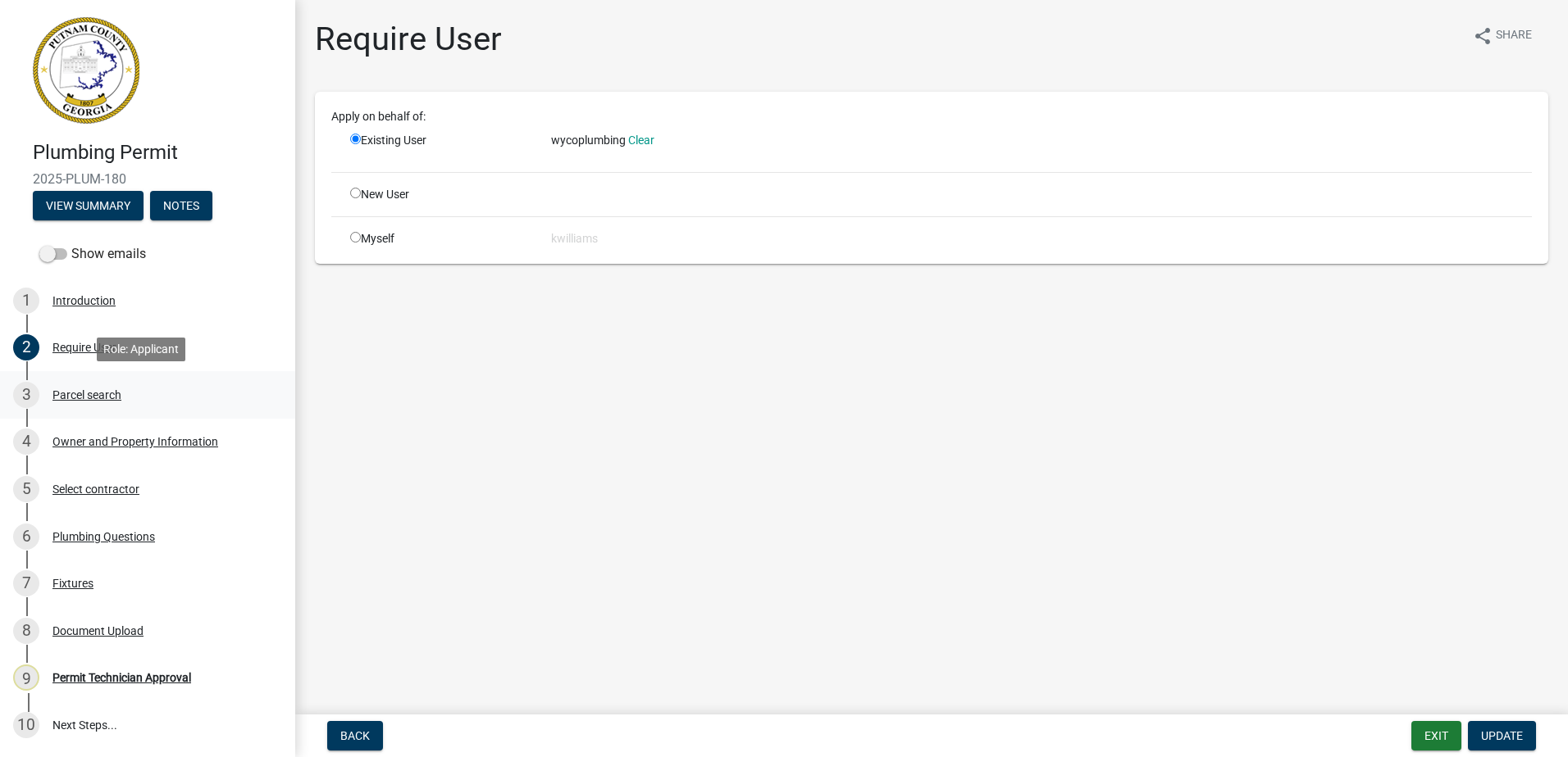
click at [91, 398] on div "Parcel search" at bounding box center [87, 395] width 69 height 11
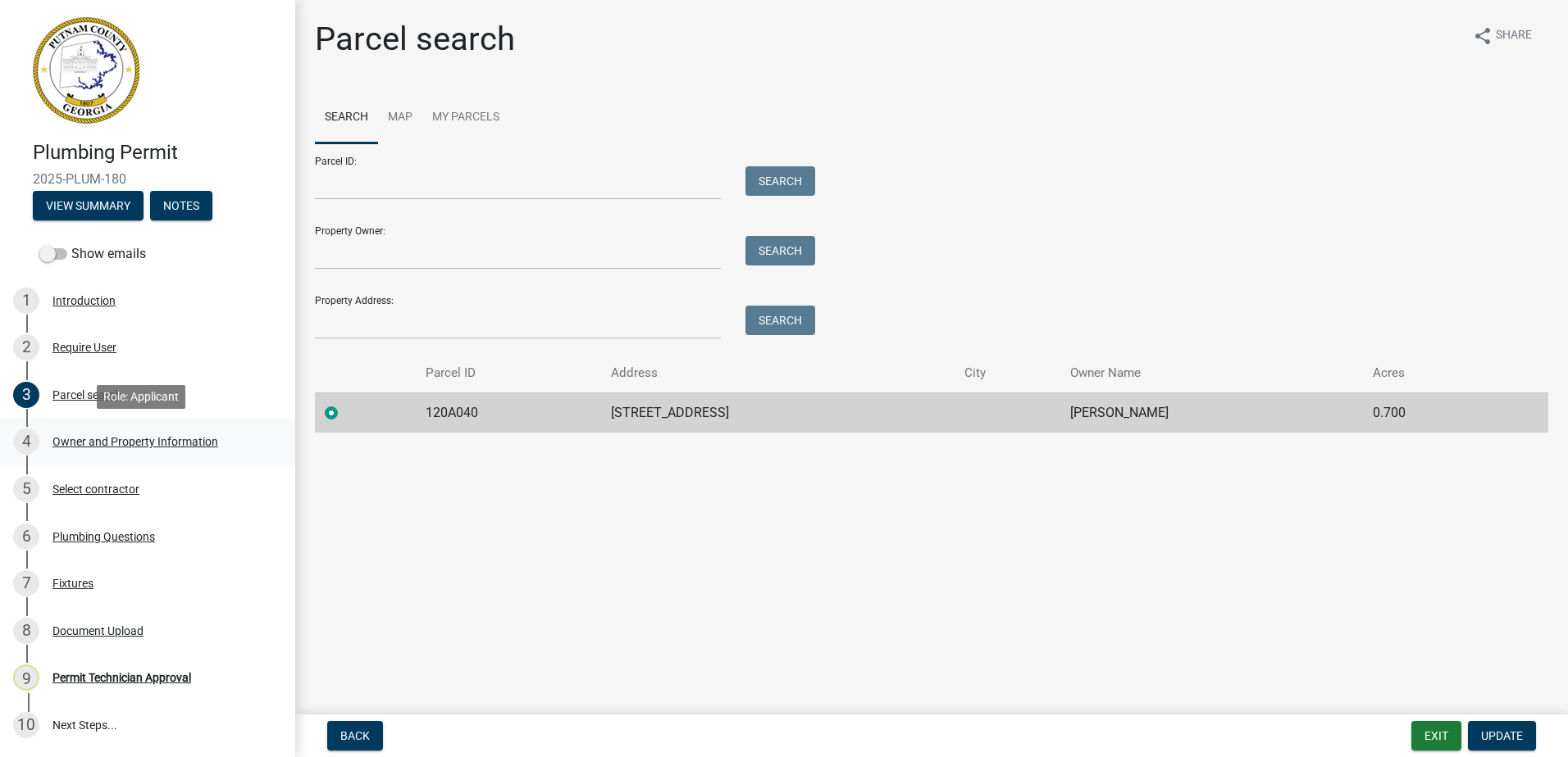
click at [103, 443] on div "Owner and Property Information" at bounding box center [134, 442] width 165 height 11
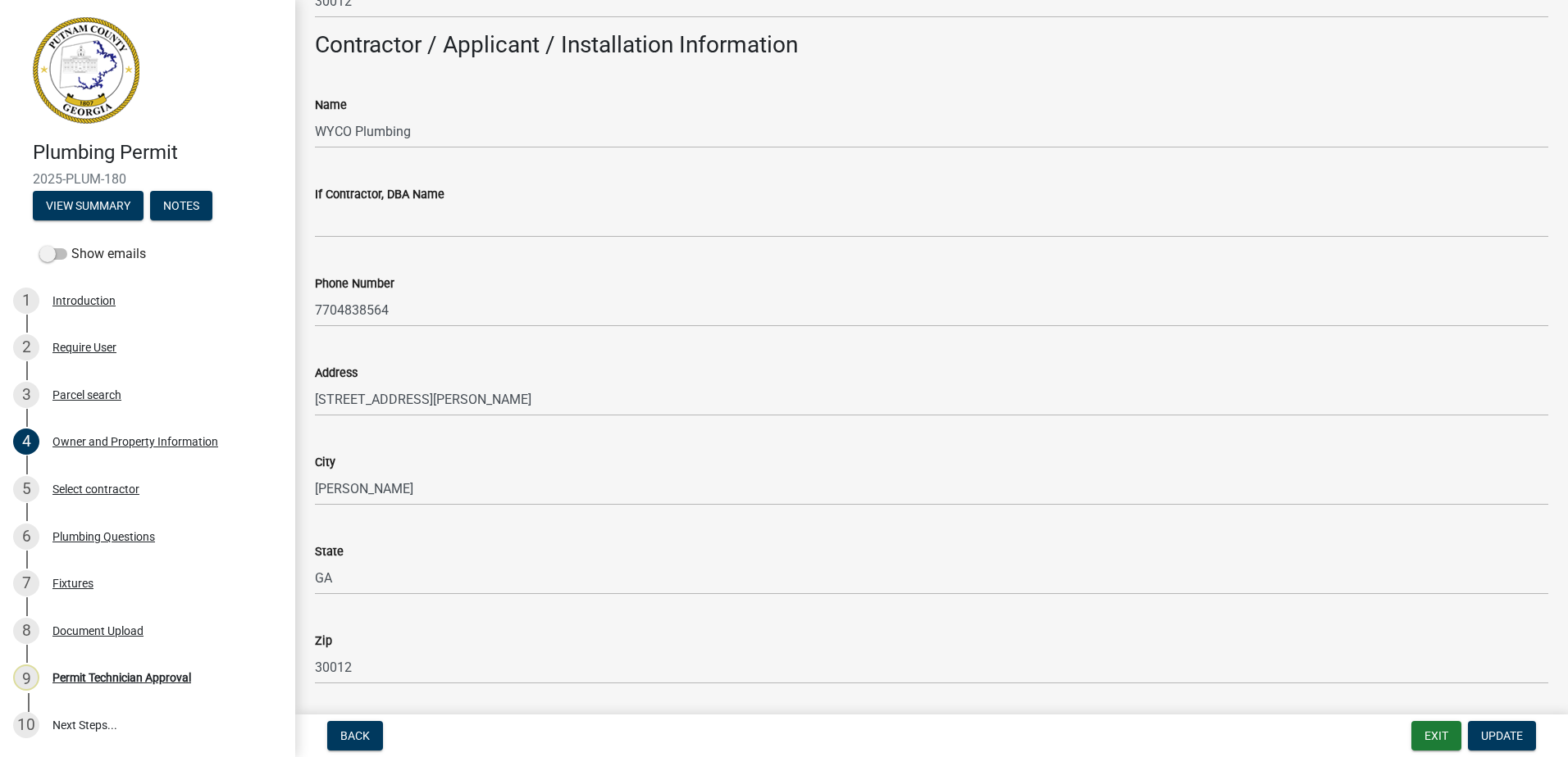
scroll to position [1229, 0]
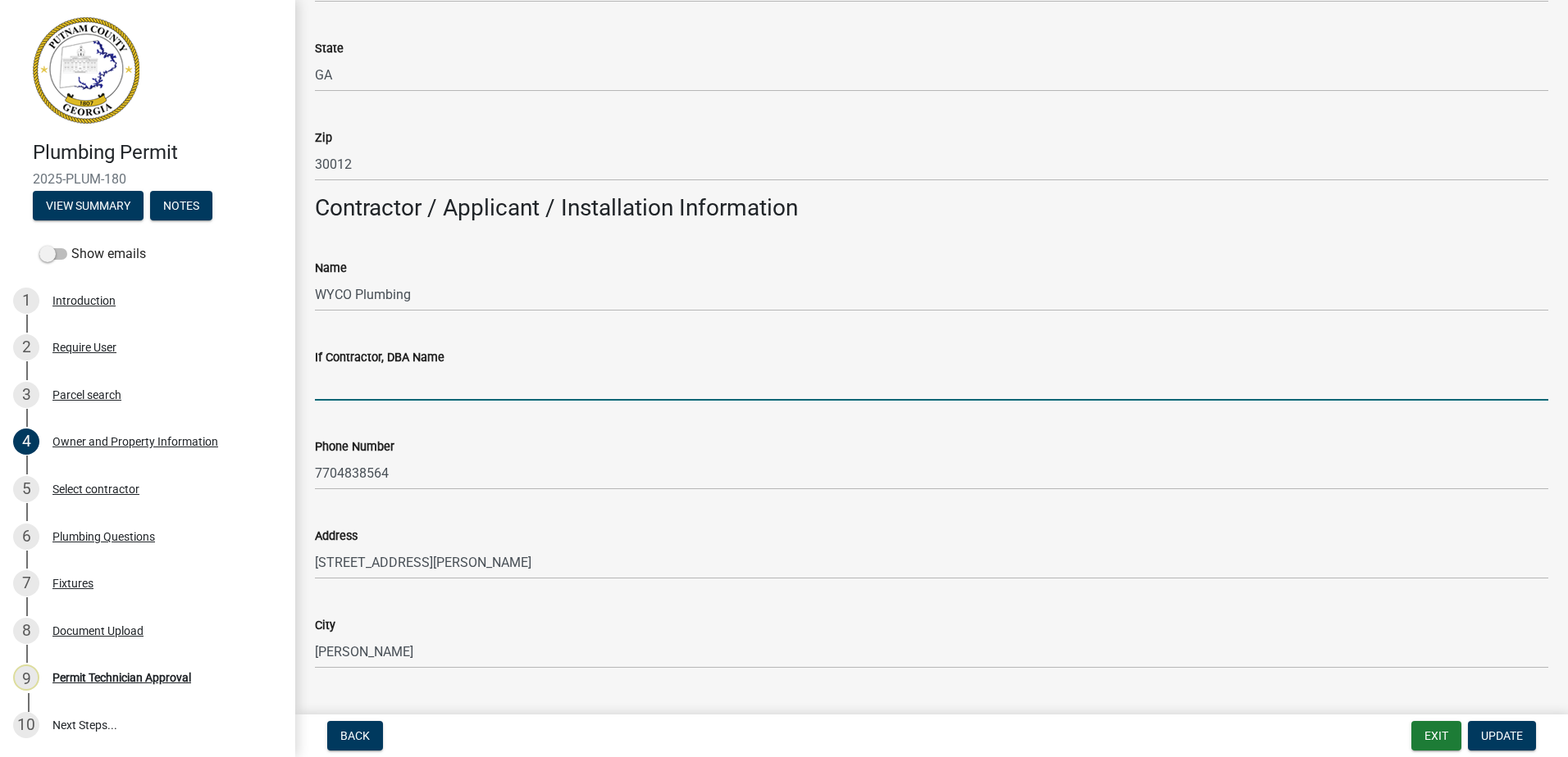
click at [356, 394] on input "If Contractor, DBA Name" at bounding box center [931, 384] width 1233 height 34
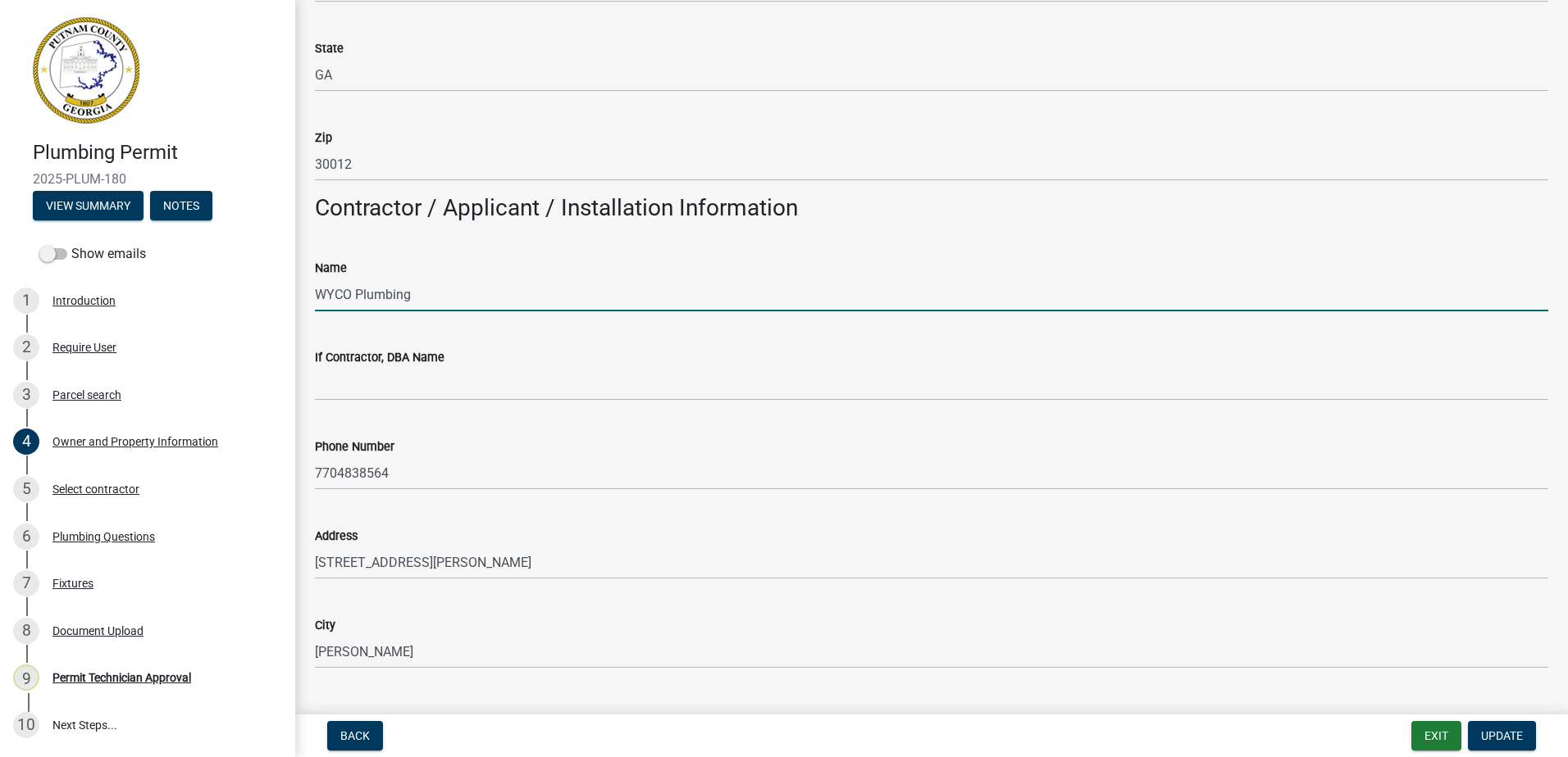
drag, startPoint x: 412, startPoint y: 292, endPoint x: 325, endPoint y: 298, distance: 87.2
click at [325, 298] on input "WYCO Plumbing" at bounding box center [931, 295] width 1233 height 34
click at [366, 297] on input "WYCO Plumbing" at bounding box center [931, 295] width 1233 height 34
drag, startPoint x: 436, startPoint y: 292, endPoint x: 292, endPoint y: 279, distance: 144.6
click at [284, 279] on div "Plumbing Permit 2025-PLUM-180 View Summary Notes Show emails 1 Introduction 2 R…" at bounding box center [784, 378] width 1568 height 757
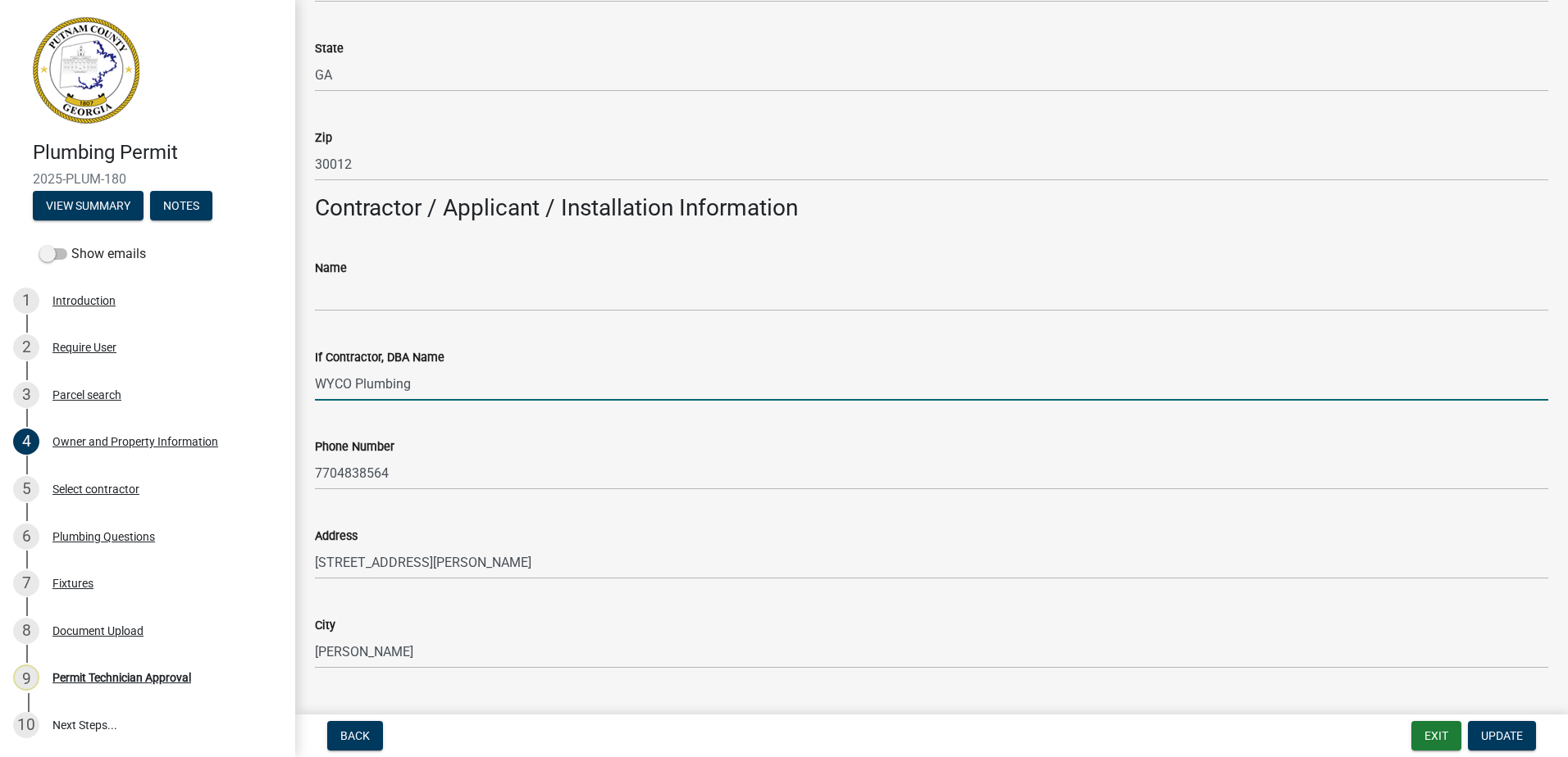
type input "WYCO Plumbing"
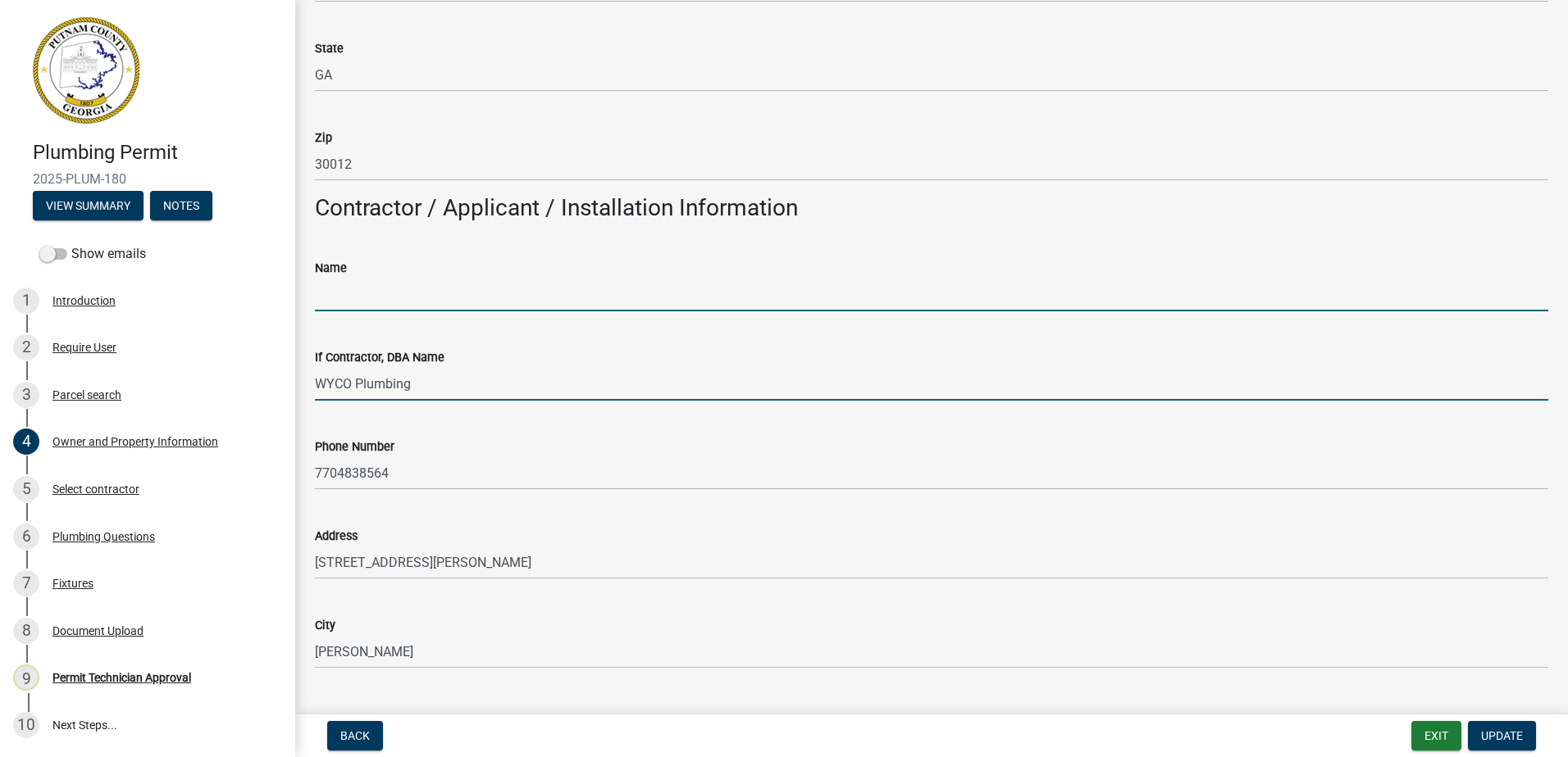
click at [332, 289] on input "Name" at bounding box center [931, 295] width 1233 height 34
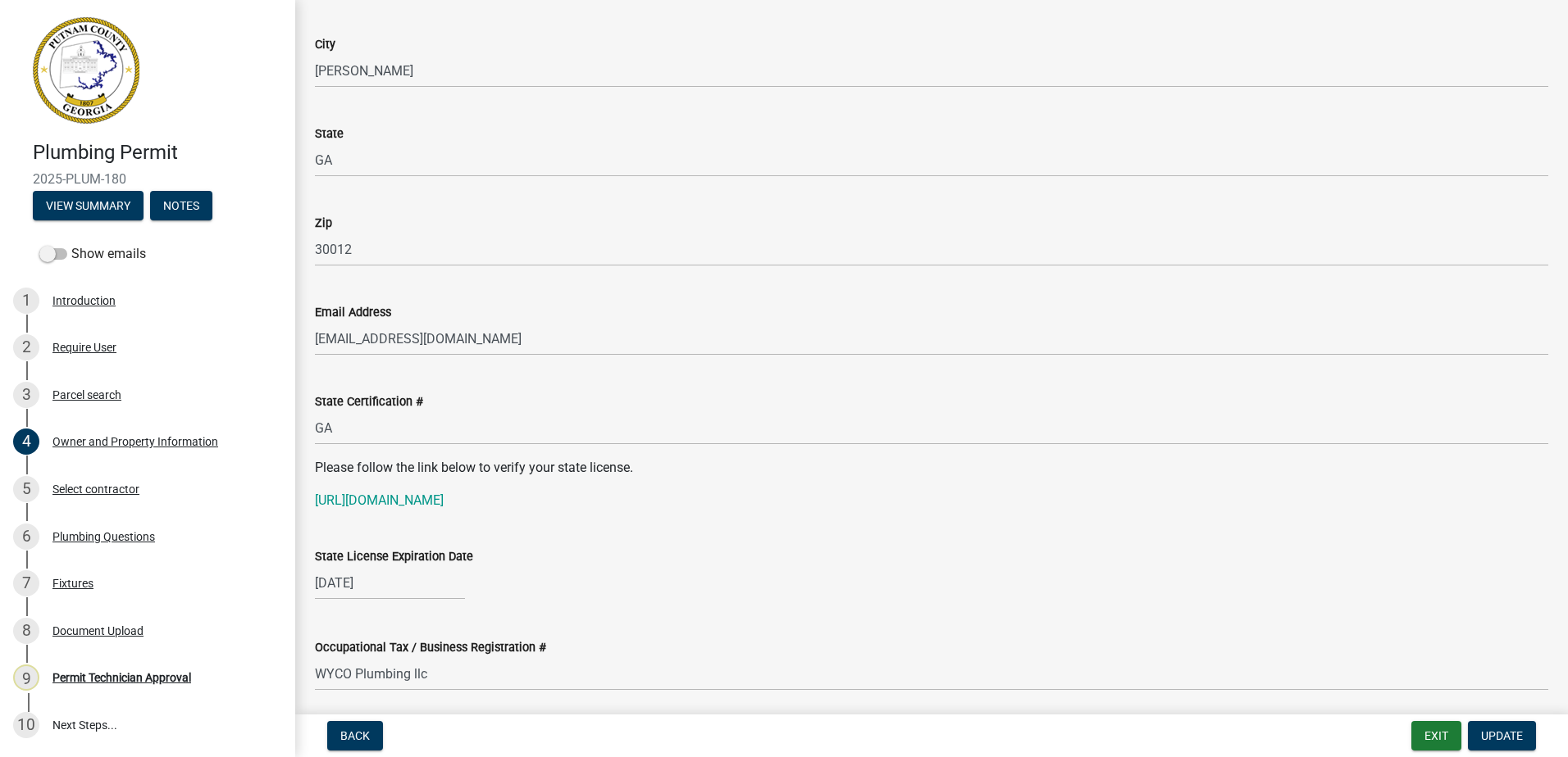
scroll to position [1782, 0]
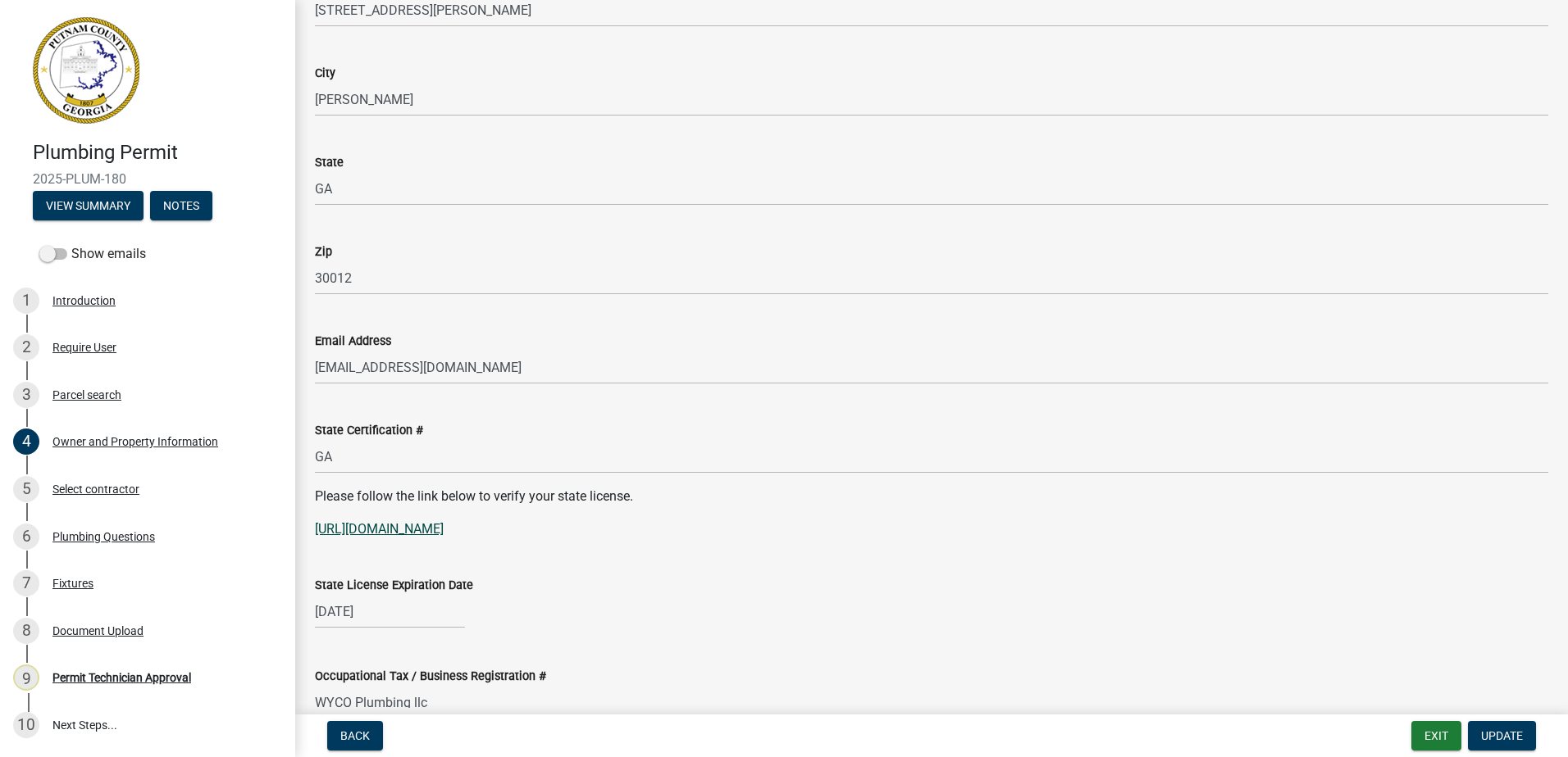
type input "[PERSON_NAME]"
click at [393, 524] on link "[URL][DOMAIN_NAME]" at bounding box center [379, 528] width 129 height 16
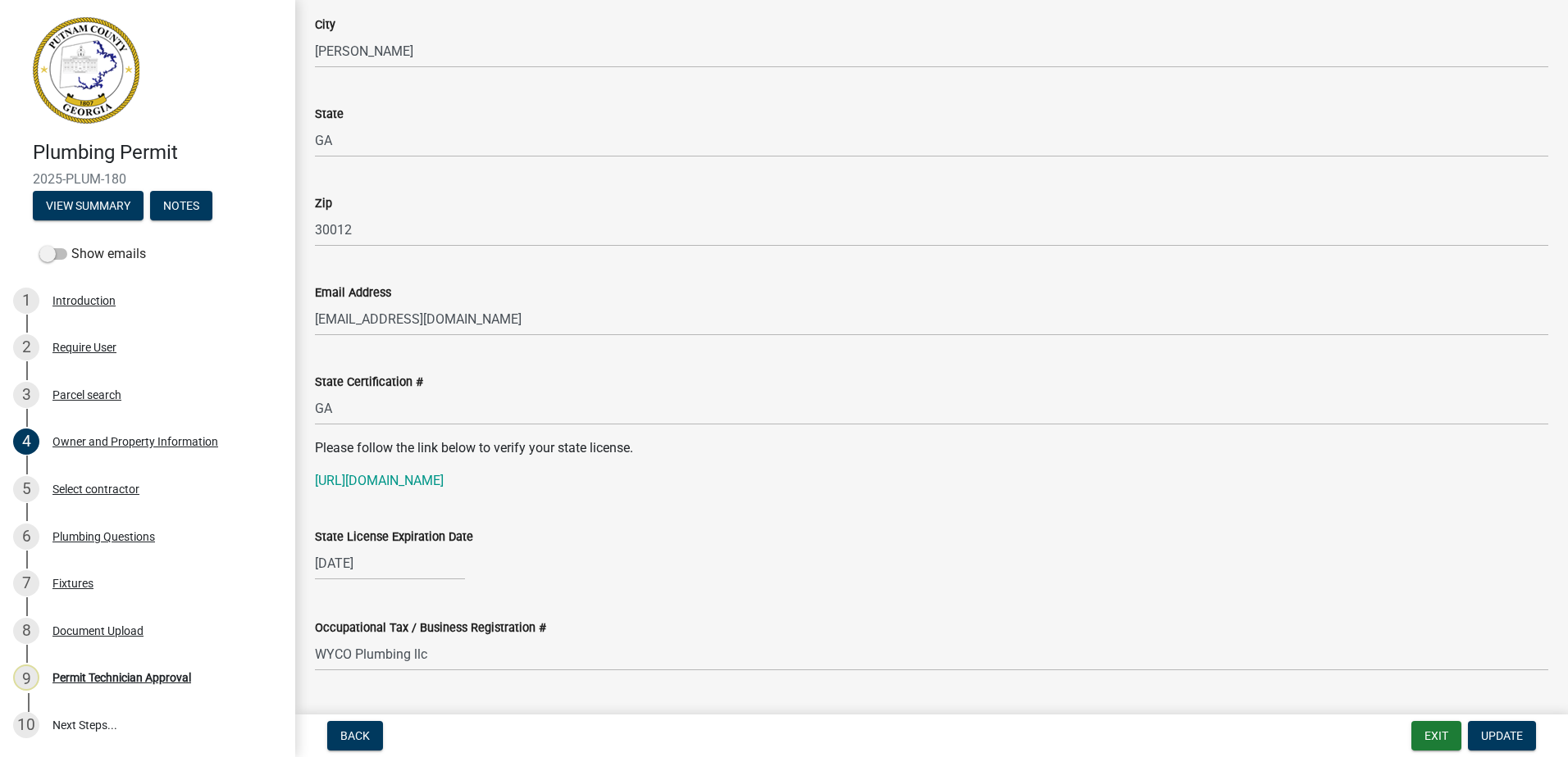
scroll to position [1863, 0]
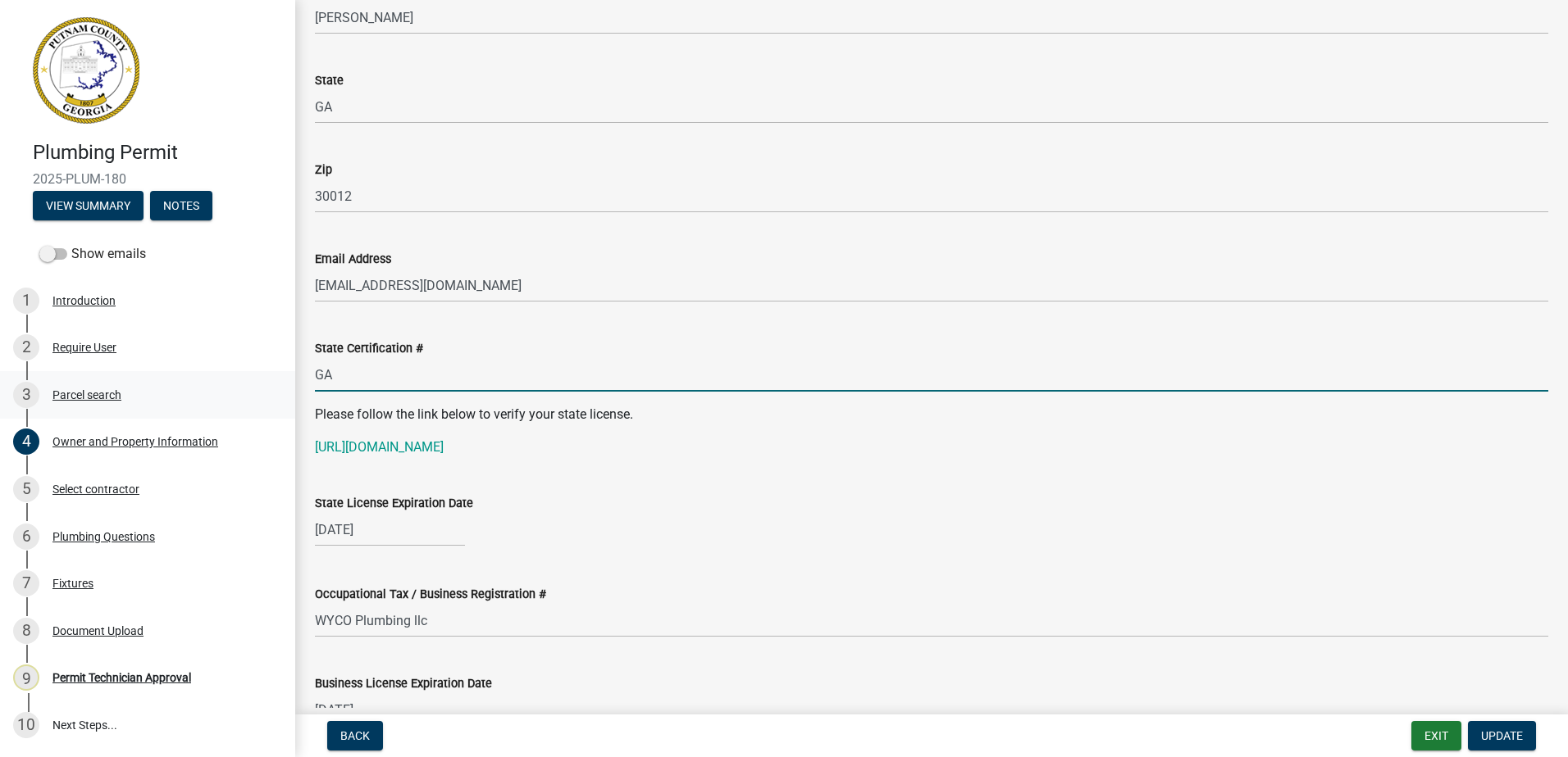
drag, startPoint x: 409, startPoint y: 374, endPoint x: 163, endPoint y: 388, distance: 246.4
click at [163, 388] on div "Plumbing Permit 2025-PLUM-180 View Summary Notes Show emails 1 Introduction 2 R…" at bounding box center [784, 378] width 1568 height 757
paste input "MP001406"
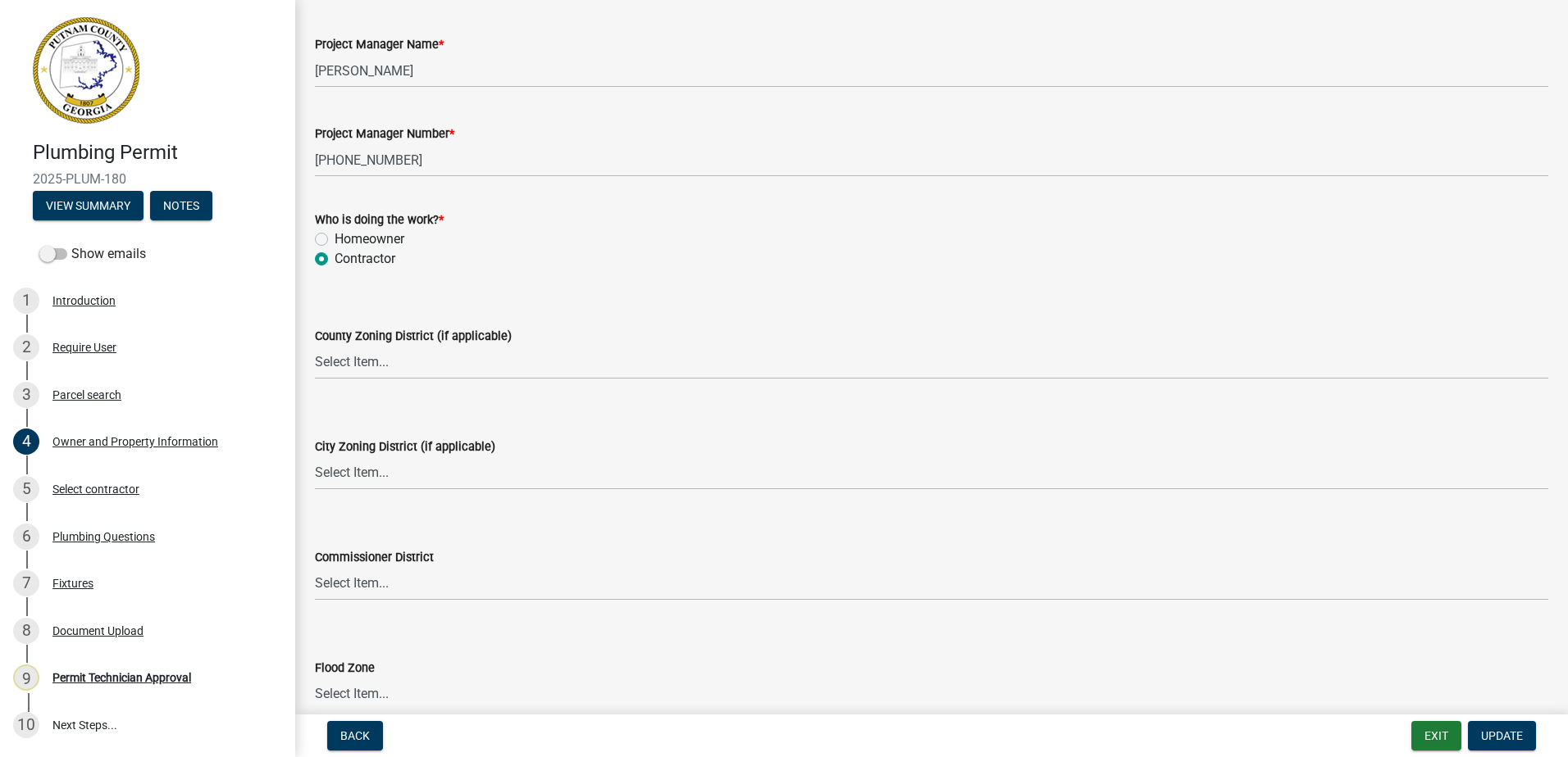
scroll to position [2765, 0]
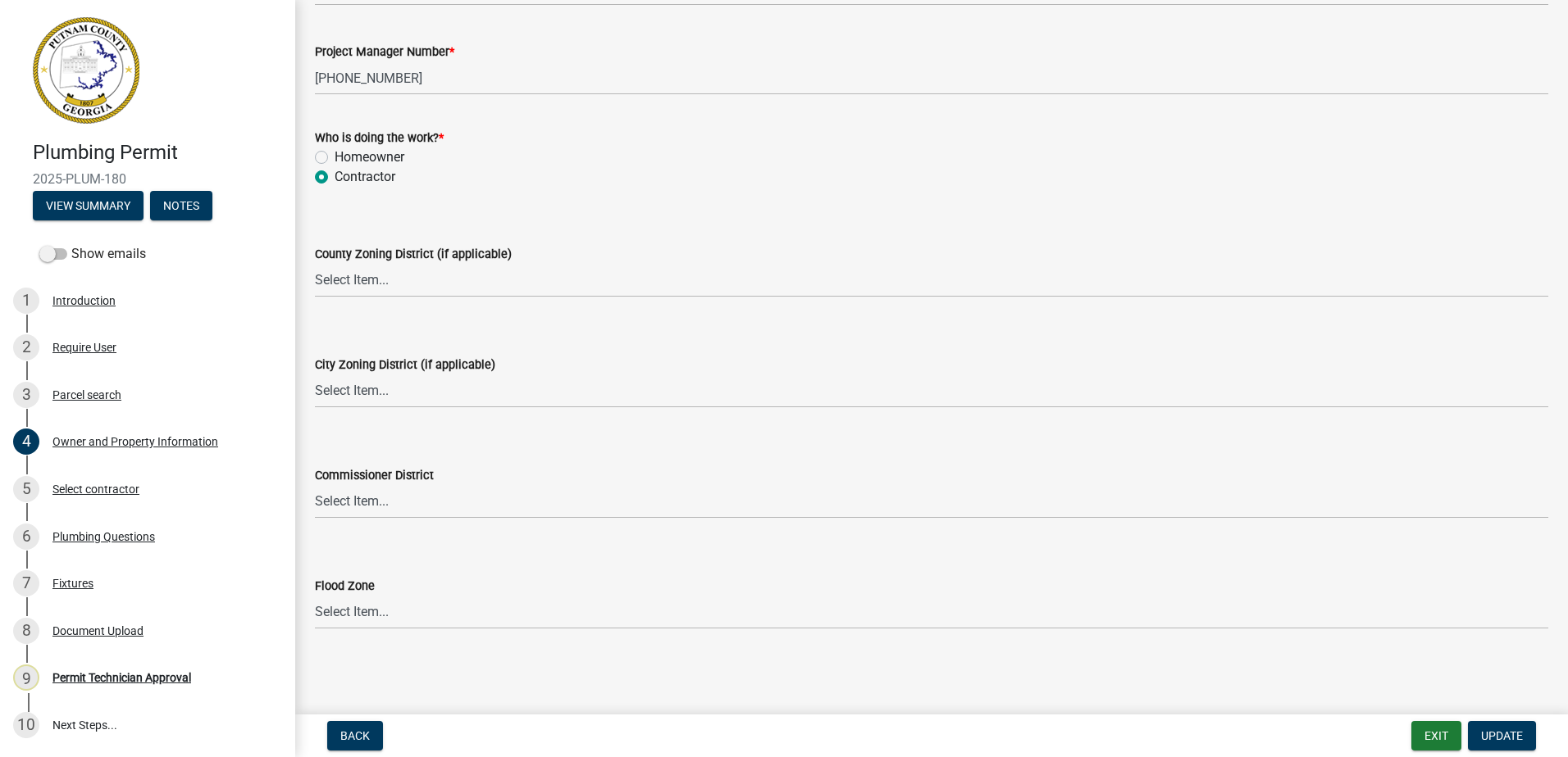
type input "MP001406"
click at [354, 287] on select "Select Item... AG-1 R-1R R-1 R-2 MHP RM-1 RM-3 C-1 C-2 I-M PUD N/A" at bounding box center [931, 281] width 1233 height 34
click at [315, 264] on select "Select Item... AG-1 R-1R R-1 R-2 MHP RM-1 RM-3 C-1 C-2 I-M PUD N/A" at bounding box center [931, 281] width 1233 height 34
select select "0688c8c3-ca83-4764-a677-531fbc17e6cb"
click at [362, 416] on wm-data-entity-input "City Zoning District (if applicable) Select Item... A-1 A-2 R-1 R-2 R-3 R-4 MHP…" at bounding box center [931, 367] width 1233 height 111
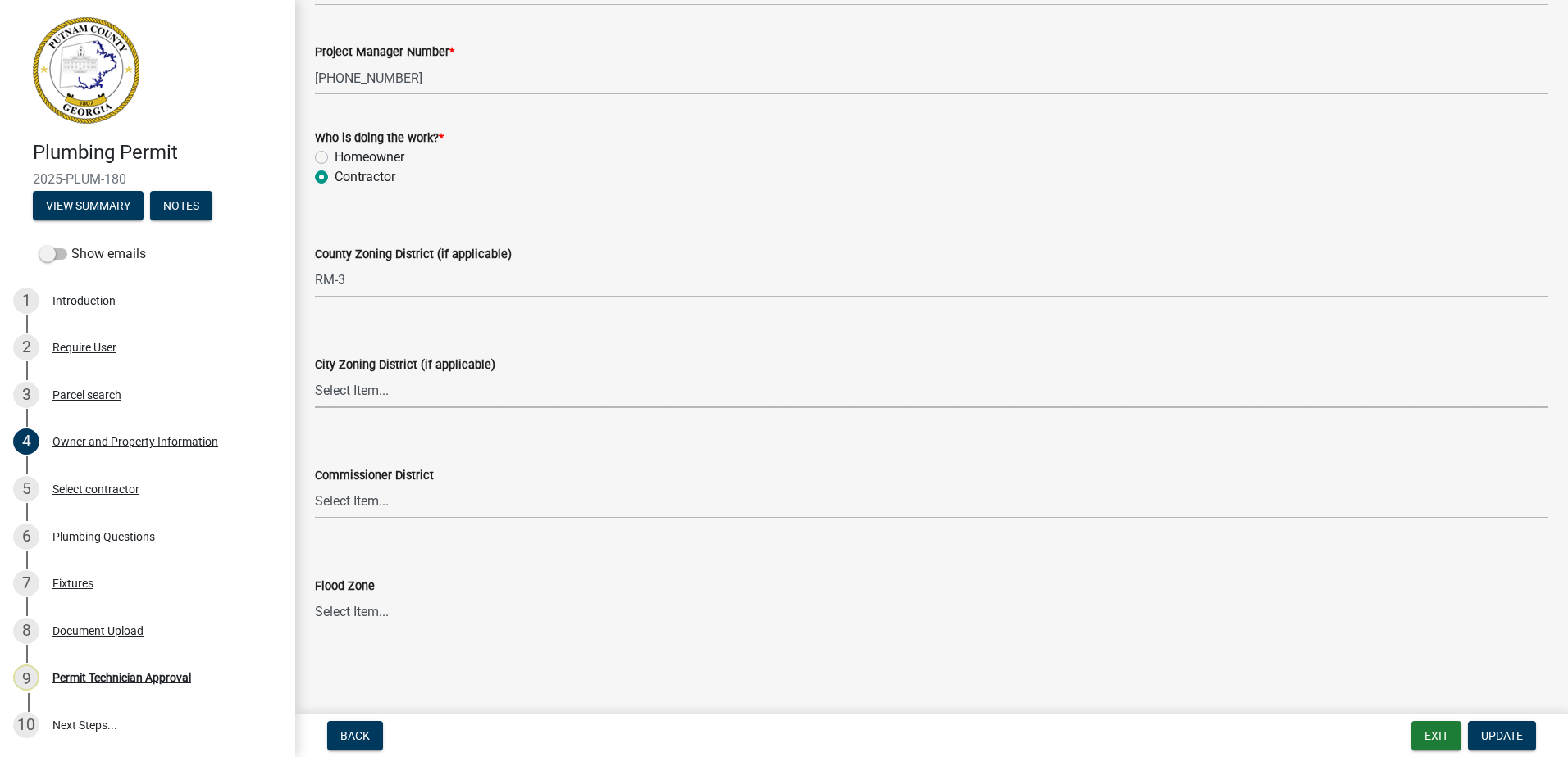
click at [360, 393] on select "Select Item... A-1 A-2 R-1 R-2 R-3 R-4 MHP C-1 C-2 I-1 I-2 DB FH H-P N/A" at bounding box center [931, 391] width 1233 height 34
click at [315, 374] on select "Select Item... A-1 A-2 R-1 R-2 R-3 R-4 MHP C-1 C-2 I-1 I-2 DB FH H-P N/A" at bounding box center [931, 391] width 1233 height 34
click at [355, 386] on select "Select Item... A-1 A-2 R-1 R-2 R-3 R-4 MHP C-1 C-2 I-1 I-2 DB FH H-P N/A" at bounding box center [931, 391] width 1233 height 34
click at [313, 729] on div "Back Exit Update" at bounding box center [931, 736] width 1246 height 30
click at [316, 729] on div "Back Exit Update" at bounding box center [931, 736] width 1246 height 30
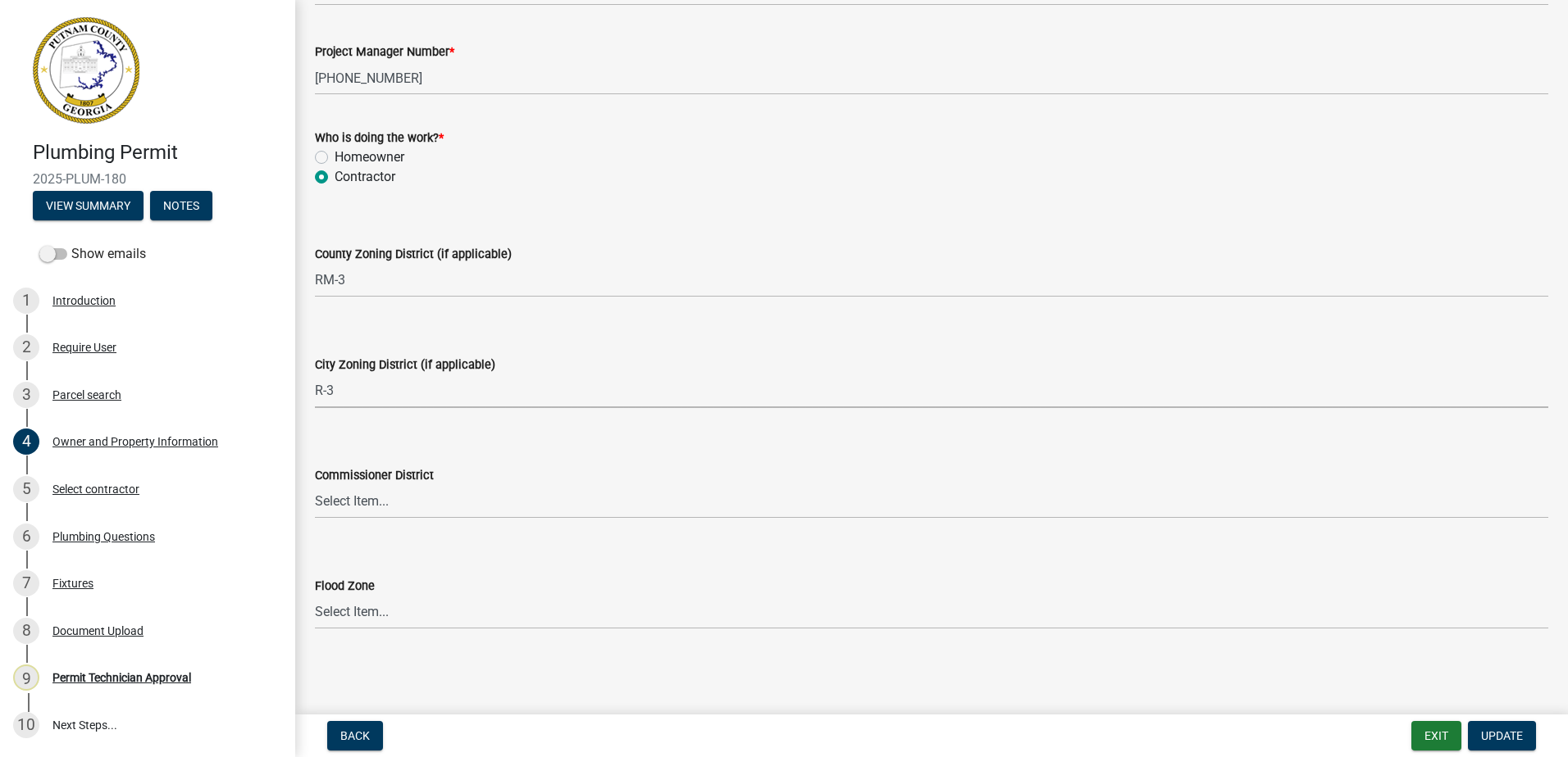
click at [367, 378] on select "Select Item... A-1 A-2 R-1 R-2 R-3 R-4 MHP C-1 C-2 I-1 I-2 DB FH H-P N/A" at bounding box center [931, 391] width 1233 height 34
click at [315, 374] on select "Select Item... A-1 A-2 R-1 R-2 R-3 R-4 MHP C-1 C-2 I-1 I-2 DB FH H-P N/A" at bounding box center [931, 391] width 1233 height 34
select select "83394b22-4a11-496c-8e5c-75ade2e72faf"
click at [378, 507] on select "Select Item... District 1 District 2 District 3 District 4" at bounding box center [931, 502] width 1233 height 34
click at [315, 485] on select "Select Item... District 1 District 2 District 3 District 4" at bounding box center [931, 502] width 1233 height 34
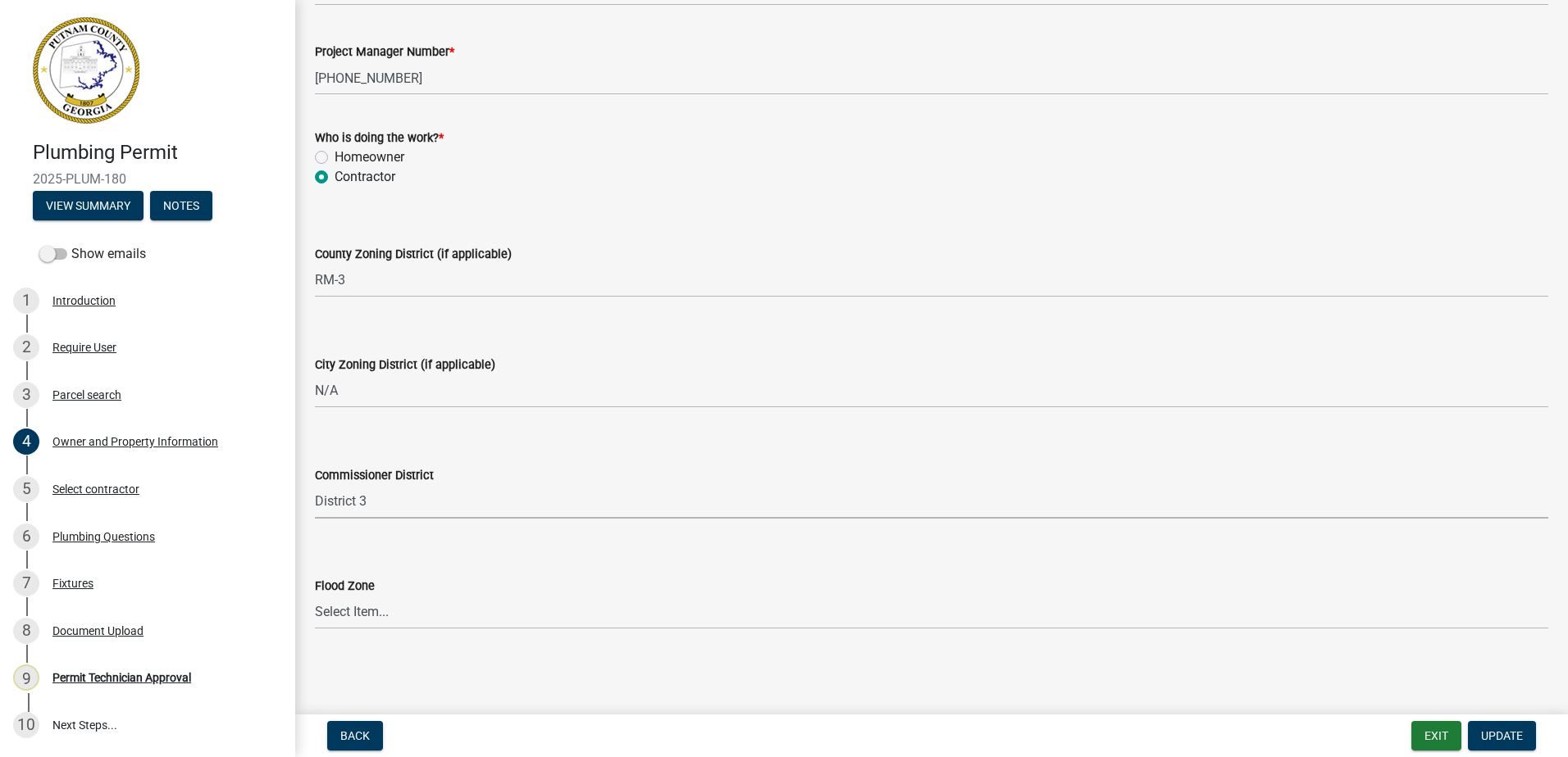
select select "469c5908-2854-42d5-89ed-bee7fc26529e"
click at [1508, 734] on span "Update" at bounding box center [1502, 736] width 42 height 13
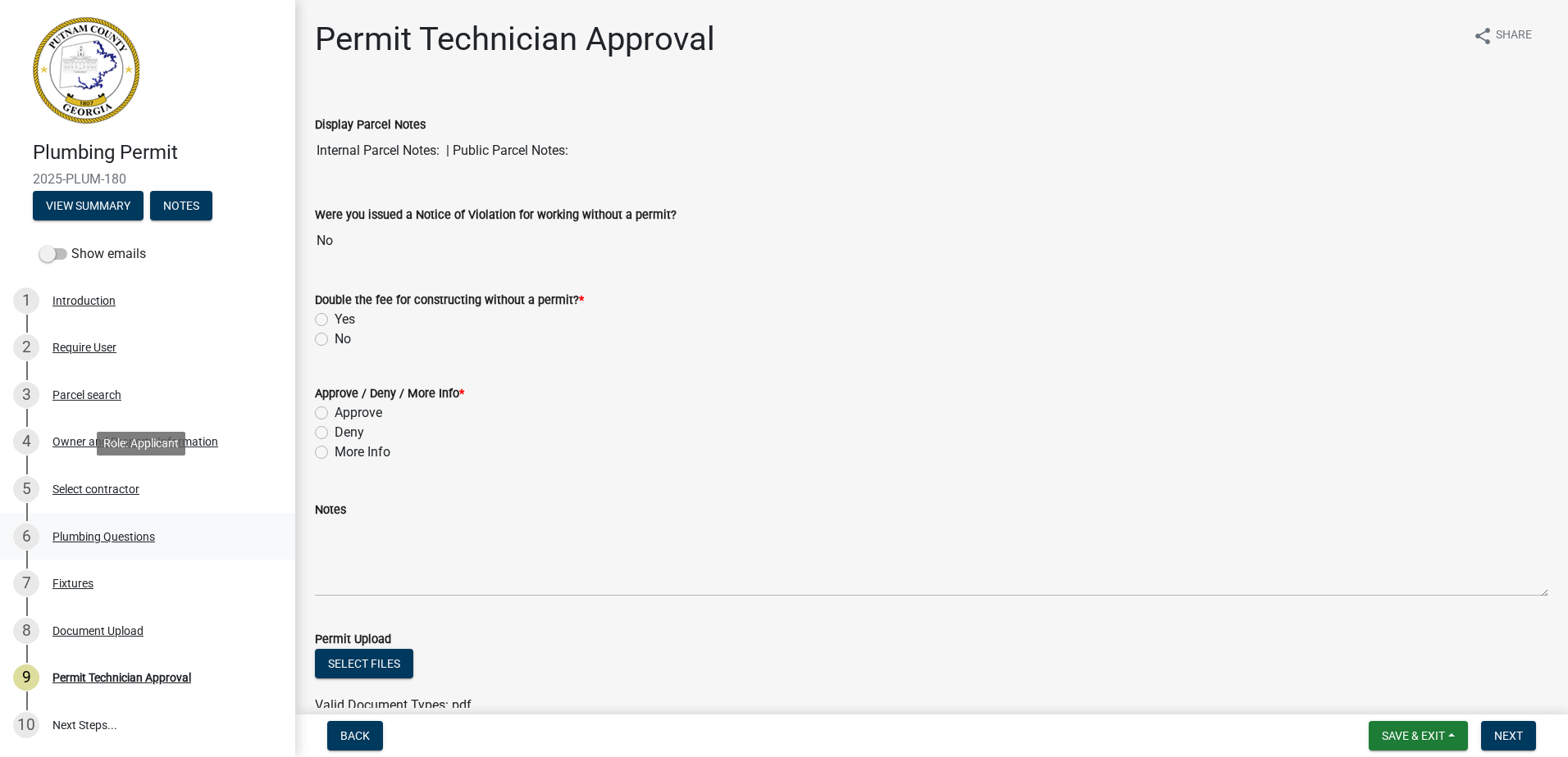
drag, startPoint x: 105, startPoint y: 488, endPoint x: 111, endPoint y: 526, distance: 38.5
click at [104, 488] on div "Select contractor" at bounding box center [95, 489] width 87 height 11
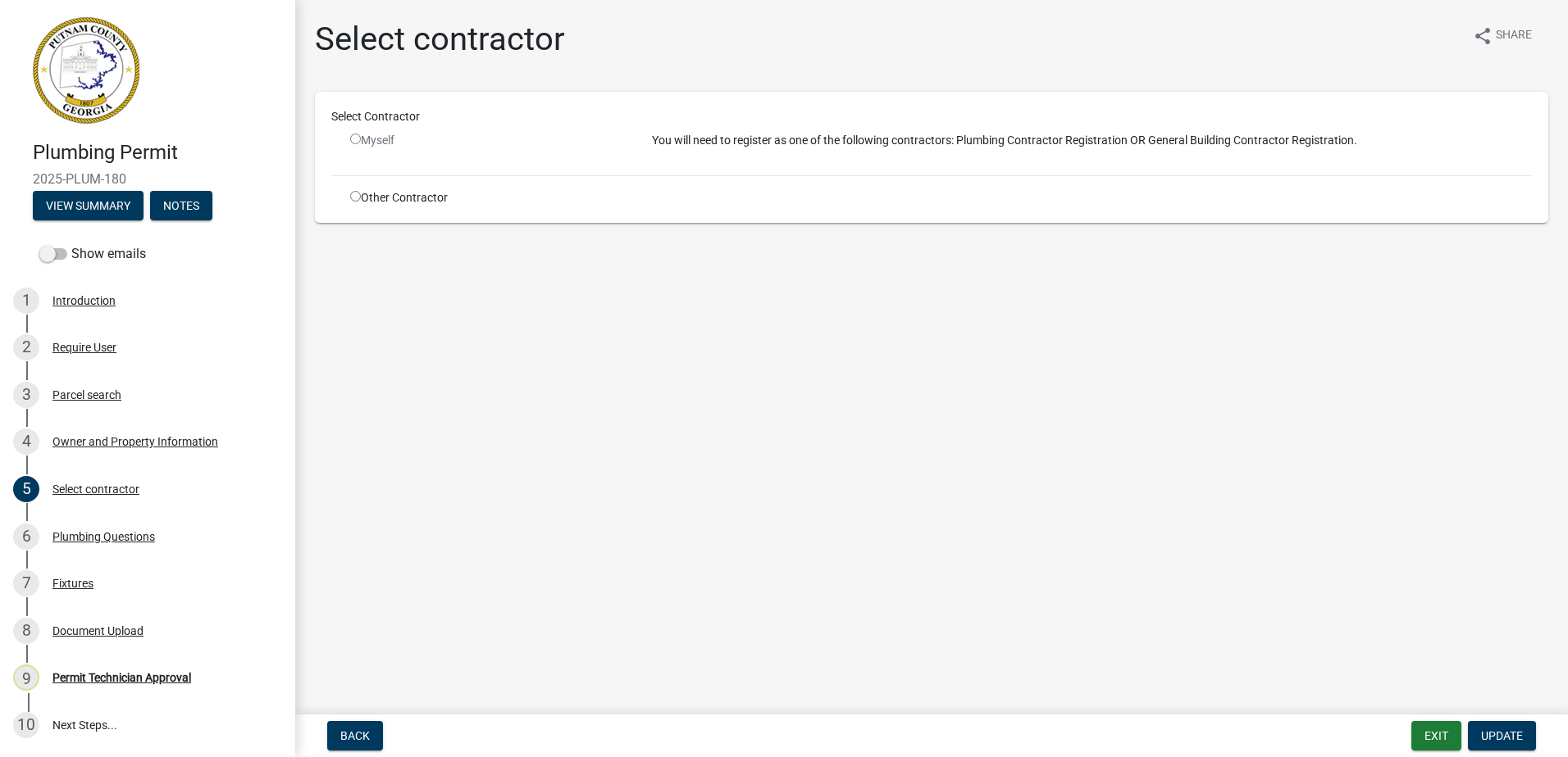
click at [352, 137] on input "radio" at bounding box center [355, 138] width 10 height 10
radio input "false"
click at [351, 195] on input "radio" at bounding box center [355, 196] width 10 height 10
radio input "true"
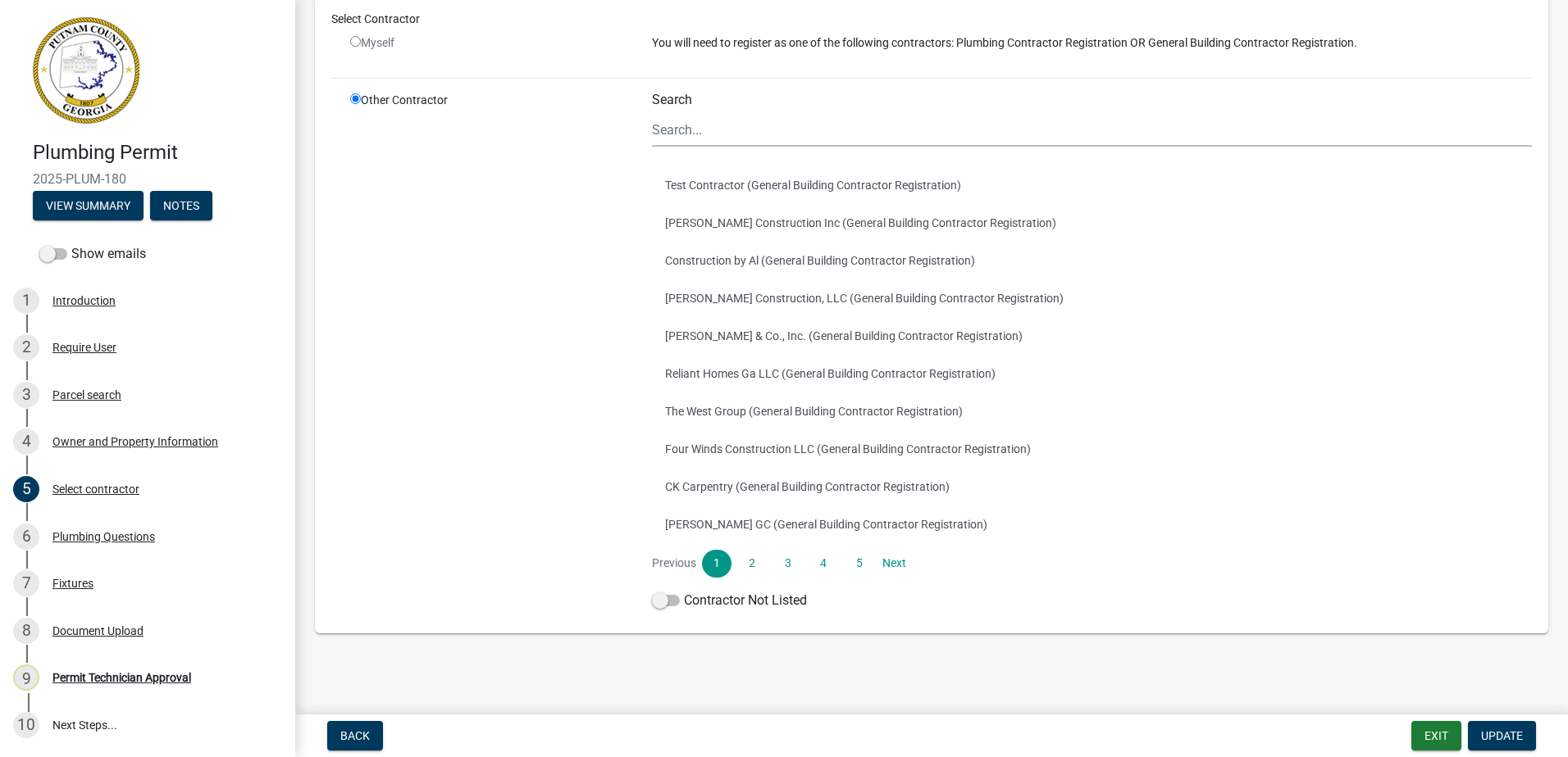
scroll to position [123, 0]
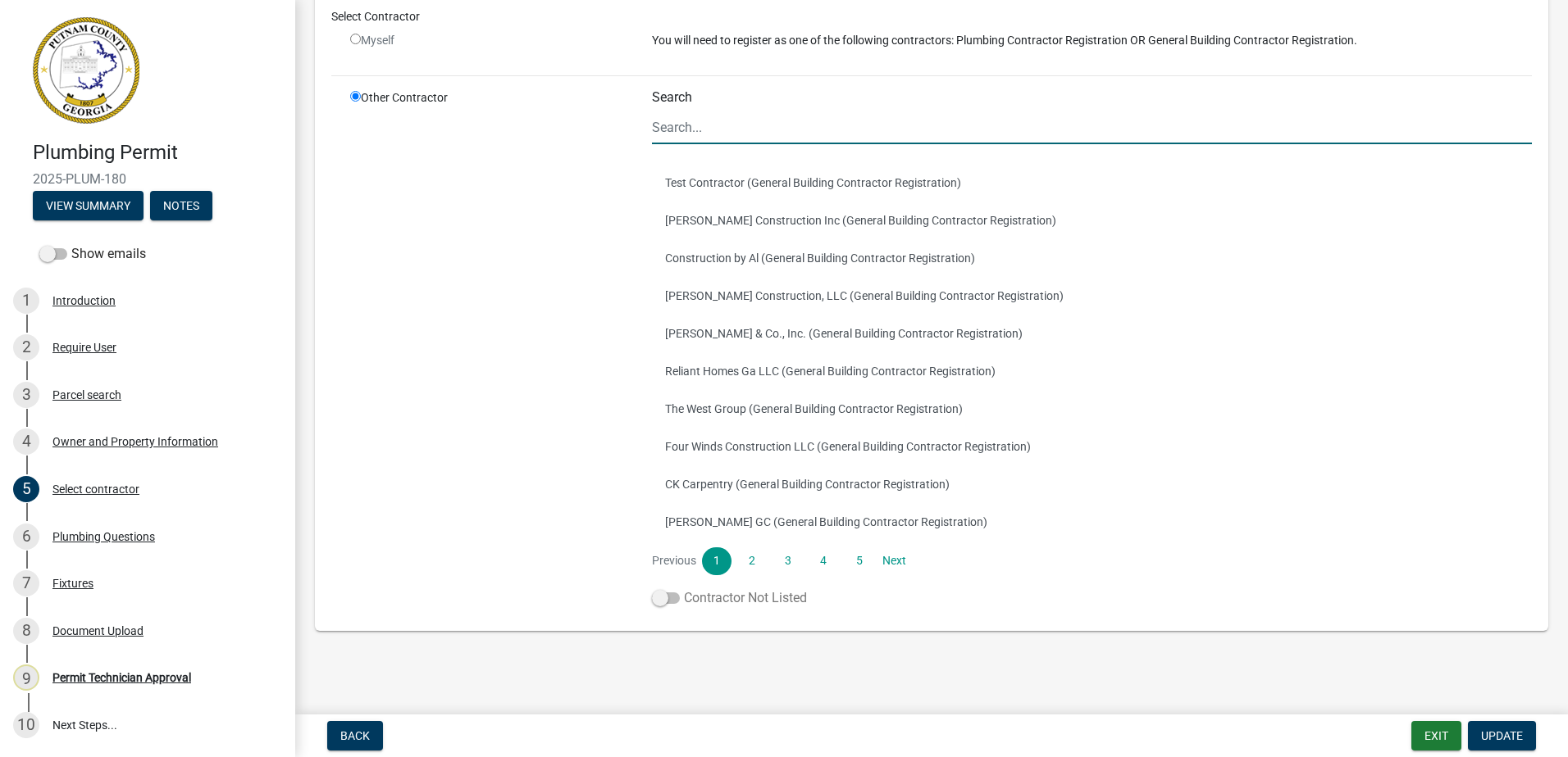
click at [661, 599] on span at bounding box center [666, 598] width 28 height 11
click at [684, 588] on input "Contractor Not Listed" at bounding box center [684, 588] width 0 height 0
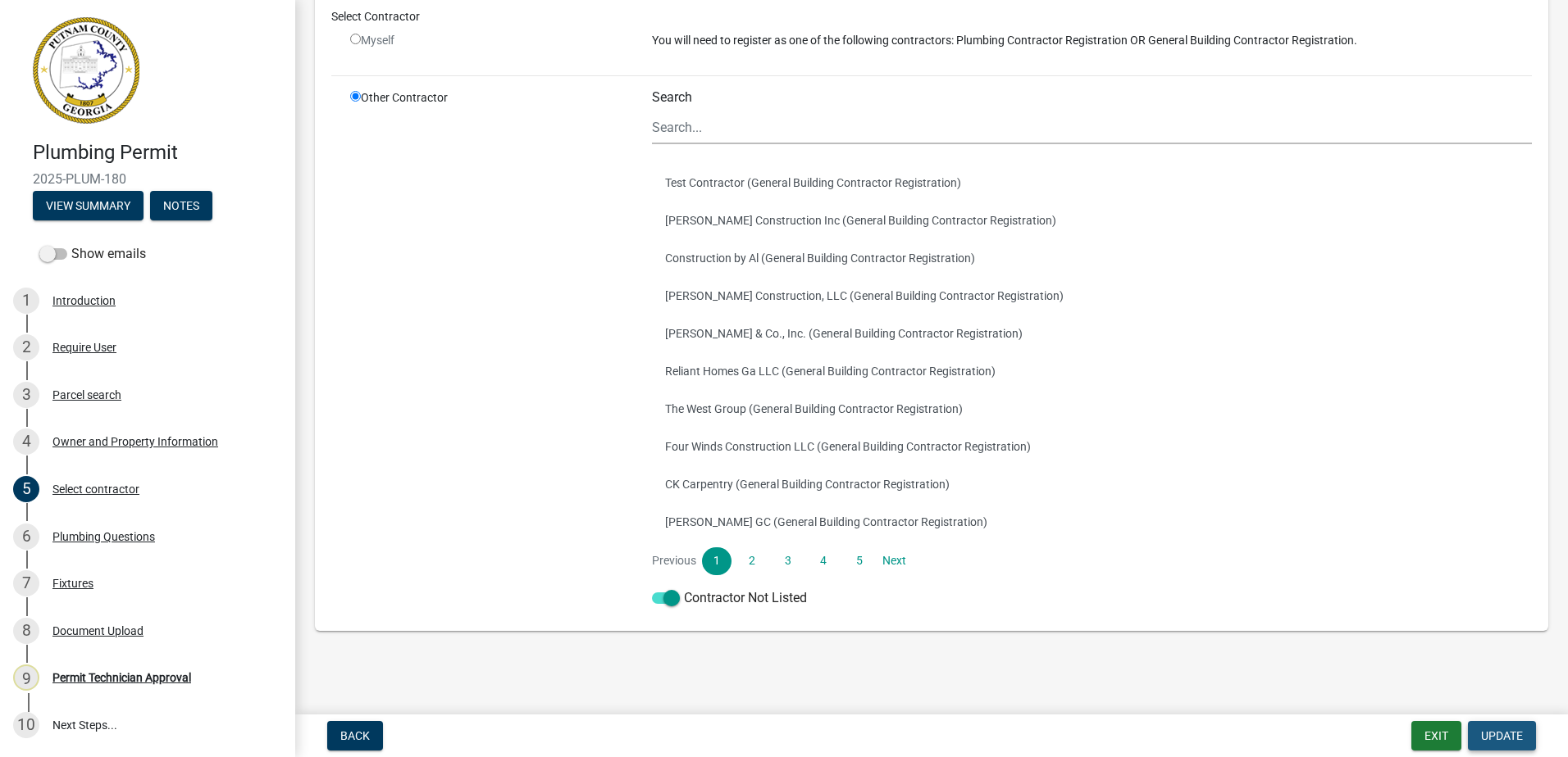
drag, startPoint x: 1514, startPoint y: 738, endPoint x: 1440, endPoint y: 704, distance: 81.4
click at [1513, 738] on span "Update" at bounding box center [1502, 736] width 42 height 13
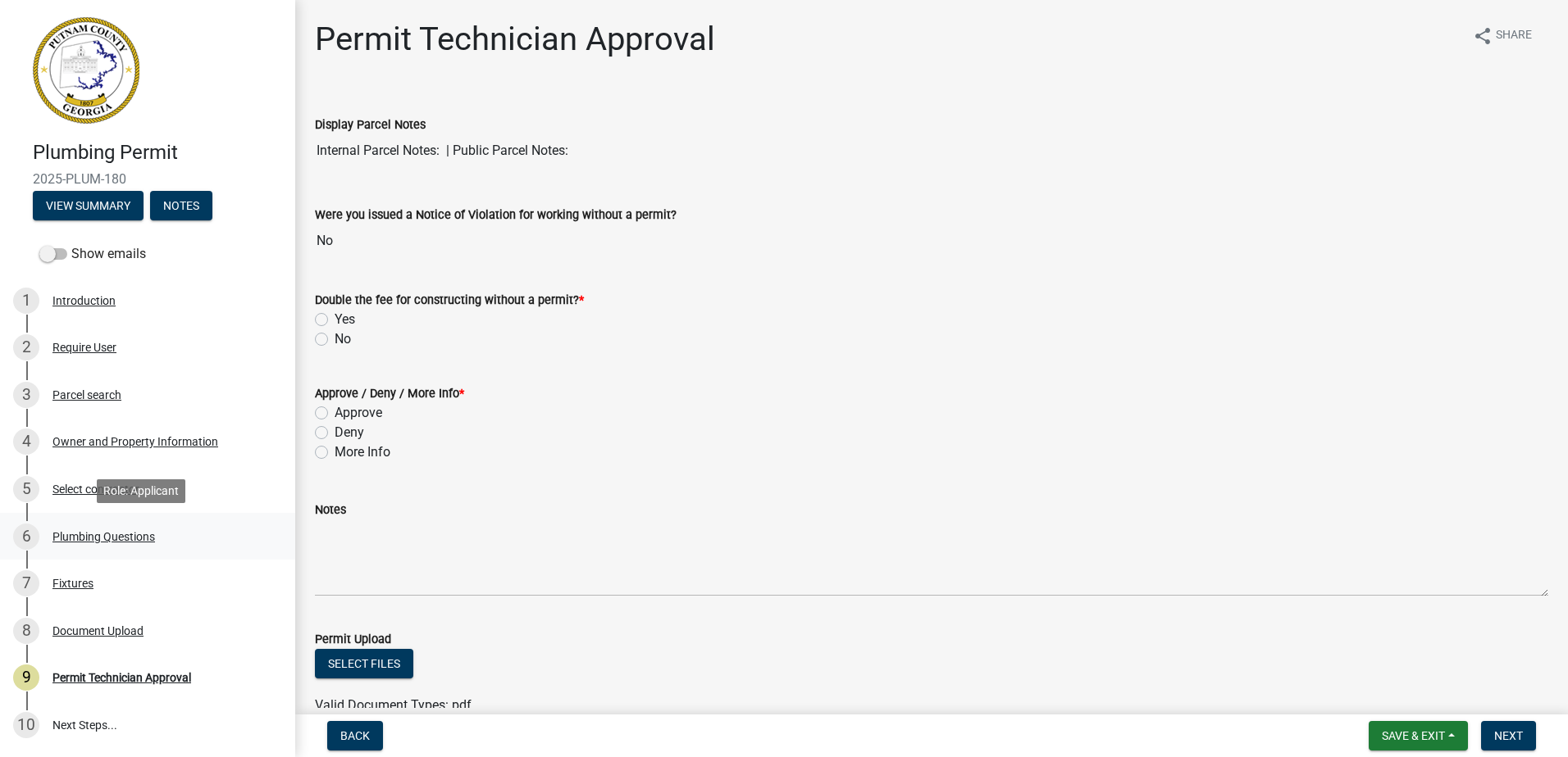
click at [102, 536] on div "Plumbing Questions" at bounding box center [104, 537] width 103 height 11
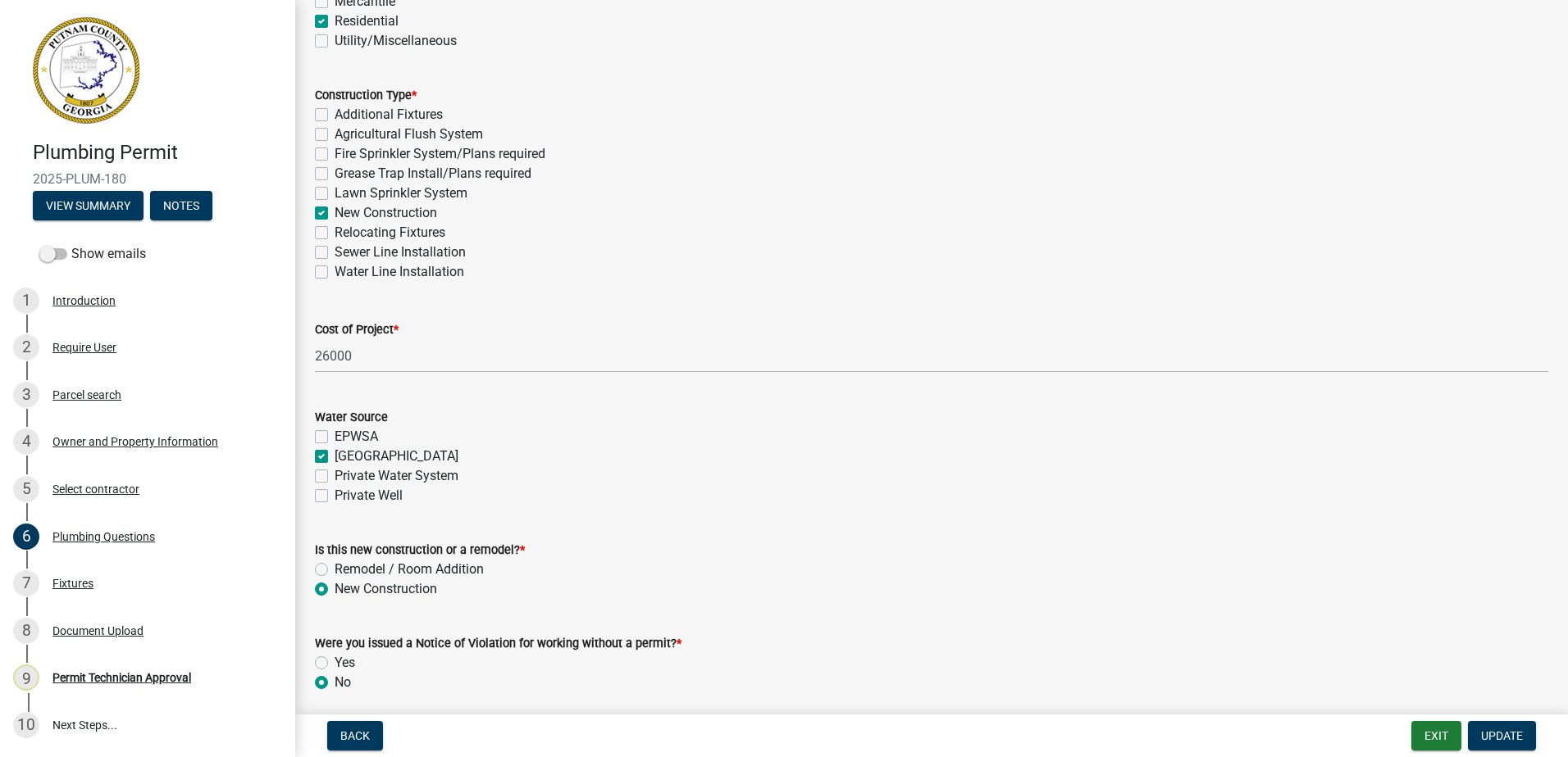
scroll to position [473, 0]
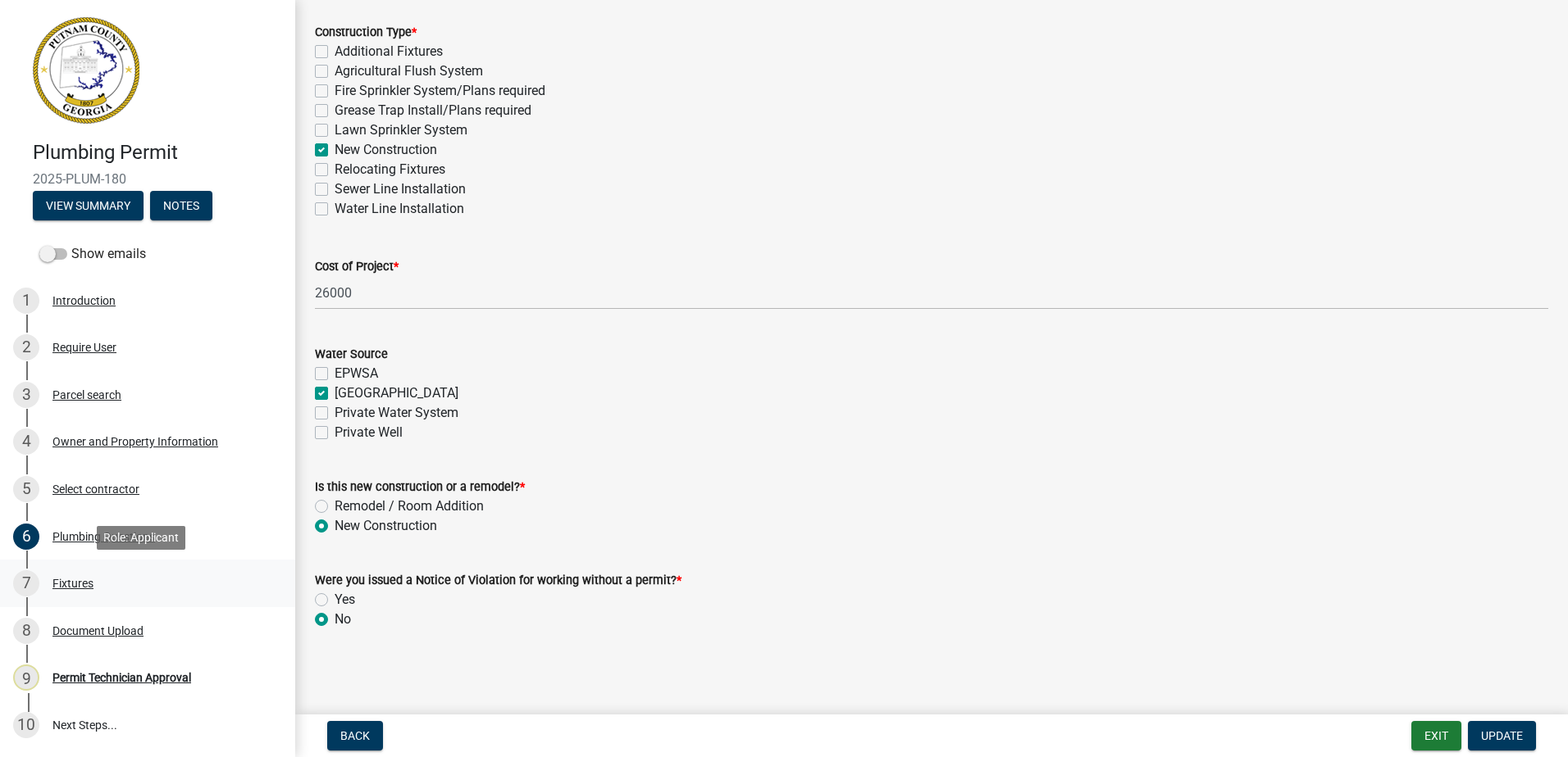
click at [73, 574] on div "7 Fixtures" at bounding box center [141, 583] width 256 height 26
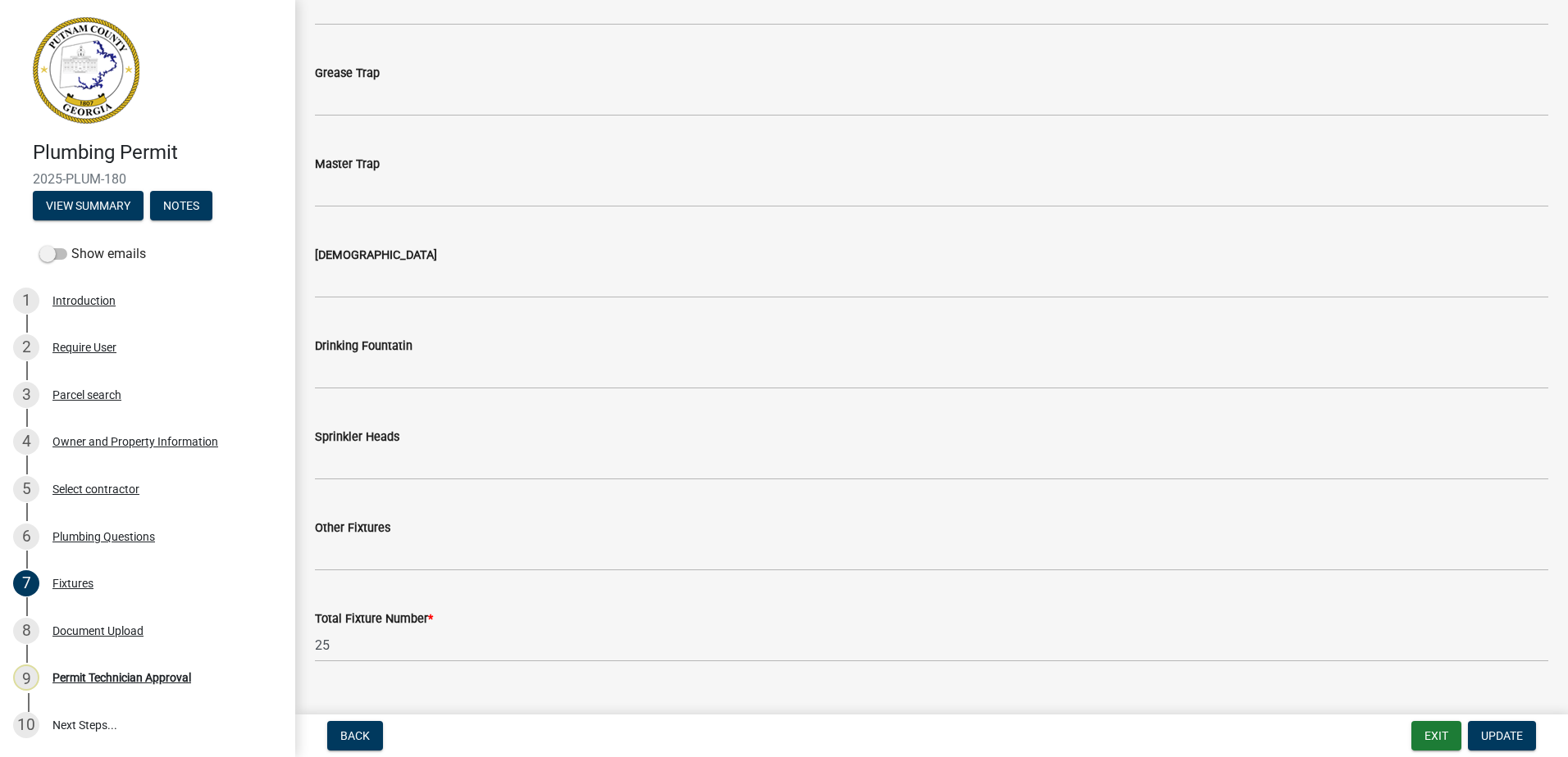
scroll to position [1672, 0]
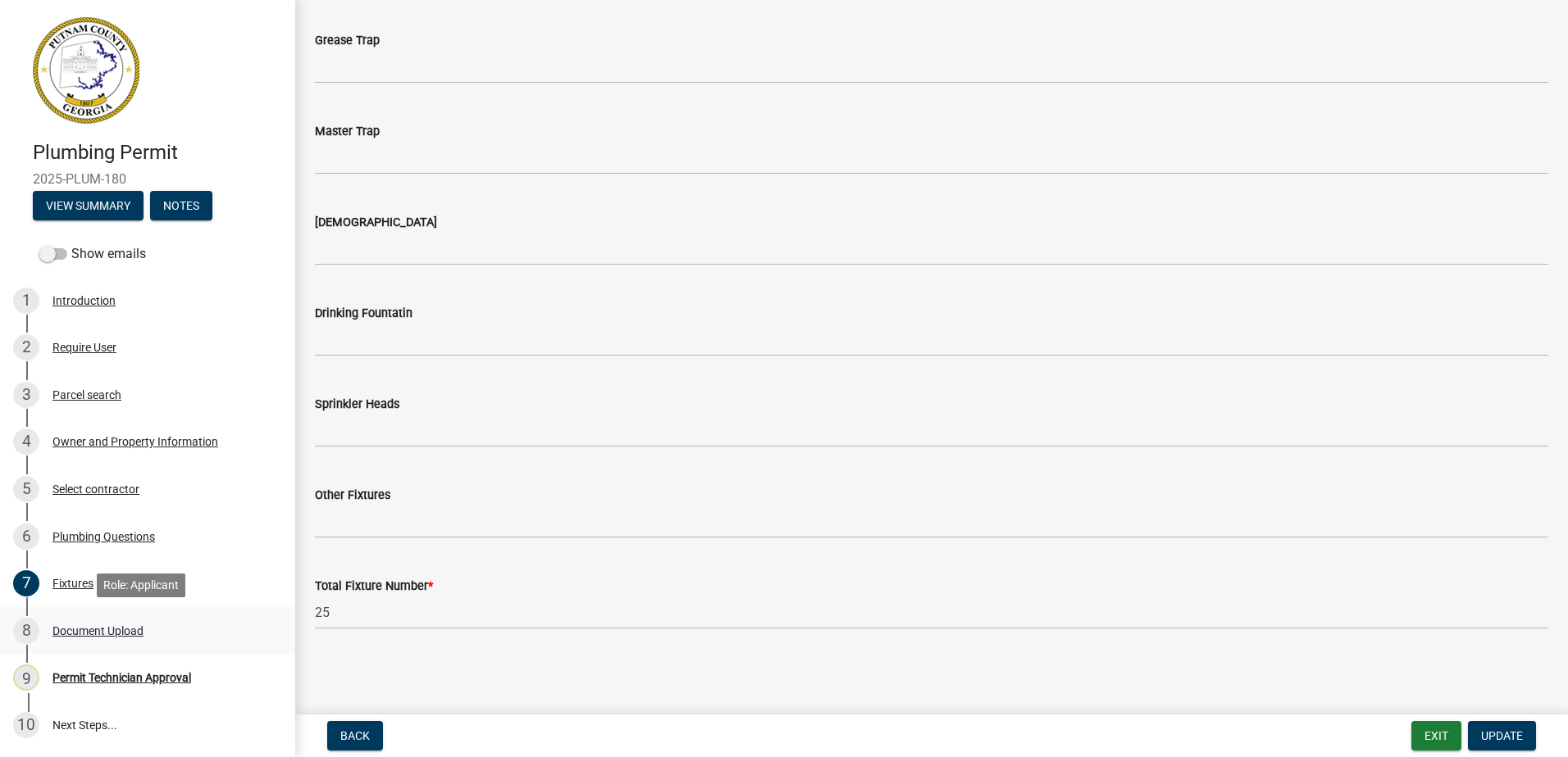
click at [65, 625] on div "Document Upload" at bounding box center [97, 631] width 91 height 11
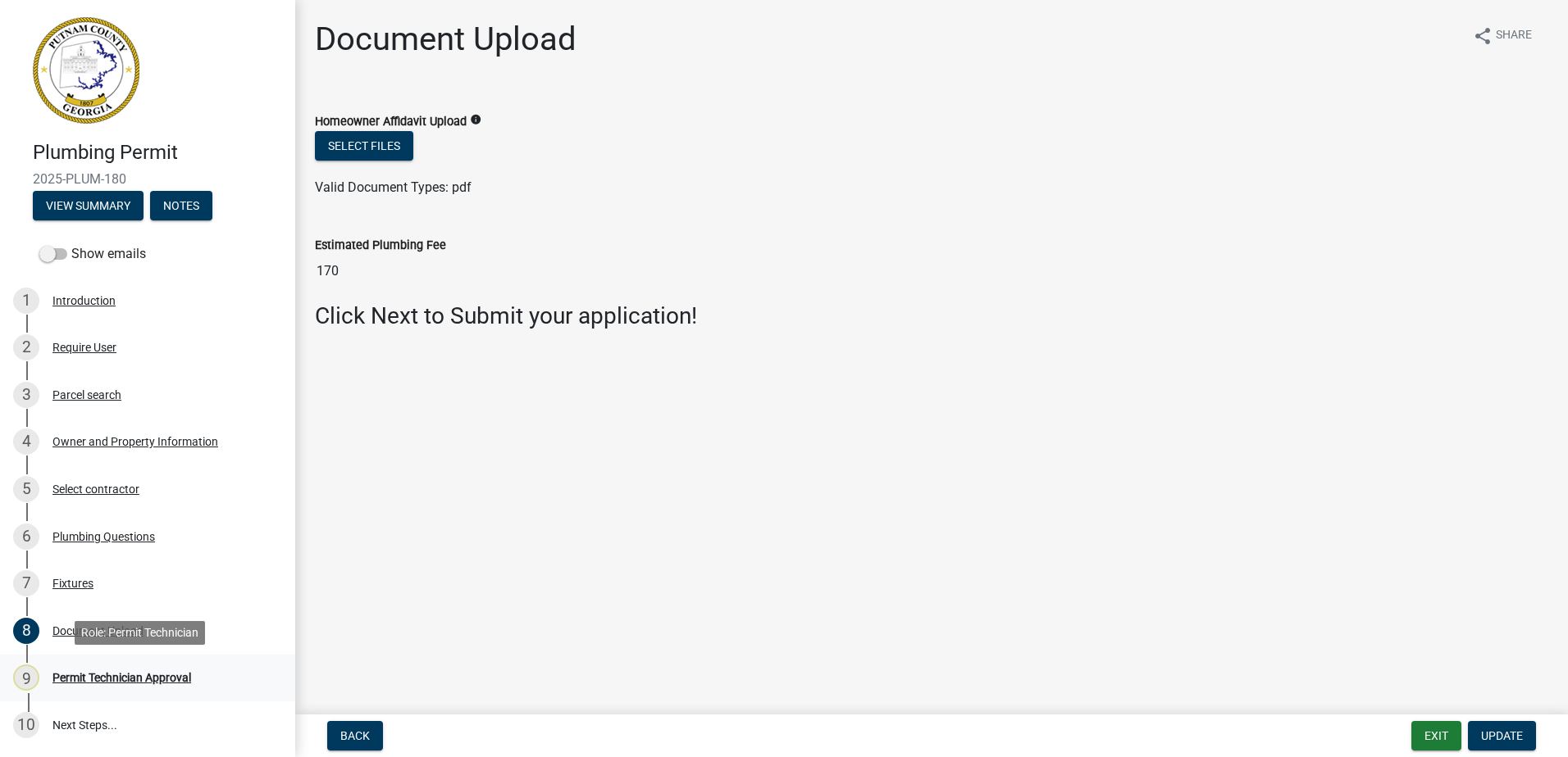
click at [173, 668] on div "9 Permit Technician Approval" at bounding box center [141, 678] width 256 height 26
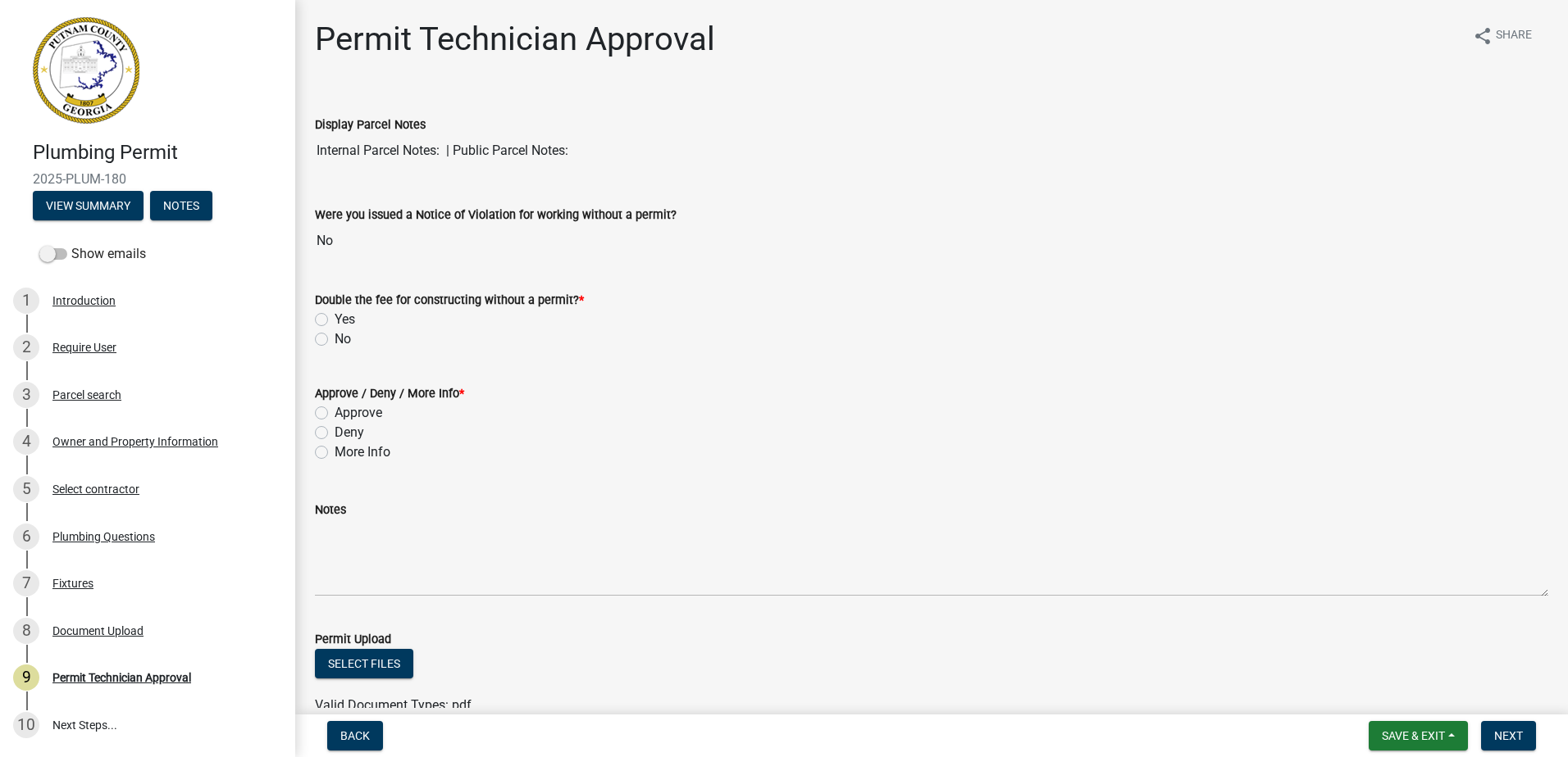
click at [334, 338] on label "No" at bounding box center [343, 339] width 17 height 20
click at [334, 338] on input "No" at bounding box center [339, 334] width 10 height 10
radio input "true"
click at [326, 413] on div "Approve" at bounding box center [931, 413] width 1233 height 20
click at [334, 407] on label "Approve" at bounding box center [358, 413] width 48 height 20
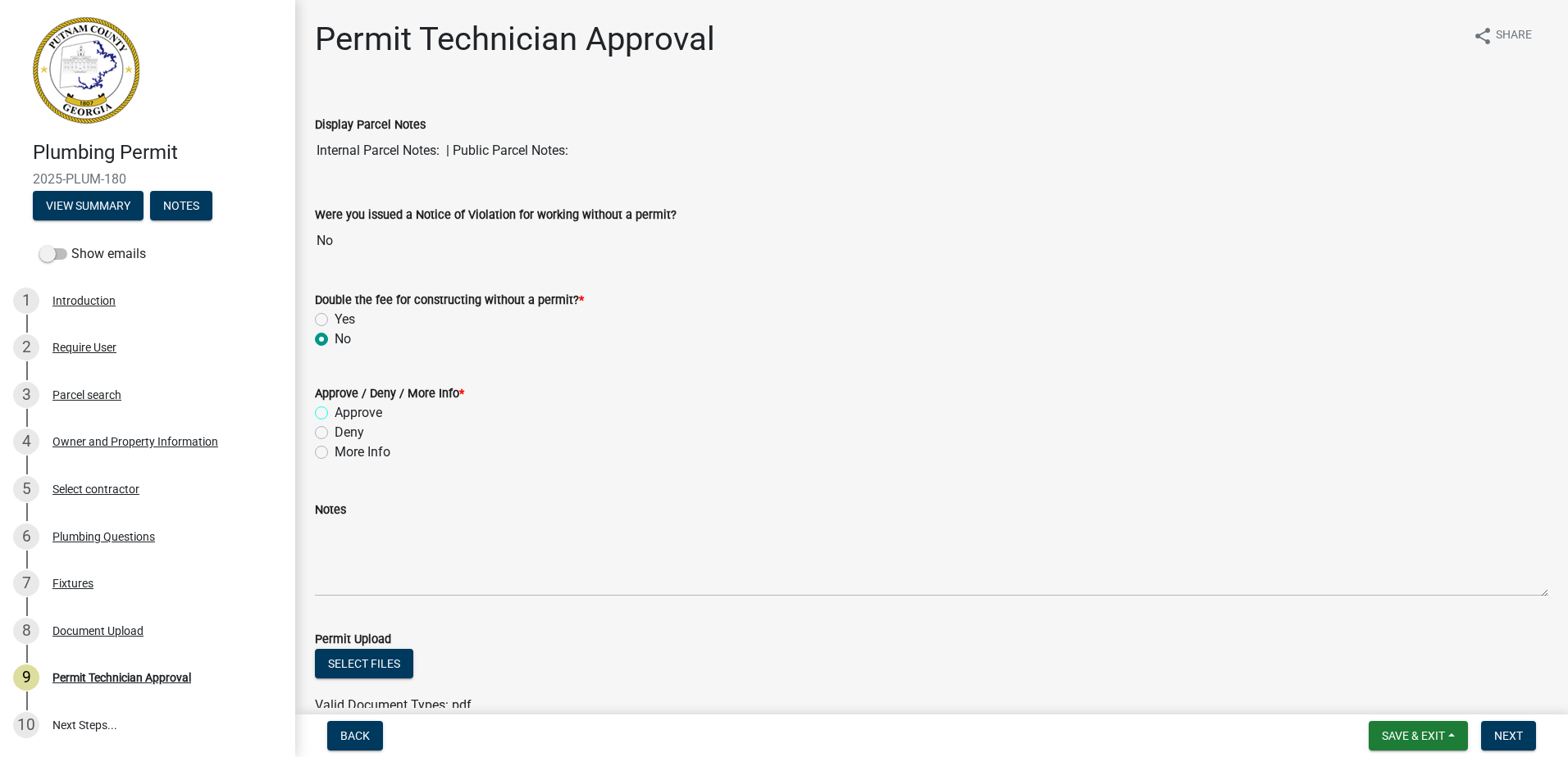
click at [334, 407] on input "Approve" at bounding box center [339, 408] width 10 height 10
radio input "true"
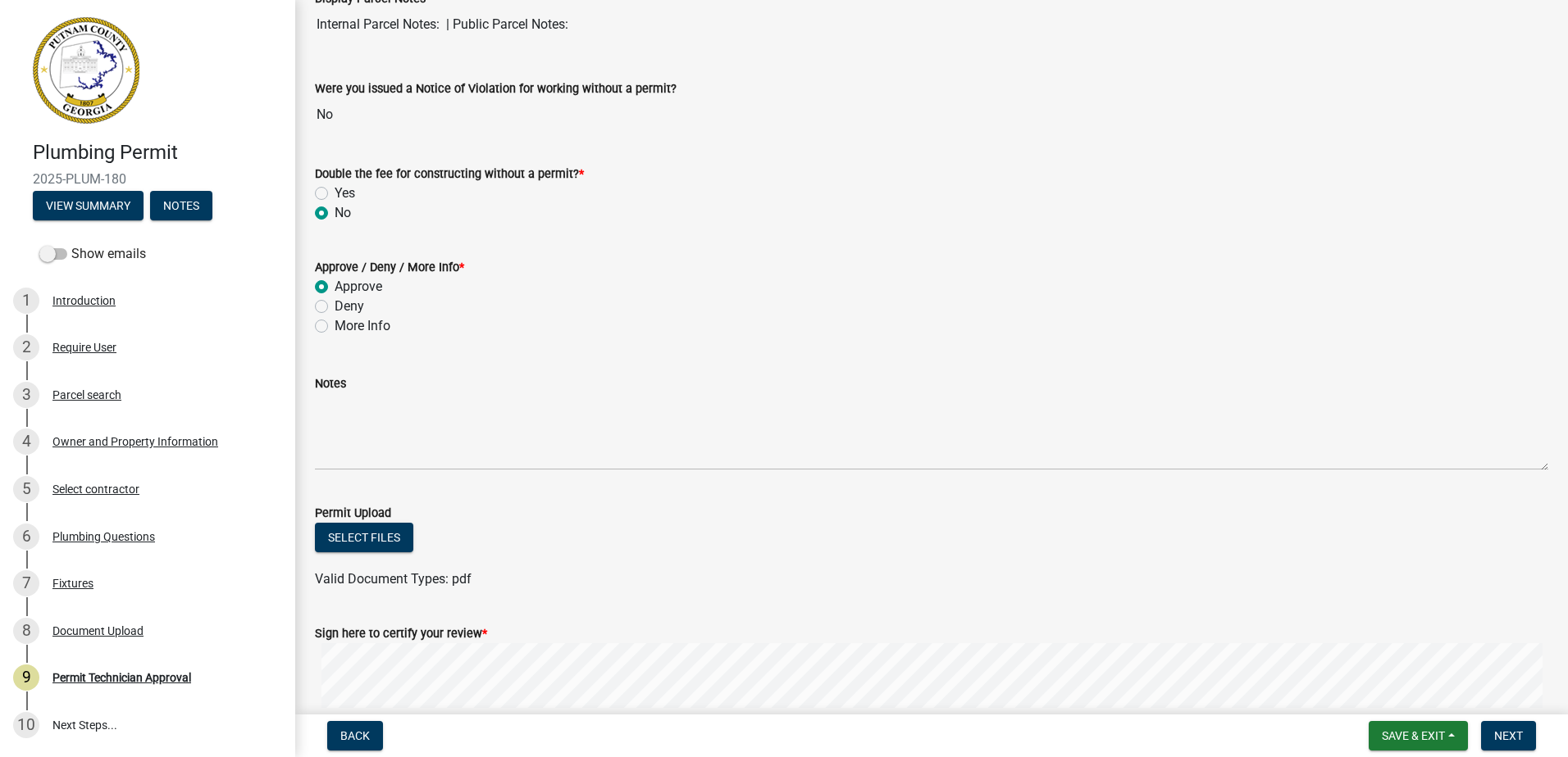
scroll to position [296, 0]
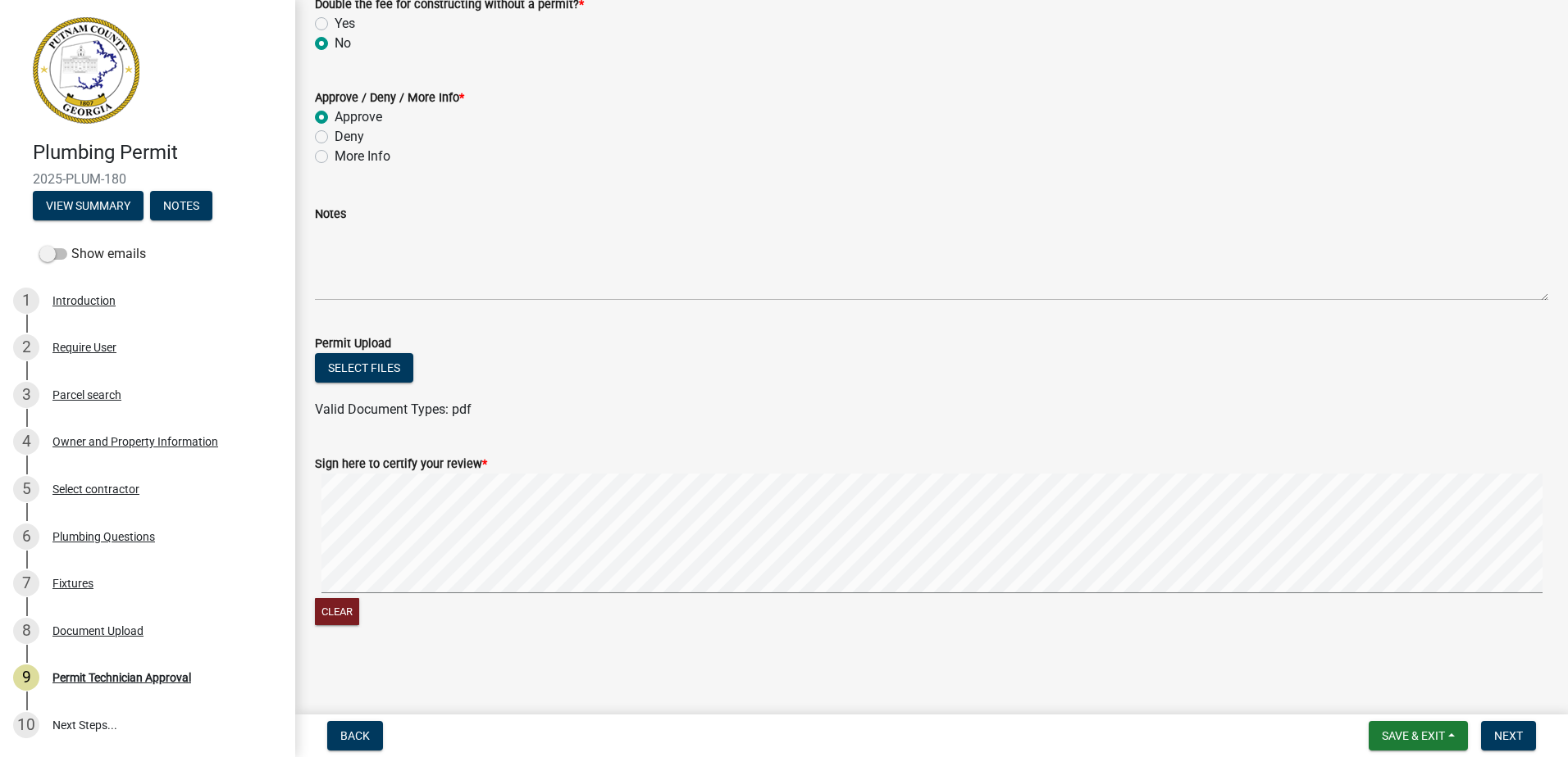
click at [802, 345] on wm-data-entity-input-list "Display Parcel Notes Internal Parcel Notes: | Public Parcel Notes: Were you iss…" at bounding box center [931, 219] width 1233 height 848
click at [1521, 742] on span "Next" at bounding box center [1508, 736] width 29 height 13
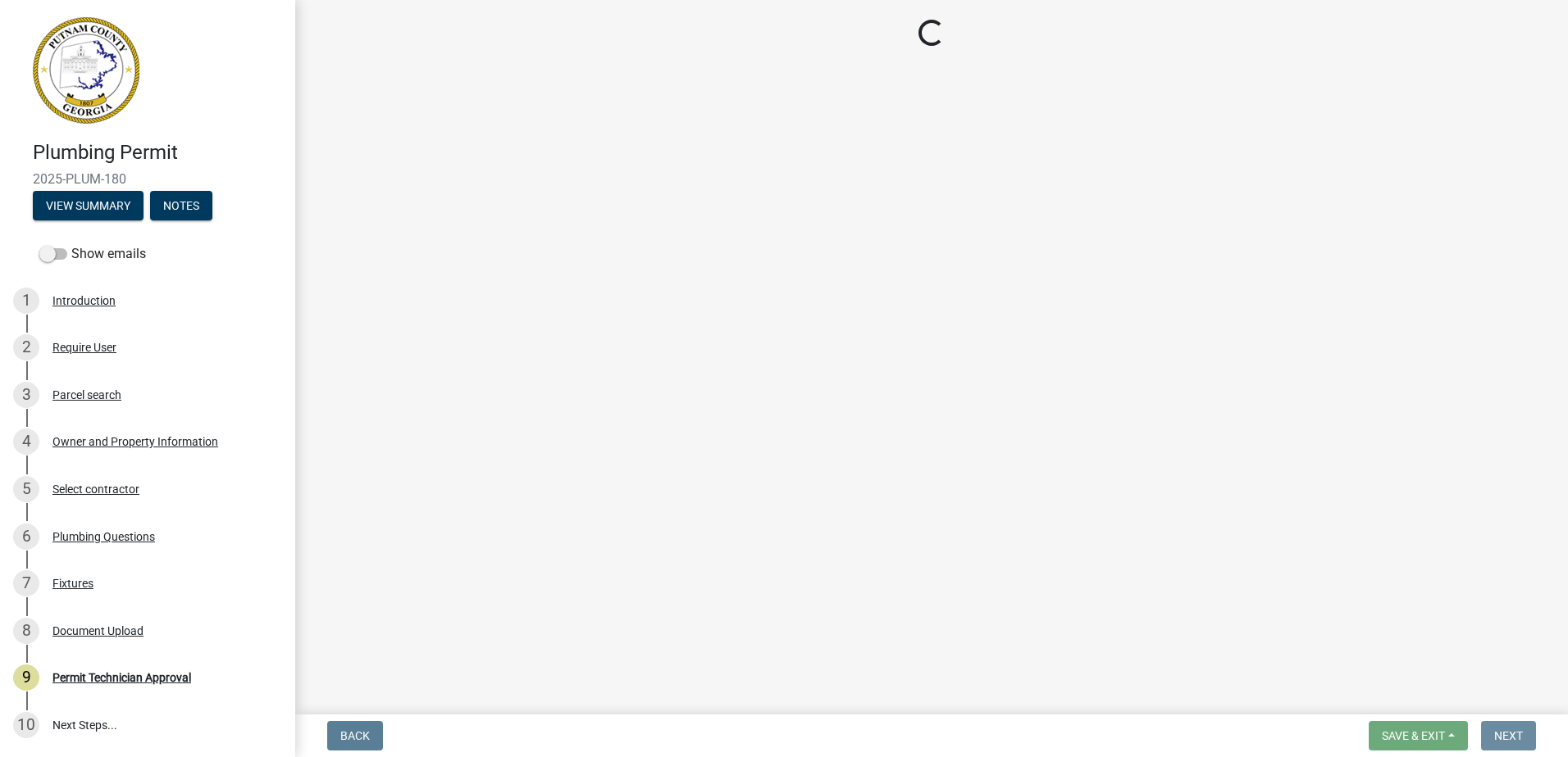
scroll to position [0, 0]
